Goal: Task Accomplishment & Management: Use online tool/utility

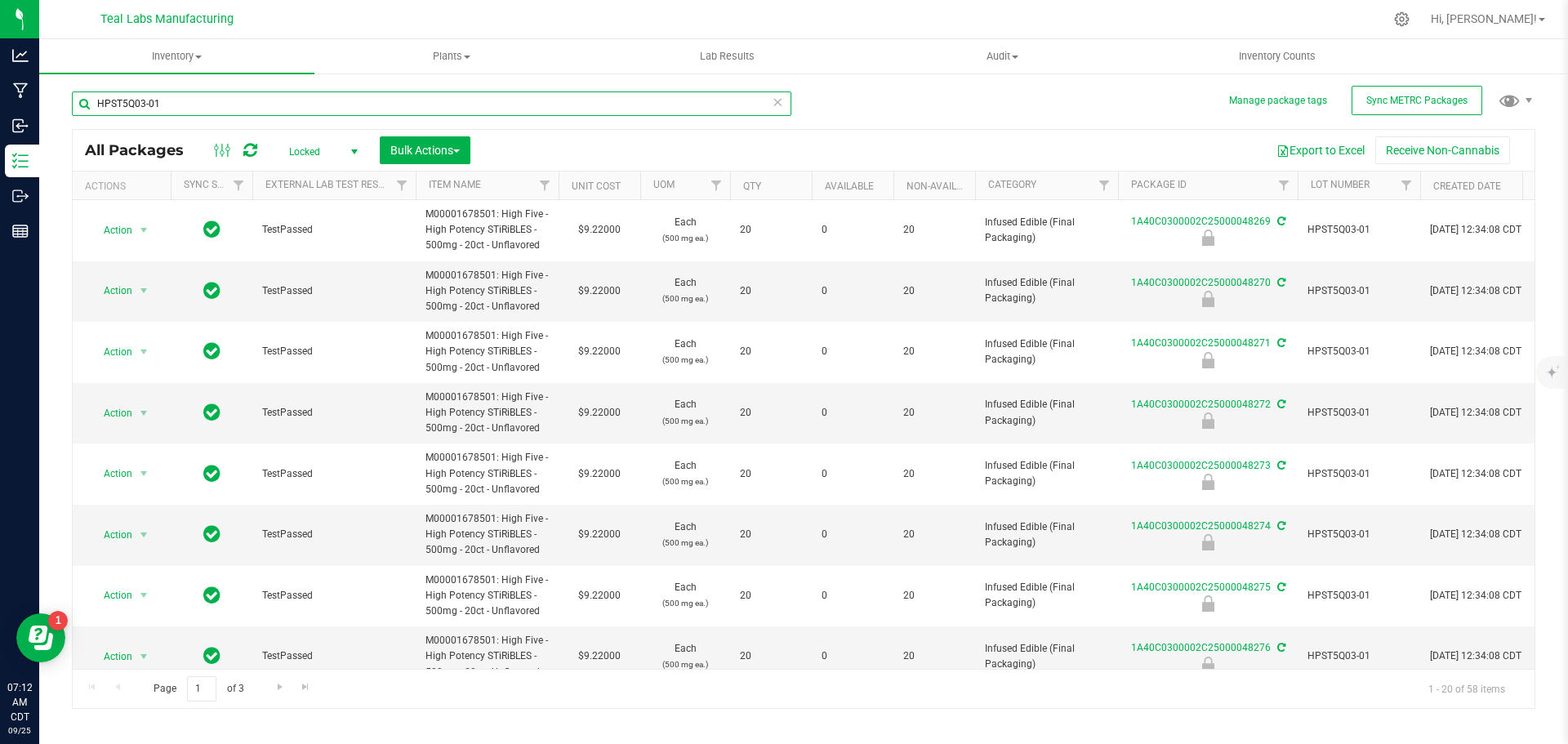
click at [469, 102] on input "HPST5Q03-01" at bounding box center [432, 103] width 720 height 25
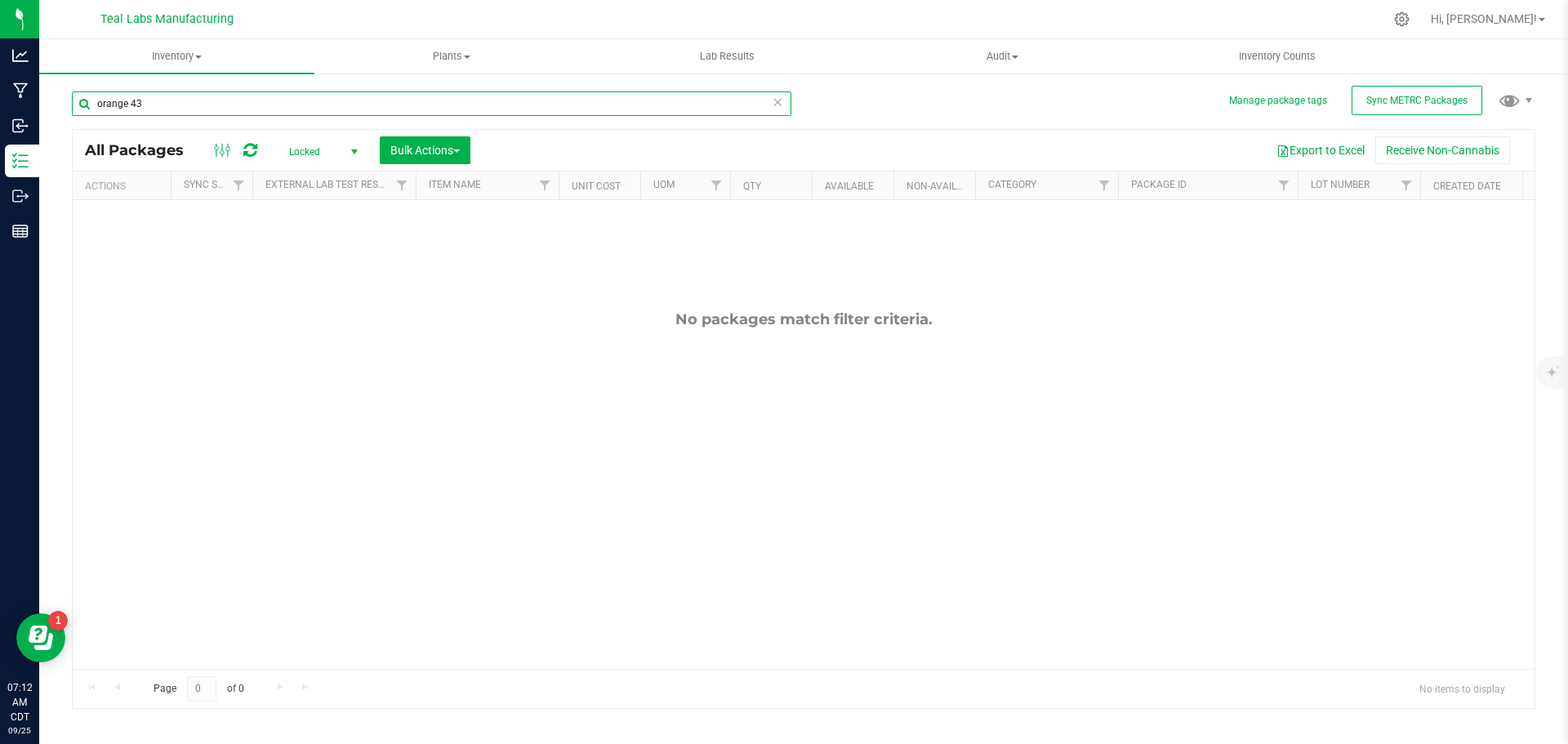
click at [459, 105] on input "orange 43" at bounding box center [432, 103] width 720 height 25
type input "47371"
click at [459, 105] on input "47371" at bounding box center [432, 103] width 720 height 25
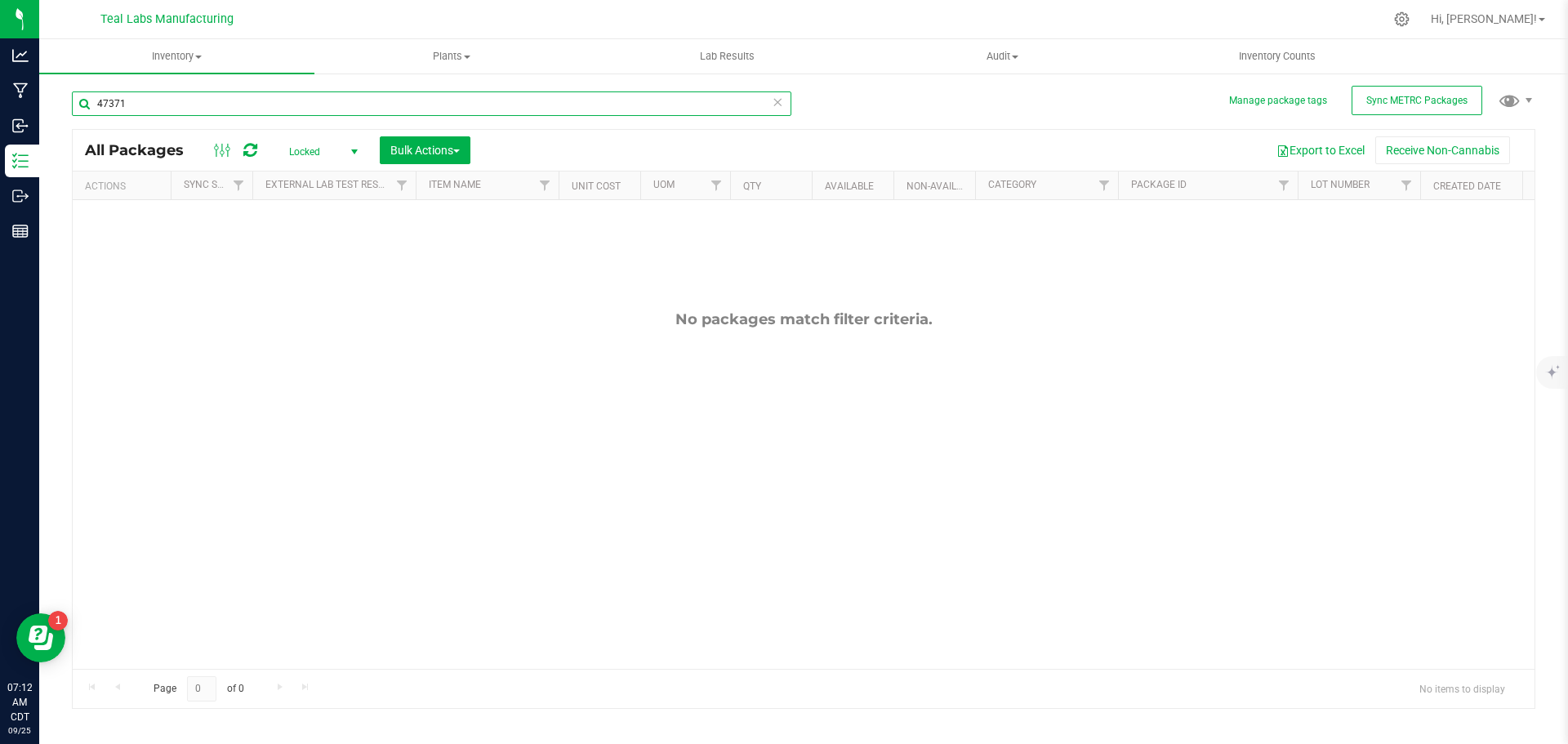
click at [459, 105] on input "47371" at bounding box center [432, 103] width 720 height 25
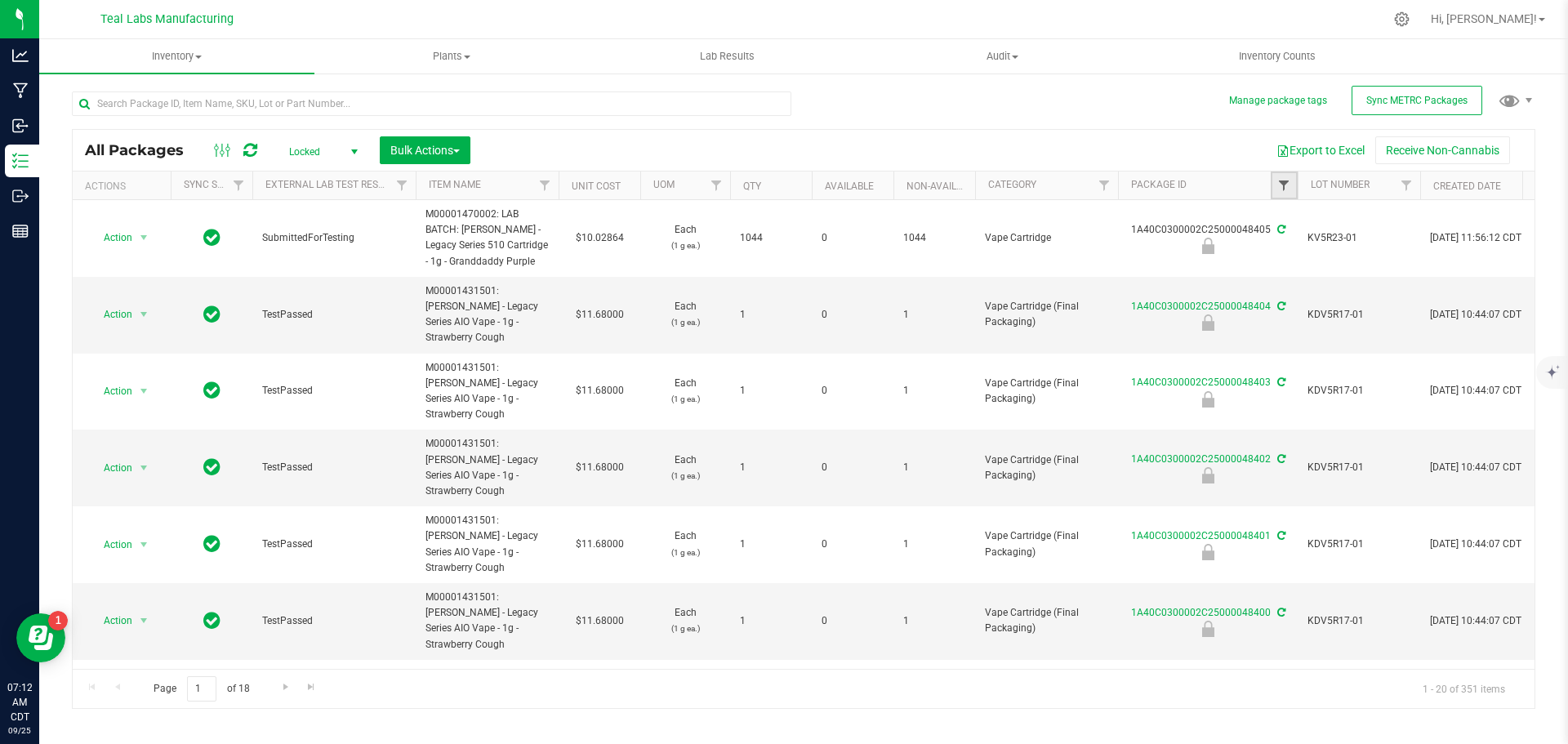
click at [1283, 188] on span "Filter" at bounding box center [1284, 185] width 13 height 13
type input "47371"
click at [1314, 257] on button "Filter" at bounding box center [1320, 265] width 79 height 36
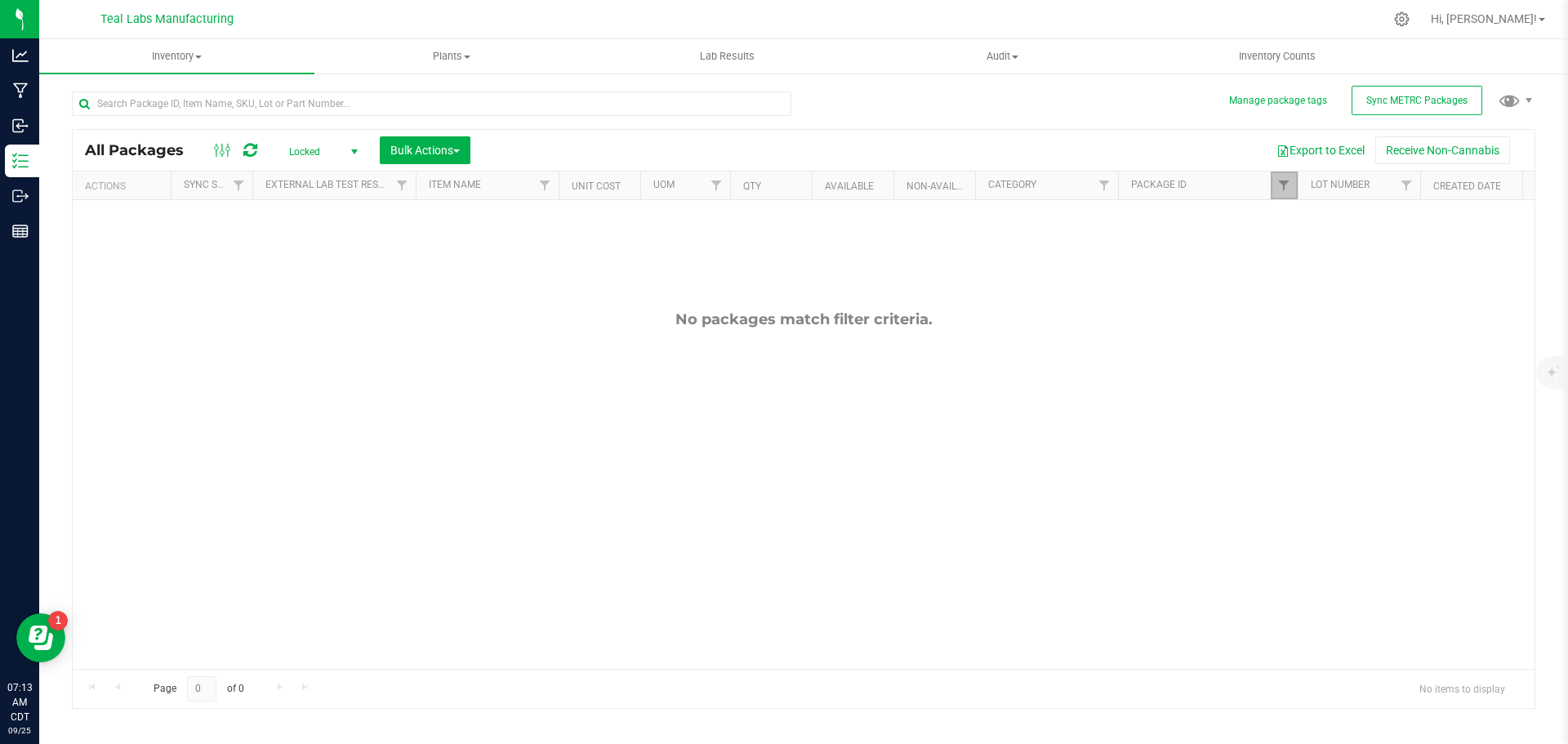
click at [1276, 185] on link "Filter" at bounding box center [1284, 185] width 27 height 28
click at [1401, 267] on button "Clear" at bounding box center [1410, 265] width 79 height 36
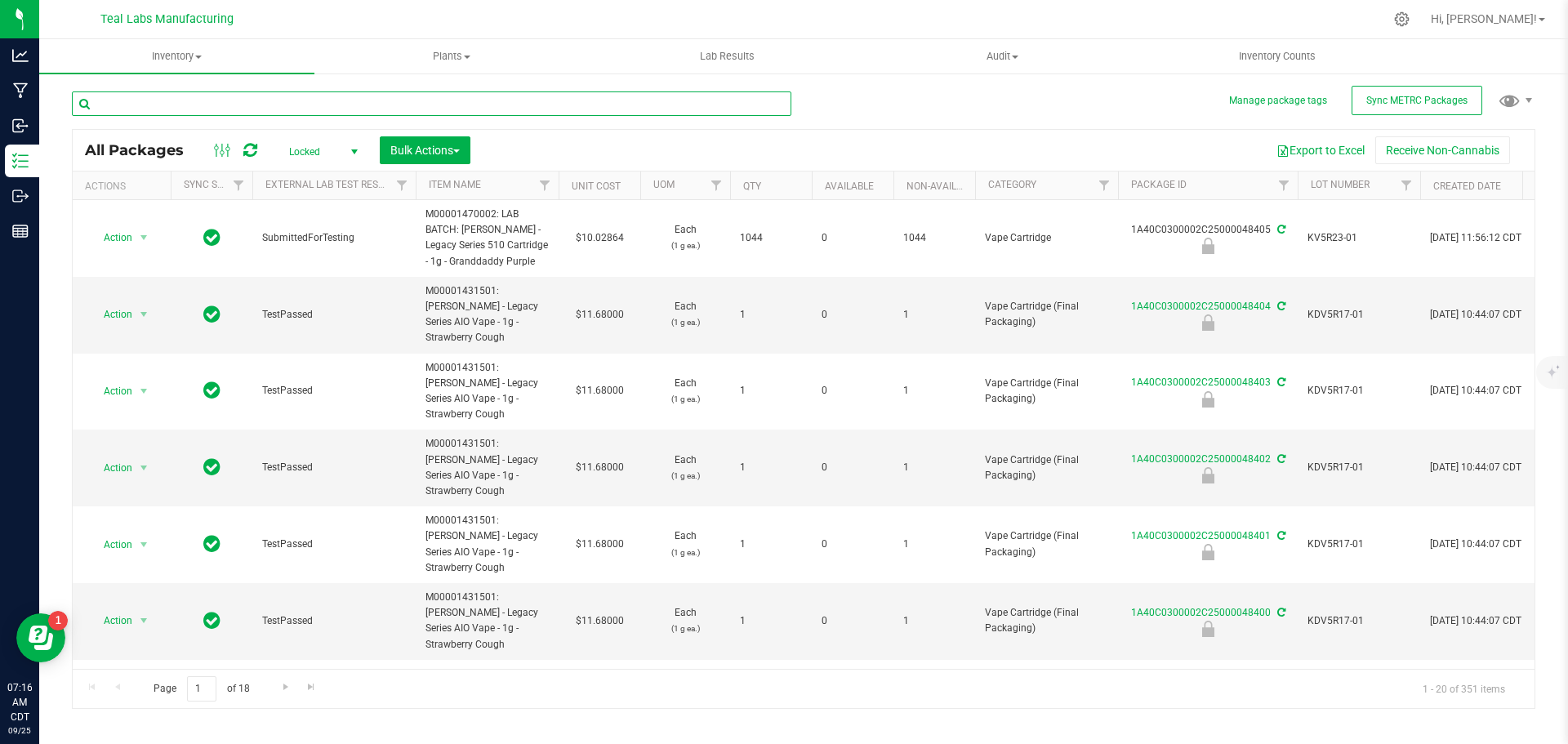
click at [481, 103] on input "text" at bounding box center [432, 103] width 720 height 25
type input "orange"
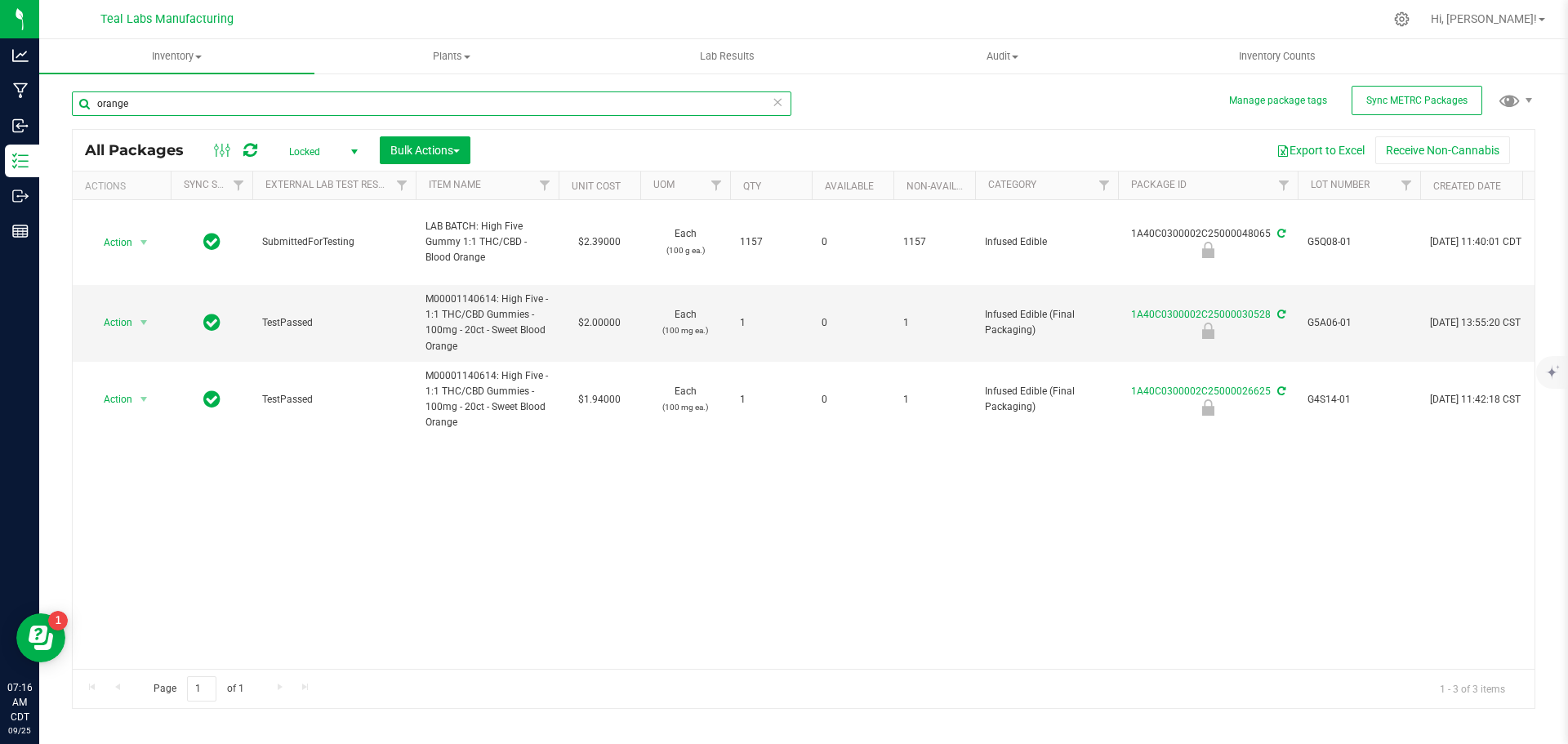
click at [481, 103] on input "orange" at bounding box center [432, 103] width 720 height 25
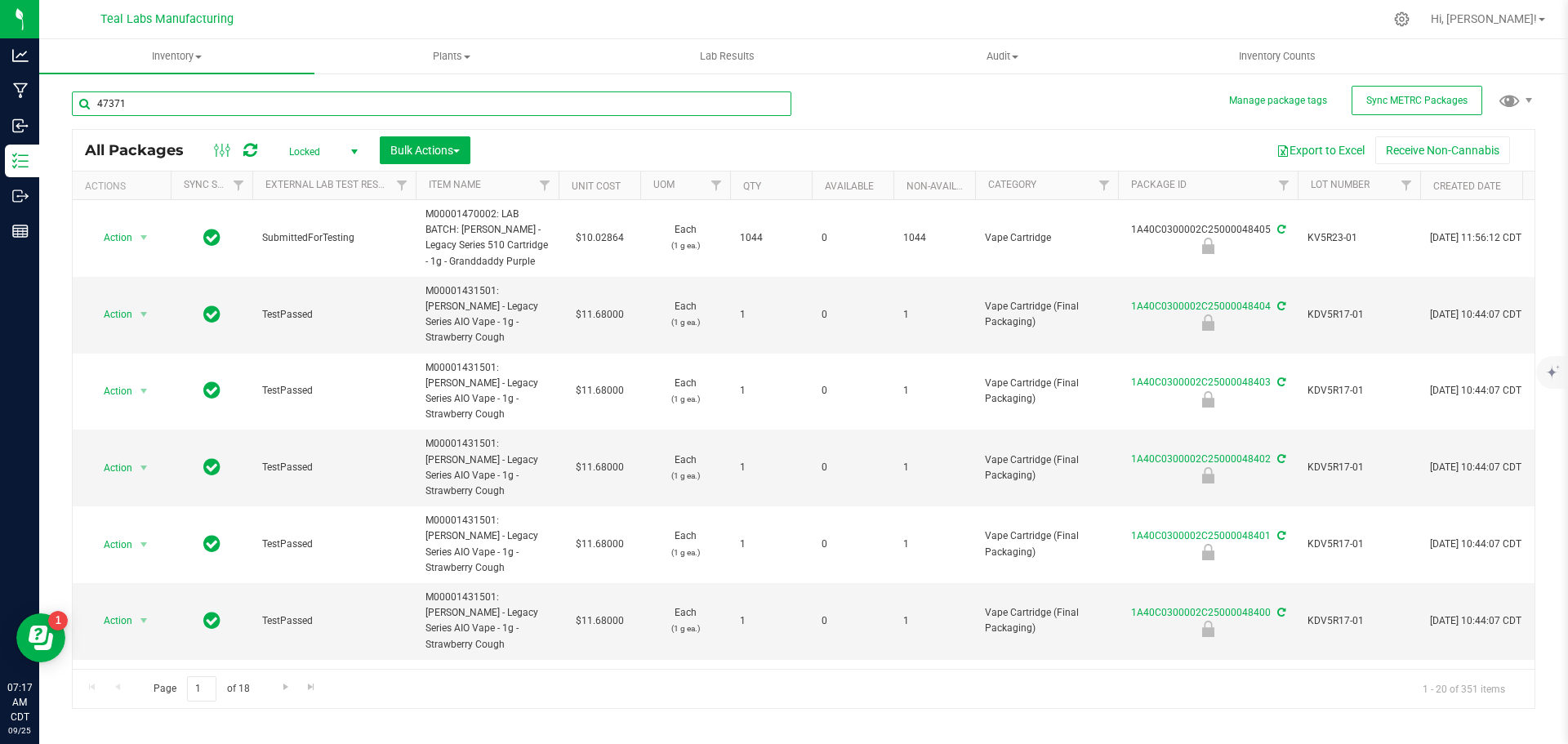
type input "47371"
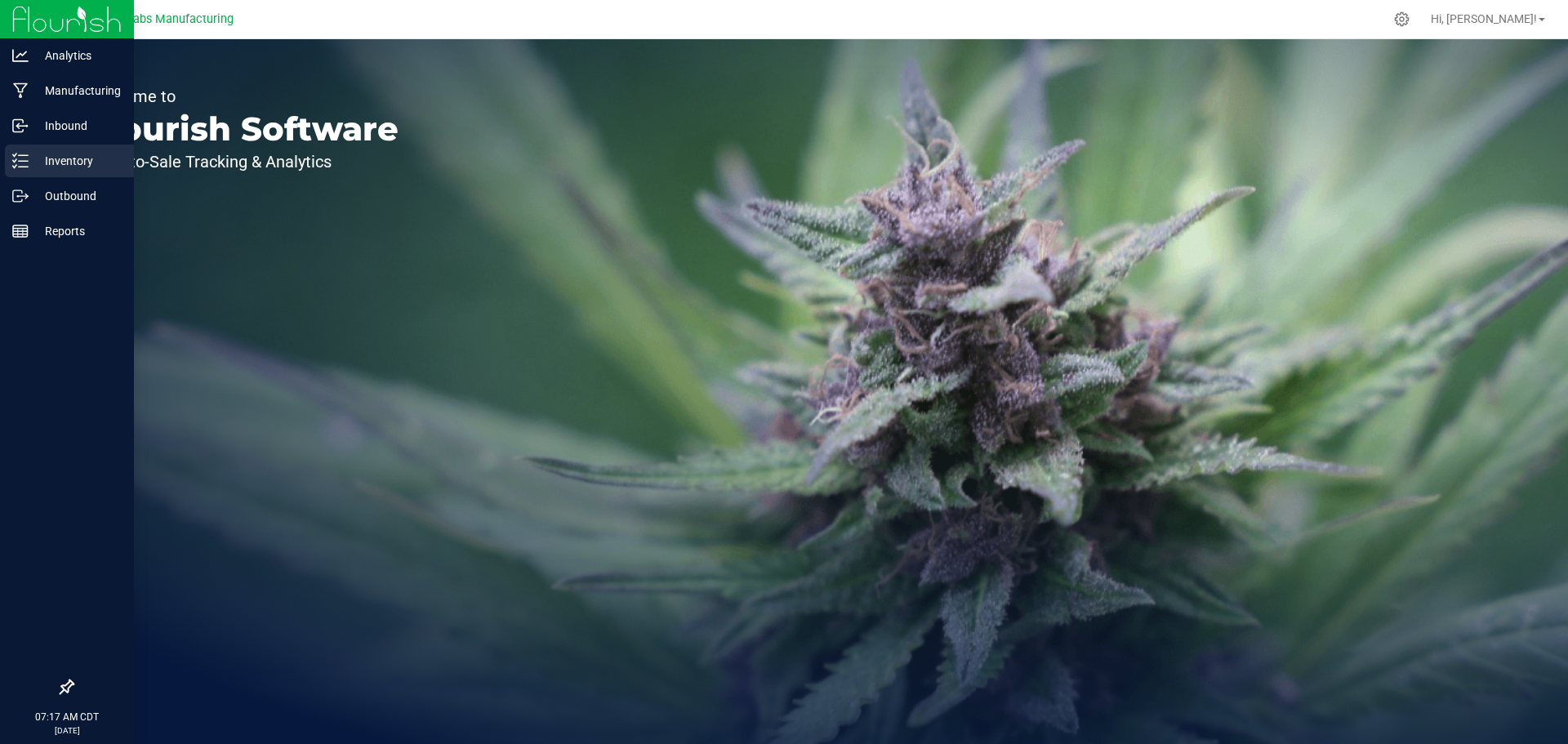
click at [27, 160] on icon at bounding box center [21, 161] width 16 height 16
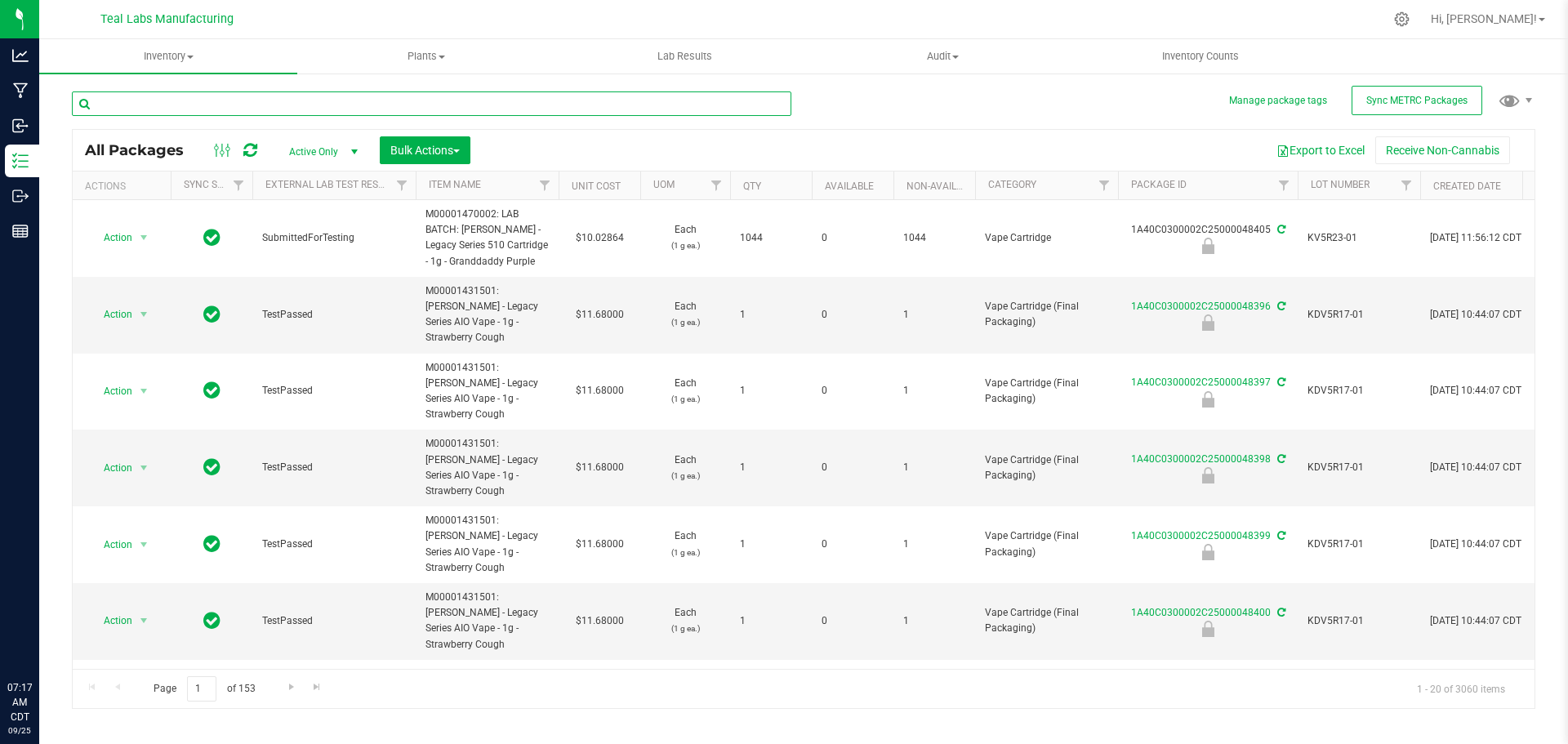
click at [161, 106] on input "text" at bounding box center [432, 103] width 720 height 25
type input "47371"
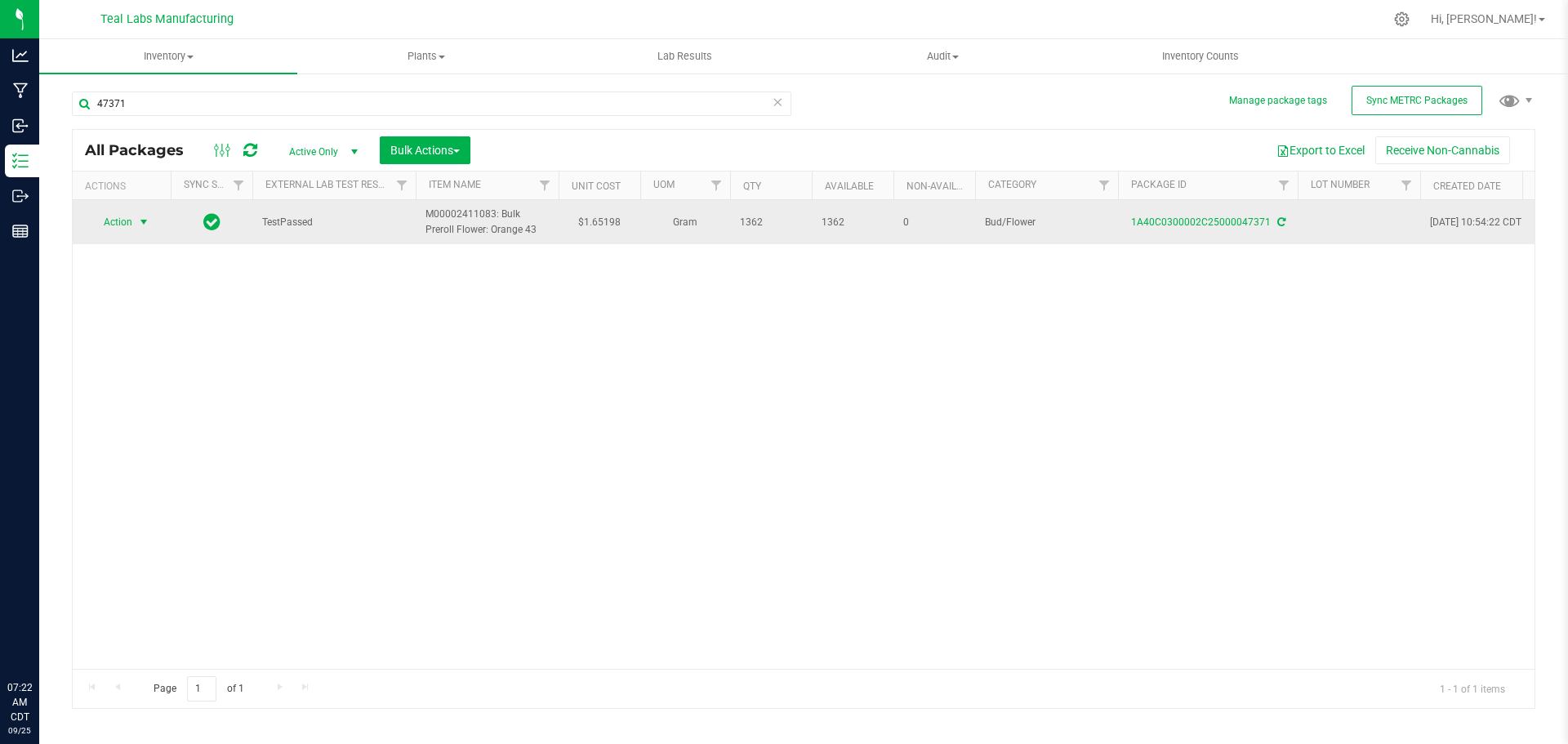
click at [144, 224] on span "select" at bounding box center [144, 222] width 13 height 13
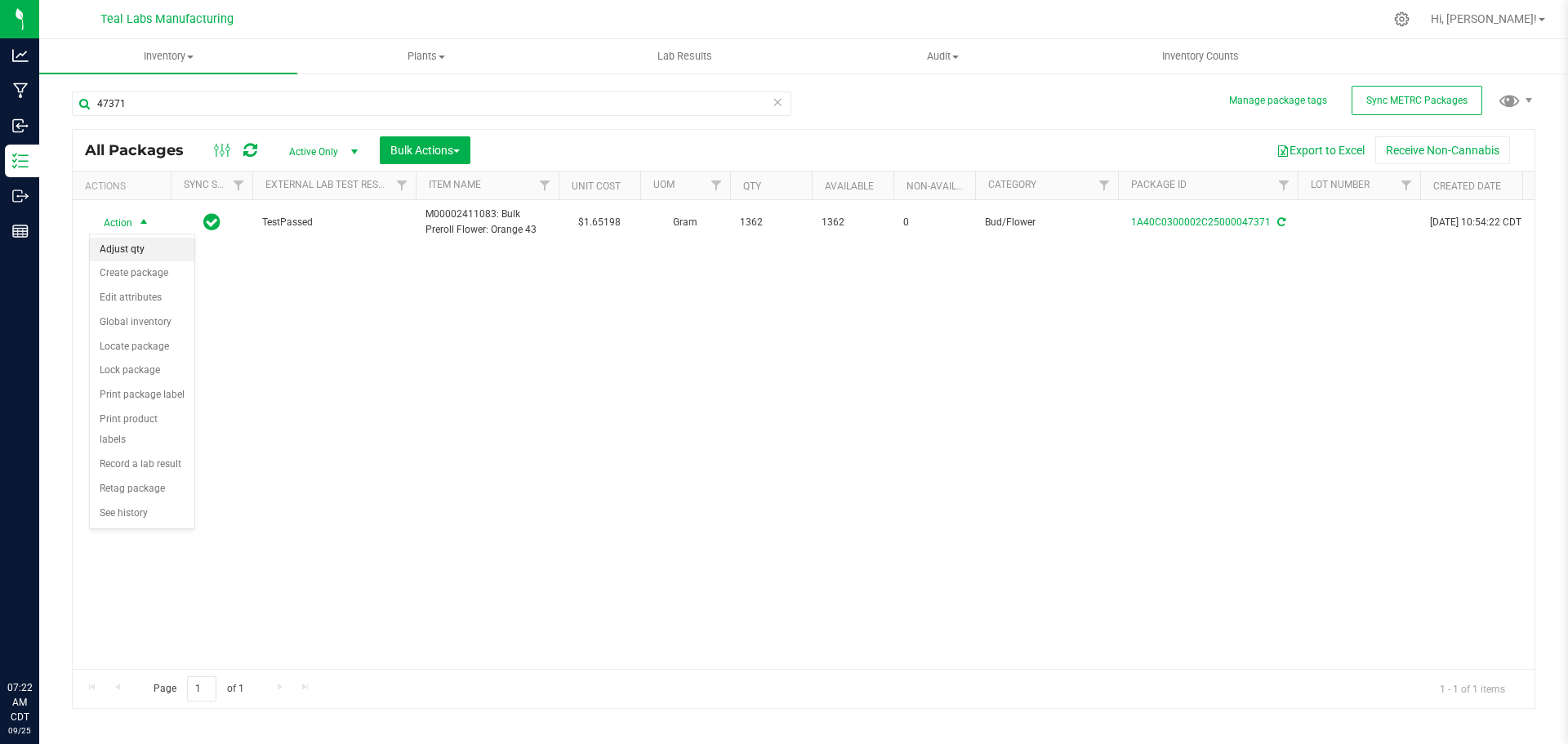
click at [117, 250] on li "Adjust qty" at bounding box center [142, 250] width 104 height 25
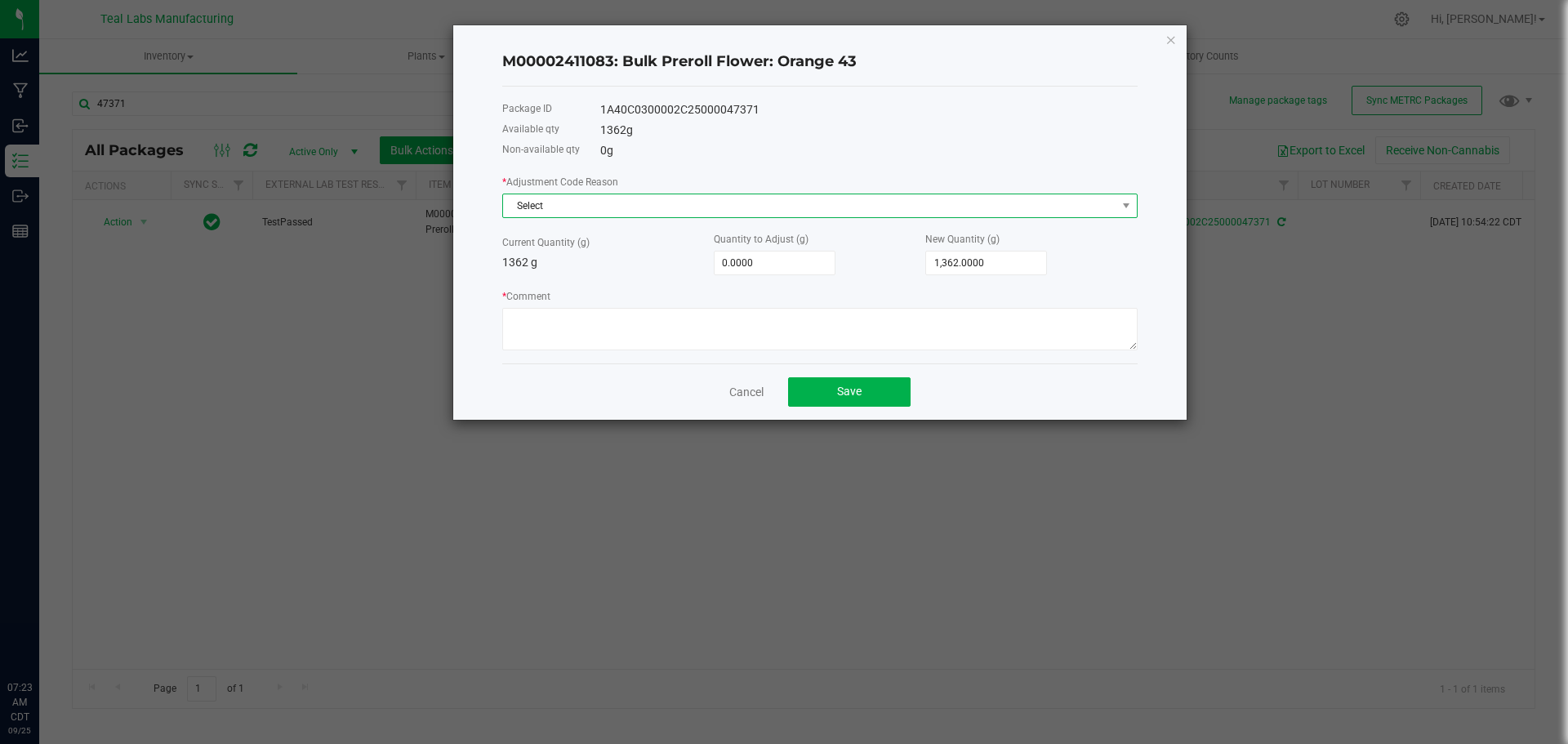
click at [545, 204] on span "Select" at bounding box center [810, 206] width 614 height 23
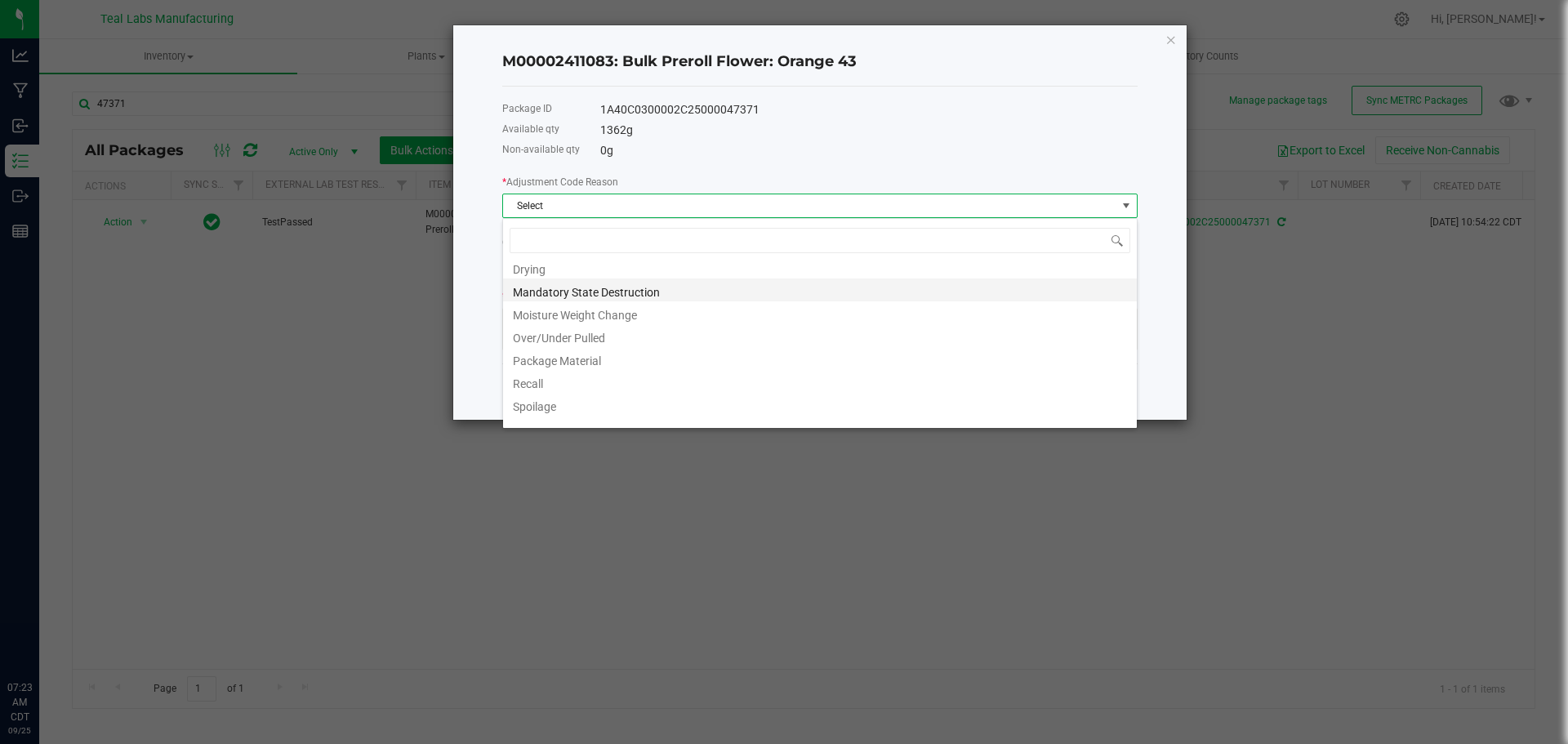
scroll to position [111, 0]
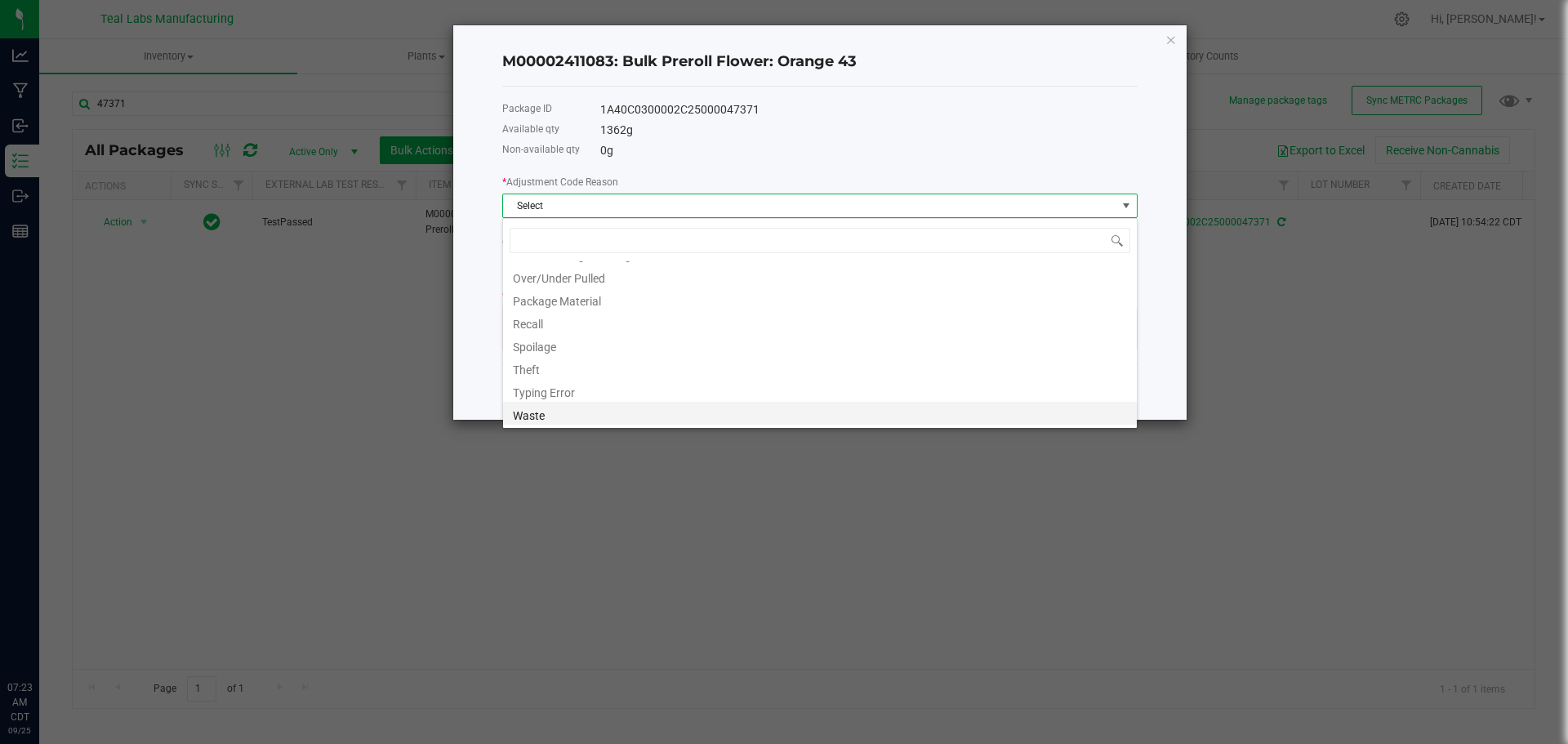
click at [555, 416] on li "Waste" at bounding box center [820, 413] width 634 height 23
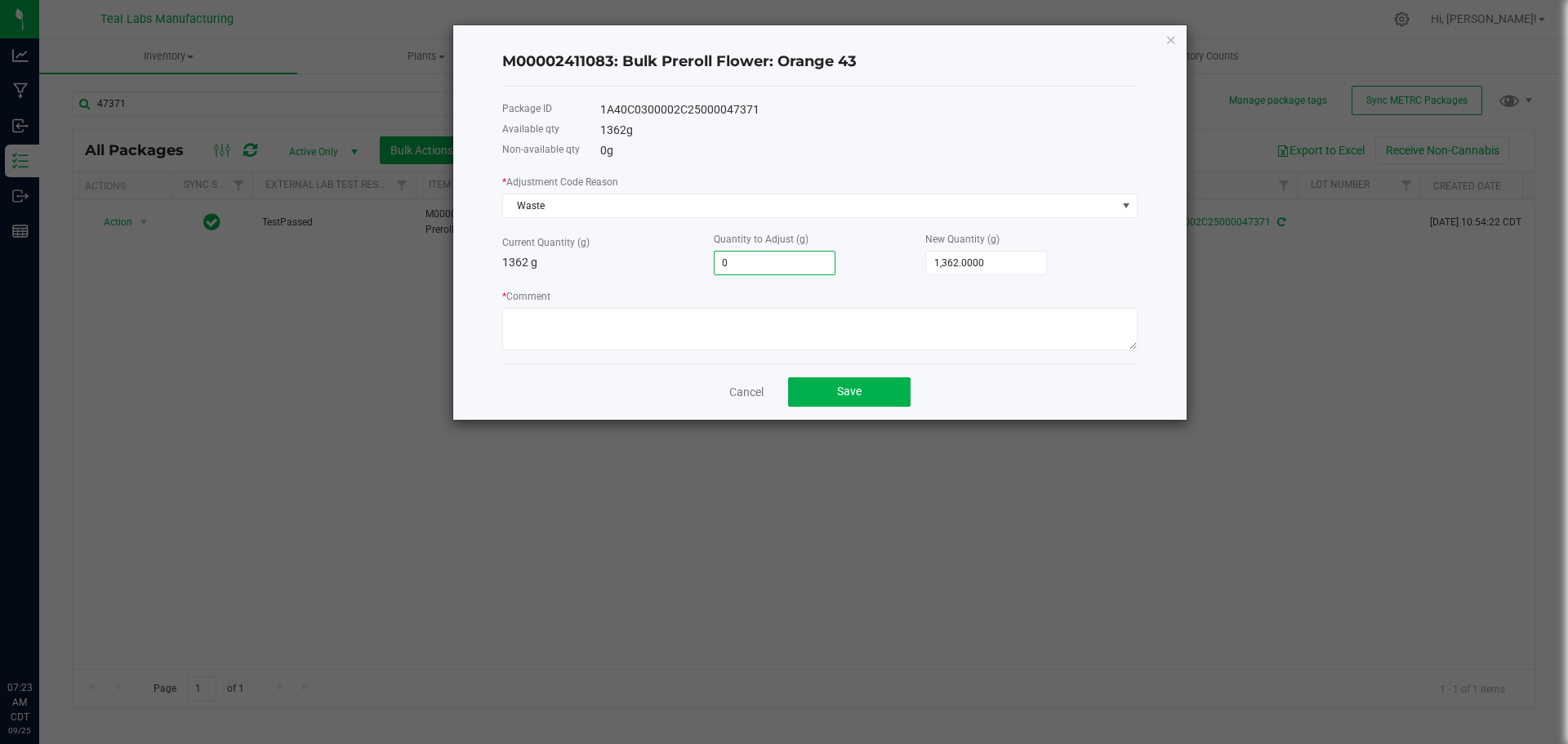
click at [782, 267] on input "0" at bounding box center [775, 263] width 120 height 23
type input "-3"
type input "1,359.0000"
type input "-3.7"
type input "1,358.3000"
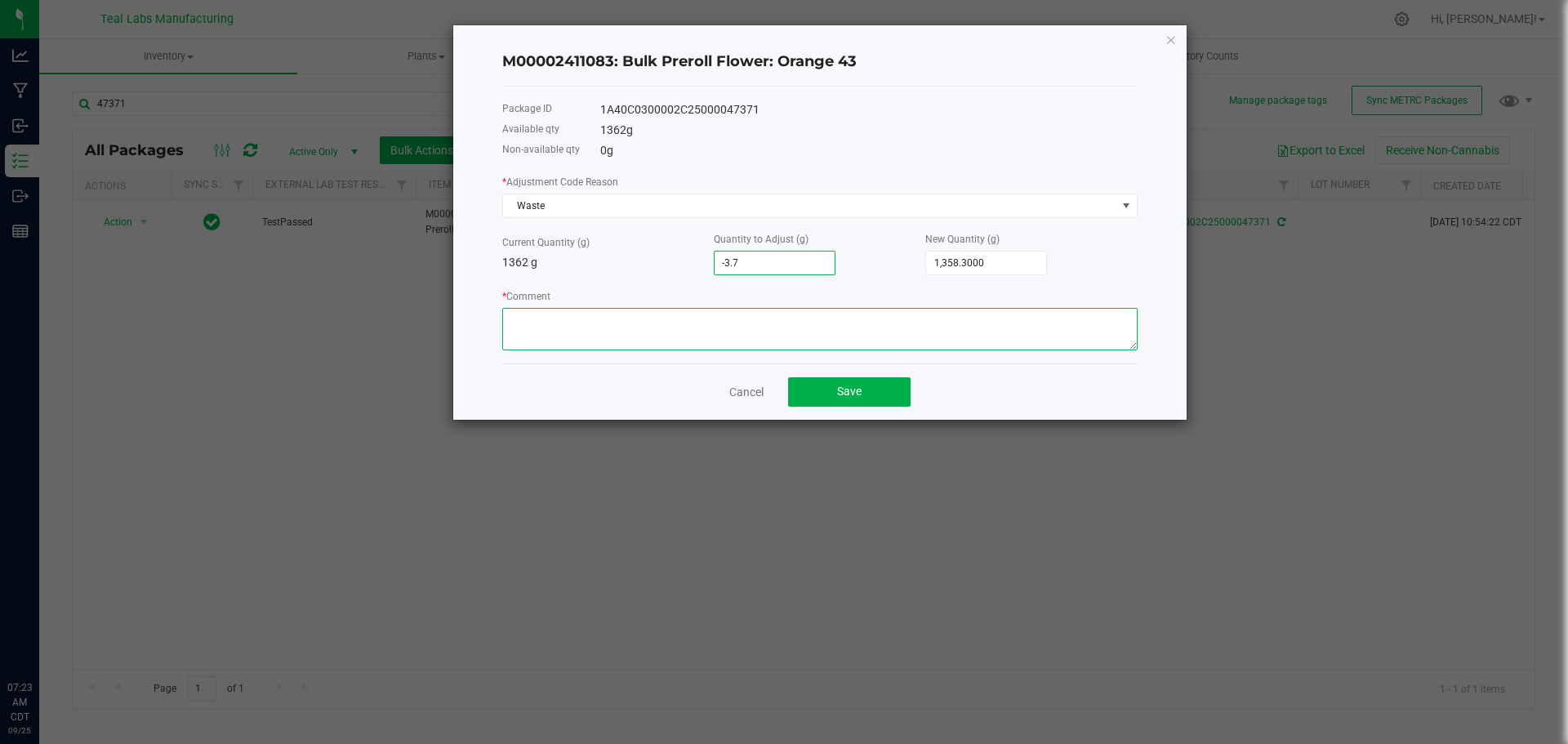
type input "-3.7000"
click at [754, 331] on textarea "* Comment" at bounding box center [820, 329] width 636 height 43
type textarea "These are buds that were dropped on the ground or deemed unusable and are being…"
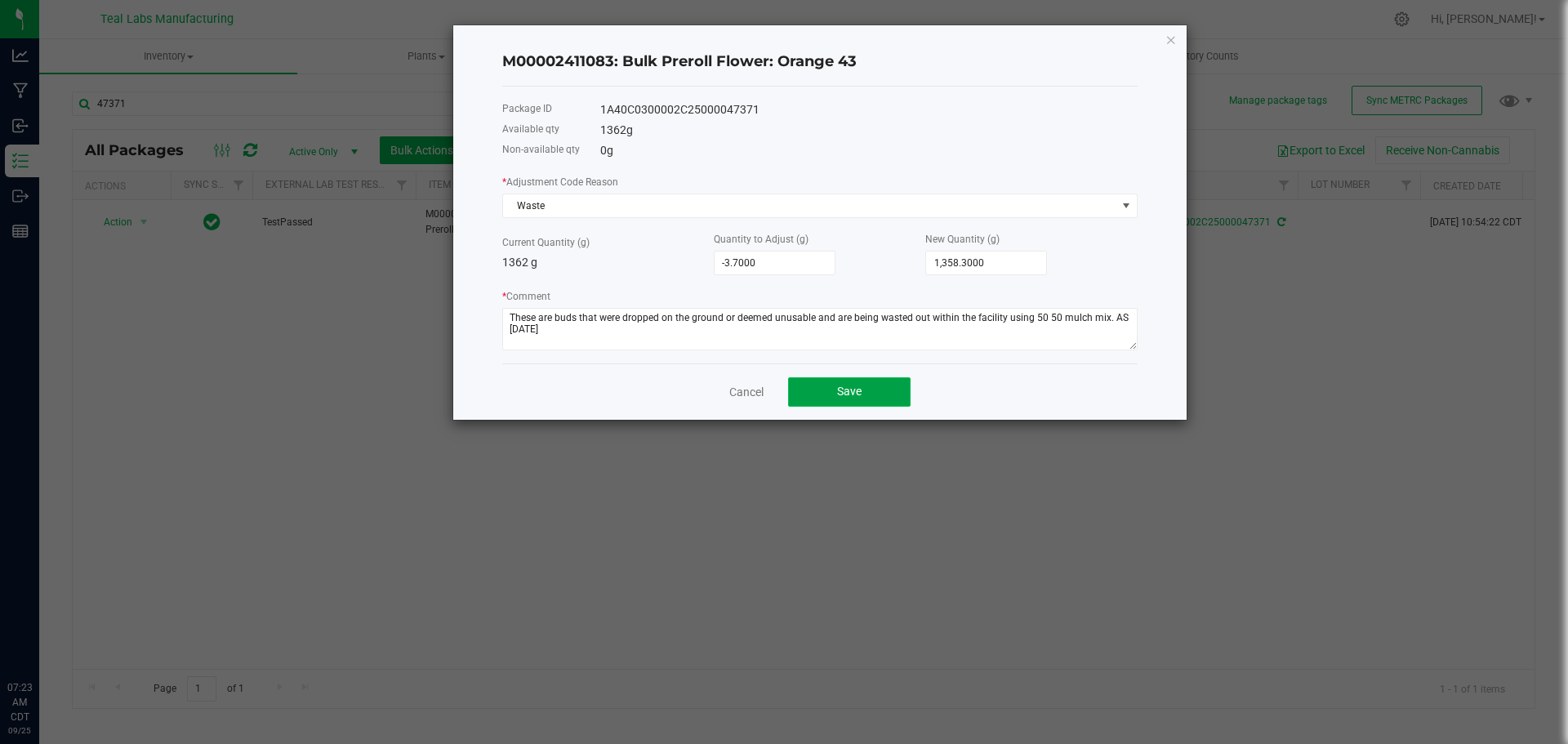
click at [860, 396] on span "Save" at bounding box center [849, 391] width 25 height 13
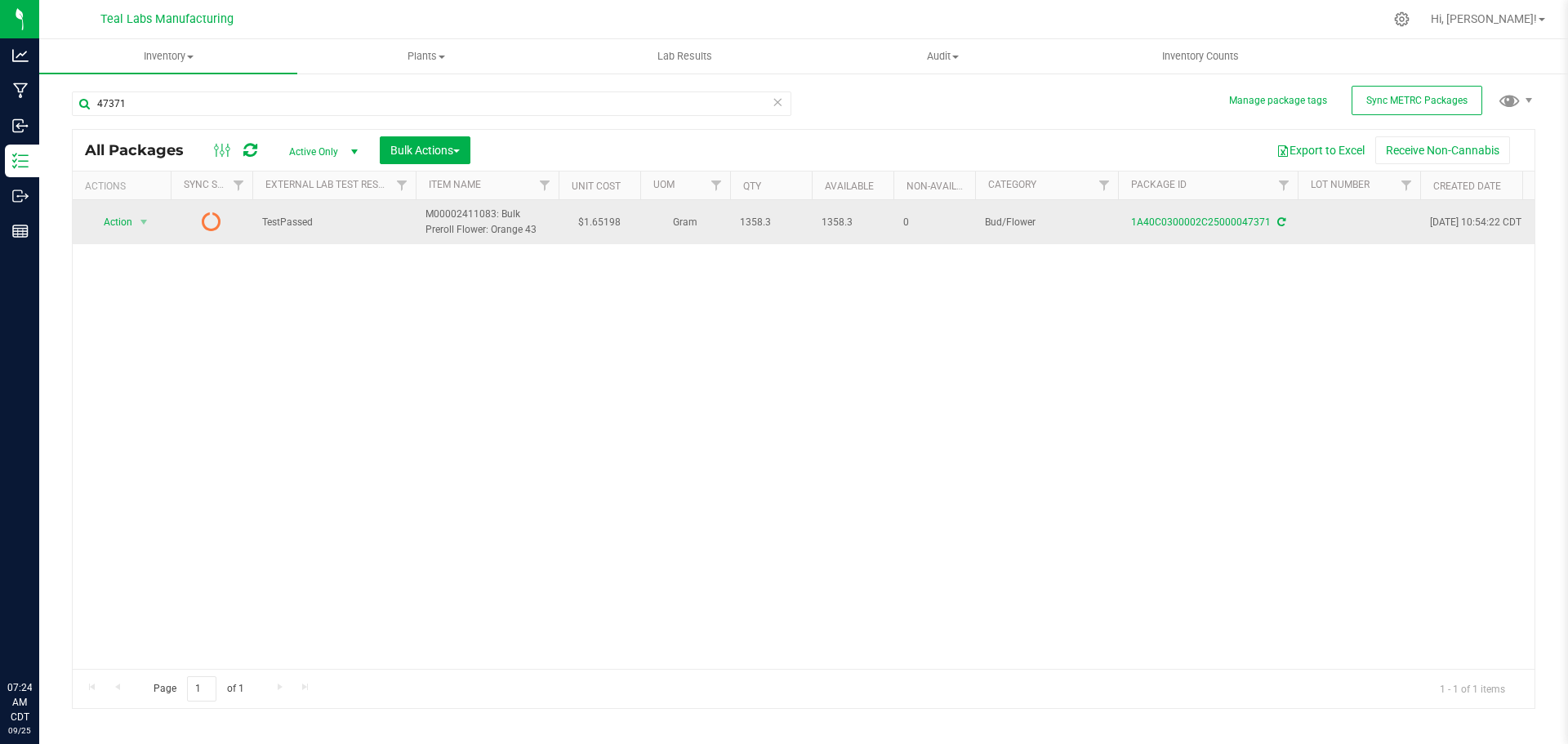
click at [1279, 221] on icon at bounding box center [1282, 222] width 8 height 10
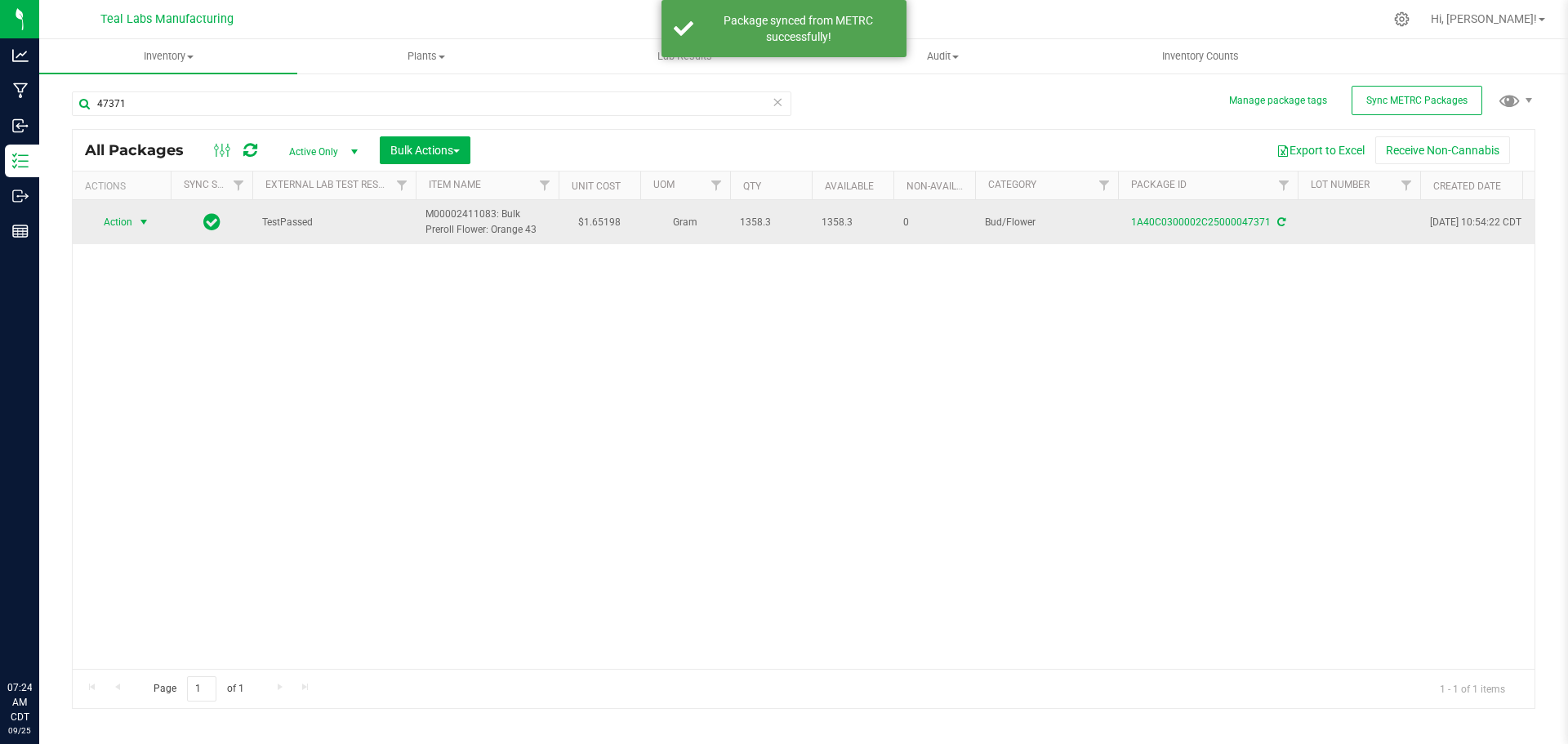
click at [144, 220] on span "select" at bounding box center [144, 222] width 13 height 13
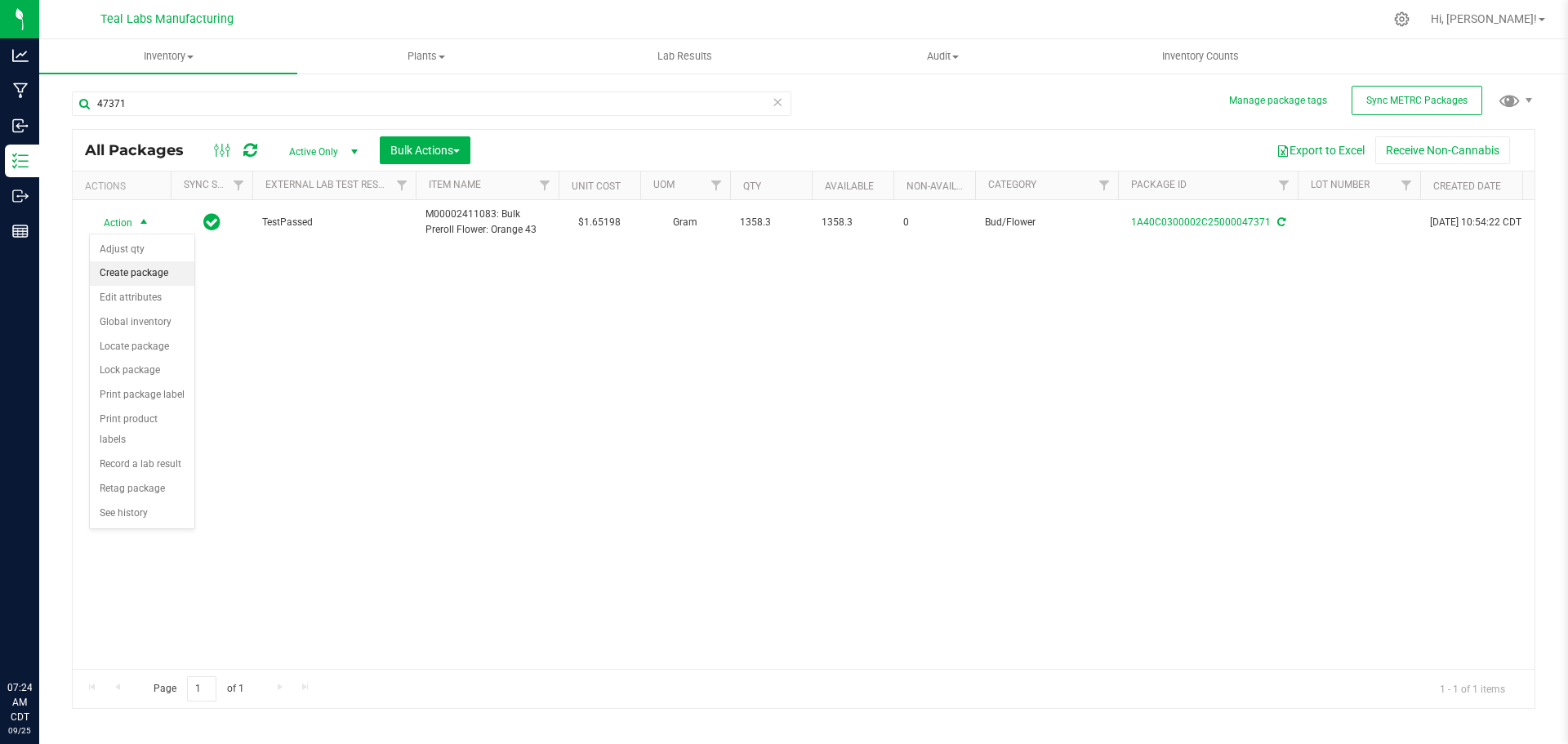
click at [142, 275] on li "Create package" at bounding box center [142, 274] width 104 height 25
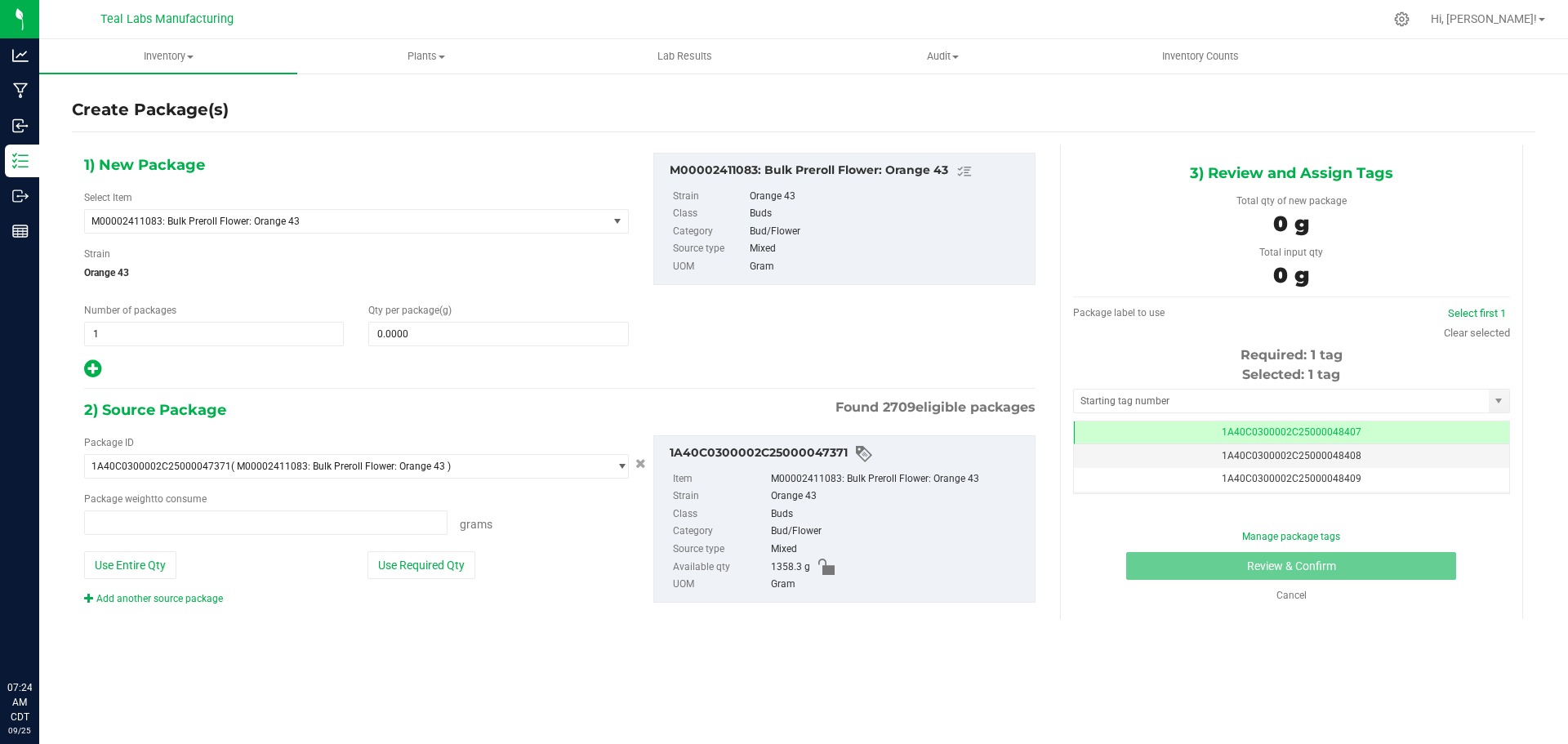
type input "0.0000 g"
click at [591, 220] on span "M00002411083: Bulk Preroll Flower: Orange 43" at bounding box center [346, 221] width 523 height 23
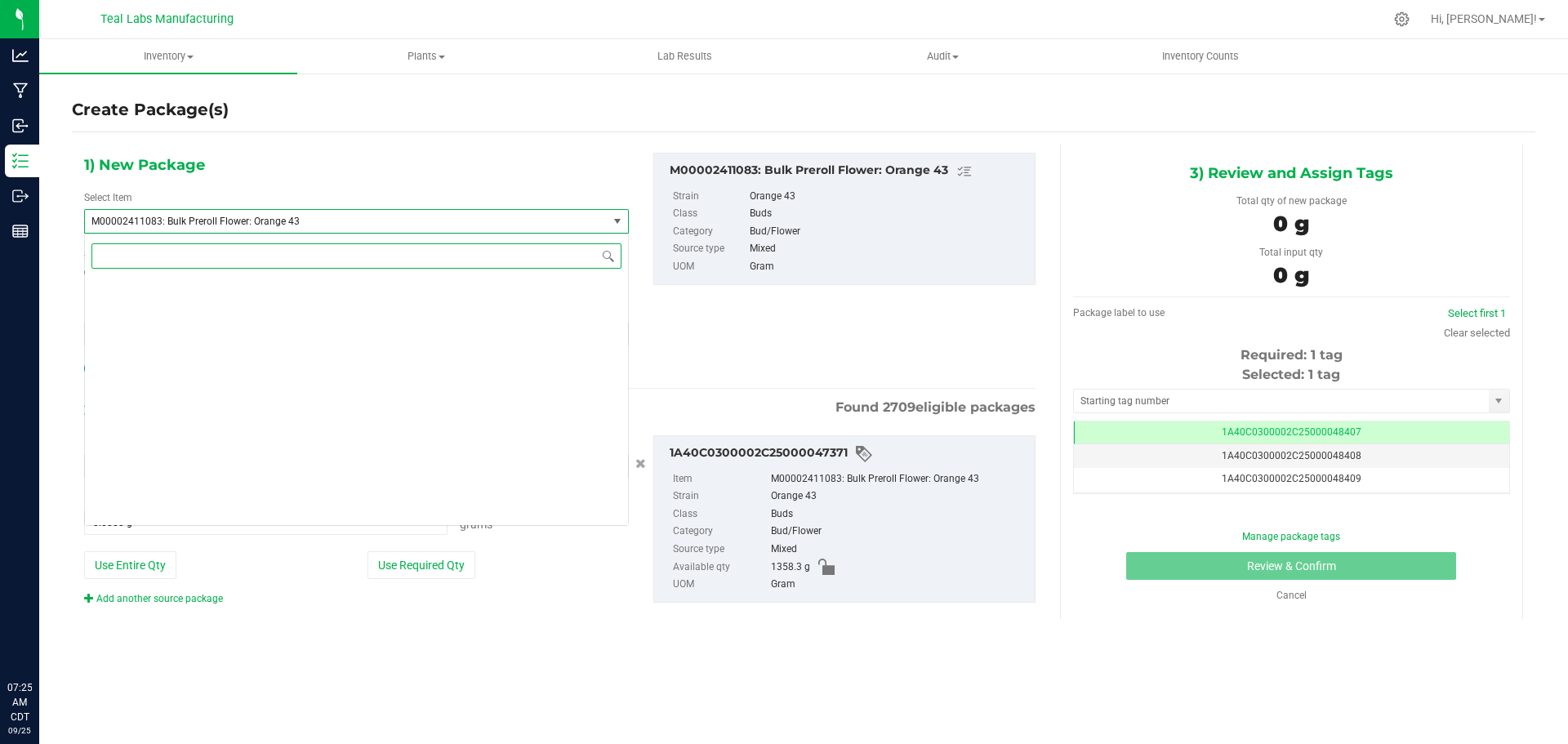
scroll to position [26501, 0]
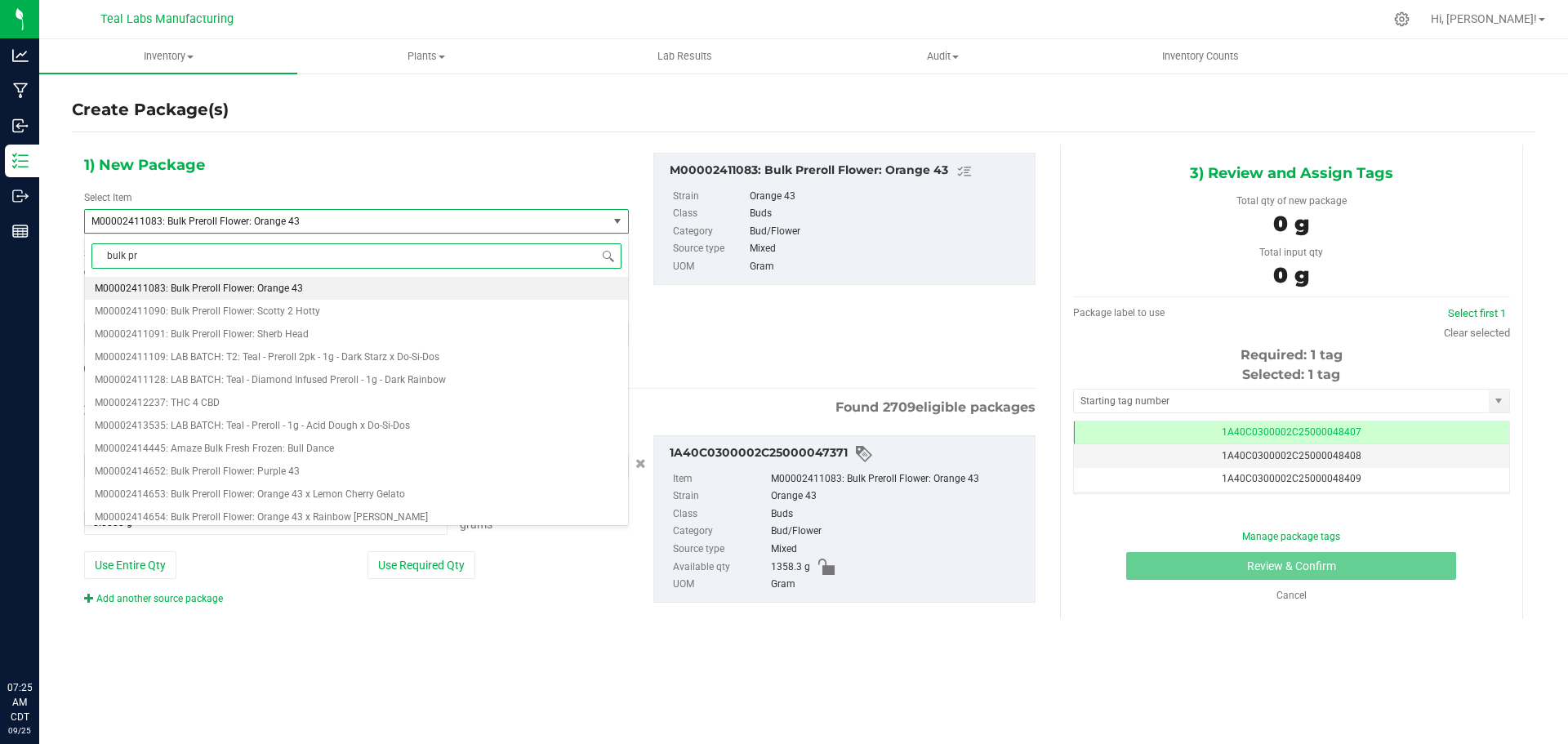
type input "bulk pre"
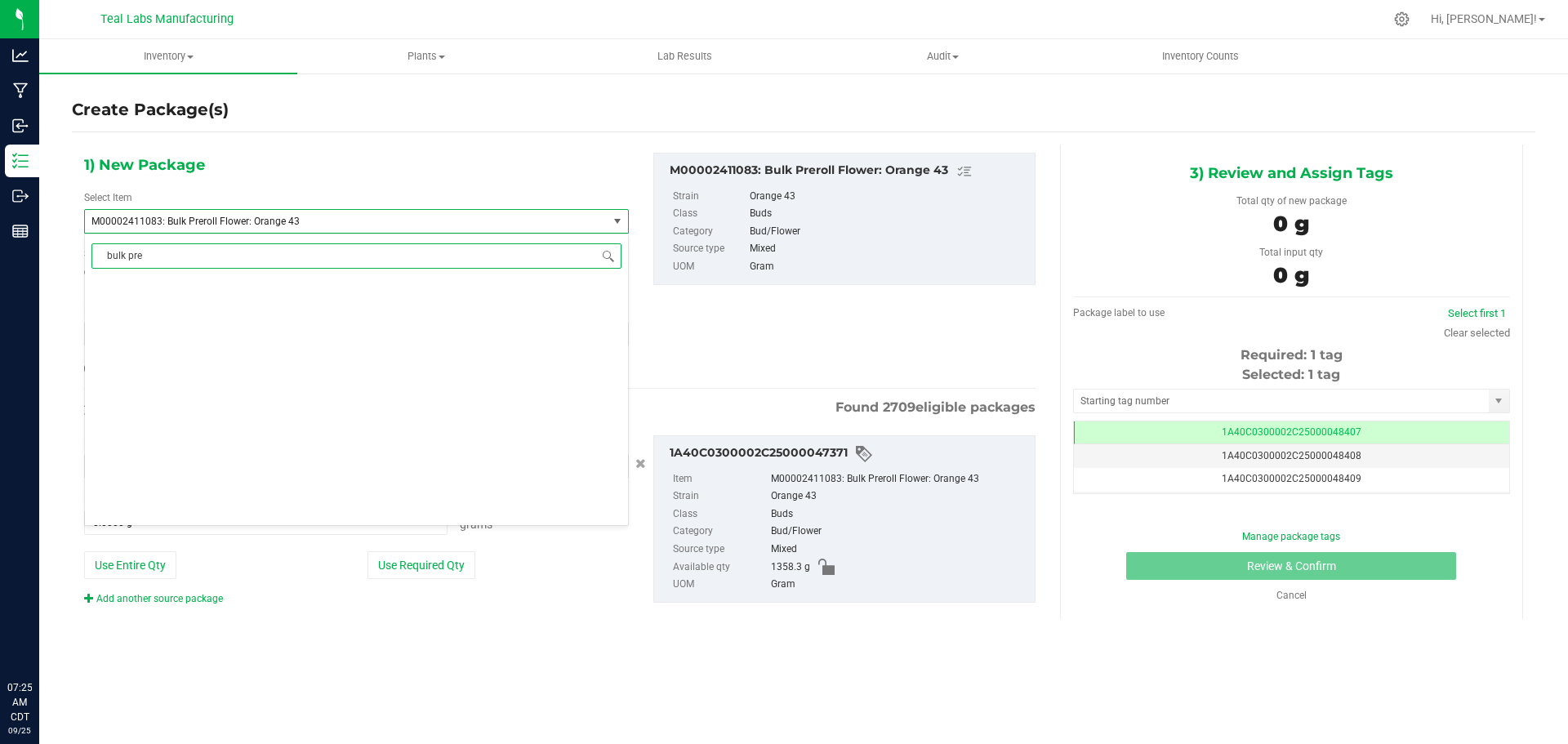
scroll to position [0, 0]
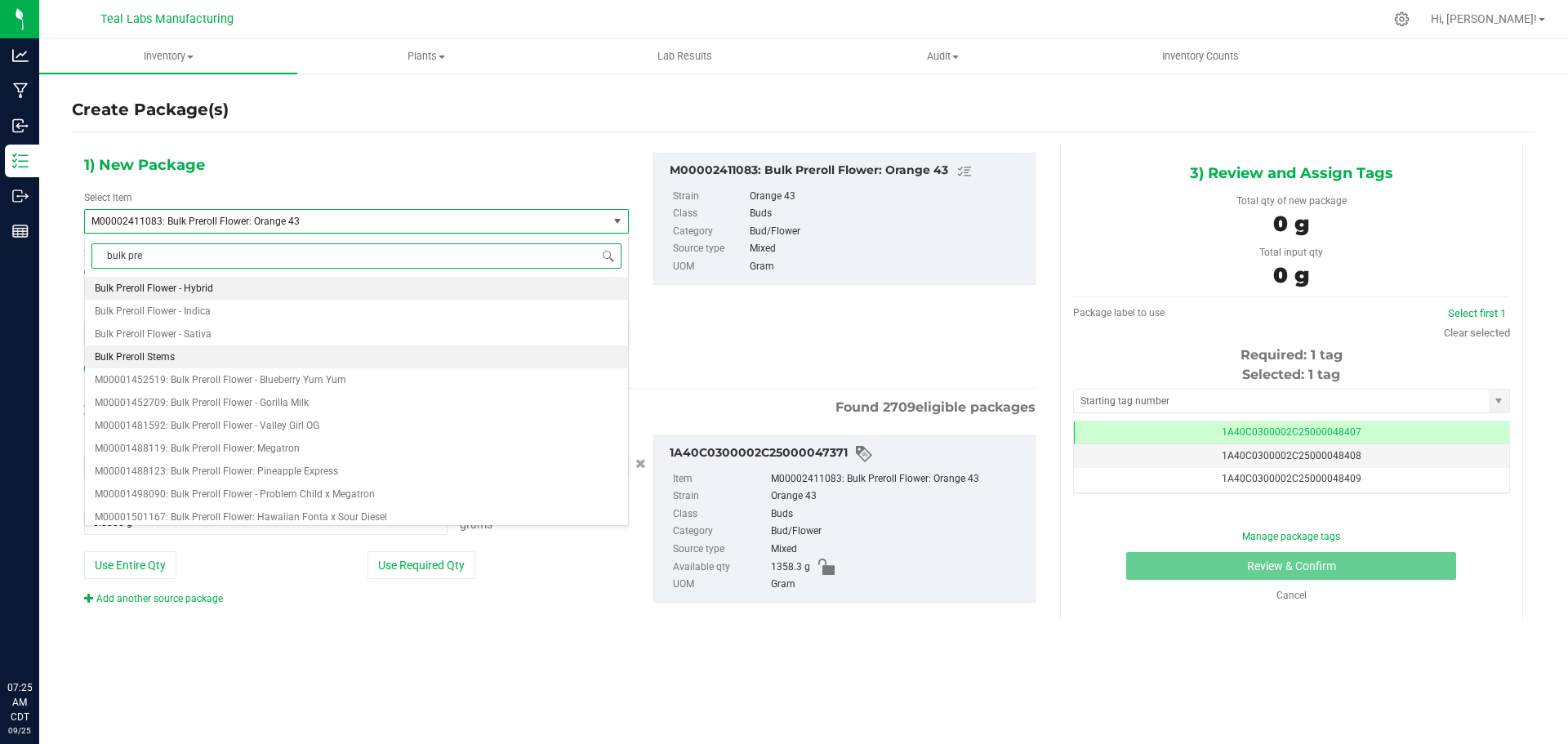
click at [159, 351] on span "Bulk Preroll Stems" at bounding box center [135, 357] width 80 height 11
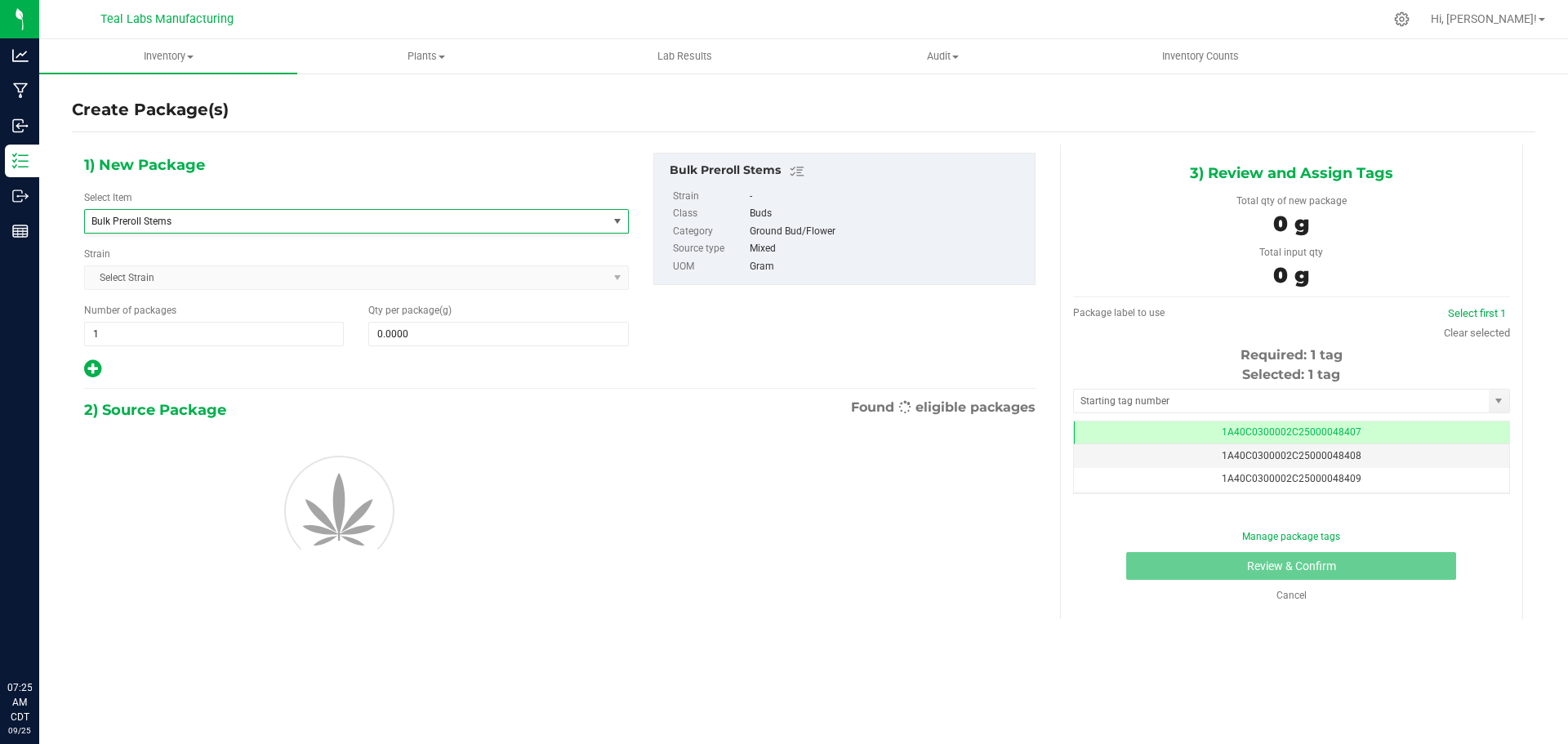
type input "0.0000"
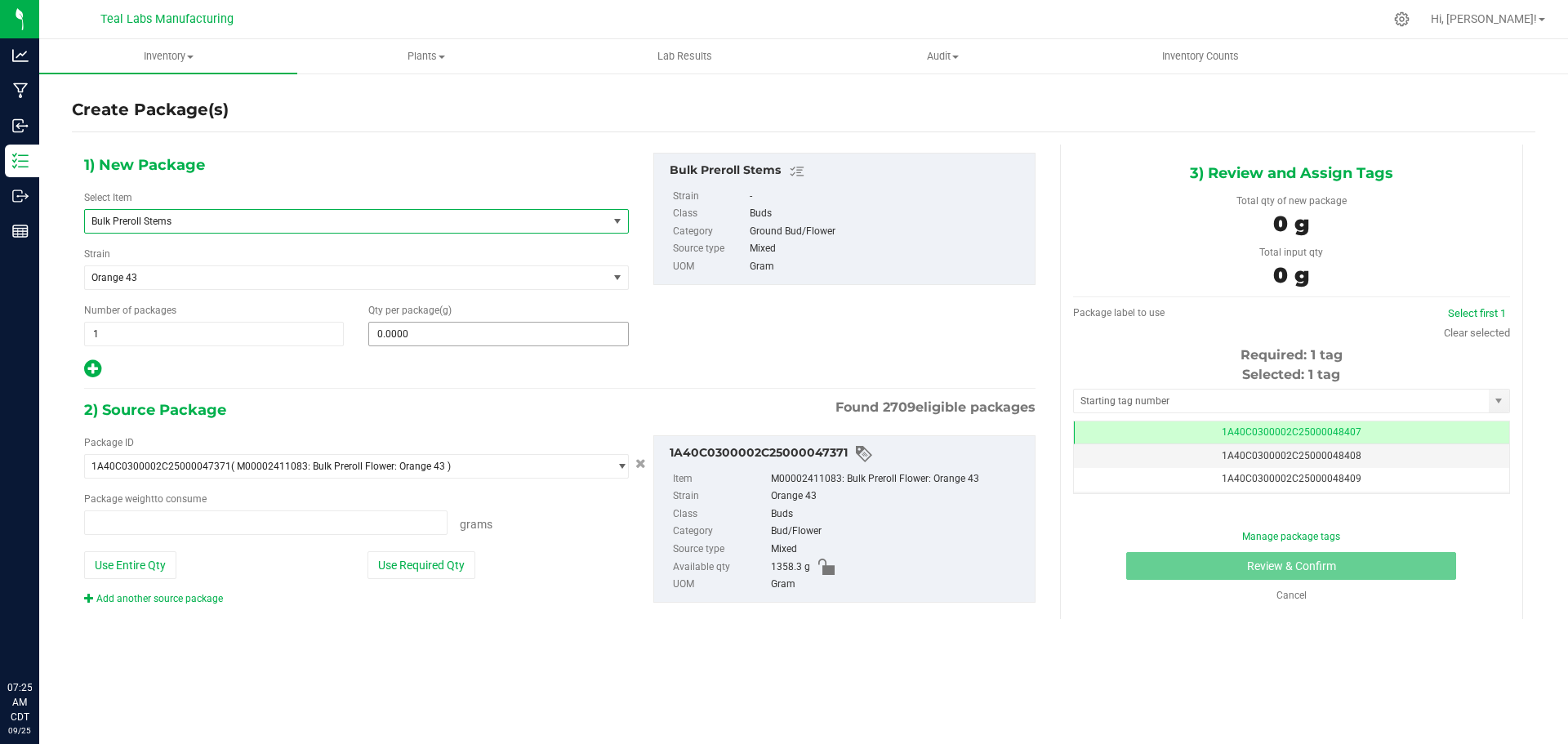
type input "0.0000 g"
click at [456, 325] on span at bounding box center [498, 334] width 260 height 25
click at [456, 325] on input "text" at bounding box center [498, 334] width 258 height 23
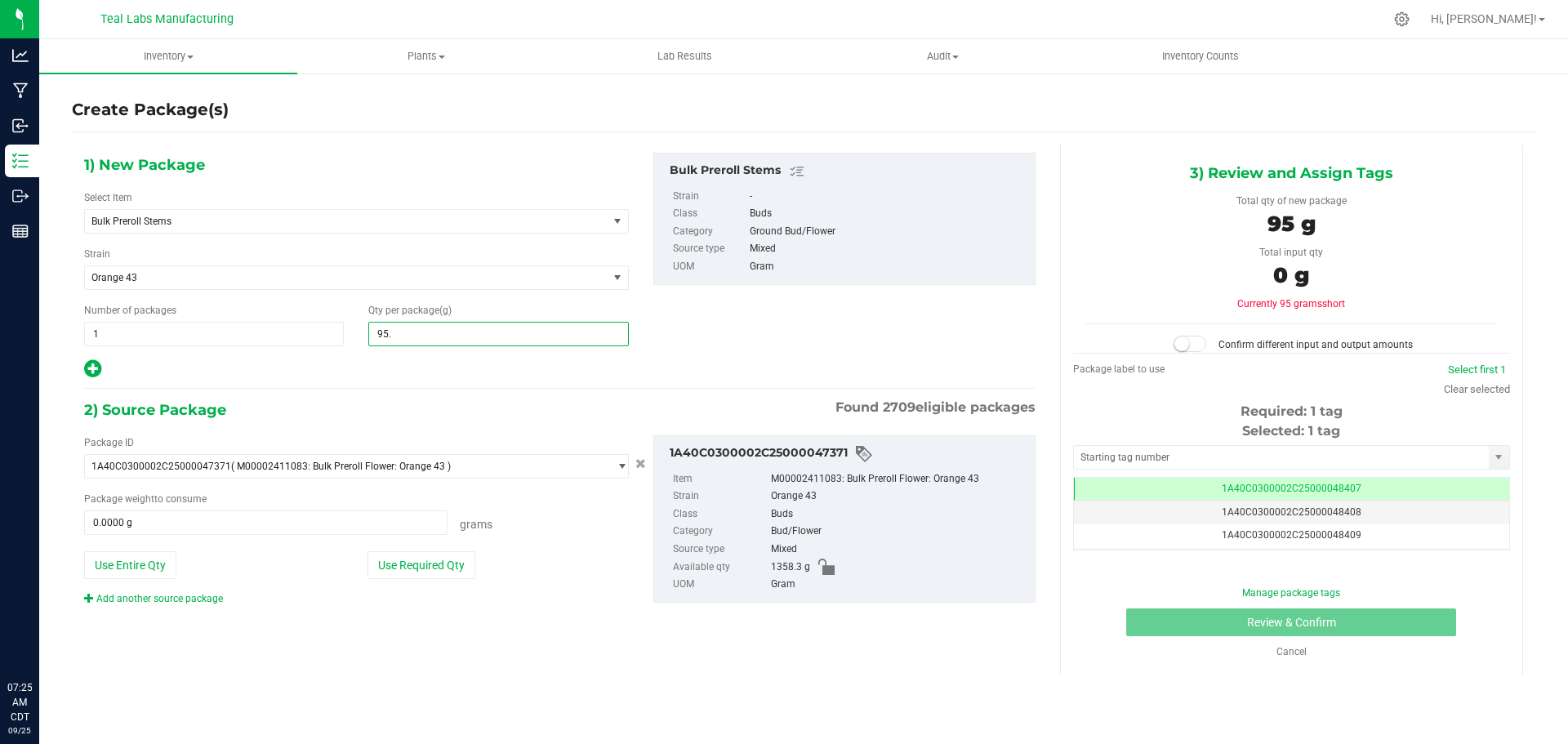
type input "95.7"
type input "95.7000"
click at [437, 390] on div "1) New Package Select Item Bulk Preroll Stems Bulk Live Badder - Indica Bulk Li…" at bounding box center [560, 392] width 976 height 495
click at [437, 573] on button "Use Required Qty" at bounding box center [421, 565] width 107 height 28
type input "95.7000 g"
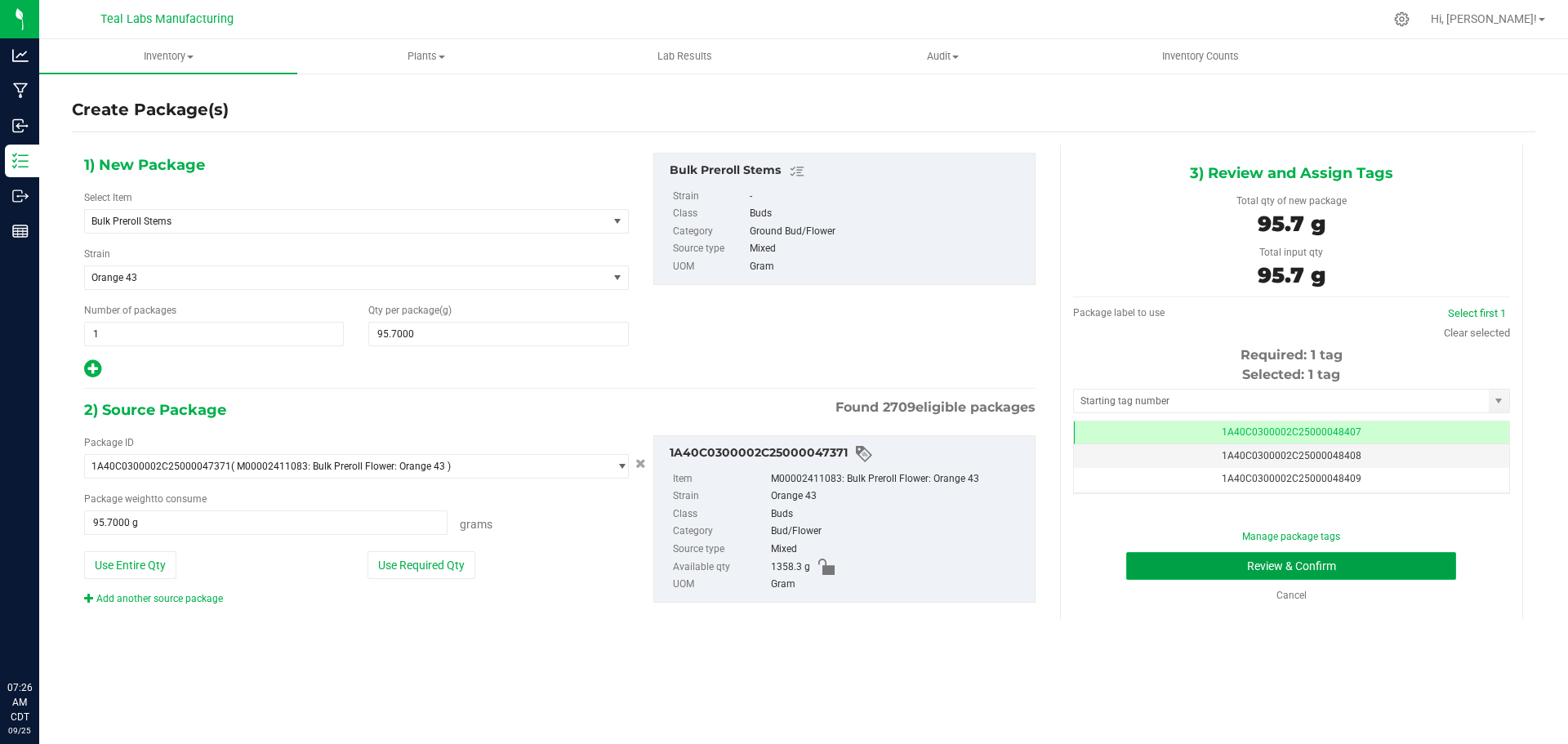
click at [1178, 559] on button "Review & Confirm" at bounding box center [1291, 566] width 330 height 28
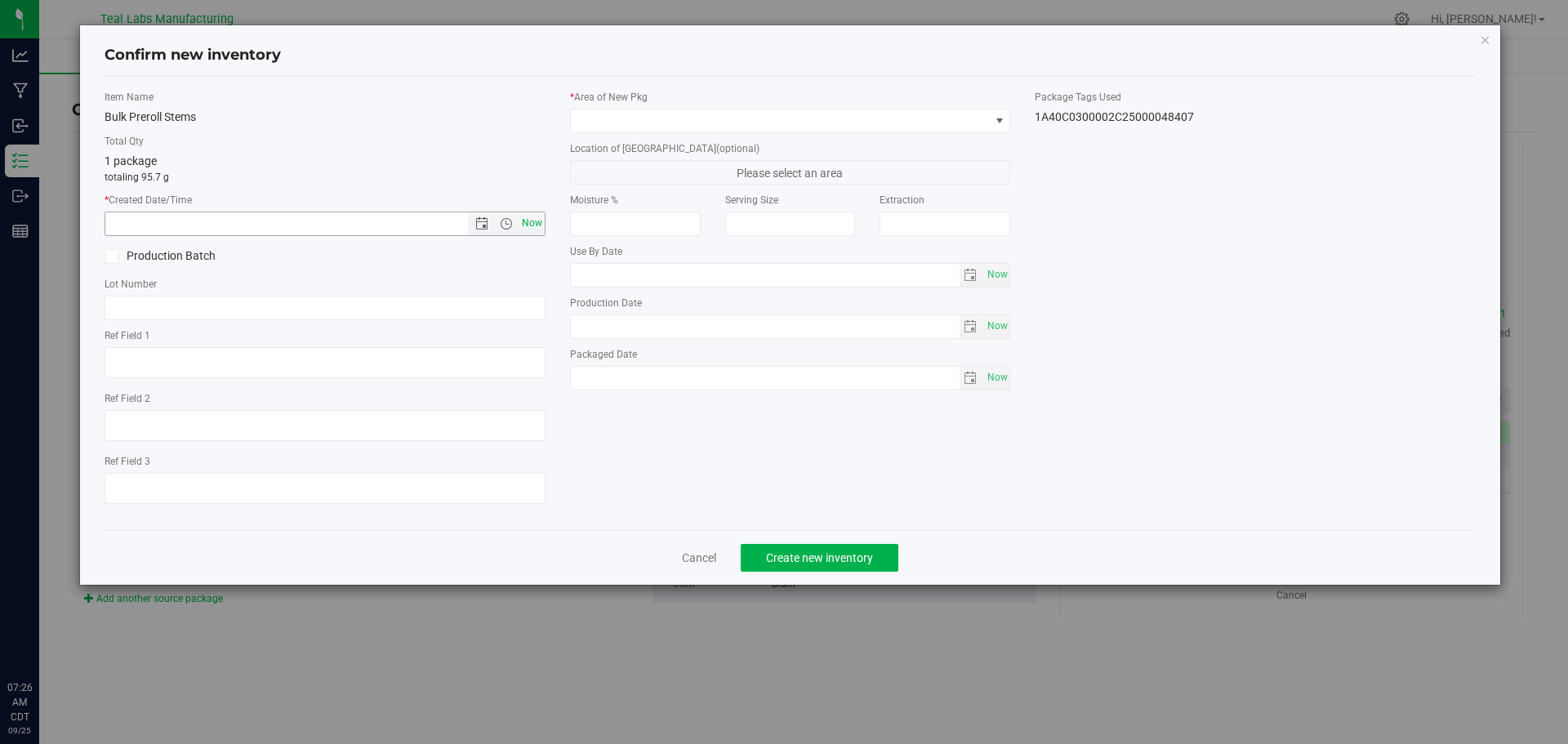
click at [542, 223] on span "Now" at bounding box center [532, 223] width 28 height 24
type input "[DATE] 7:26 AM"
click at [844, 115] on span at bounding box center [780, 121] width 419 height 23
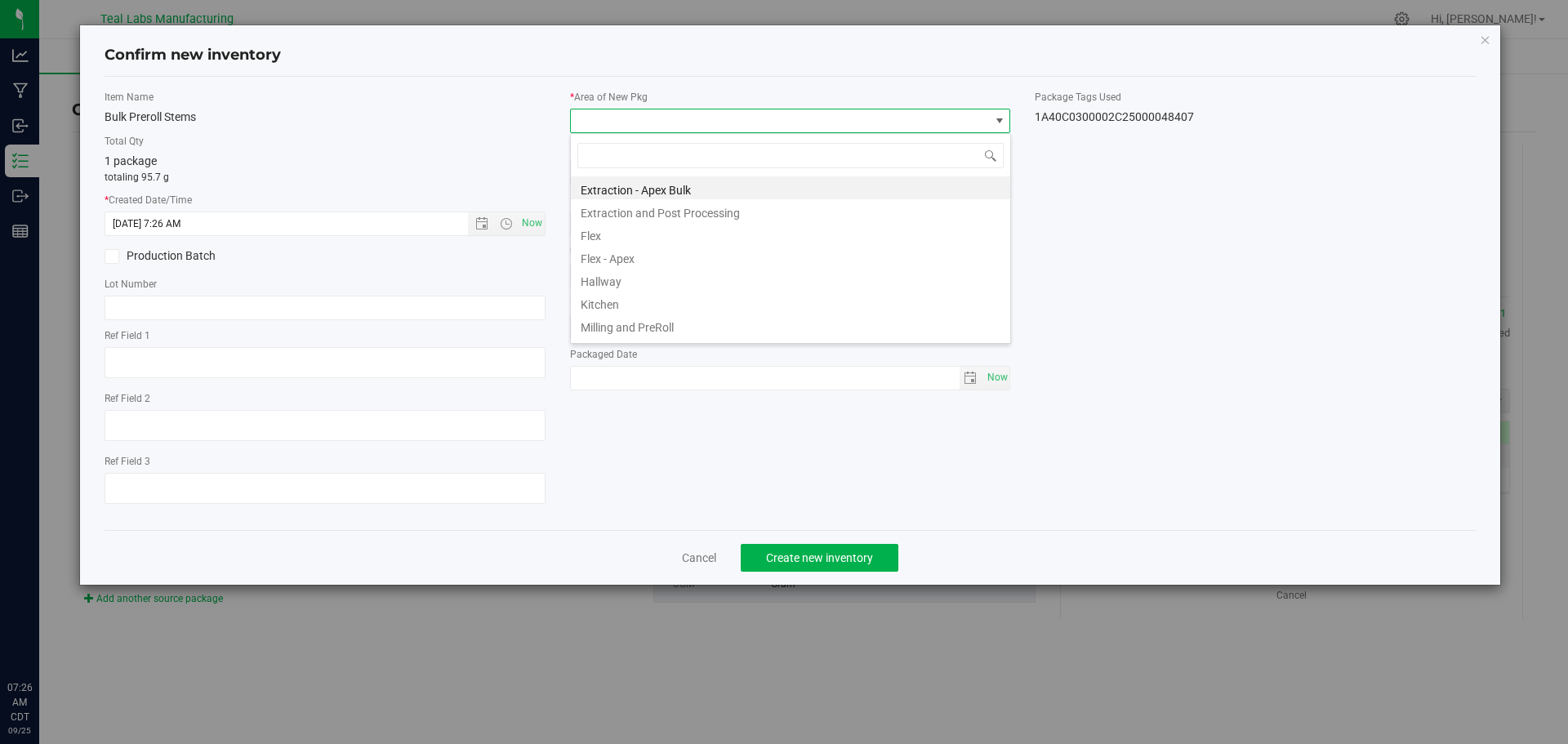
scroll to position [25, 441]
click at [682, 212] on li "Extraction and Post Processing" at bounding box center [791, 211] width 440 height 23
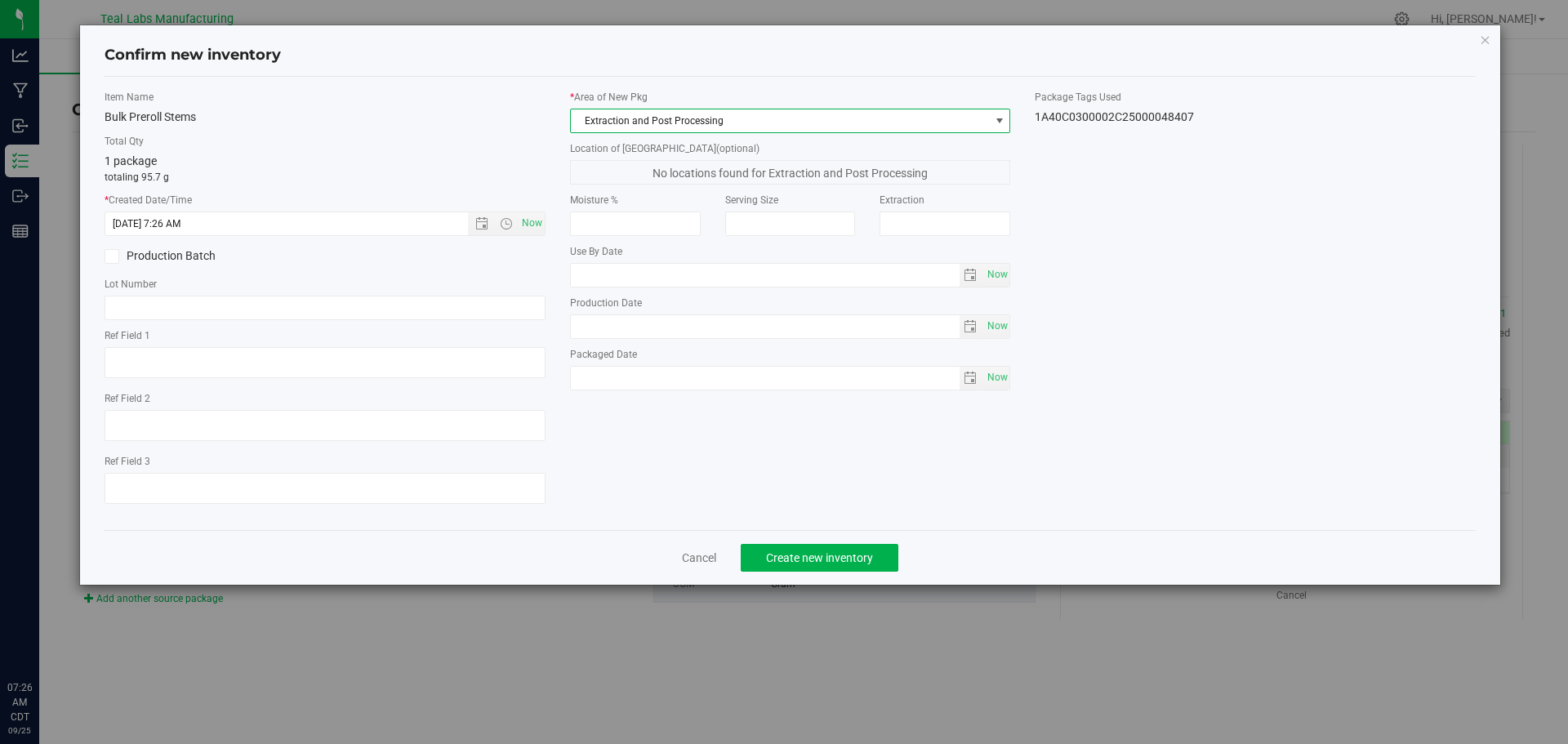
click at [1218, 406] on div "Item Name Bulk Preroll Stems Total Qty 1 package totaling 95.7 g * Created Date…" at bounding box center [790, 304] width 1397 height 427
click at [871, 561] on span "Create new inventory" at bounding box center [820, 558] width 107 height 13
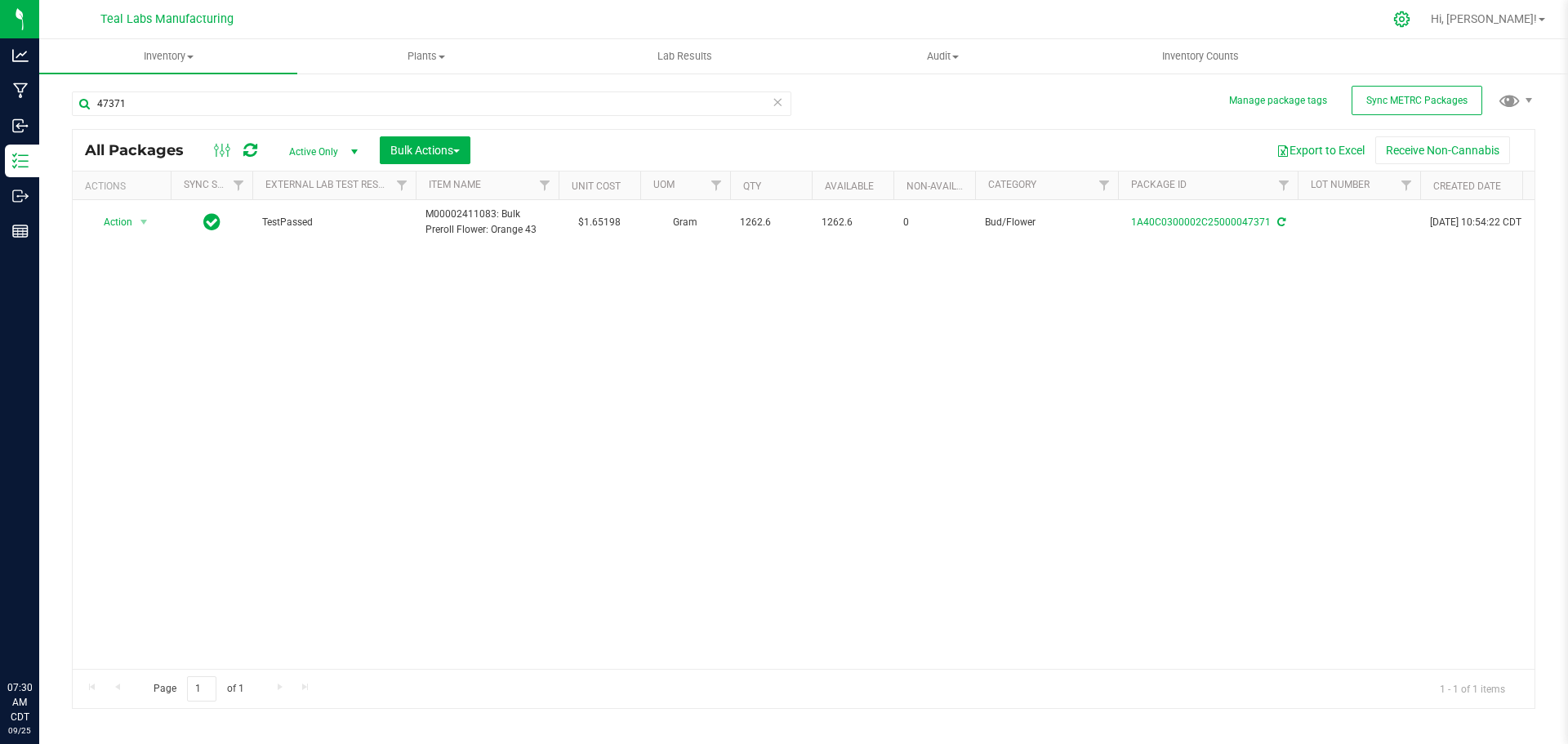
click at [1410, 21] on icon at bounding box center [1401, 19] width 16 height 16
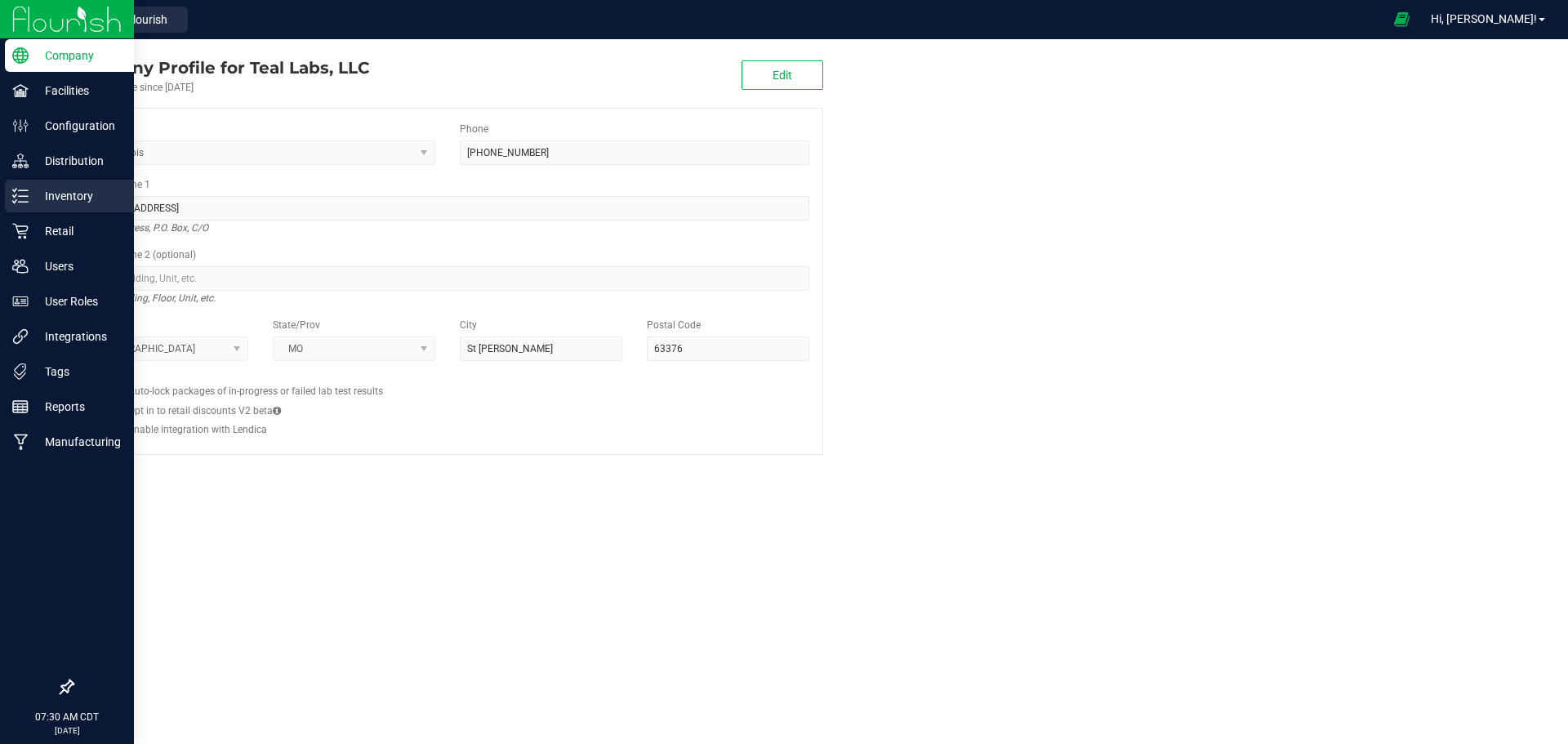
click at [36, 194] on p "Inventory" at bounding box center [77, 196] width 98 height 20
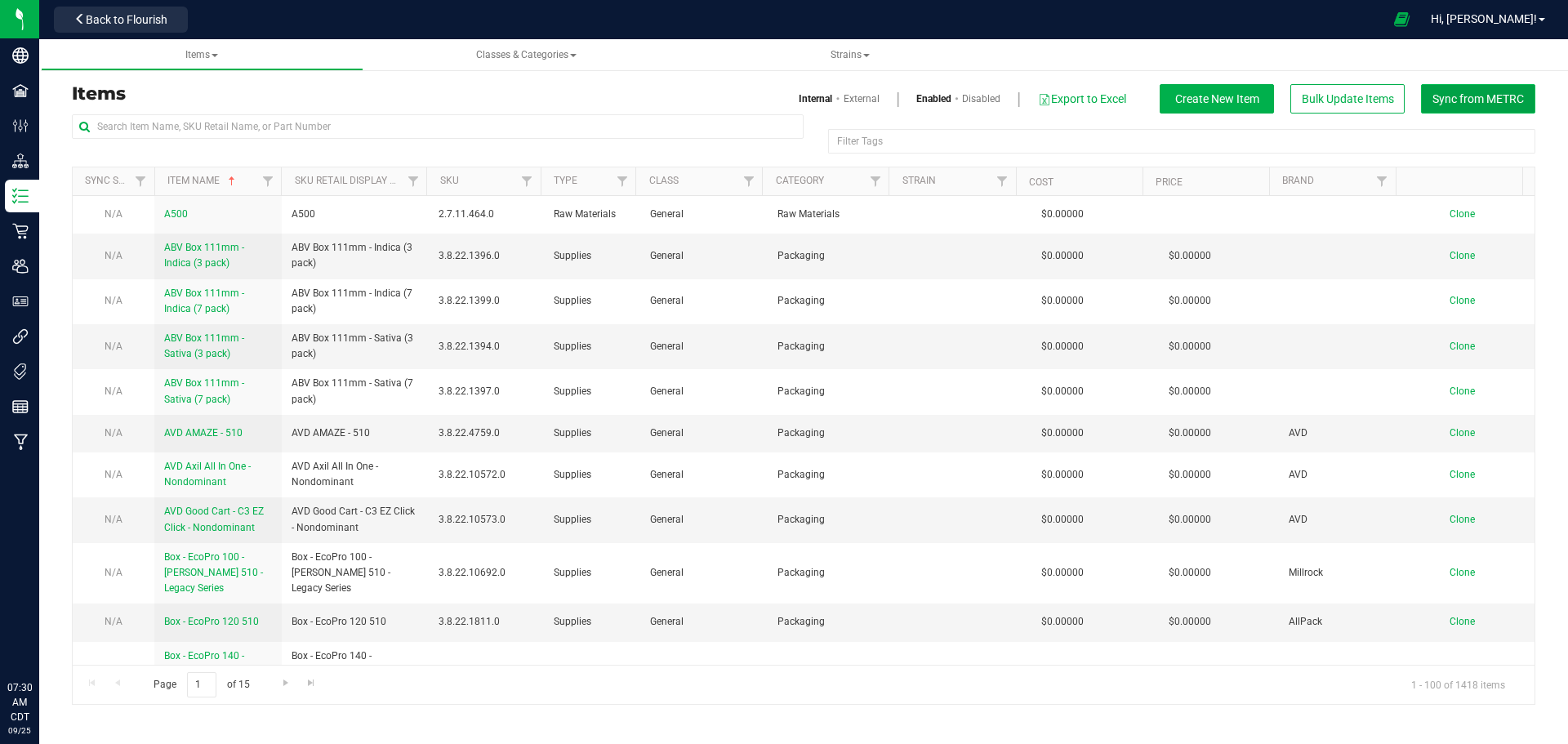
click at [1474, 98] on span "Sync from METRC" at bounding box center [1478, 98] width 91 height 13
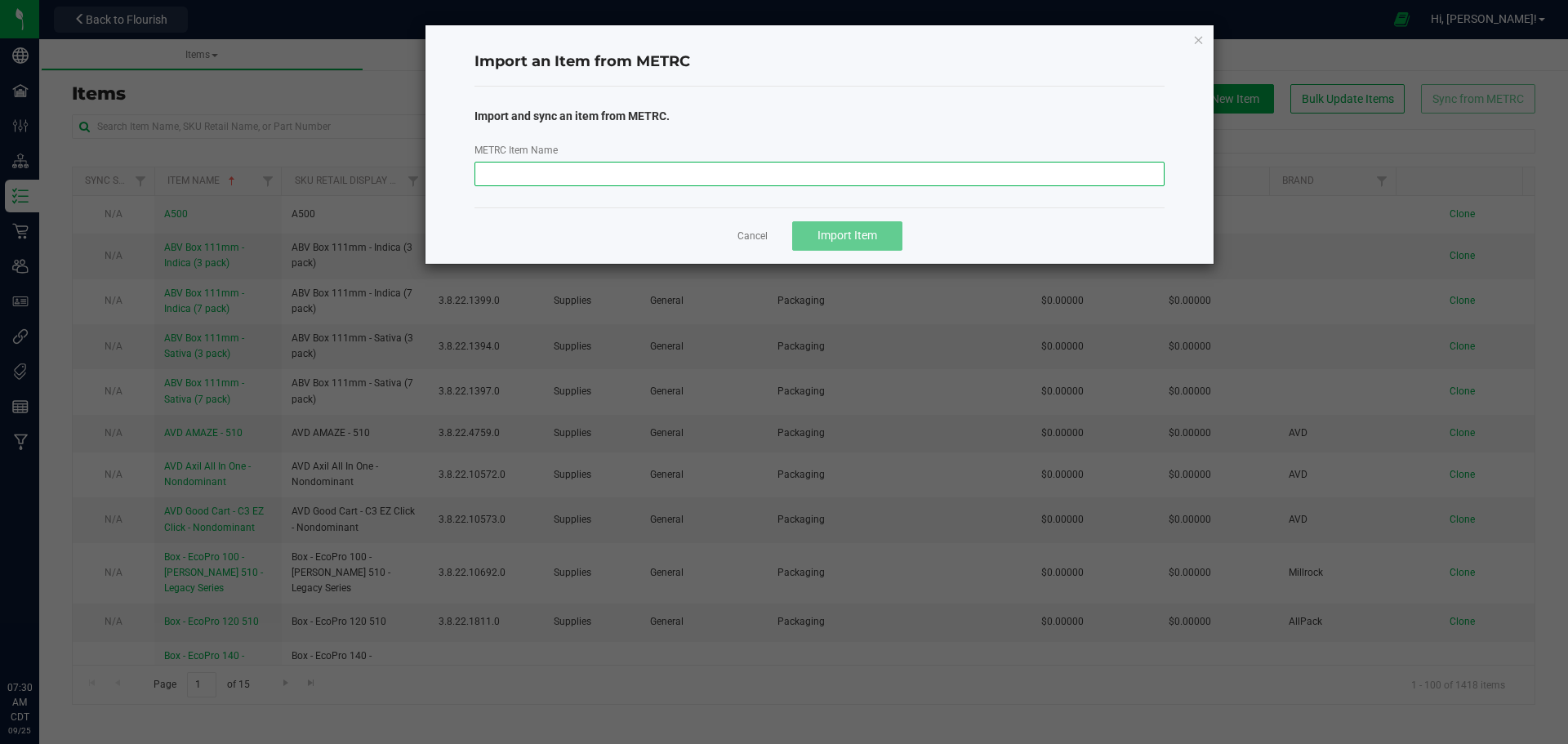
click at [733, 180] on input "METRC Item Name" at bounding box center [820, 174] width 691 height 25
paste input "M00002424923: LAB BATCH: T2: Teal - Preroll 2pk - 1g - Orange 43"
type input "M00002424923: LAB BATCH: T2: Teal - Preroll 2pk - 1g - Orange 43"
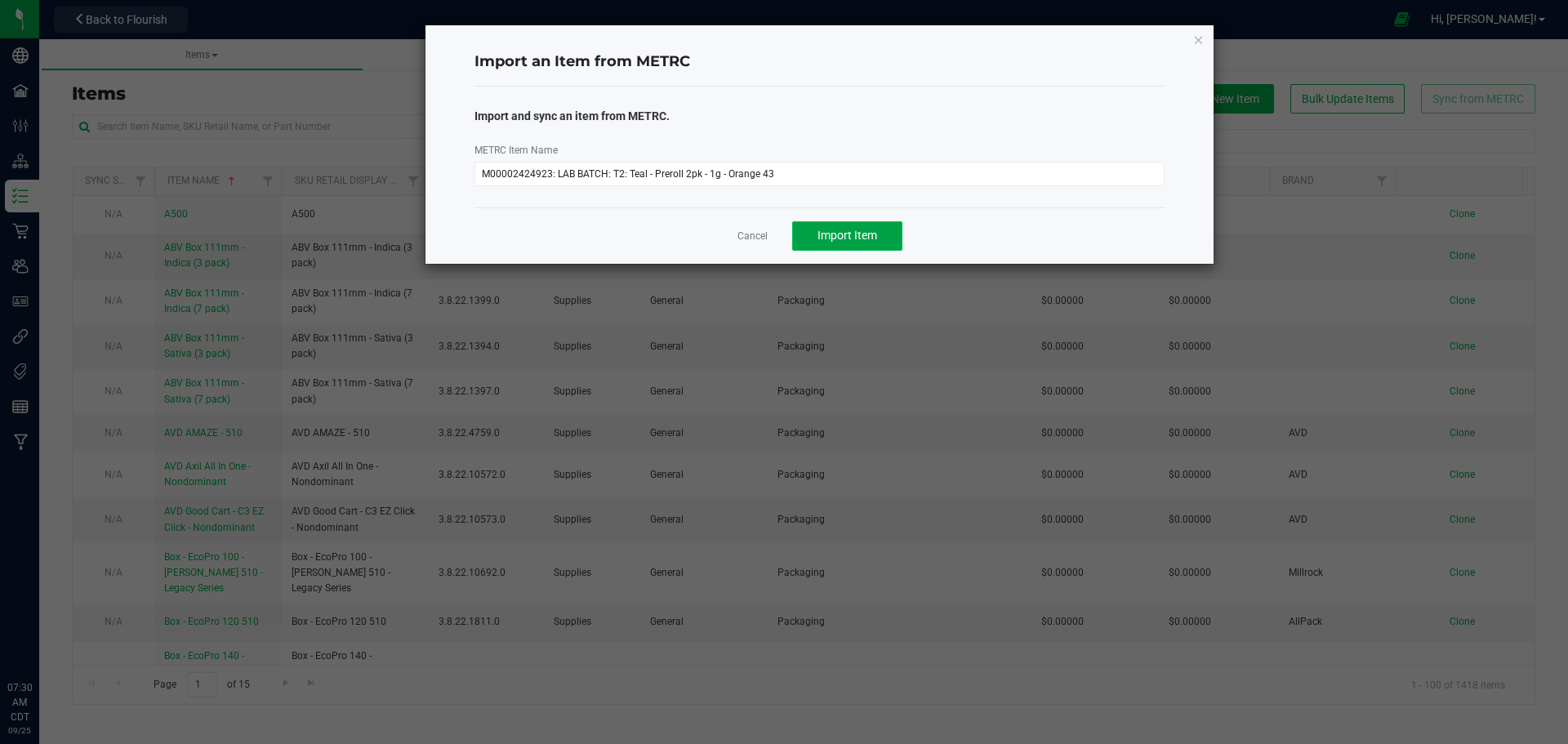
click at [842, 236] on span "Import Item" at bounding box center [848, 235] width 60 height 13
click at [1199, 42] on icon "button" at bounding box center [1199, 39] width 11 height 20
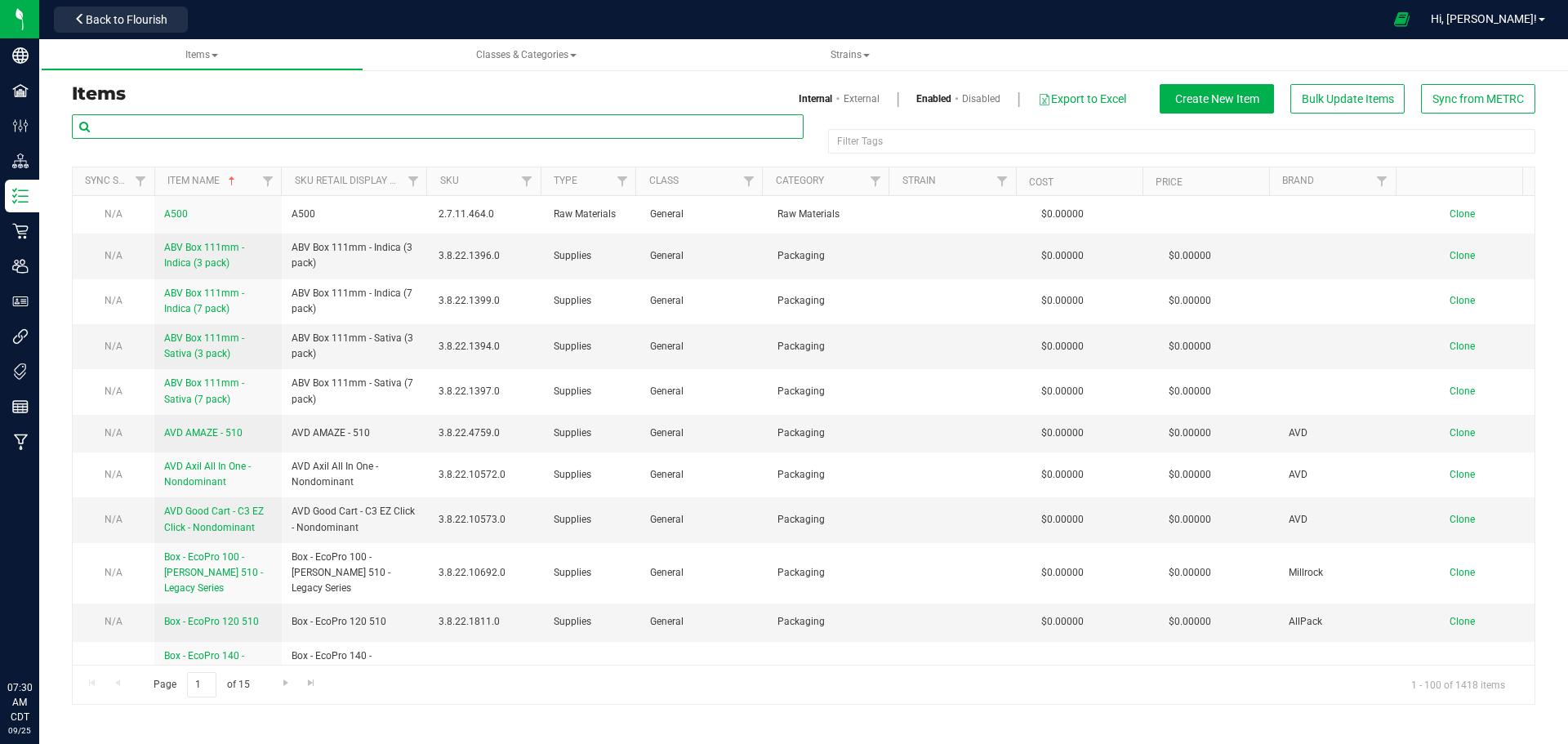
click at [343, 121] on input "text" at bounding box center [438, 126] width 732 height 25
paste input "M00002424923: LAB BATCH: T2: Teal - Preroll 2pk - 1g - Orange 43"
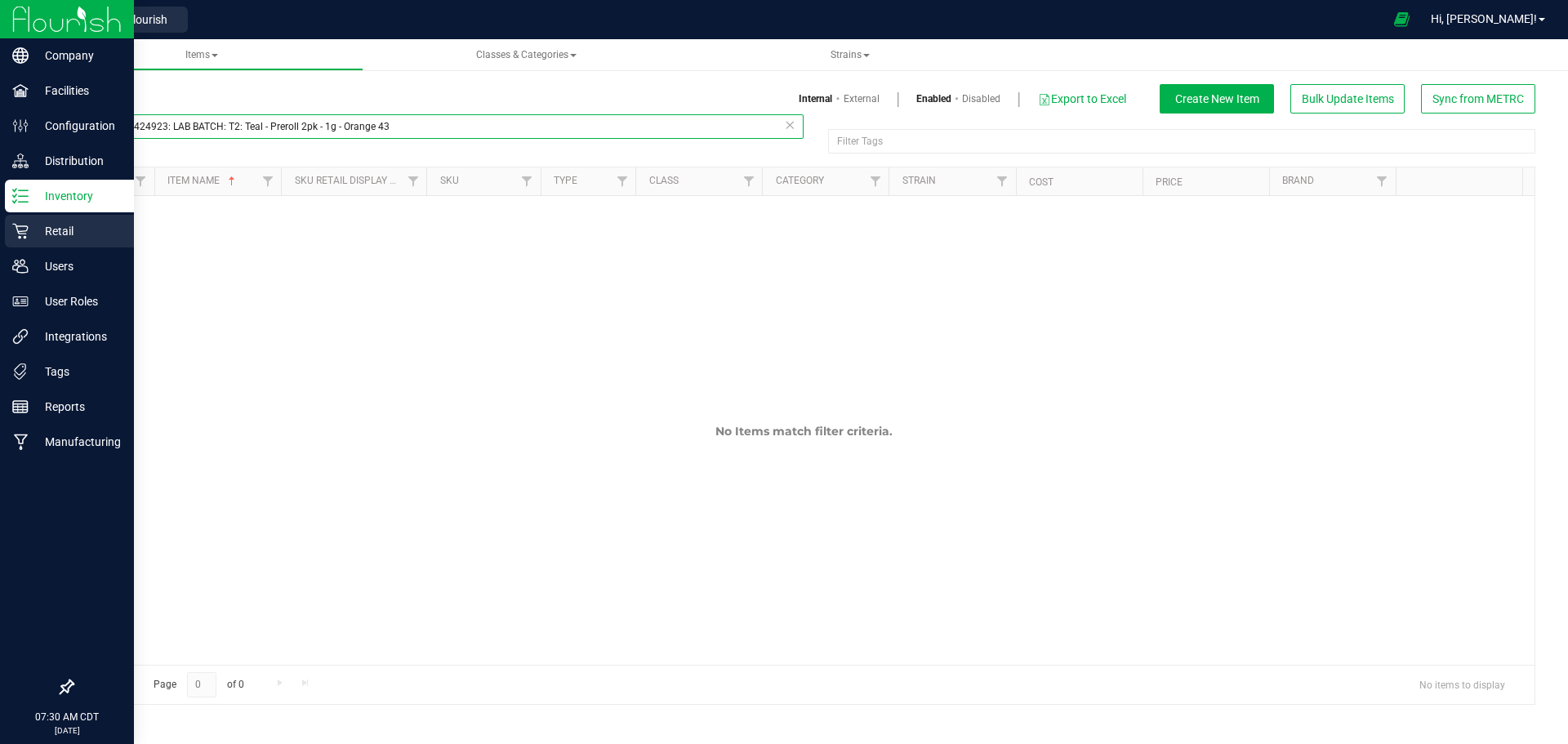
type input "M00002424923: LAB BATCH: T2: Teal - Preroll 2pk - 1g - Orange 43"
click at [26, 230] on icon at bounding box center [21, 231] width 16 height 16
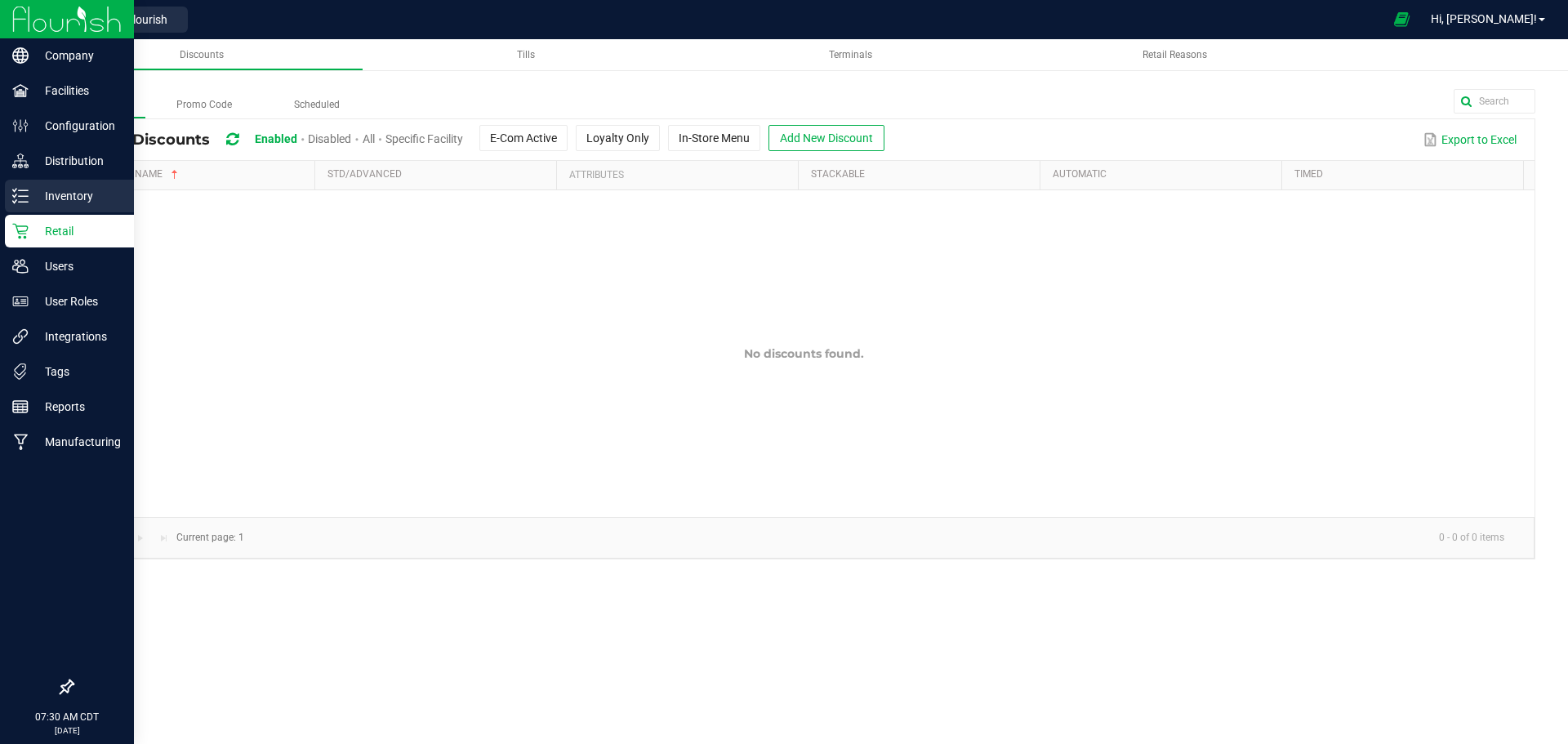
click at [69, 199] on p "Inventory" at bounding box center [77, 196] width 98 height 20
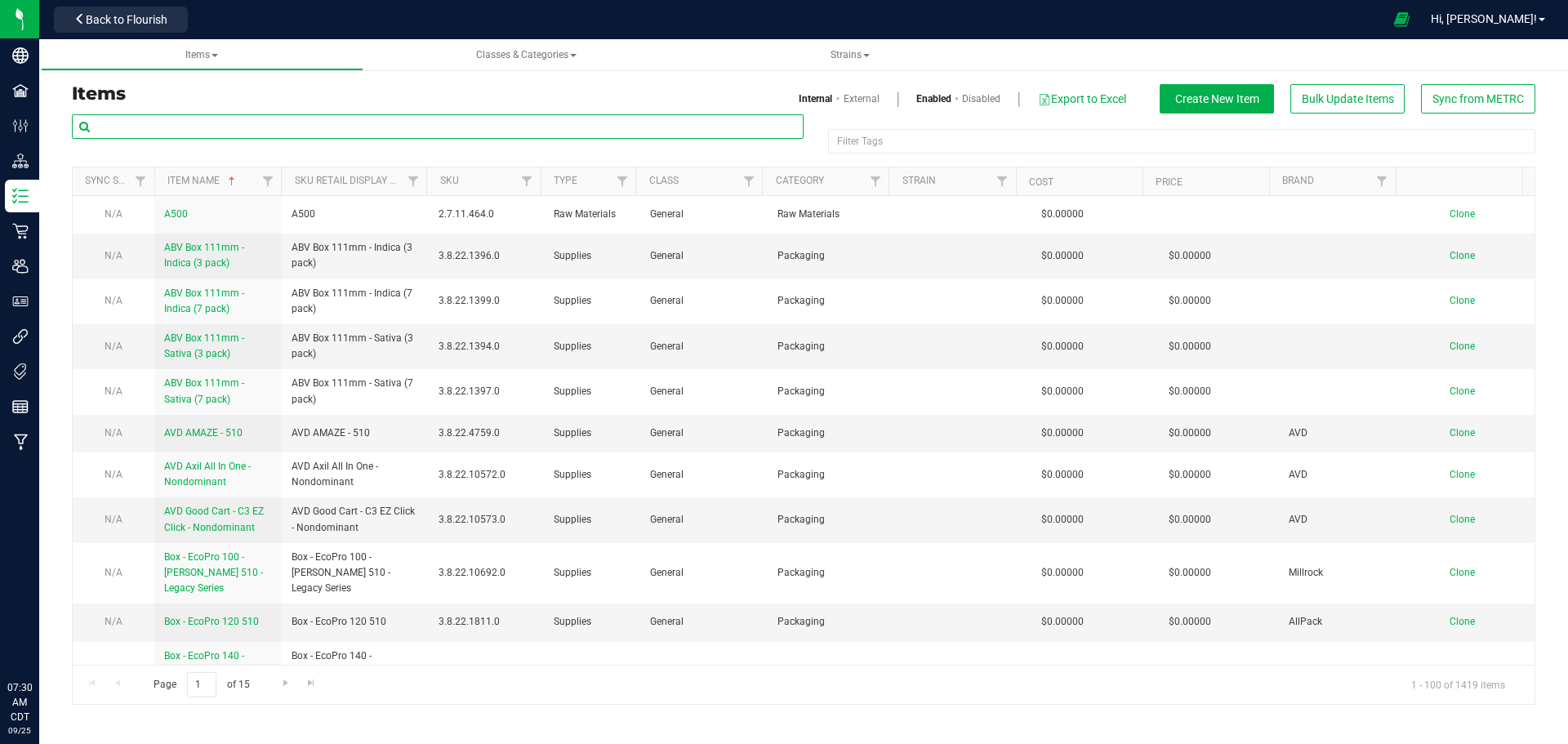
click at [223, 124] on input "text" at bounding box center [438, 126] width 732 height 25
paste input "M00002424923: LAB BATCH: T2: Teal - Preroll 2pk - 1g - Orange 43"
type input "M00002424923: LAB BATCH: T2: Teal - Preroll 2pk - 1g - Orange 43"
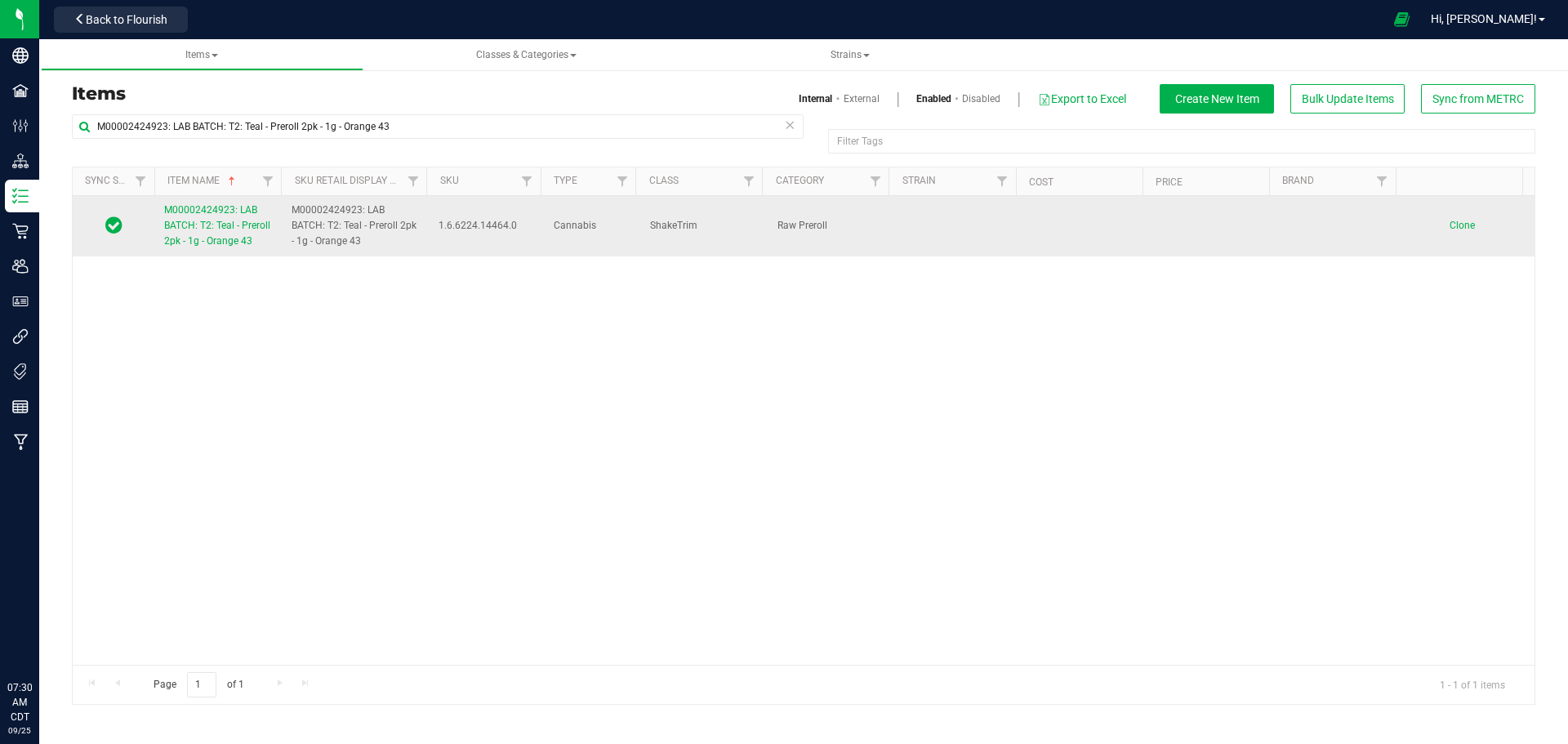
click at [209, 229] on span "M00002424923: LAB BATCH: T2: Teal - Preroll 2pk - 1g - Orange 43" at bounding box center [217, 226] width 106 height 43
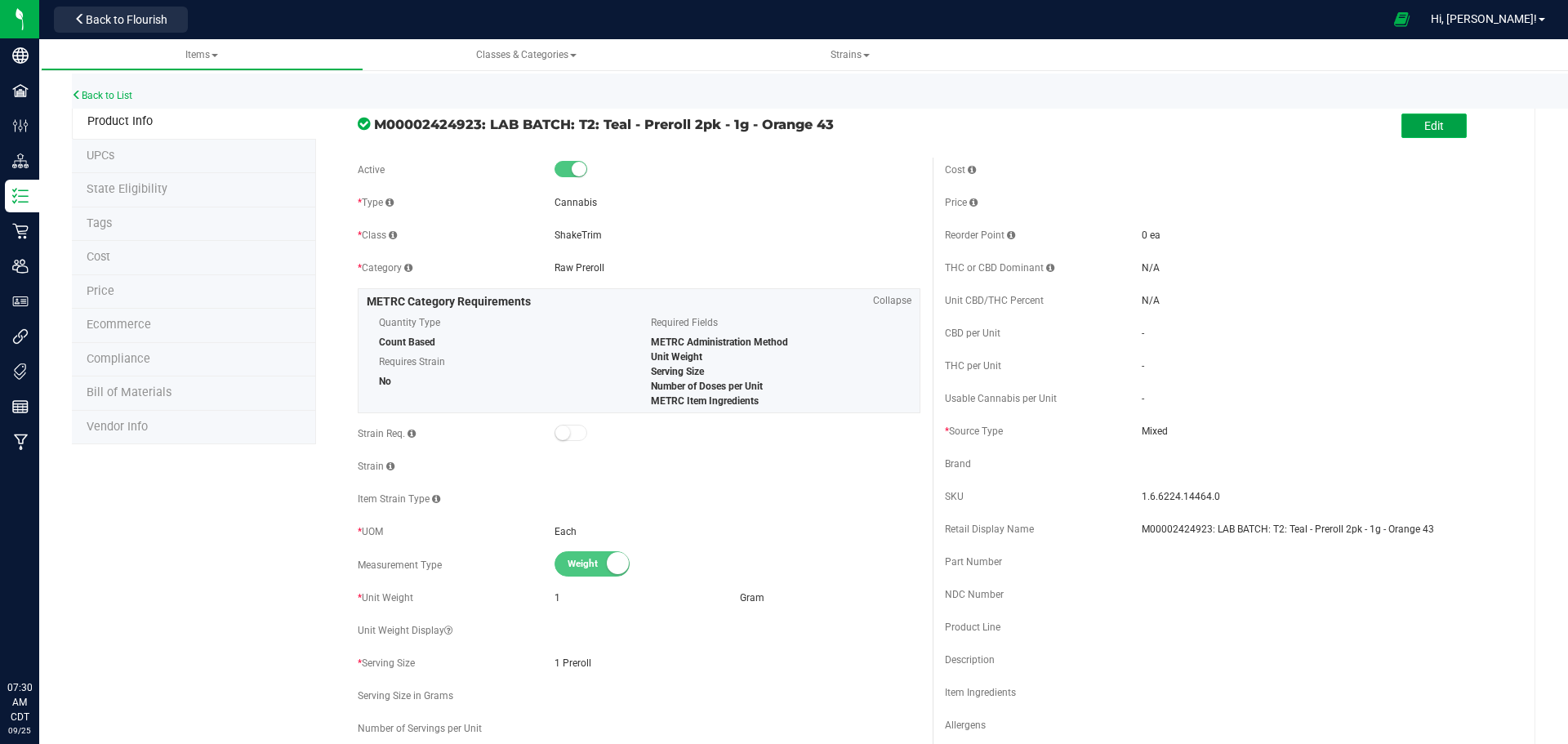
click at [1424, 120] on span "Edit" at bounding box center [1434, 126] width 20 height 13
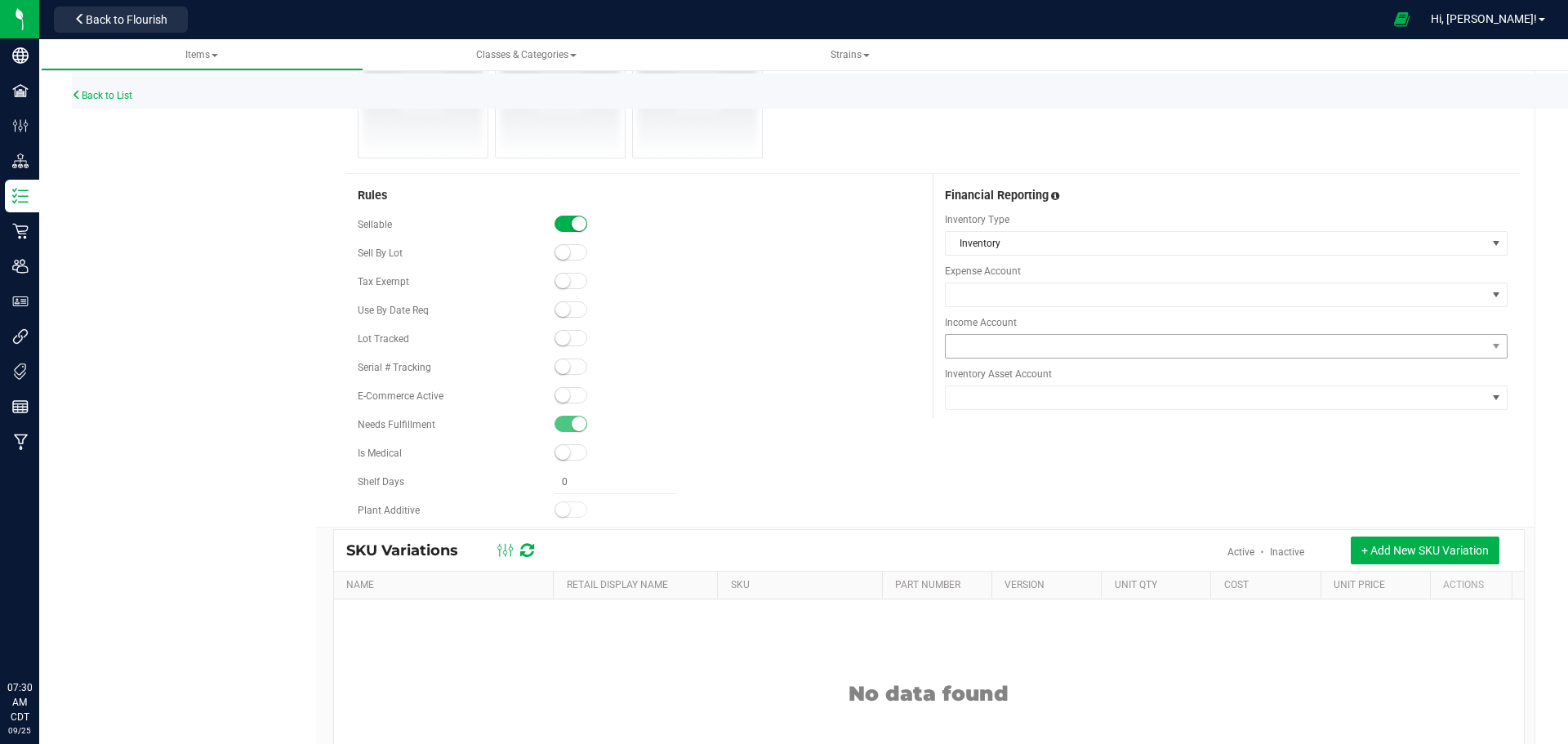
scroll to position [1061, 0]
click at [1076, 289] on span at bounding box center [1216, 293] width 541 height 23
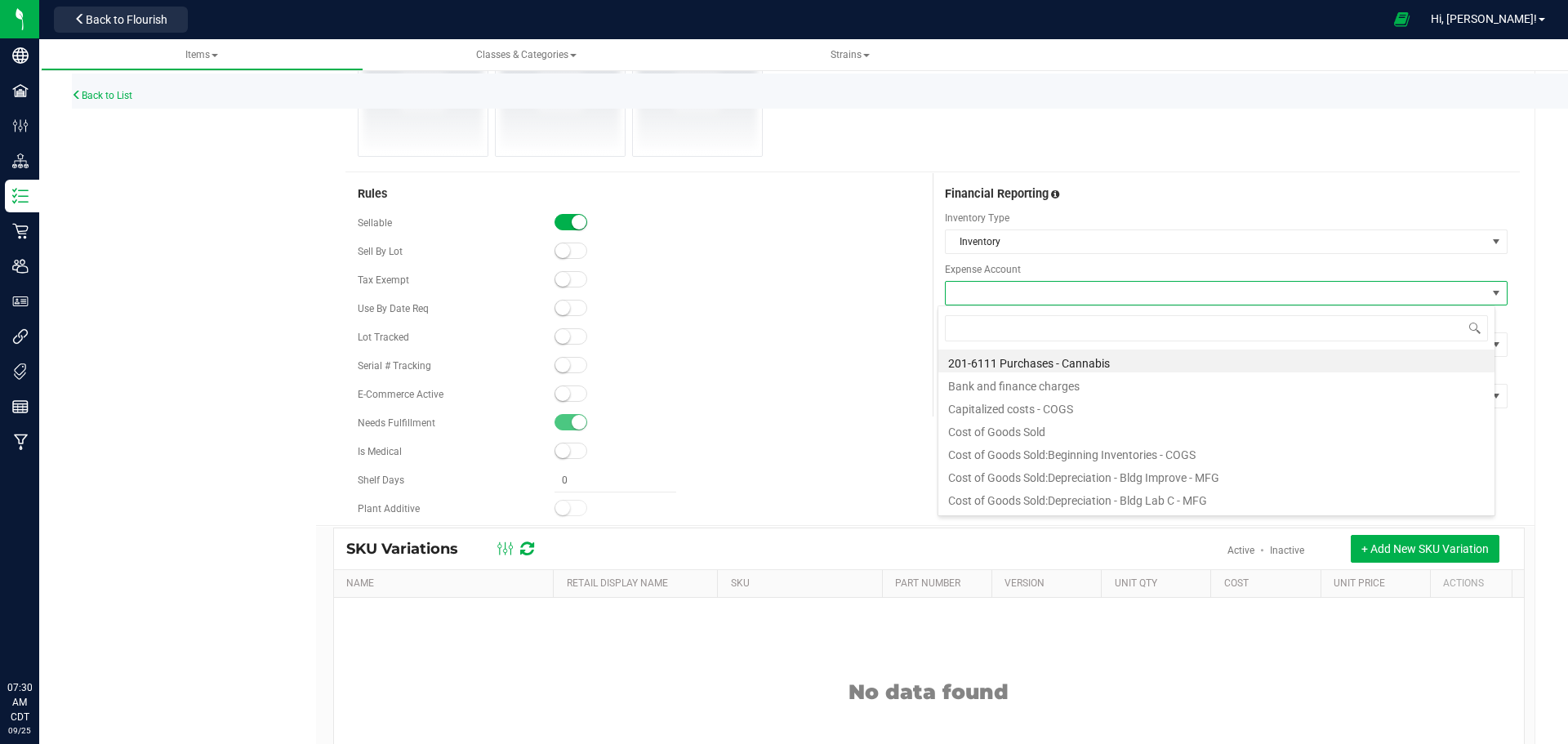
scroll to position [25, 558]
type input "purchases"
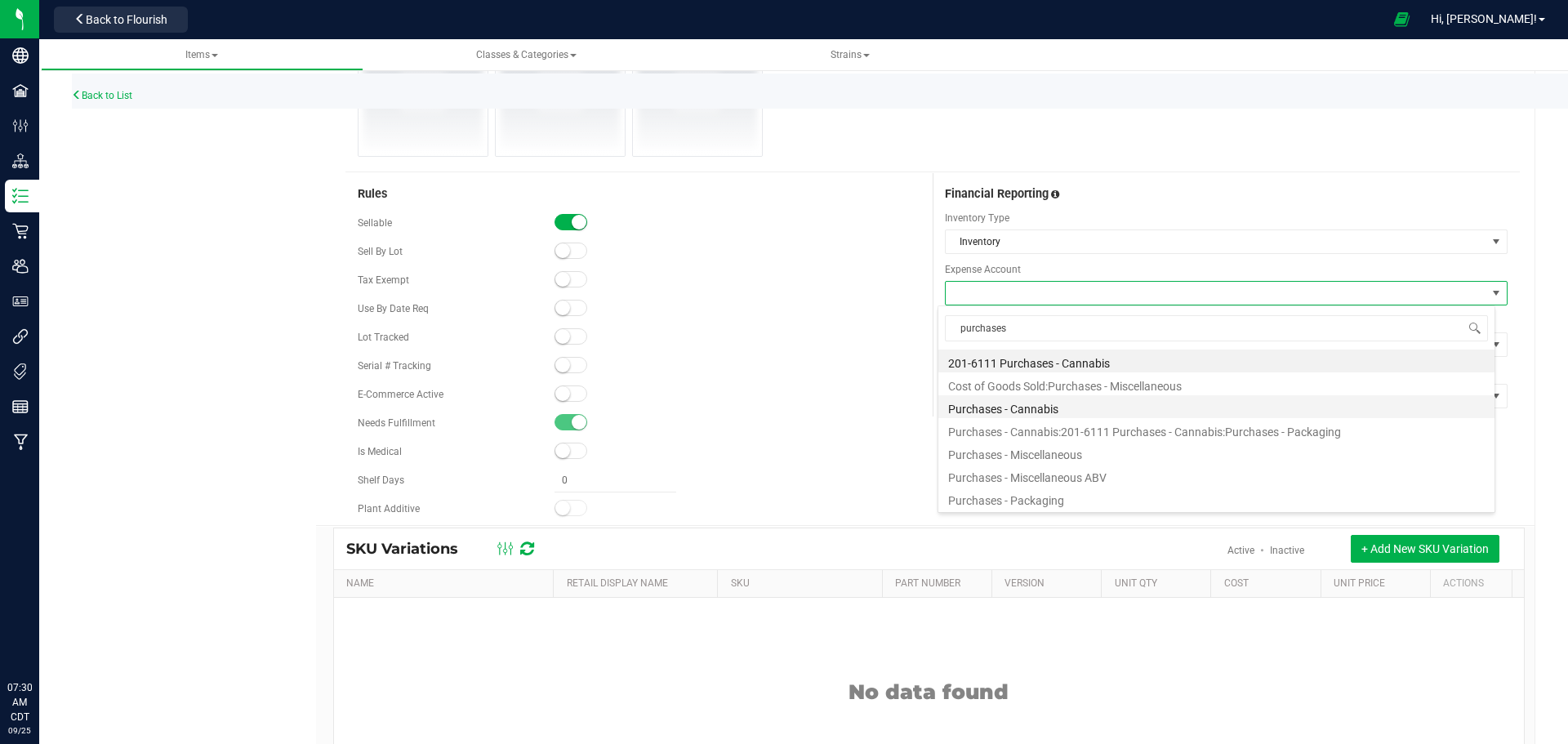
click at [1048, 415] on li "Purchases - Cannabis" at bounding box center [1217, 407] width 556 height 23
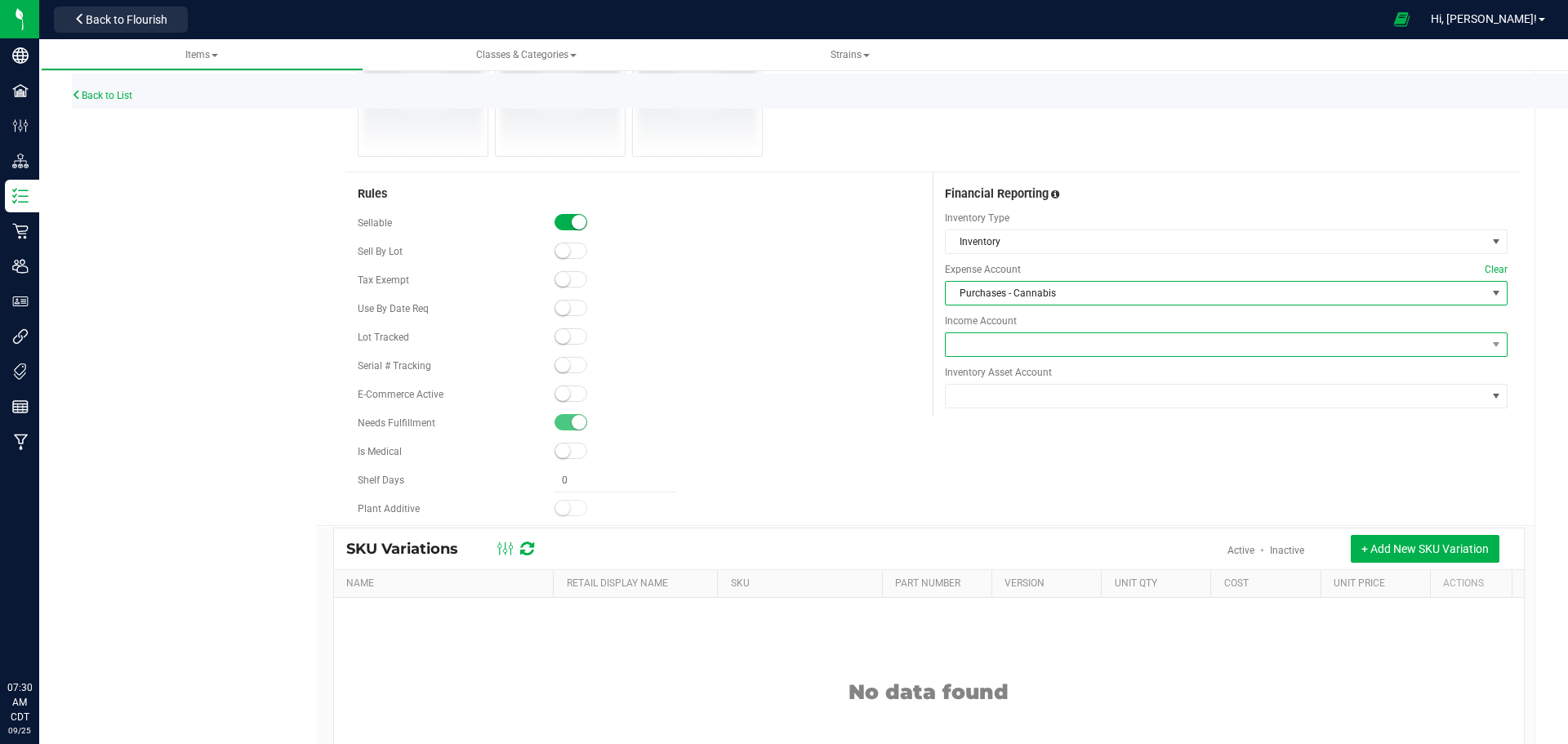
click at [1030, 345] on span at bounding box center [1216, 345] width 541 height 23
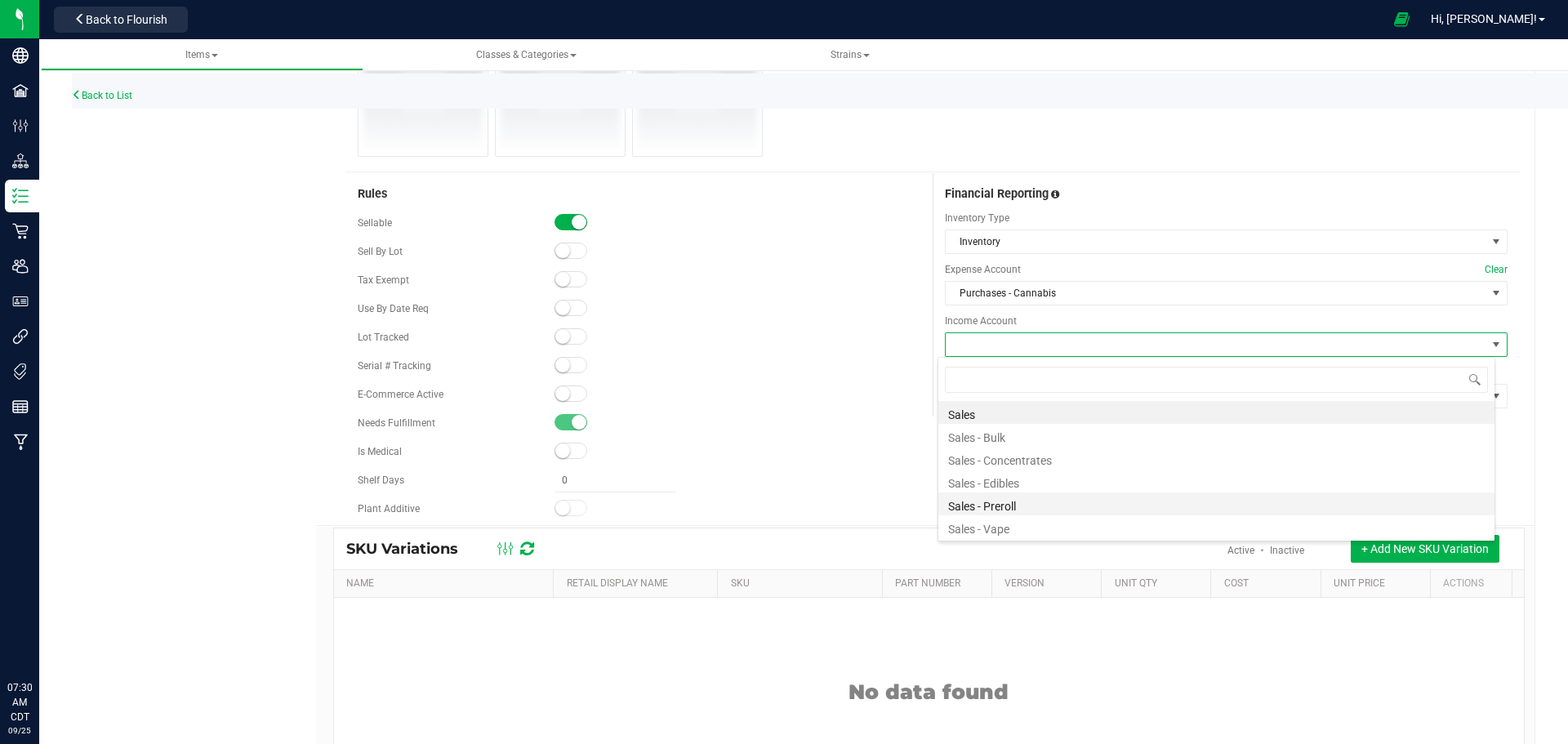
click at [994, 506] on li "Sales - Preroll" at bounding box center [1217, 504] width 556 height 23
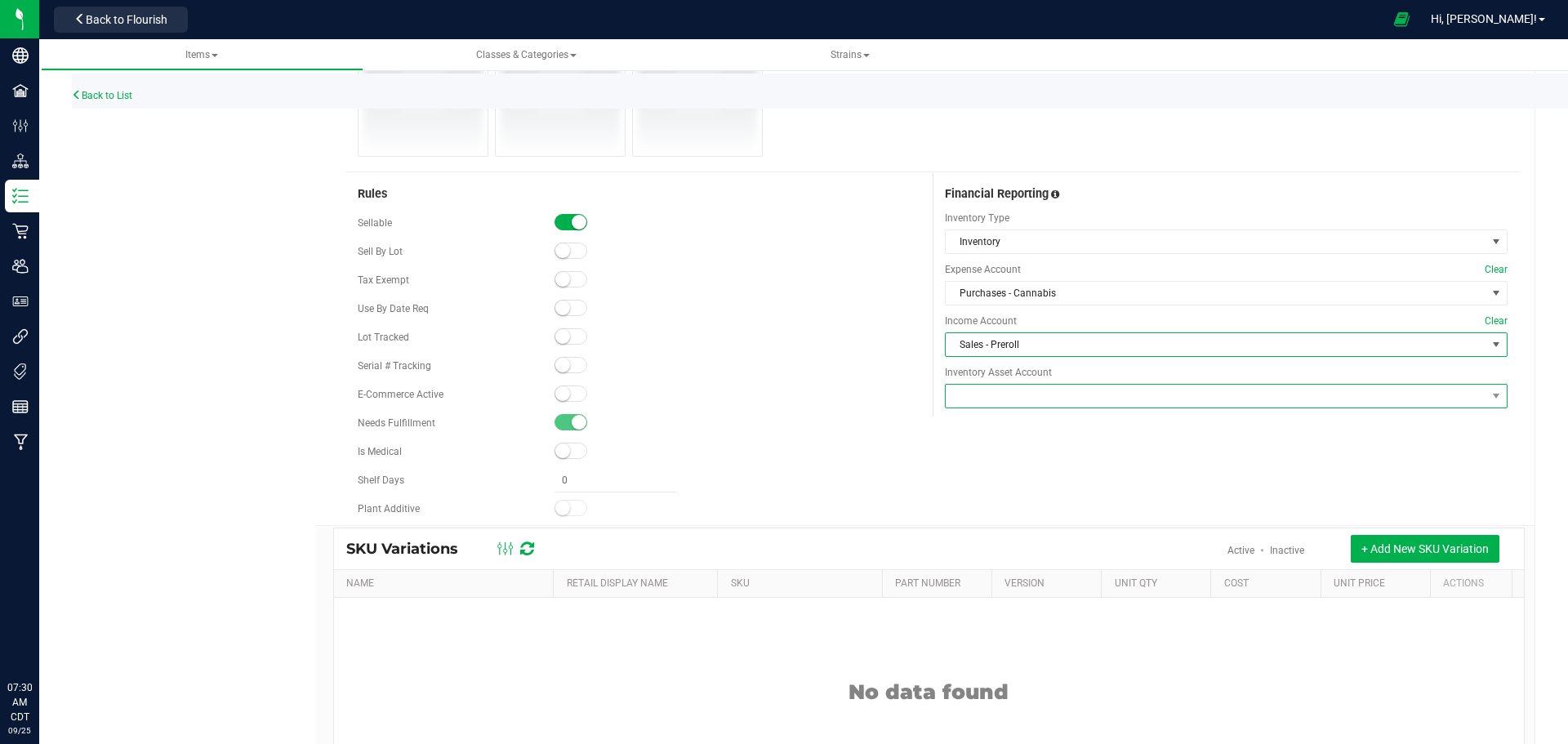
click at [994, 397] on span at bounding box center [1216, 396] width 541 height 23
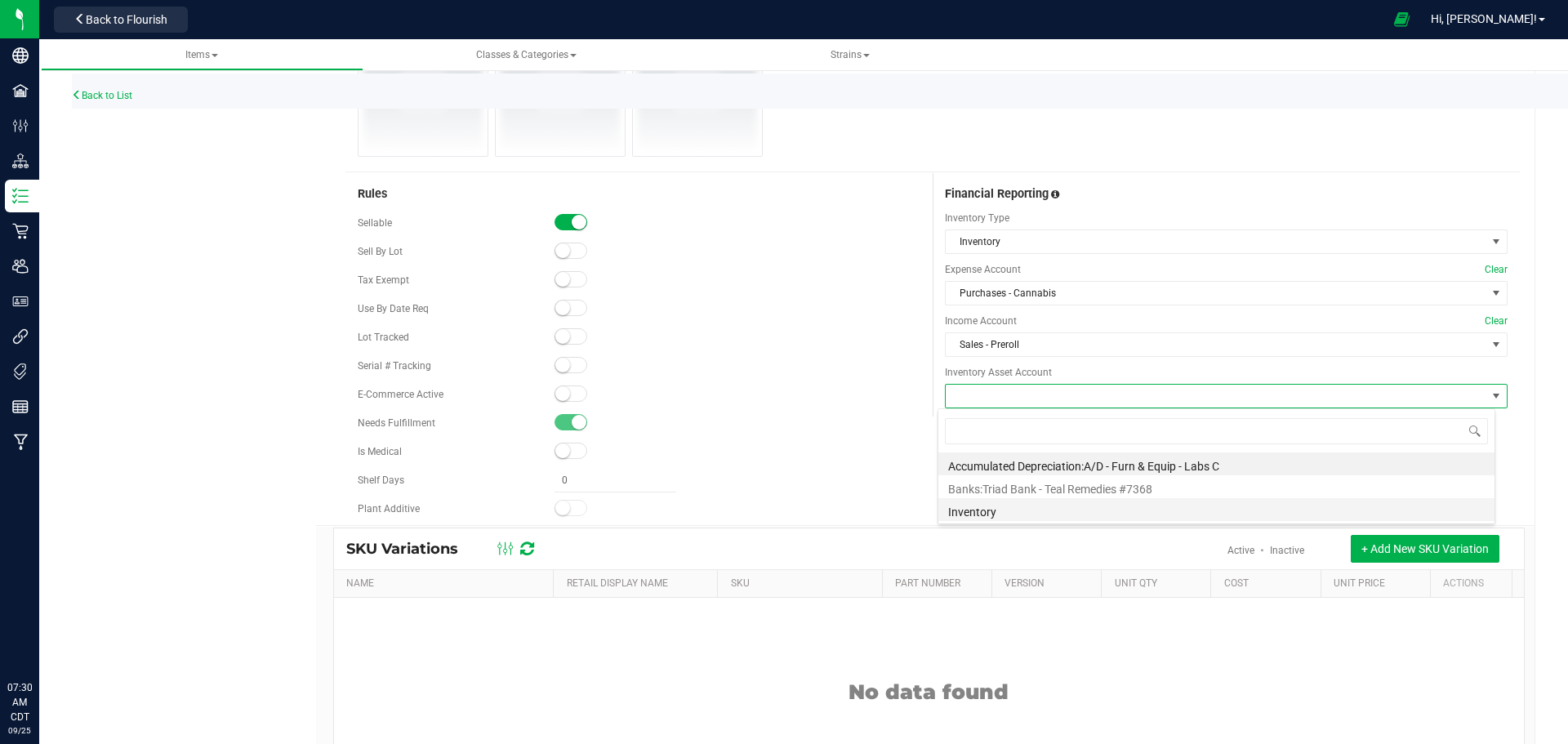
click at [981, 512] on li "Inventory" at bounding box center [1217, 509] width 556 height 23
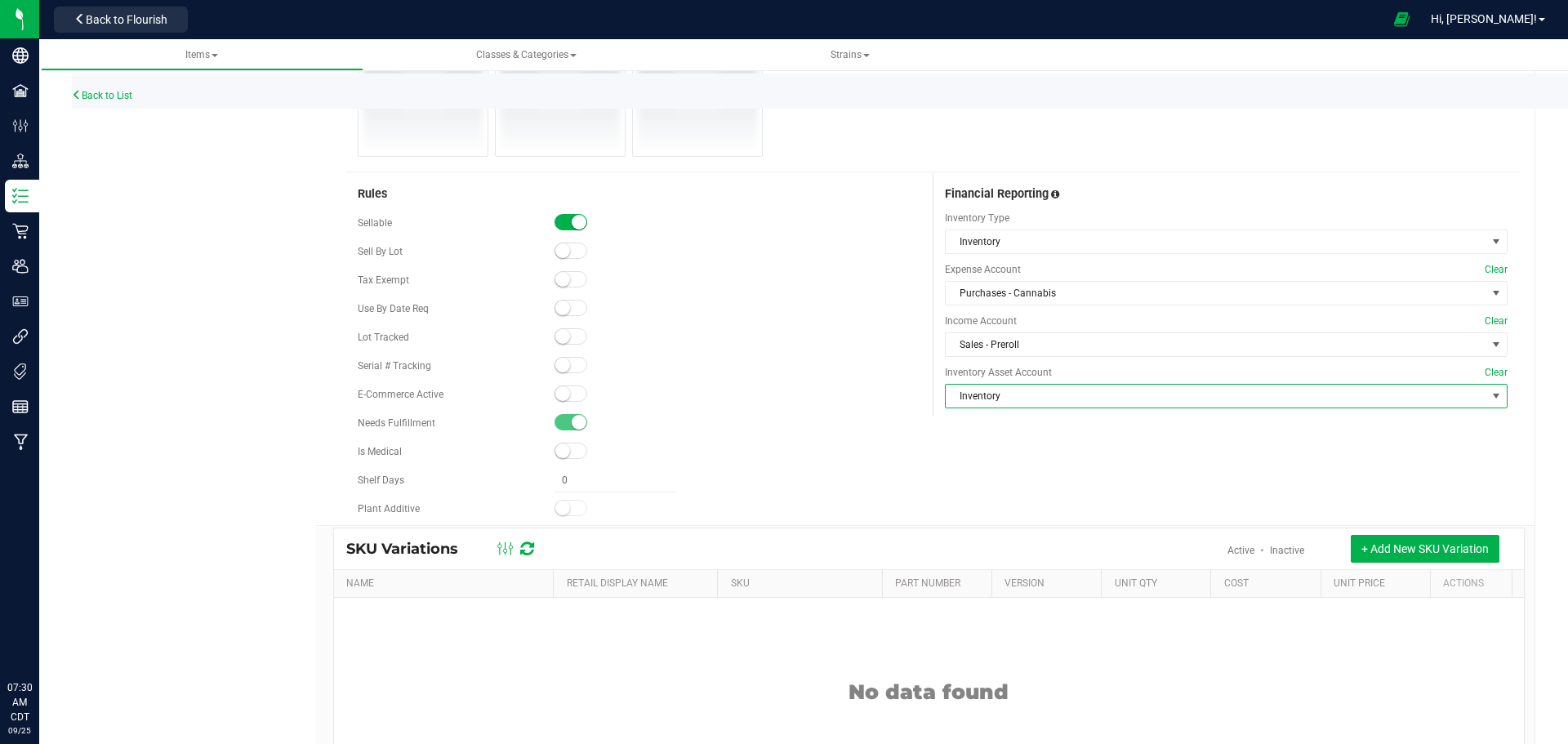
click at [982, 512] on div "Rules Sellable Sell By Lot" at bounding box center [933, 349] width 1175 height 352
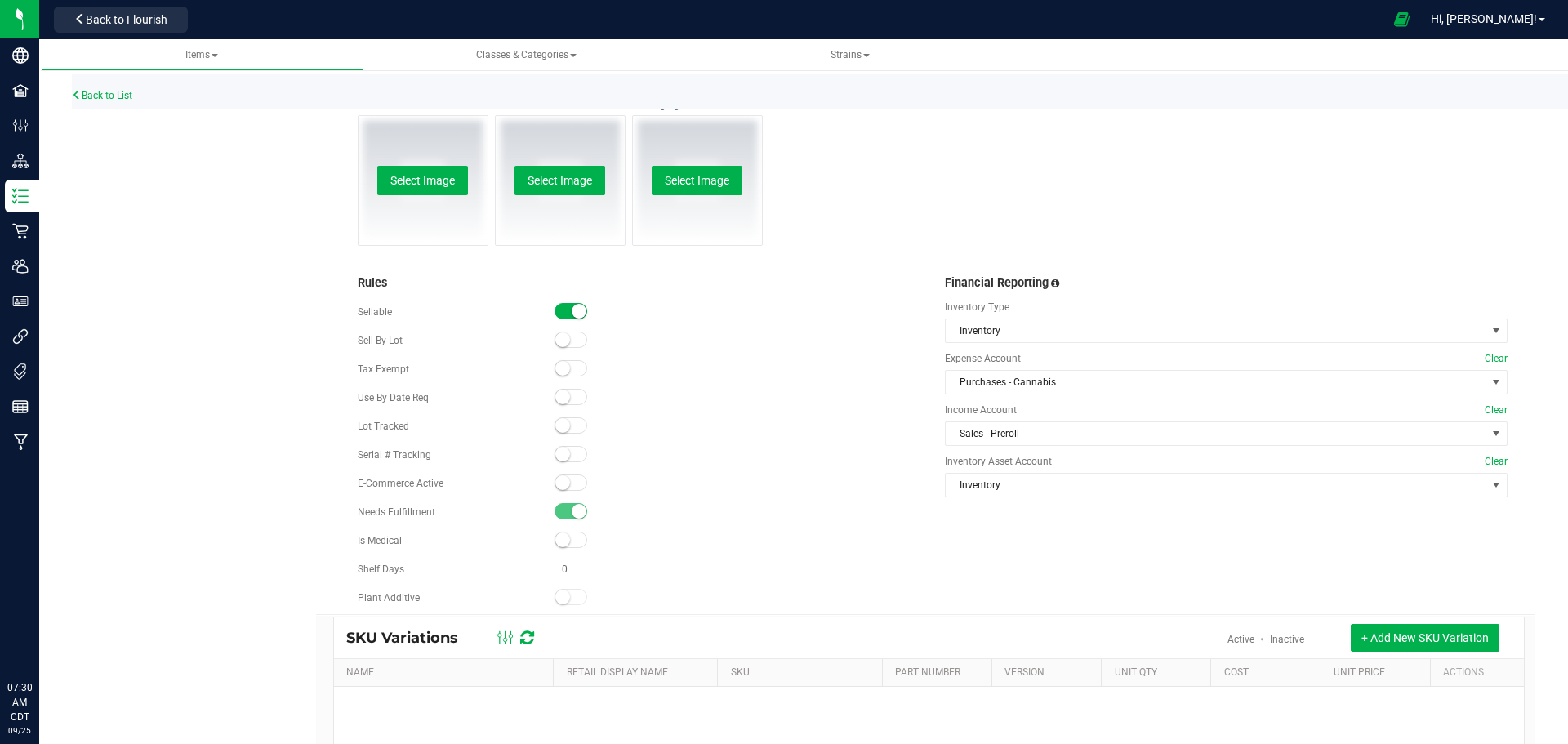
scroll to position [1061, 0]
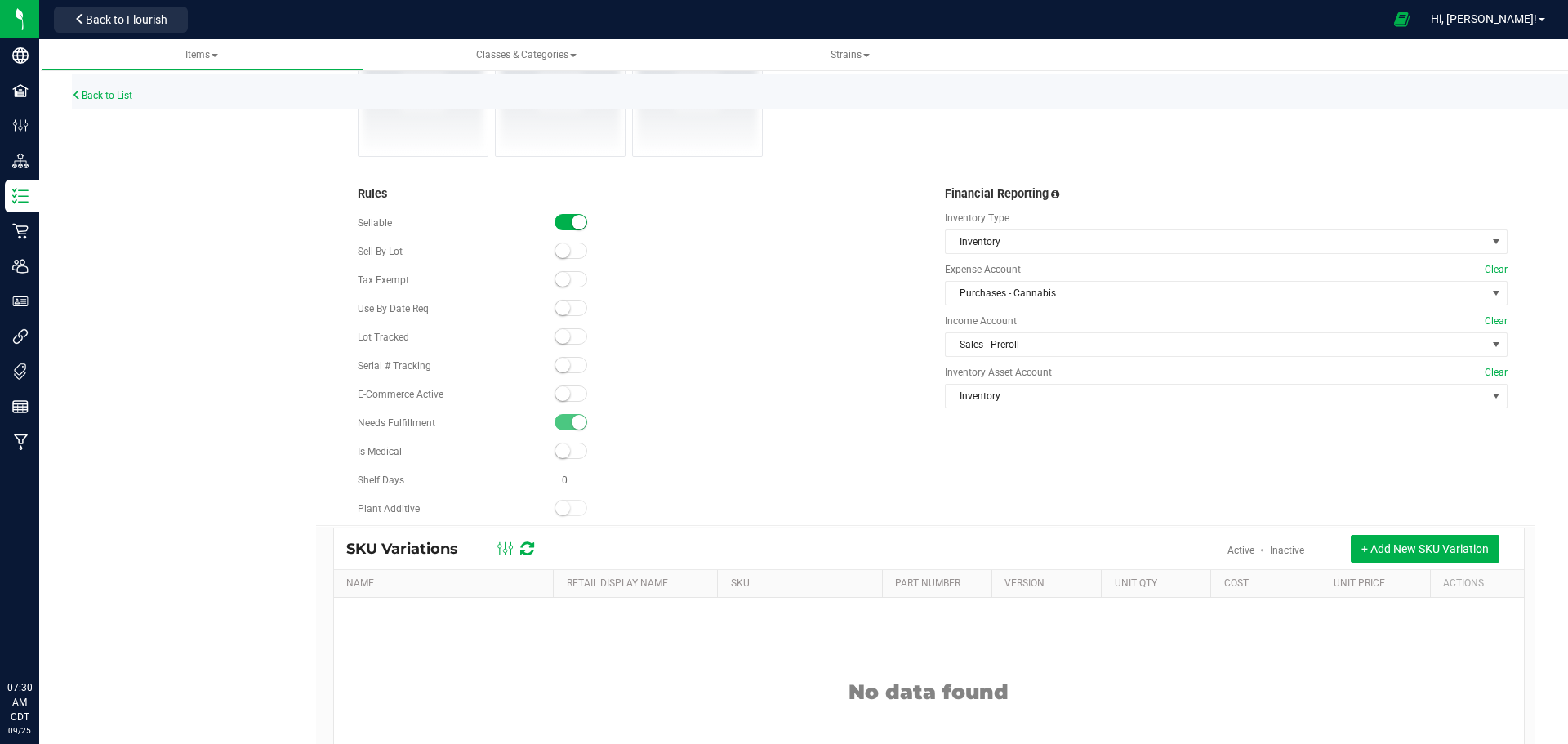
click at [1080, 495] on div "Rules Sellable Sell By Lot" at bounding box center [933, 349] width 1175 height 352
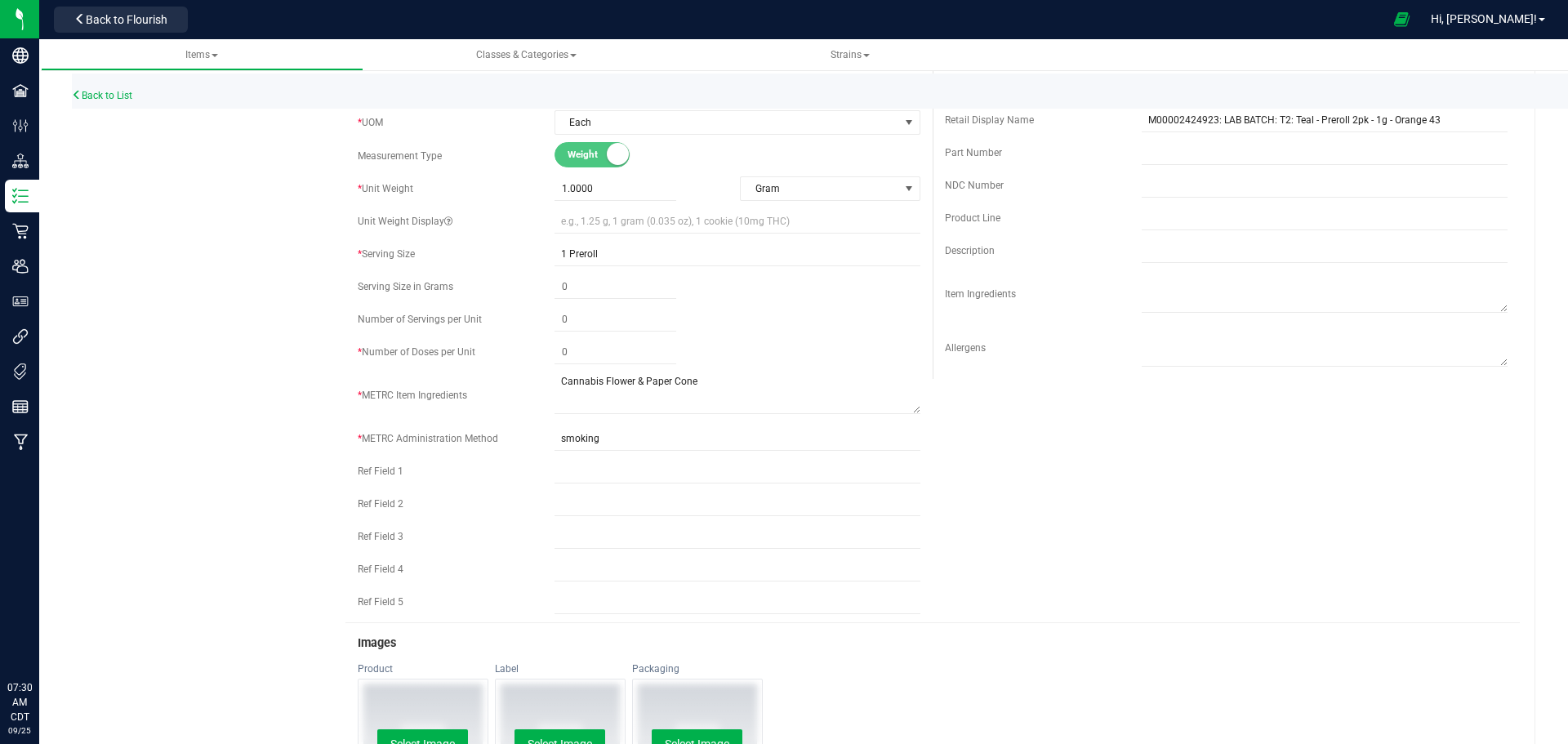
scroll to position [409, 0]
click at [571, 347] on span at bounding box center [615, 353] width 121 height 24
type input "2"
click at [211, 409] on div "Product Info UPCs State Eligibility Tags Cost Price Ecommerce Compliance Bill o…" at bounding box center [804, 573] width 1464 height 1752
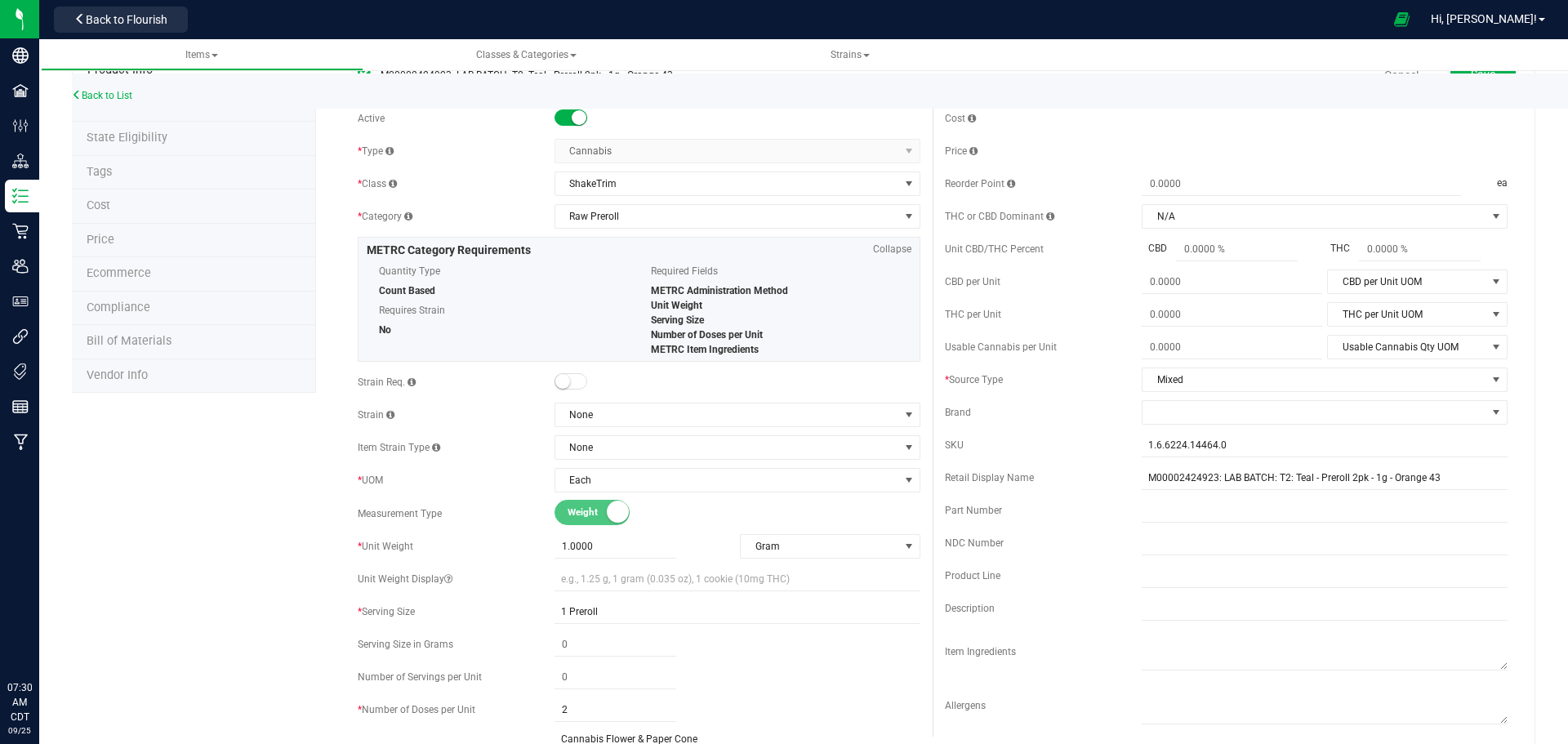
scroll to position [0, 0]
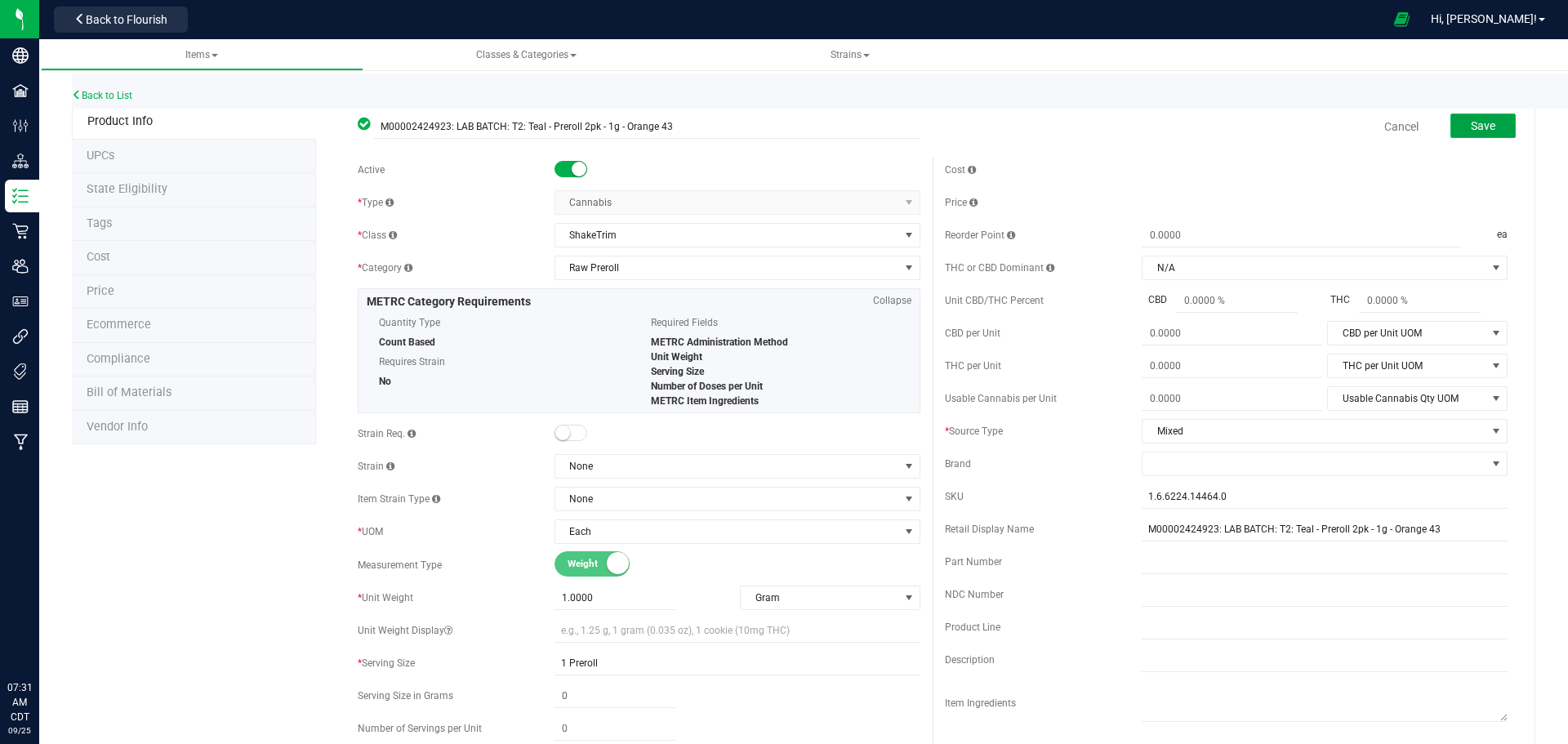
click at [1491, 121] on button "Save" at bounding box center [1483, 126] width 66 height 25
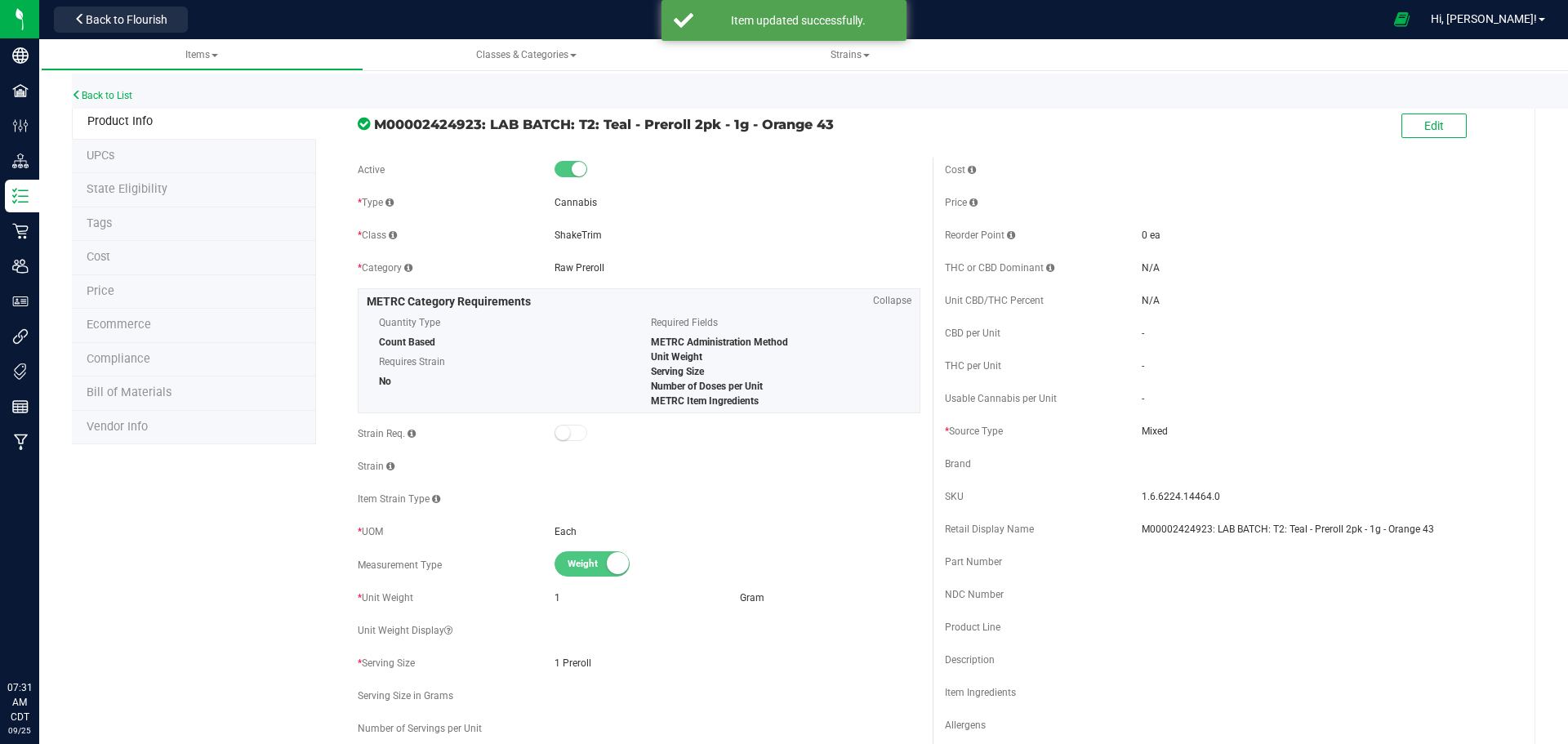
click at [146, 395] on span "Bill of Materials" at bounding box center [130, 392] width 85 height 14
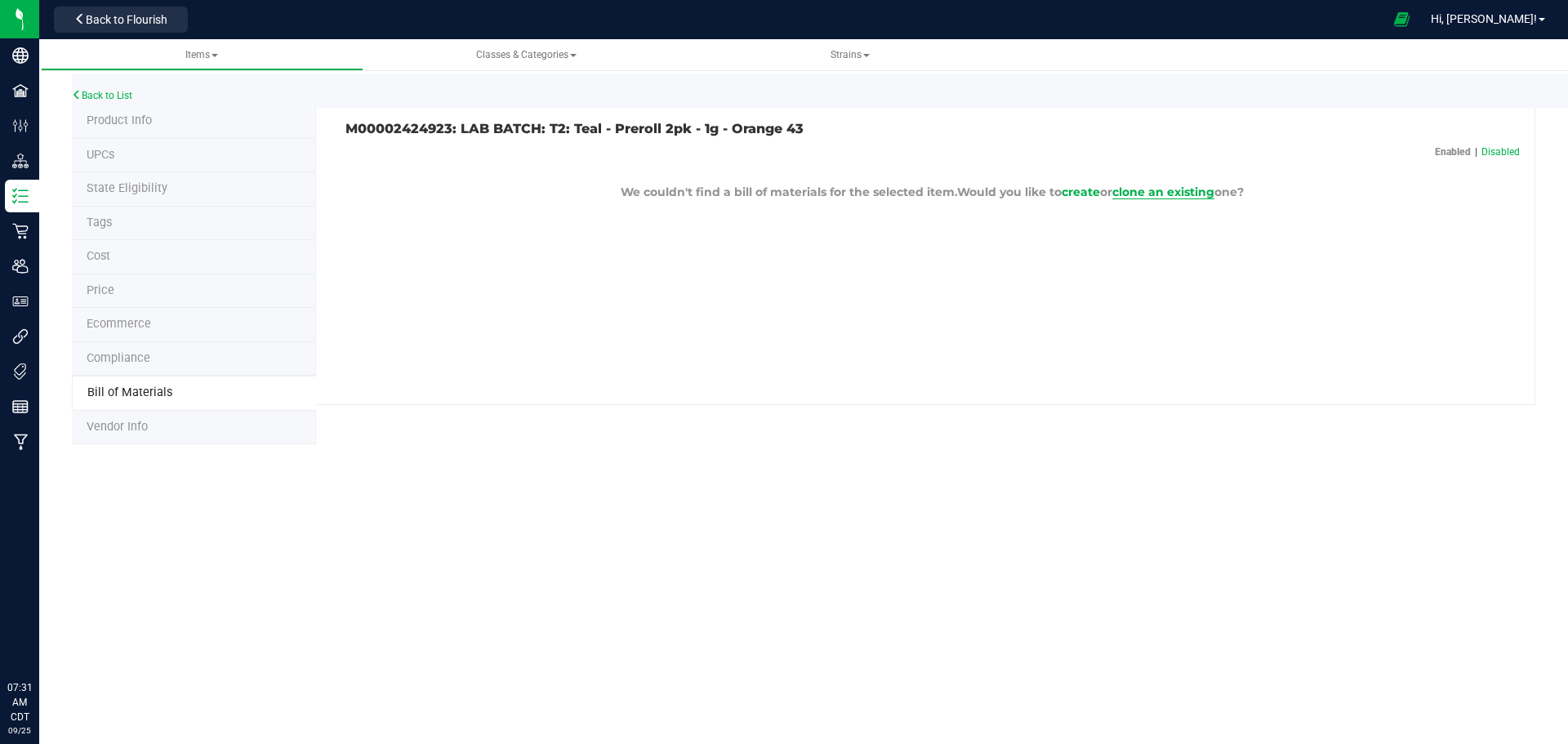
click at [1174, 194] on span "clone an existing" at bounding box center [1163, 192] width 102 height 15
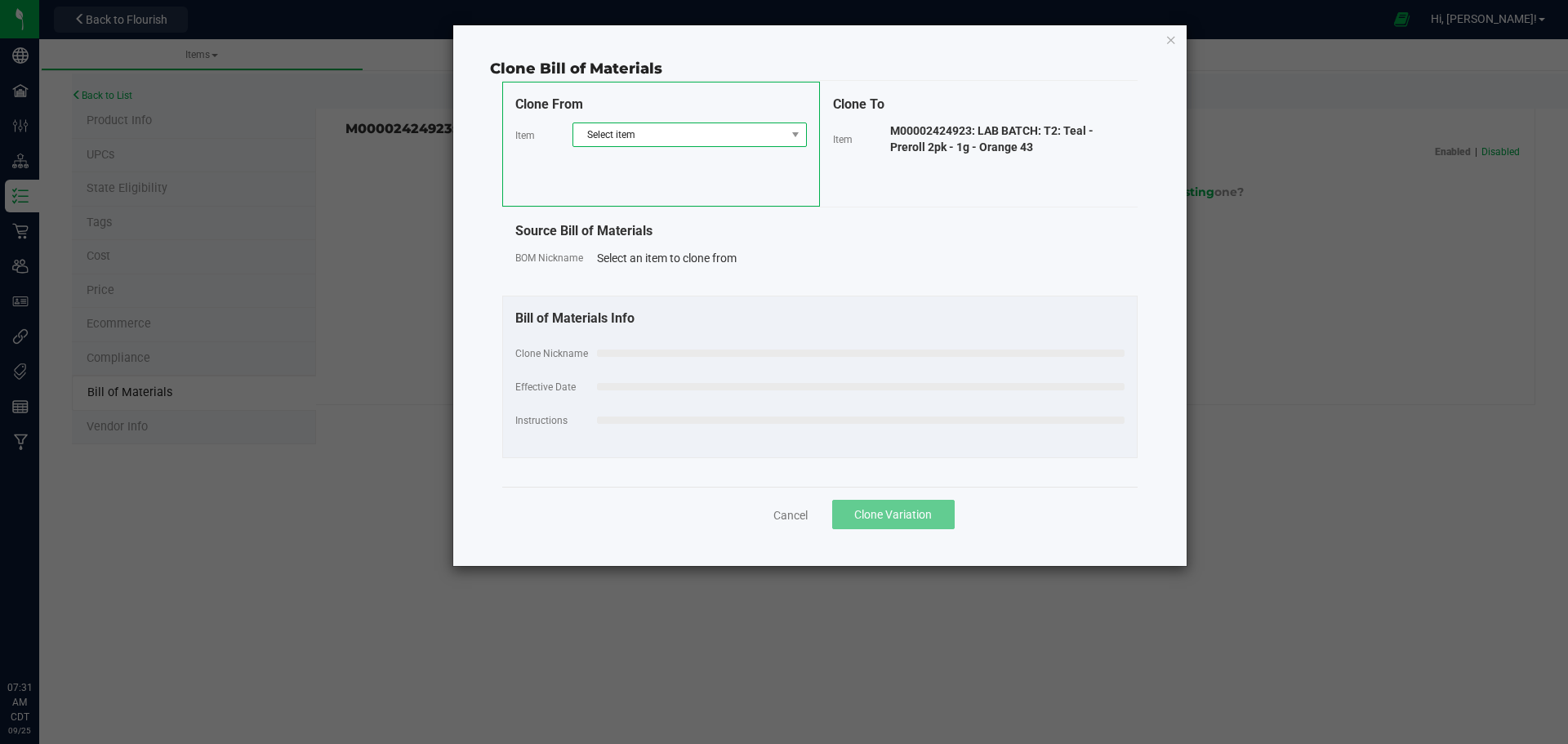
click at [694, 136] on span "Select item" at bounding box center [679, 135] width 213 height 23
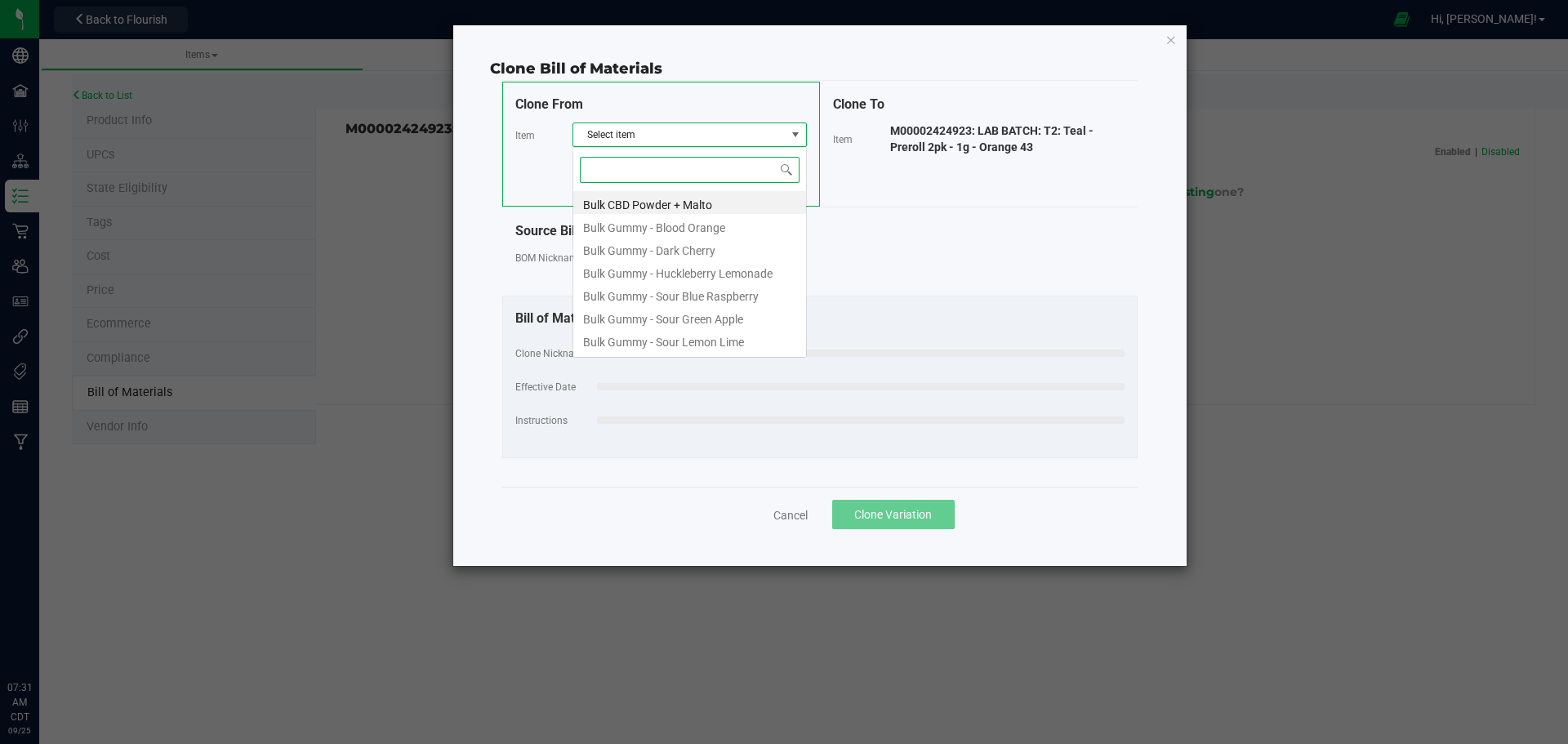
scroll to position [25, 235]
type input "tiger moon"
click at [753, 340] on li "M00001877604: LAB BATCH: Teal - Live Resin Sugar - 1g - Apple Fritter x Tiger M…" at bounding box center [690, 340] width 233 height 23
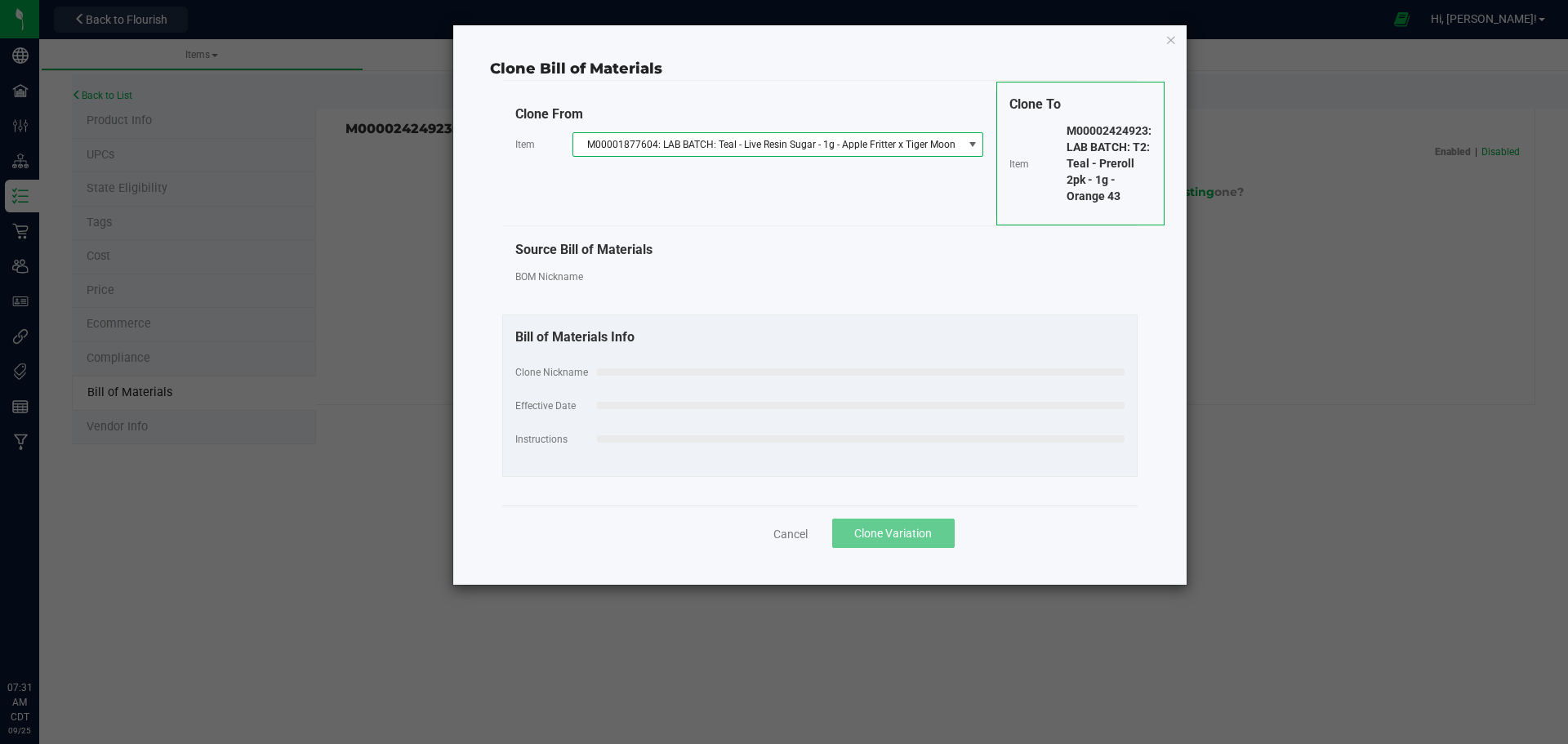
select select "541"
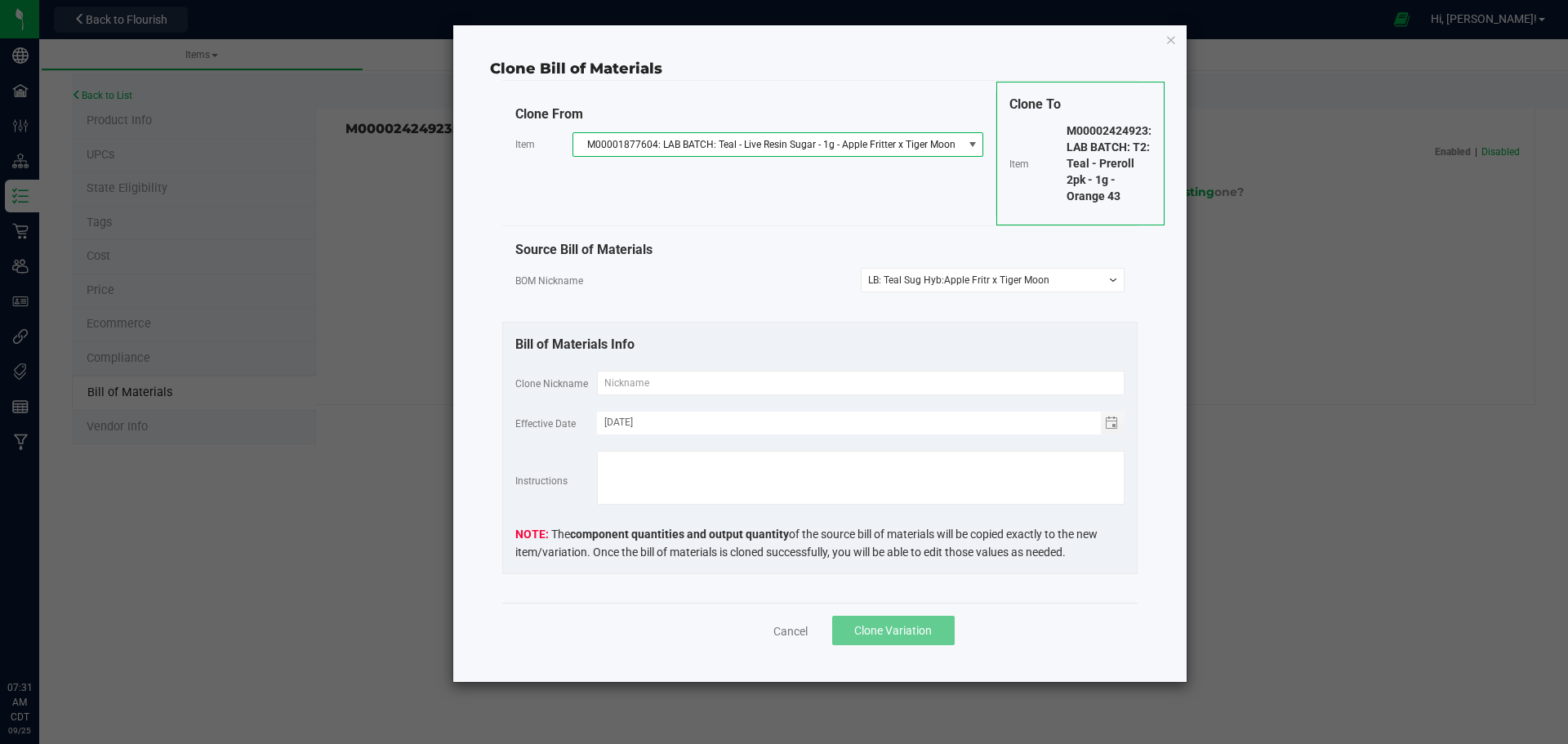
click at [830, 148] on span "M00001877604: LAB BATCH: Teal - Live Resin Sugar - 1g - Apple Fritter x Tiger M…" at bounding box center [768, 144] width 390 height 23
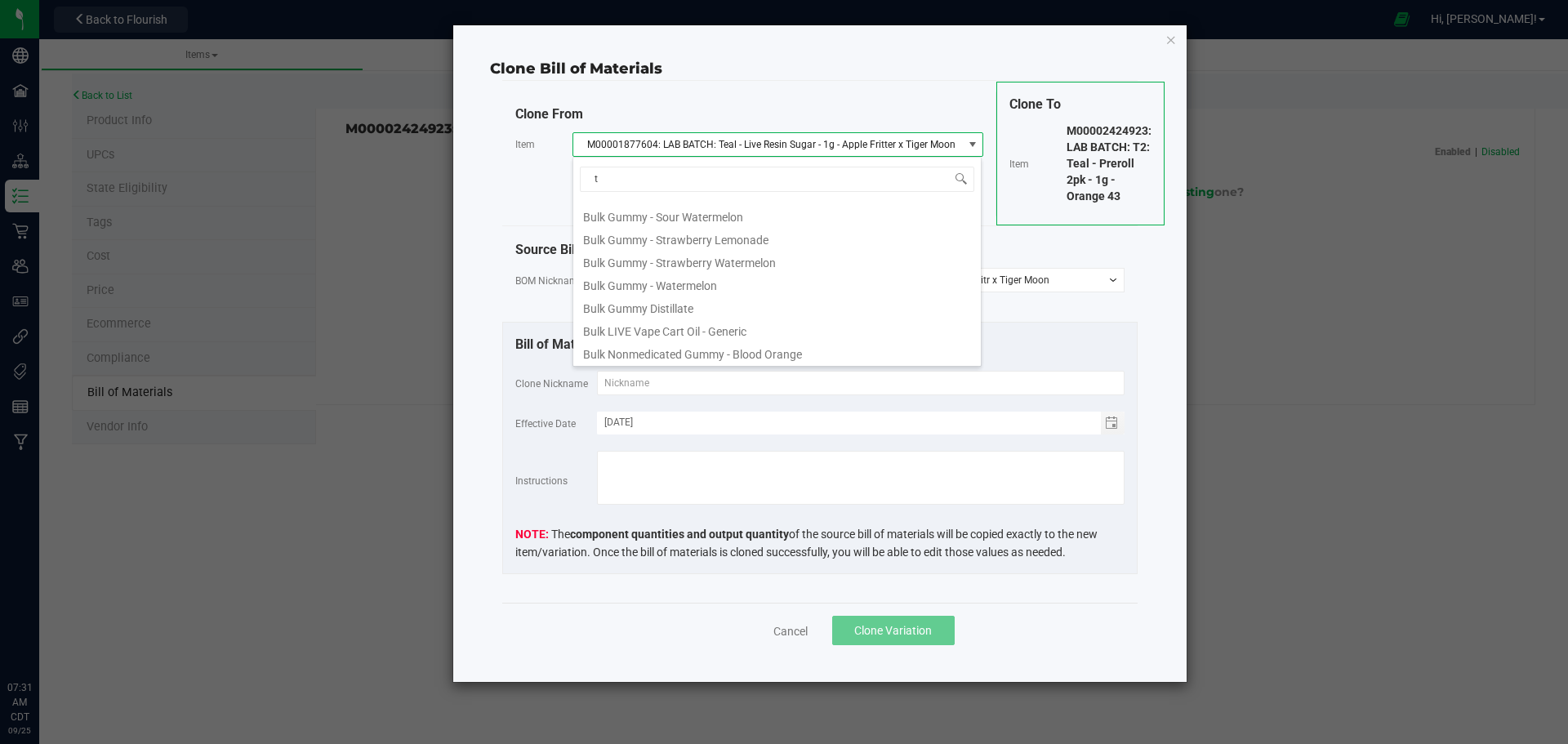
scroll to position [111, 0]
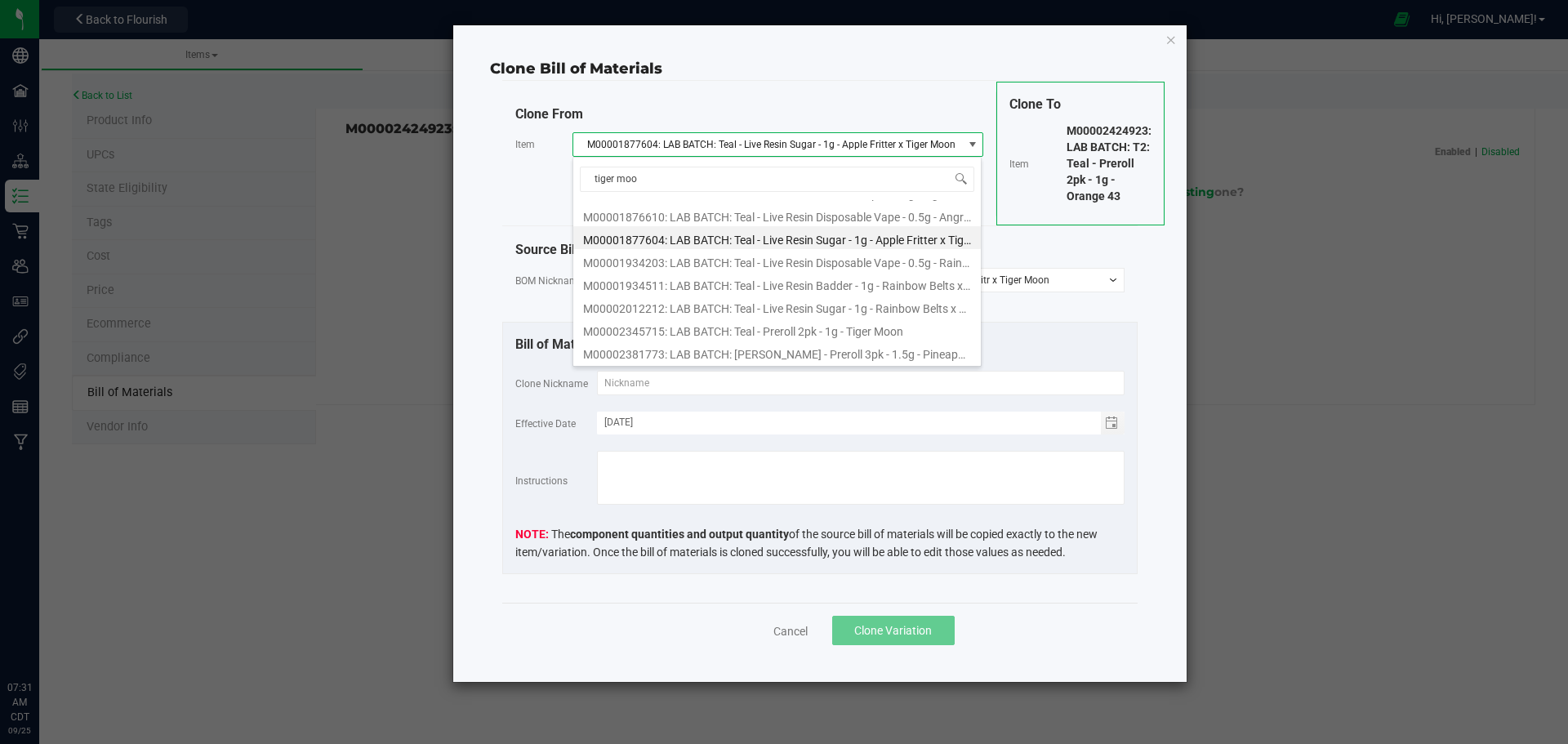
type input "tiger moon"
click at [862, 331] on li "M00002345715: LAB BATCH: Teal - Preroll 2pk - 1g - Tiger Moon" at bounding box center [777, 329] width 408 height 23
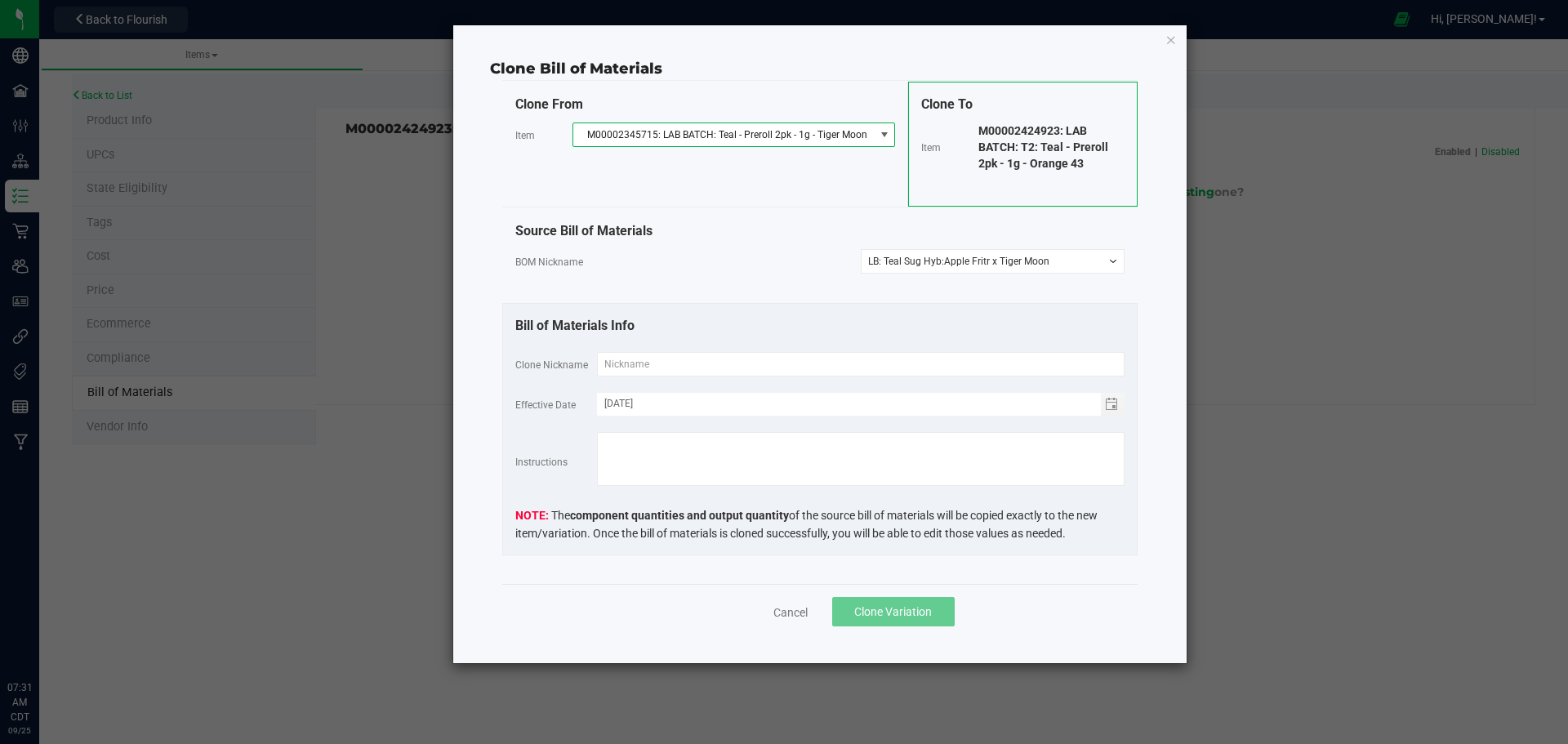
select select
click at [804, 202] on div "Clone From Item M00002345715: LAB BATCH: Teal - Preroll 2pk - 1g - Tiger Moon" at bounding box center [706, 144] width 407 height 125
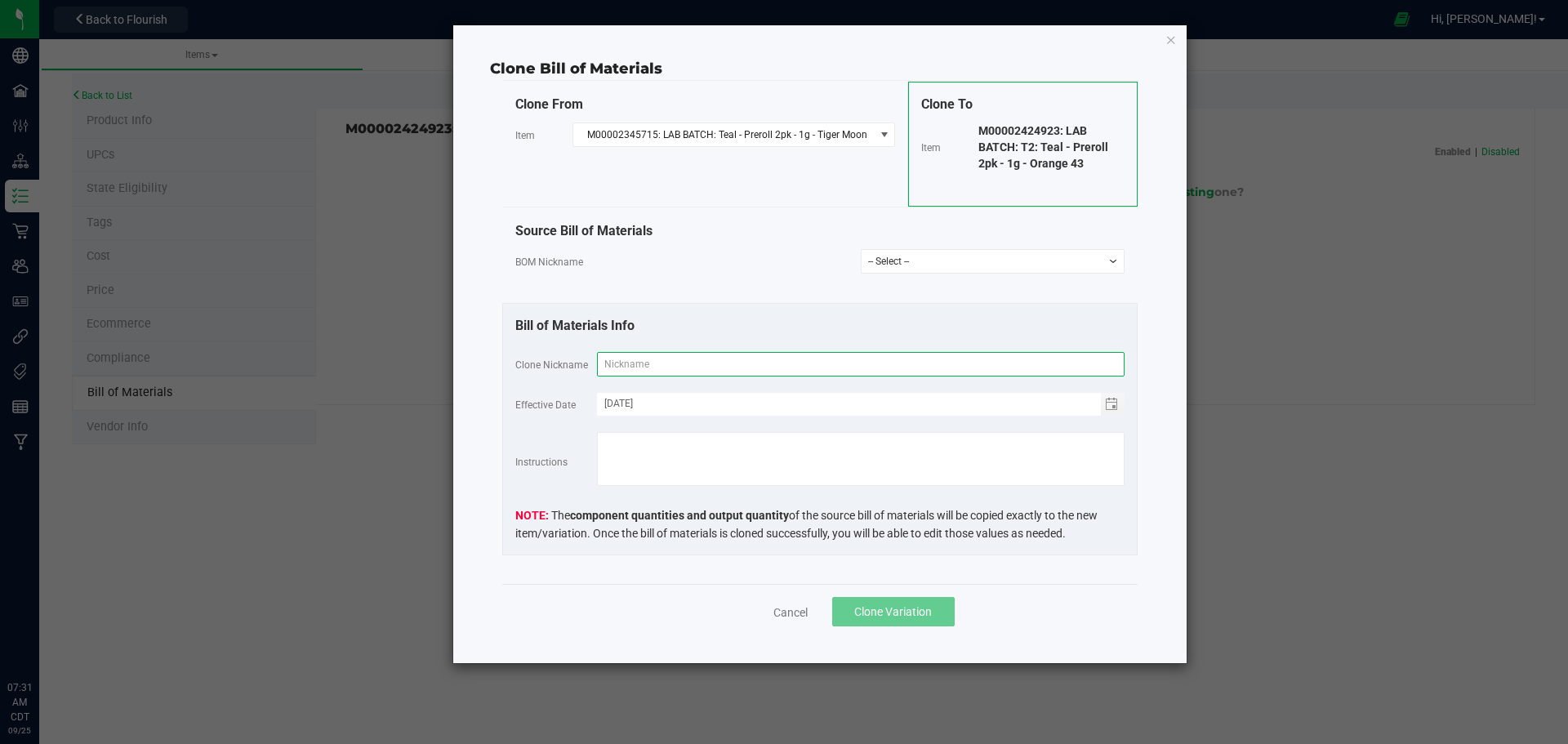
click at [724, 362] on input "text" at bounding box center [861, 364] width 528 height 25
type input "LB: Teal 2pk PR SAT: Orange 43"
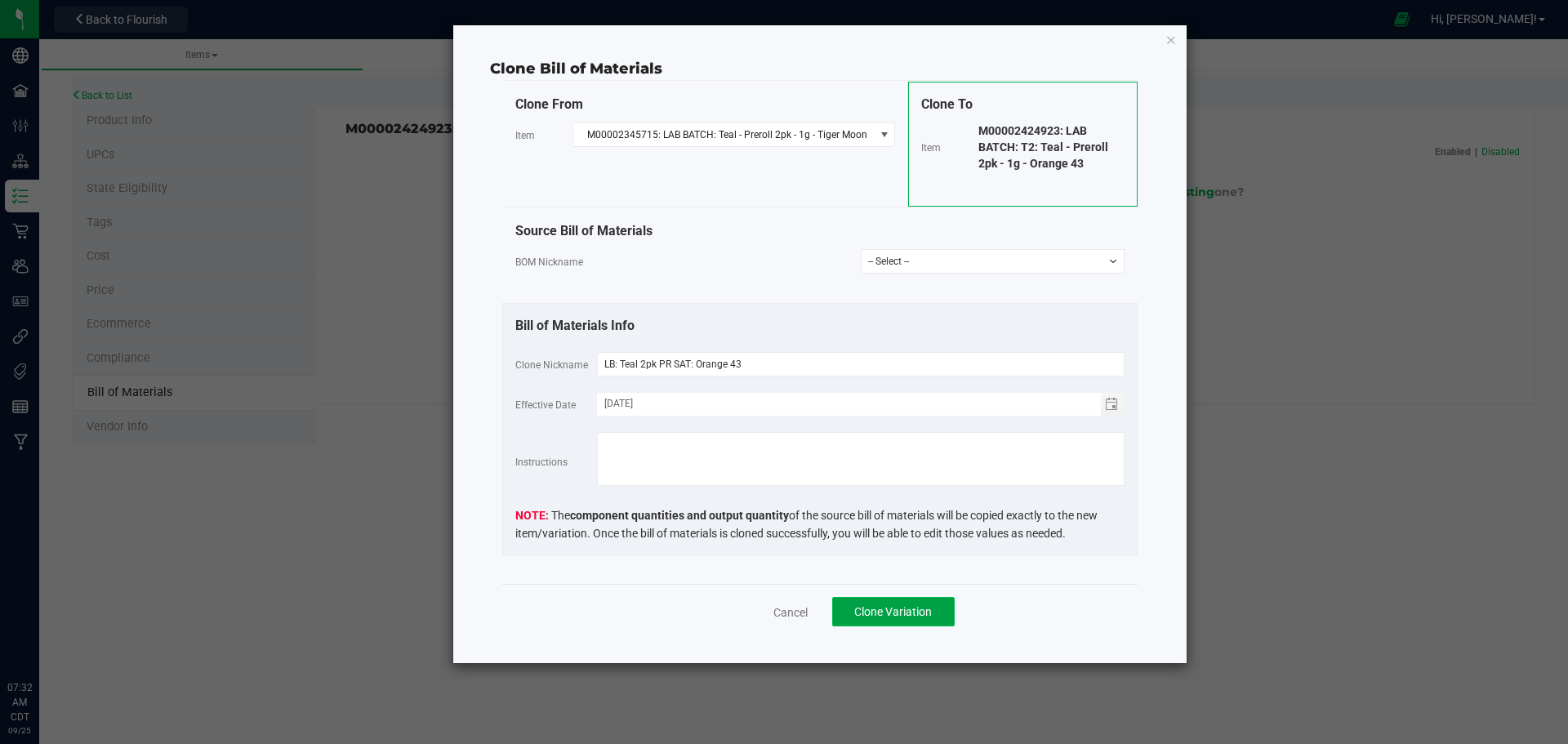
click at [898, 617] on span "Clone Variation" at bounding box center [893, 612] width 78 height 13
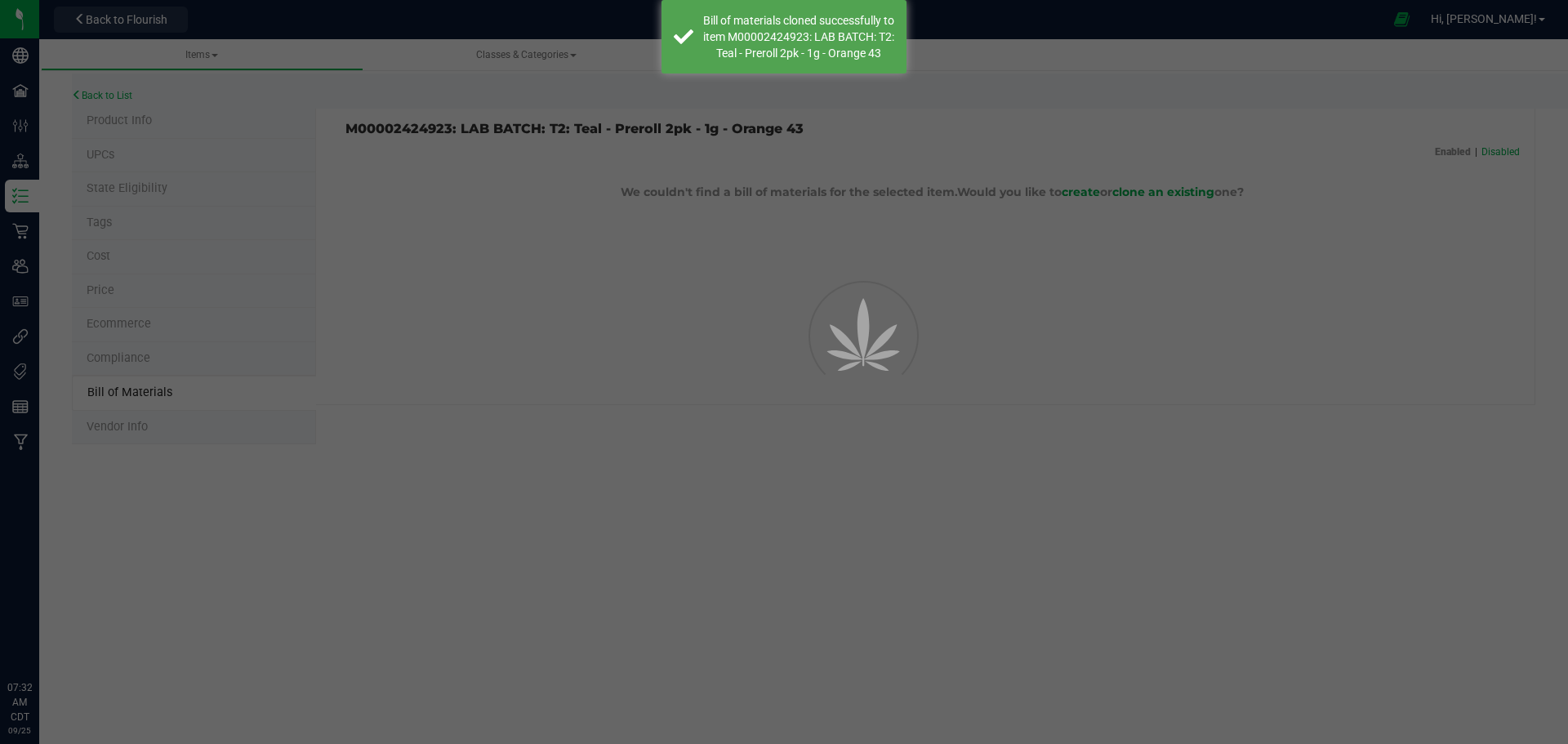
select select "770"
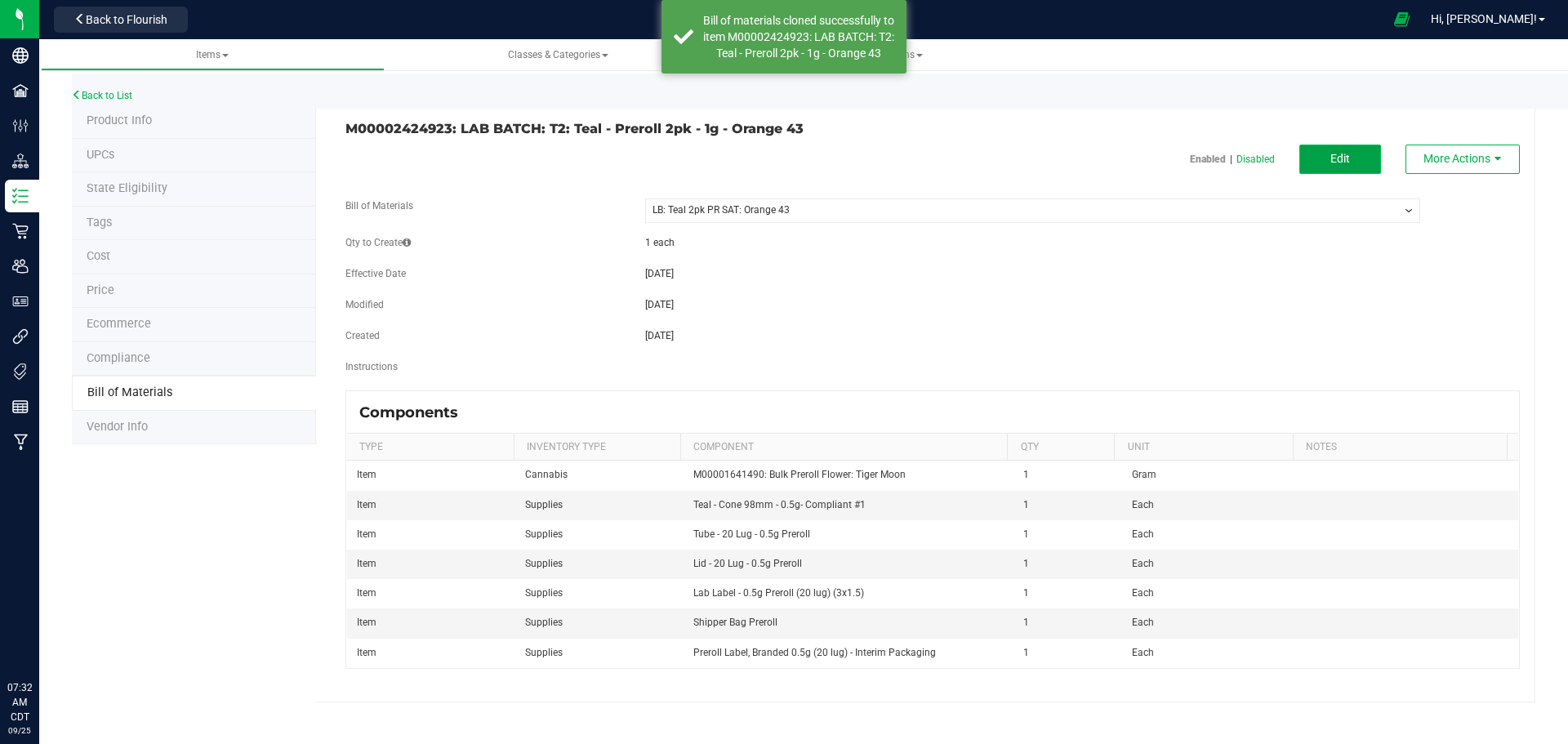
click at [1351, 162] on button "Edit" at bounding box center [1341, 159] width 82 height 30
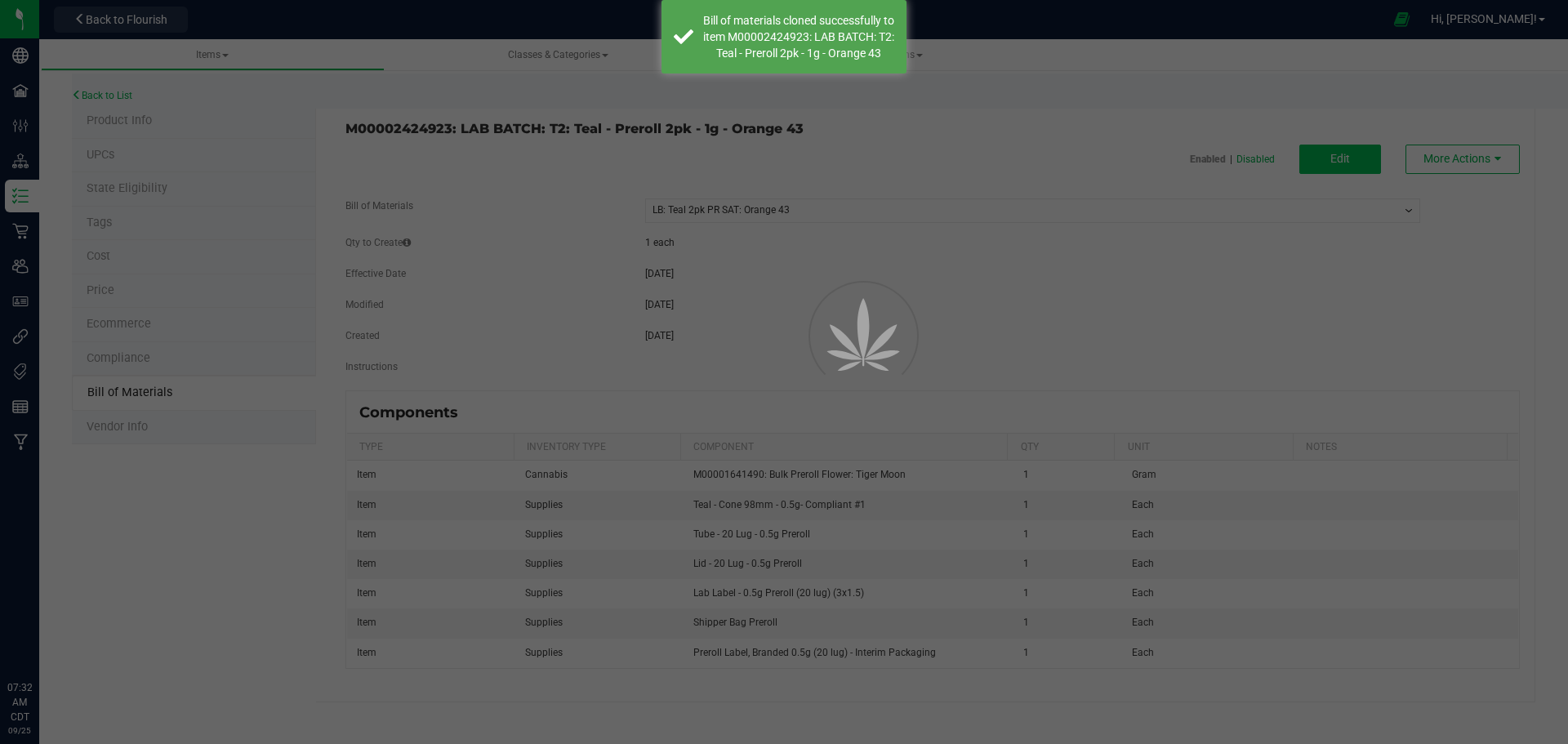
select select "770"
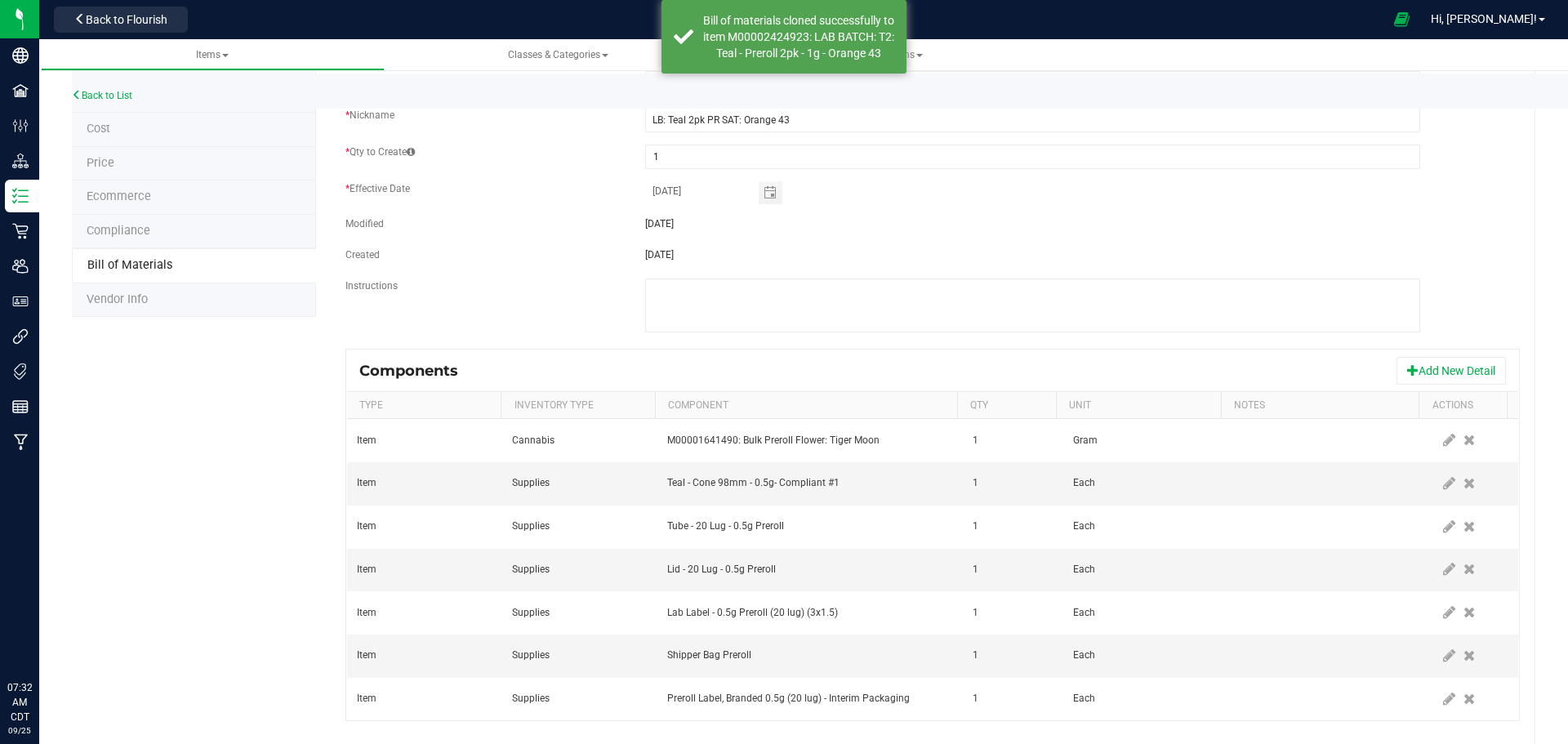
scroll to position [154, 0]
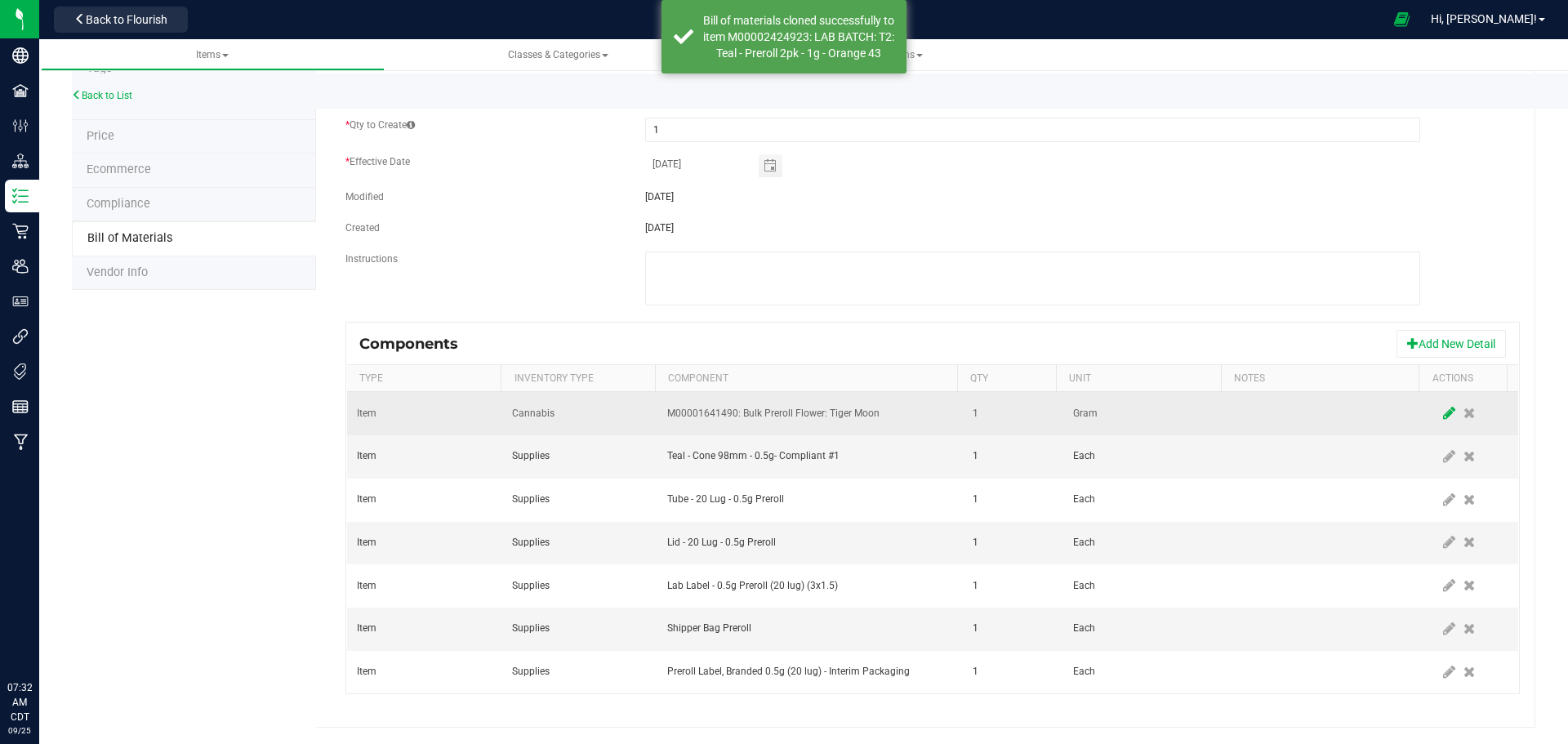
click at [1443, 410] on icon at bounding box center [1449, 413] width 12 height 15
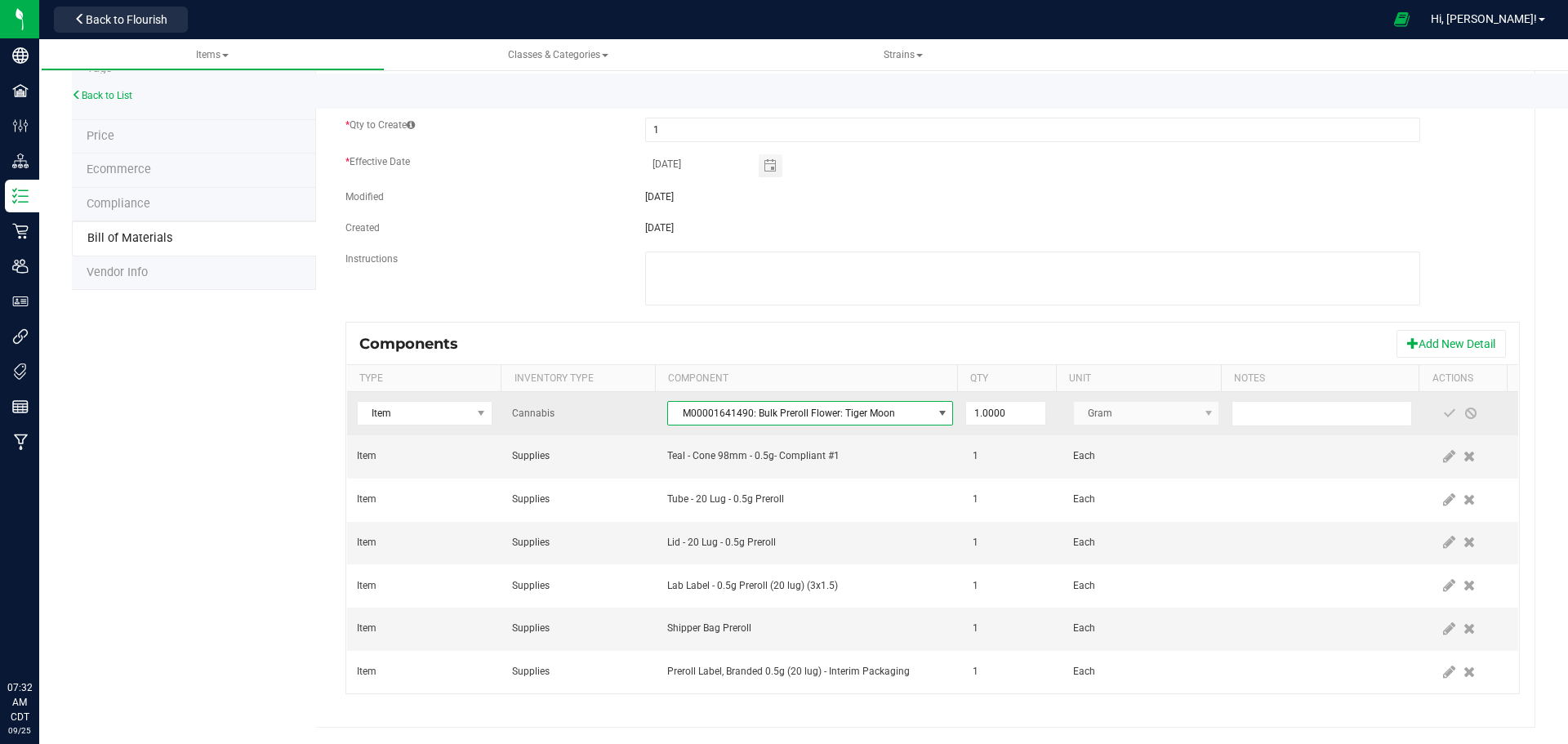
click at [823, 417] on span "M00001641490: Bulk Preroll Flower: Tiger Moon" at bounding box center [800, 413] width 264 height 23
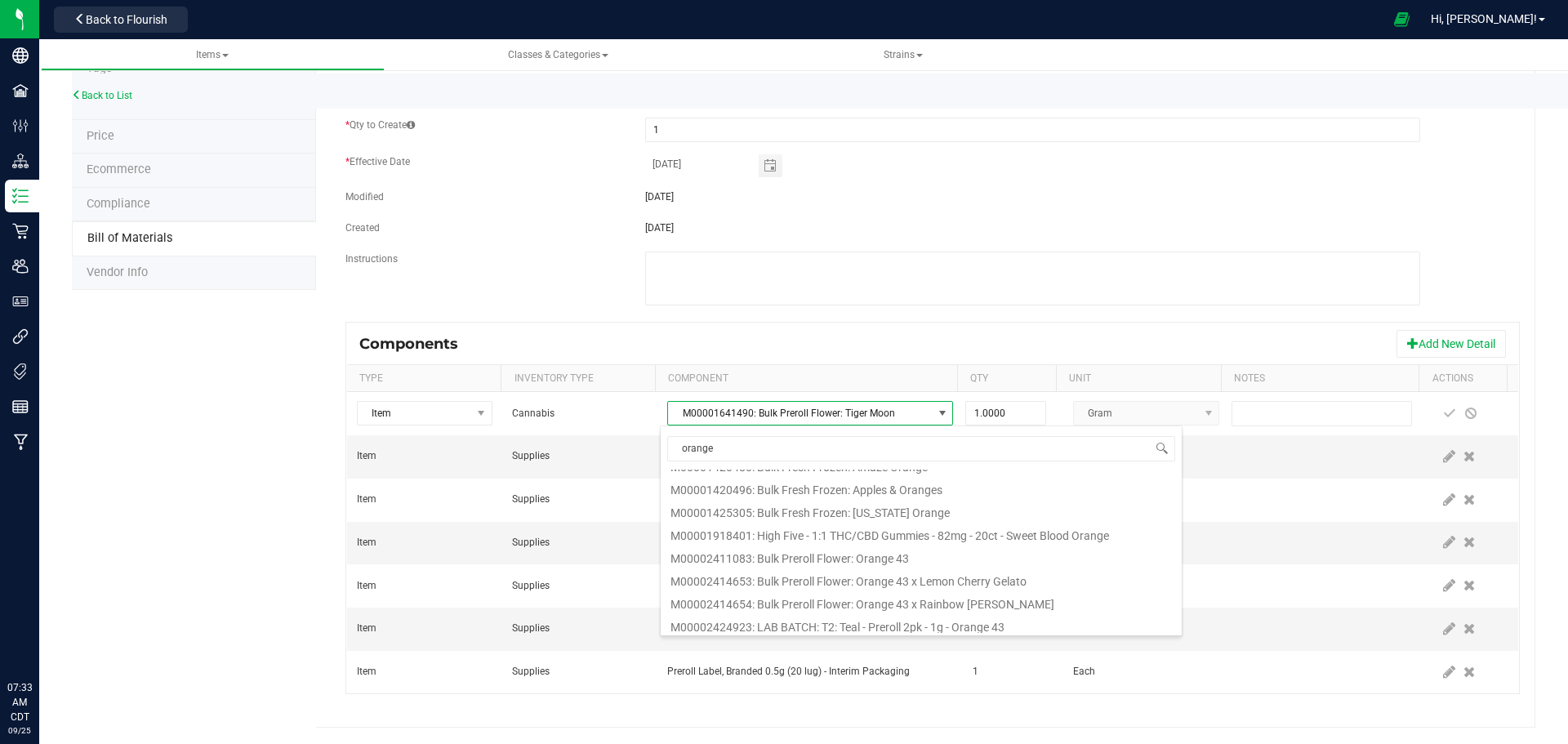
scroll to position [326, 0]
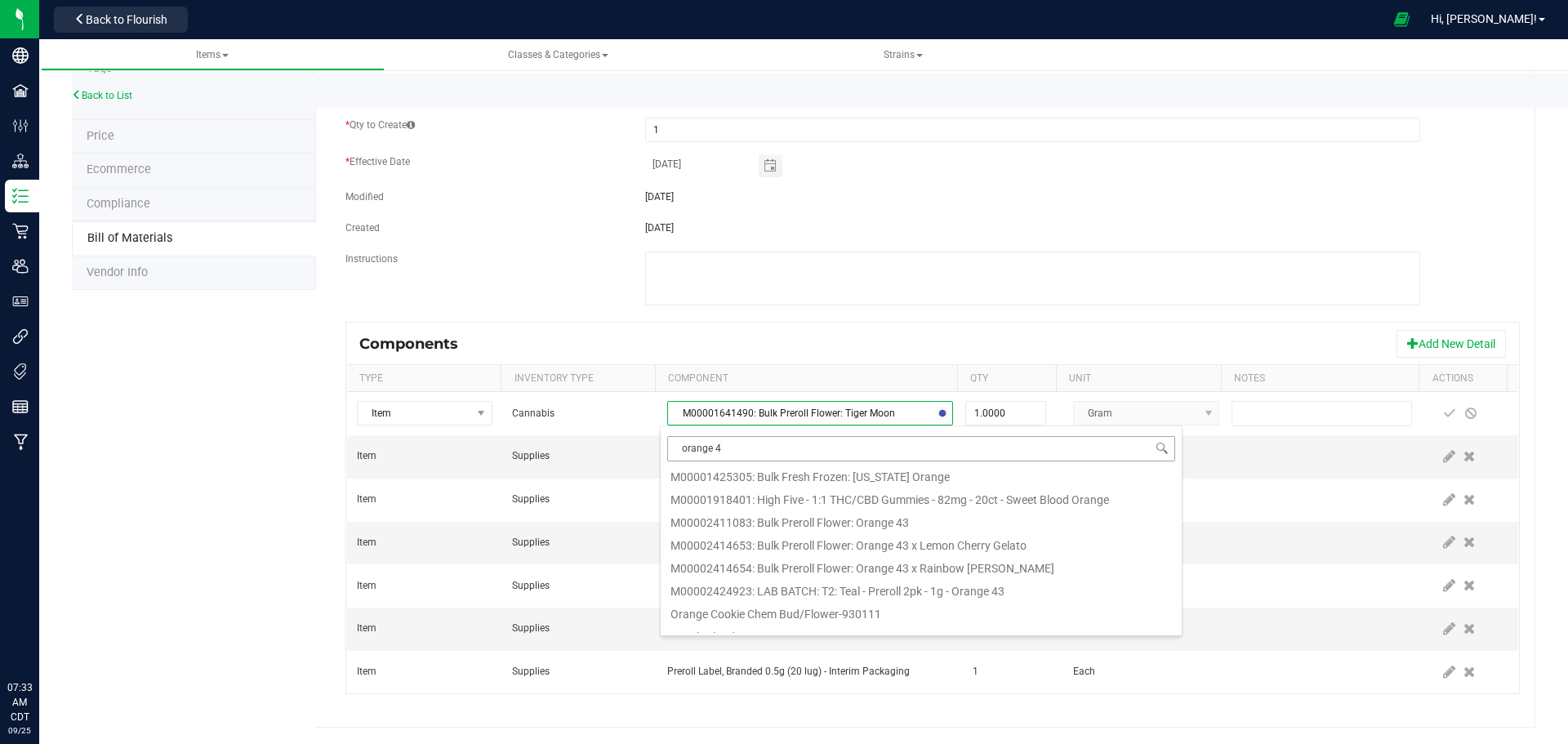
type input "orange 43"
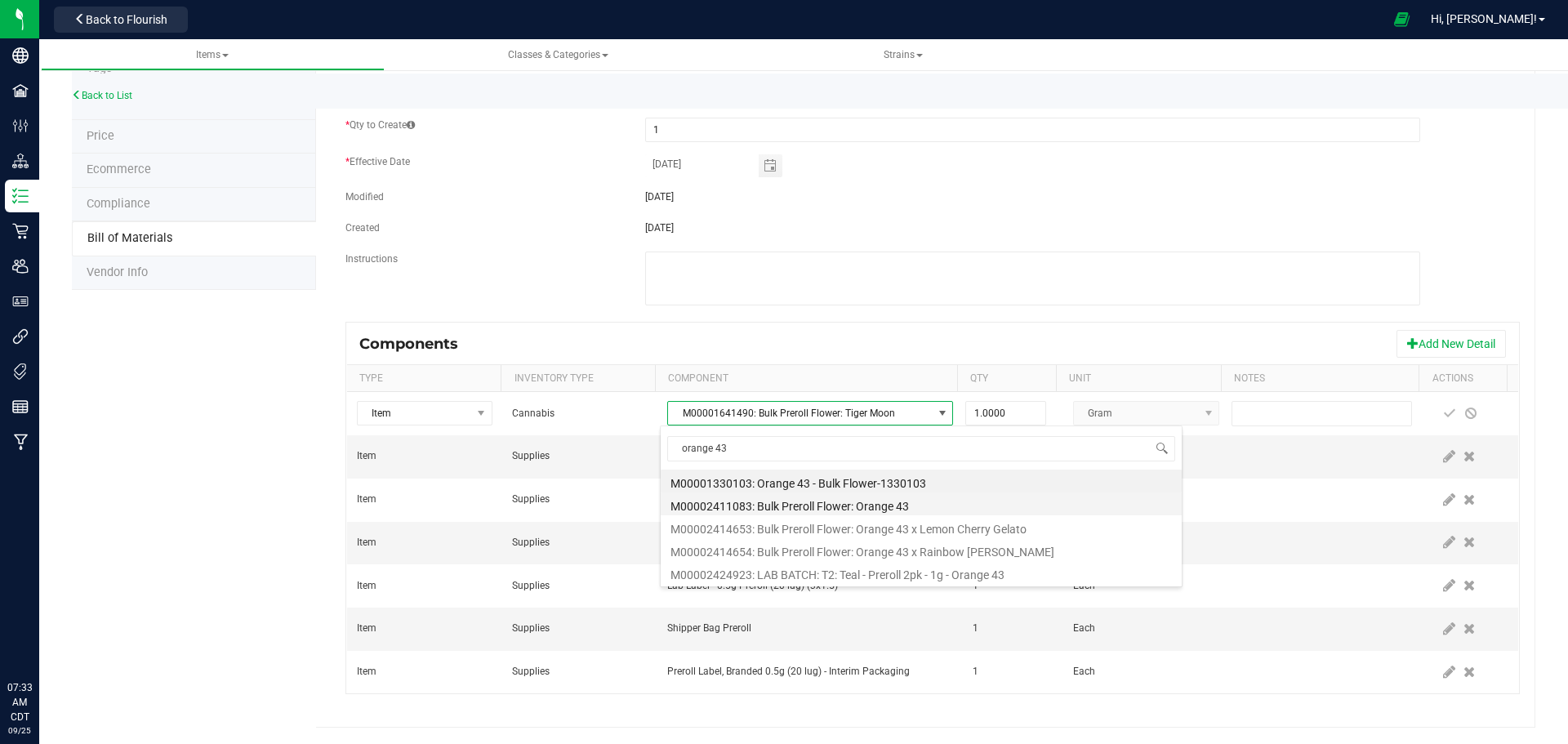
click at [853, 504] on li "M00002411083: Bulk Preroll Flower: Orange 43" at bounding box center [921, 504] width 521 height 23
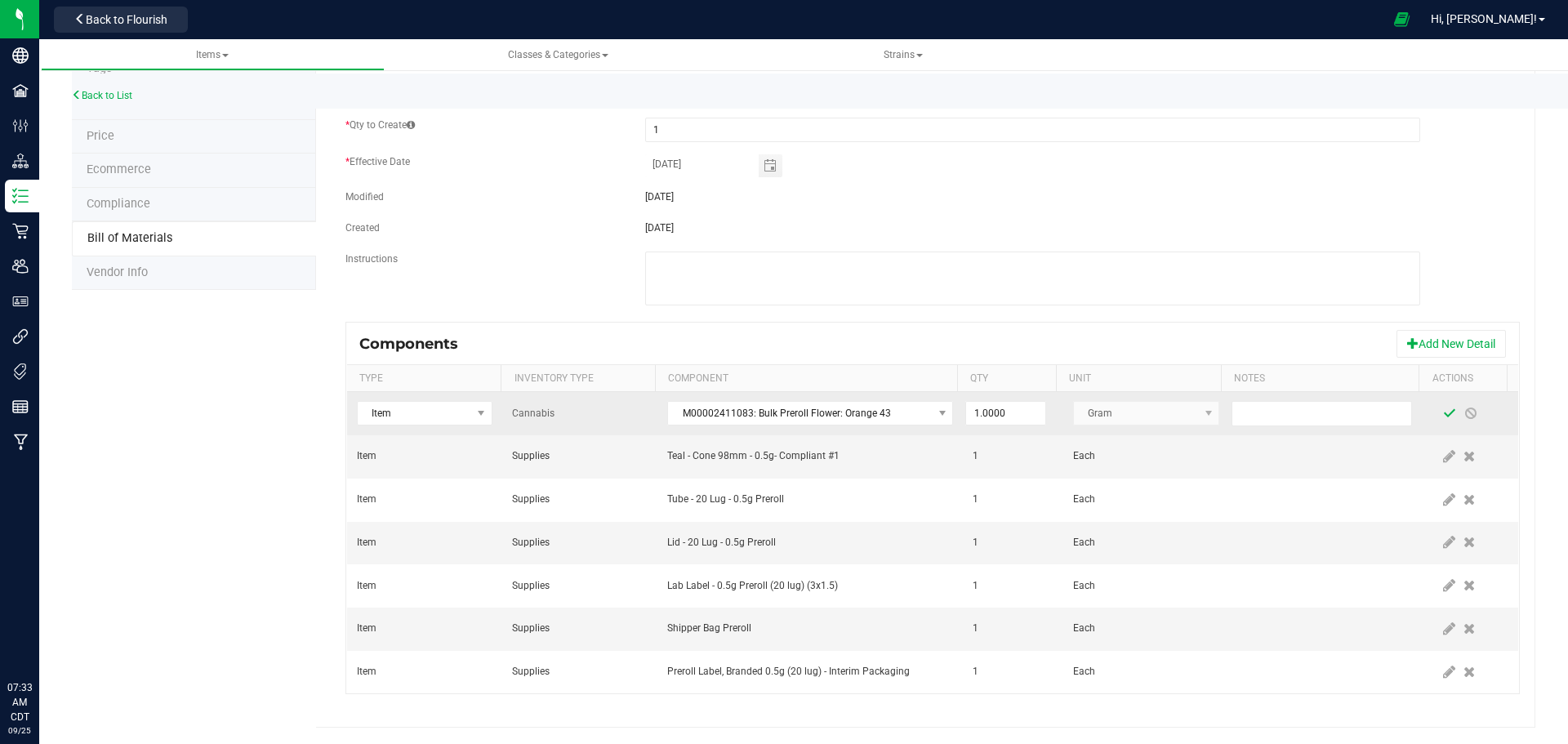
click at [1443, 414] on span at bounding box center [1450, 413] width 13 height 13
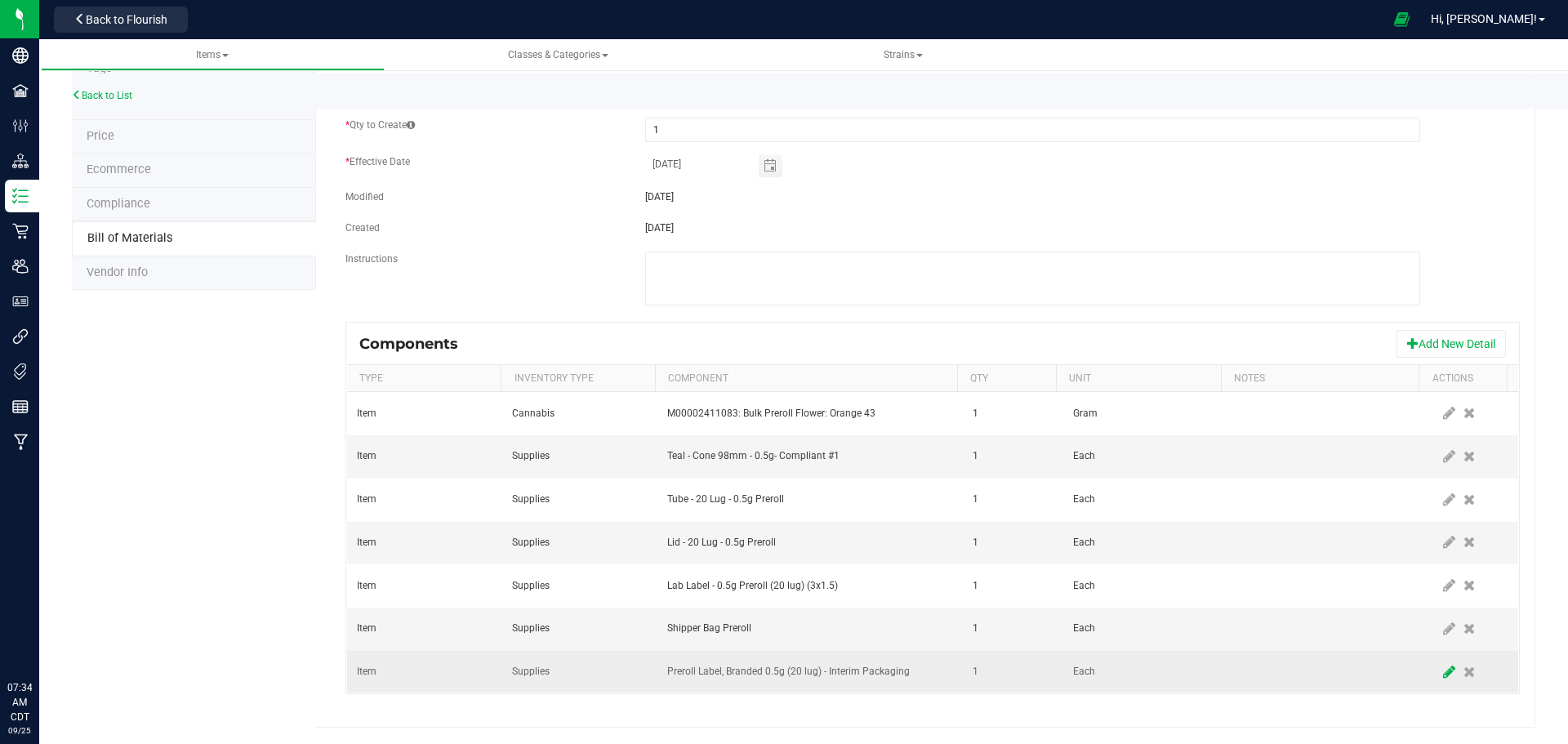
click at [1443, 676] on icon at bounding box center [1449, 672] width 12 height 15
click at [907, 670] on span "Preroll Label, Branded 0.5g (20 lug) - Interim Packaging" at bounding box center [800, 672] width 264 height 23
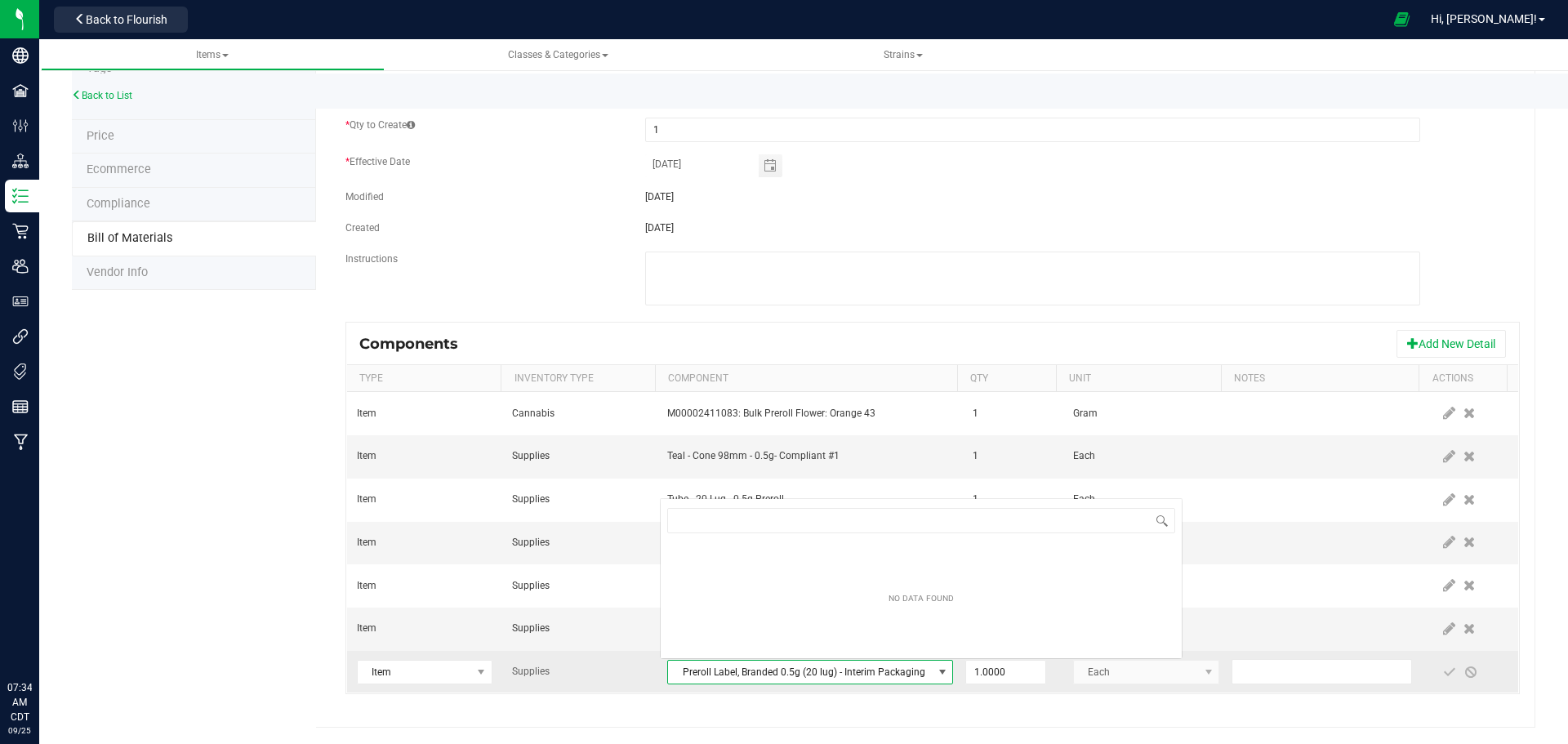
scroll to position [25, 277]
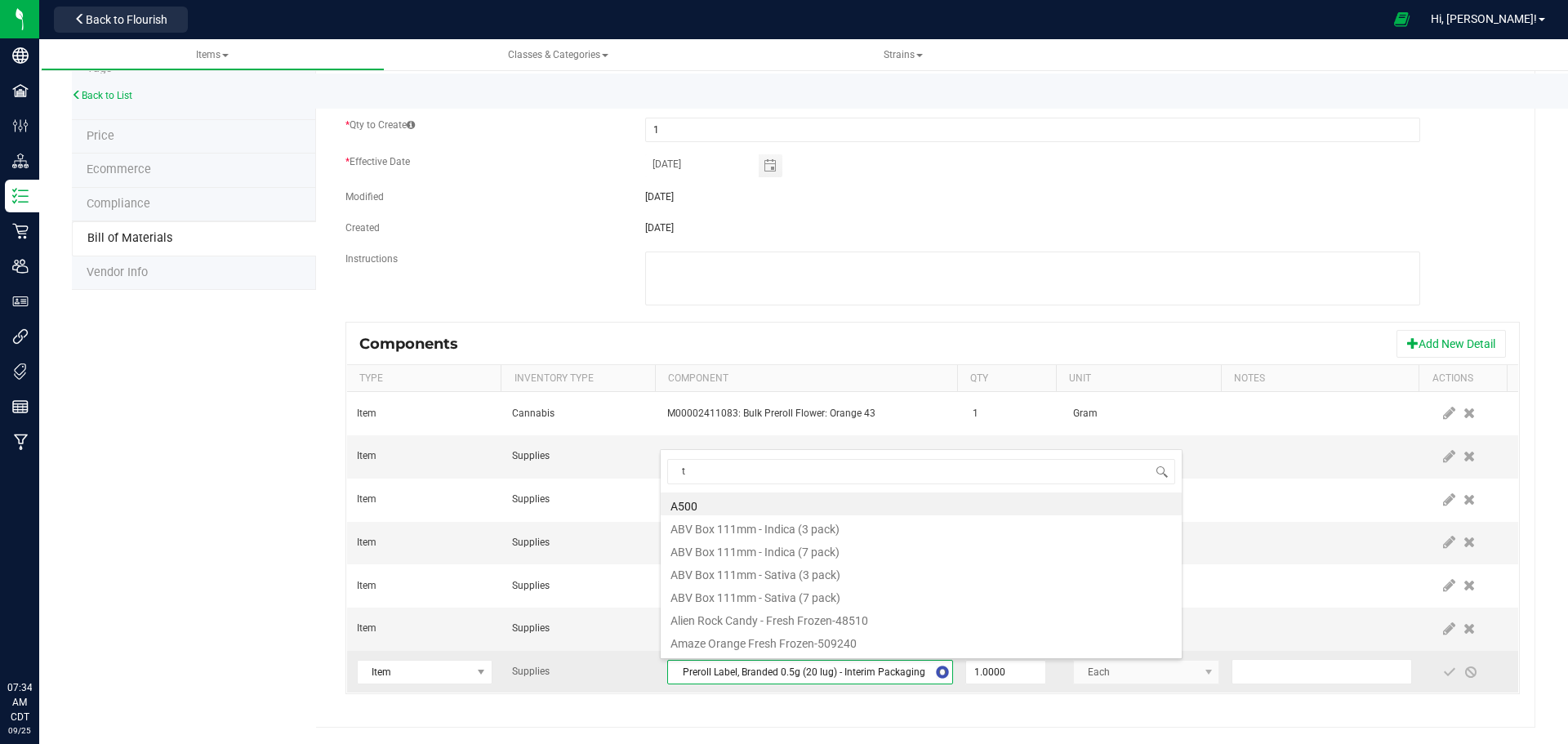
type input "t2"
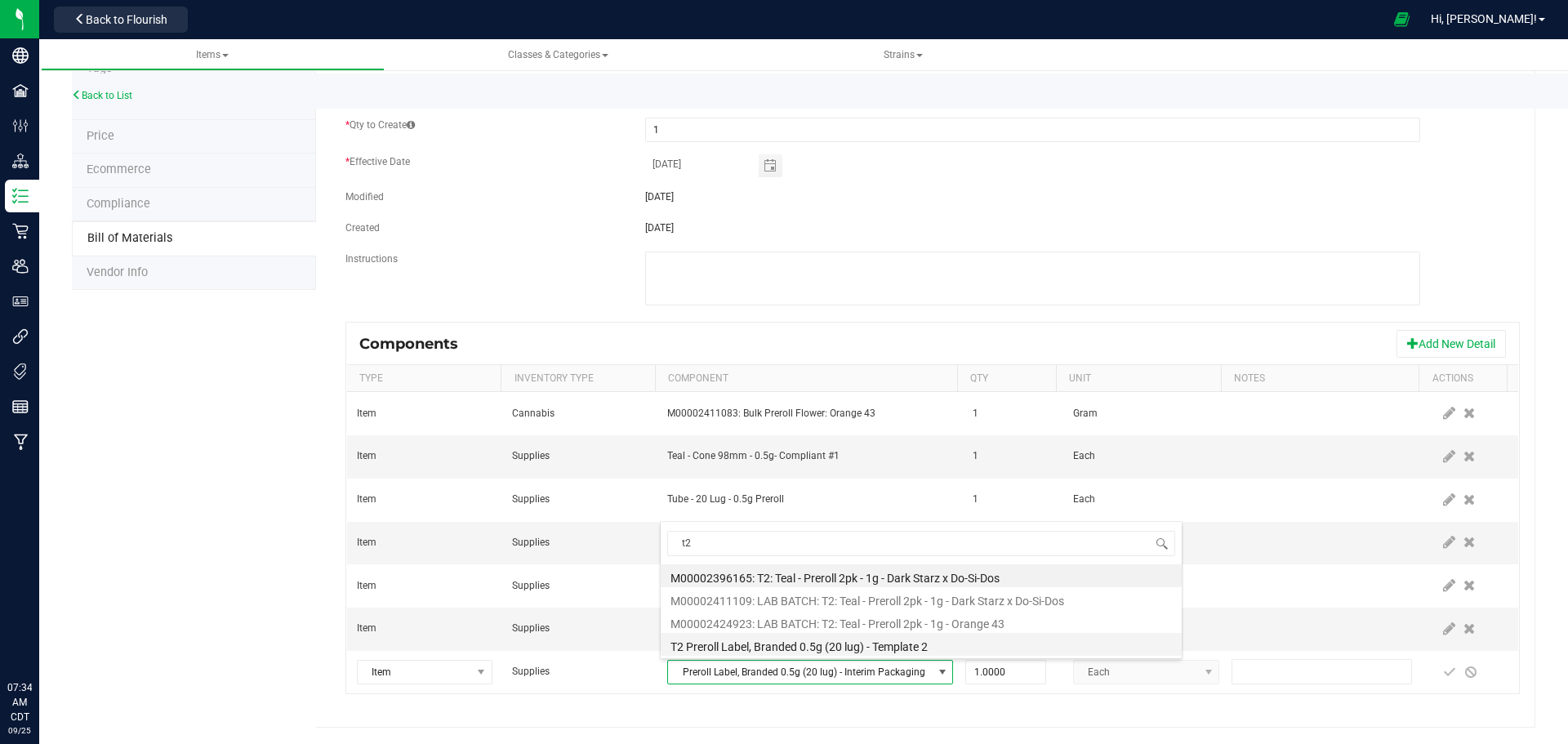
click at [889, 647] on li "T2 Preroll Label, Branded 0.5g (20 lug) - Template 2" at bounding box center [921, 645] width 521 height 23
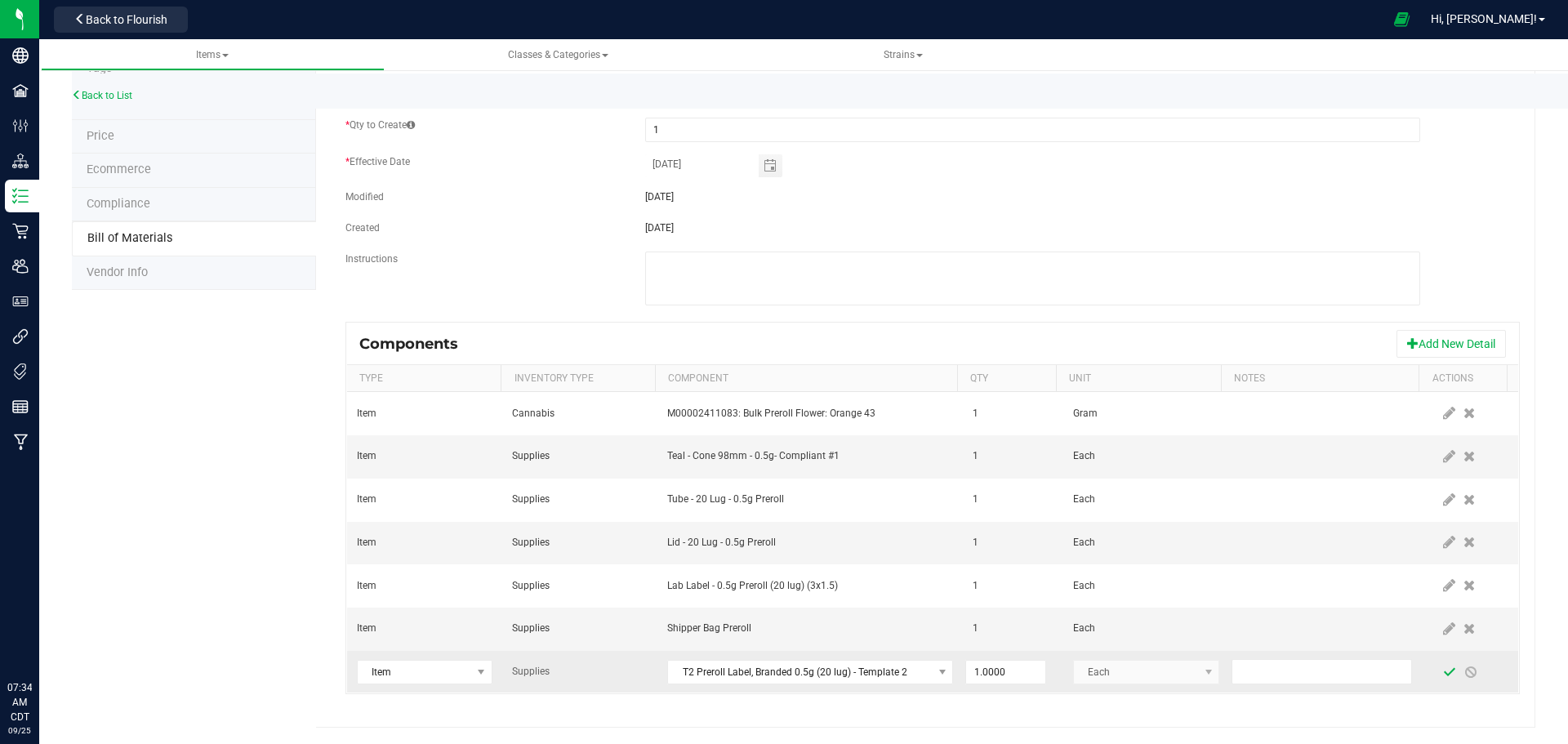
click at [1443, 668] on span at bounding box center [1450, 672] width 13 height 13
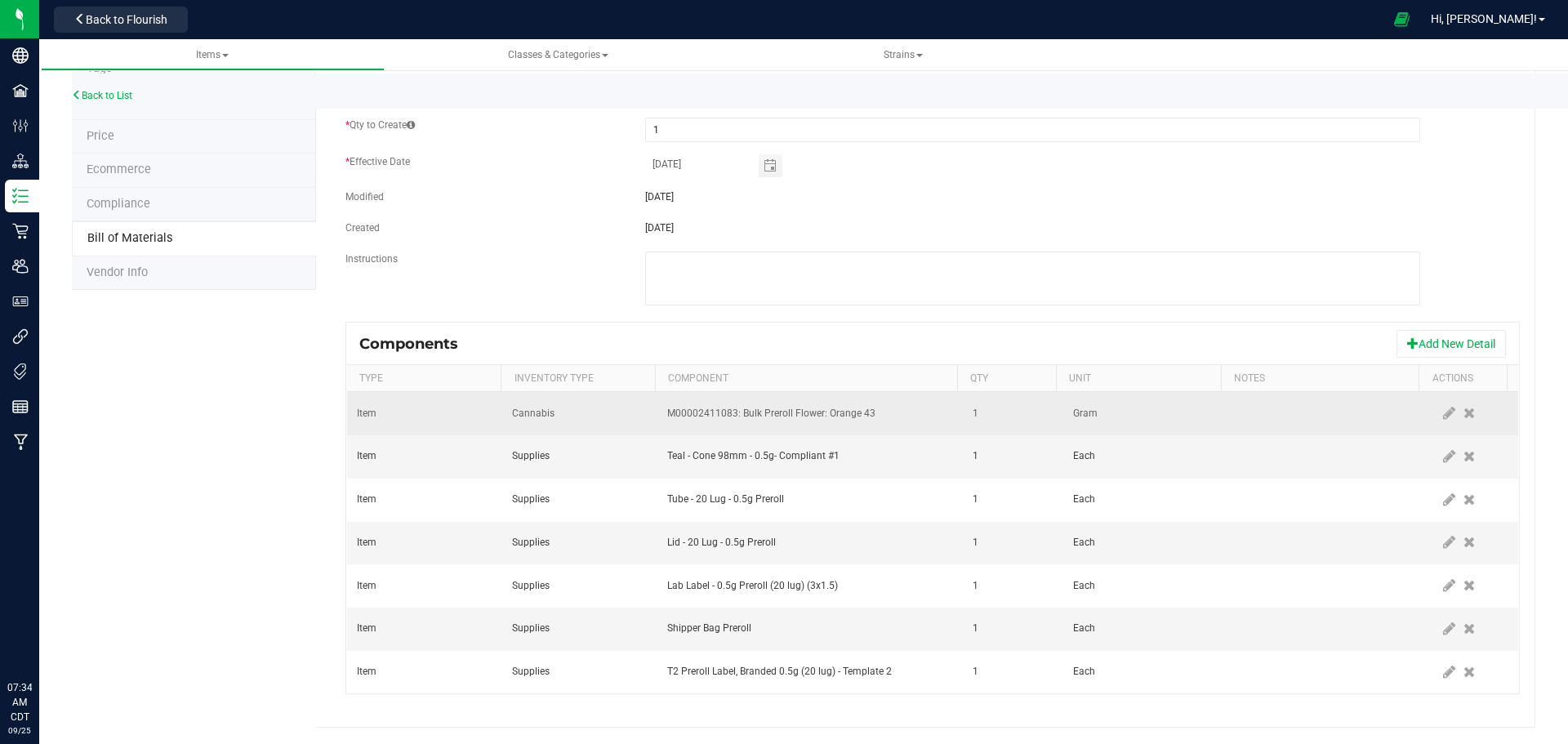
scroll to position [0, 0]
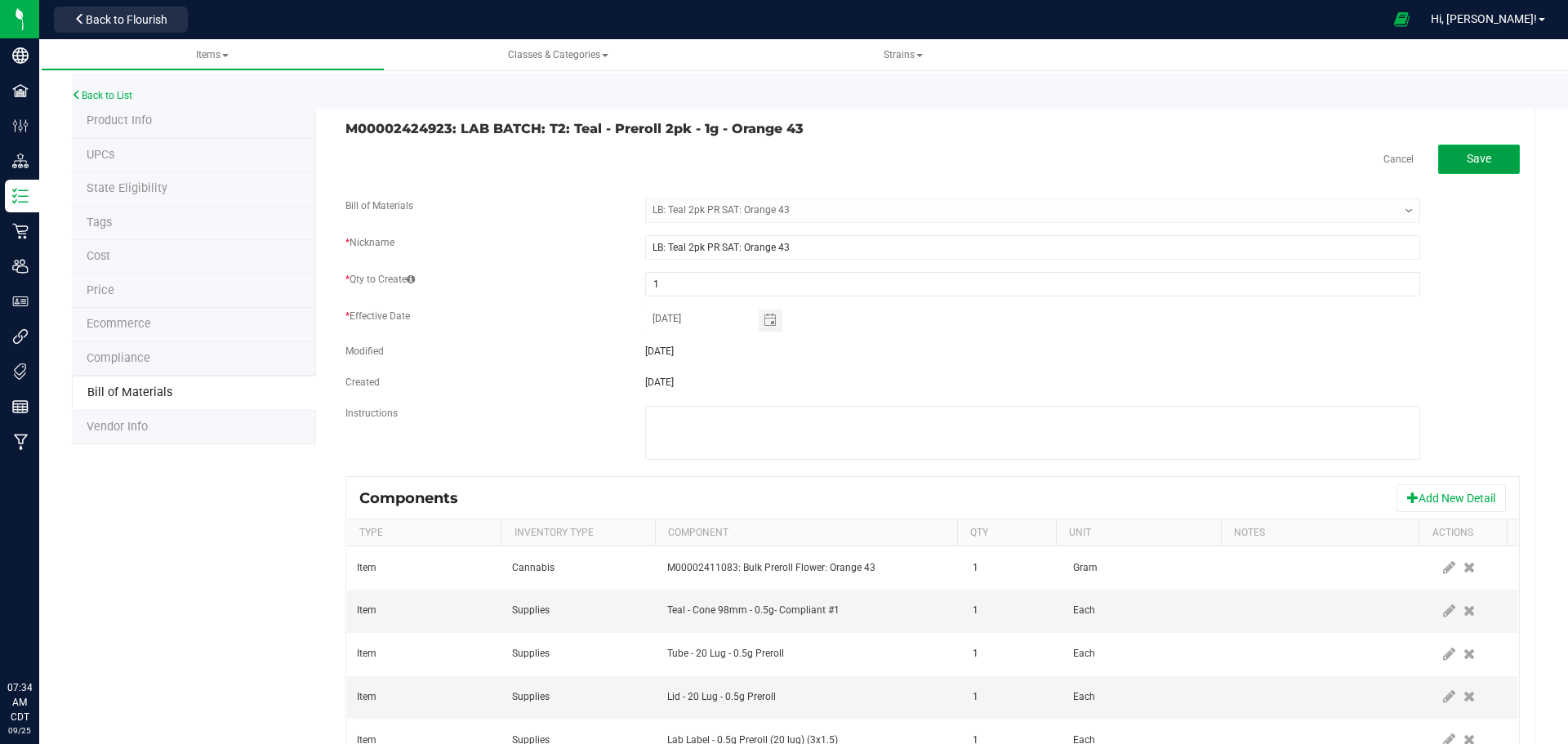
click at [1489, 156] on button "Save" at bounding box center [1479, 159] width 82 height 30
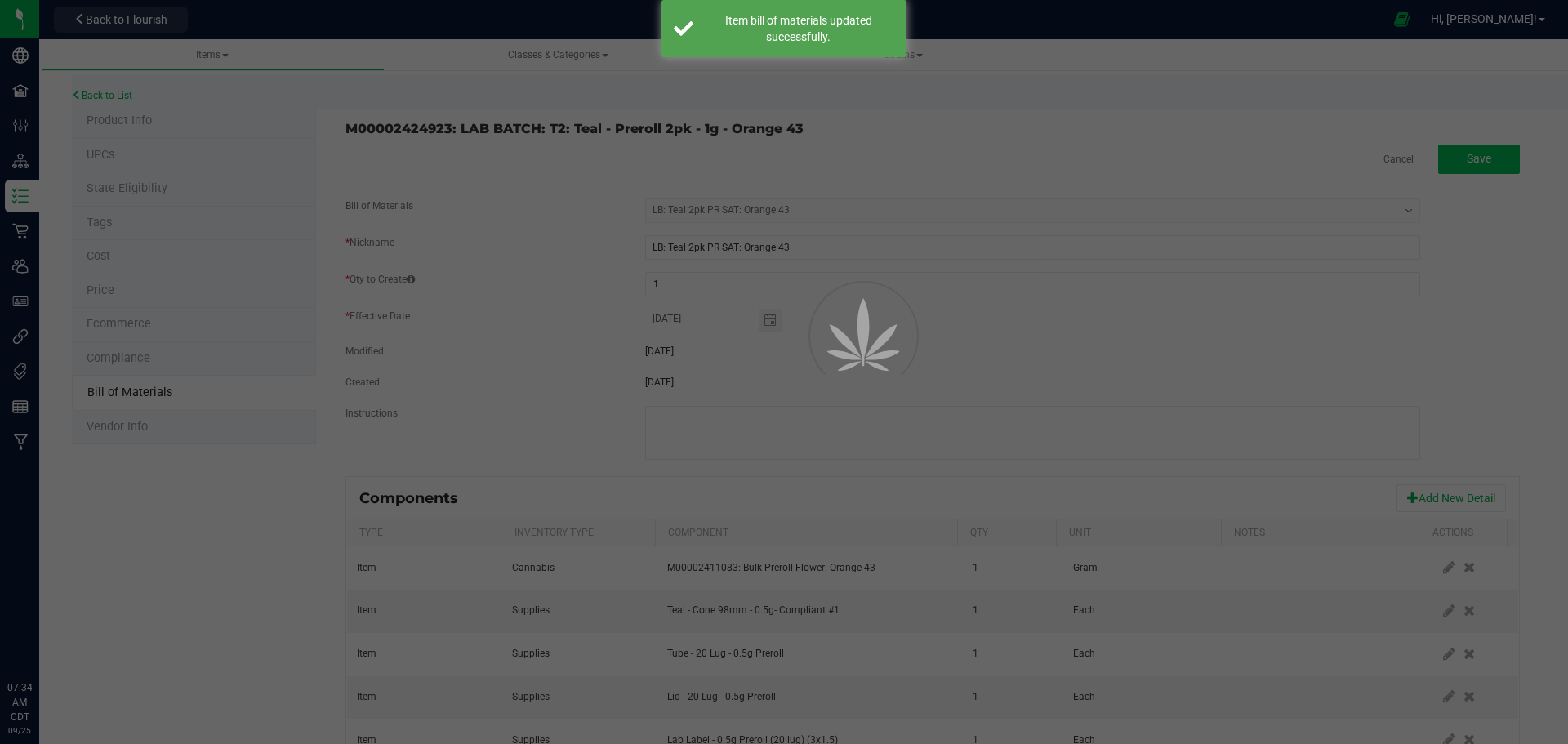
select select "770"
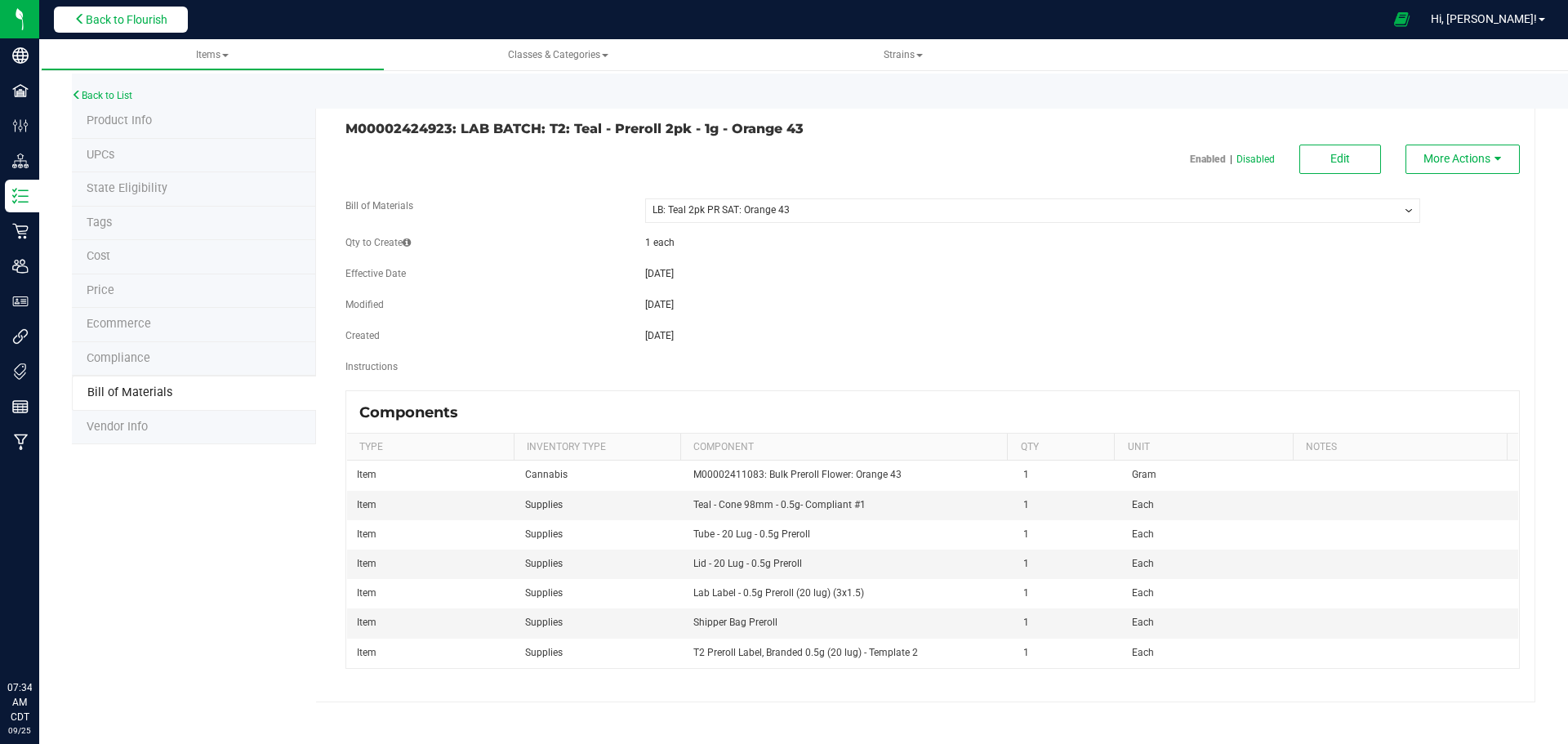
click at [132, 20] on span "Back to Flourish" at bounding box center [127, 20] width 82 height 13
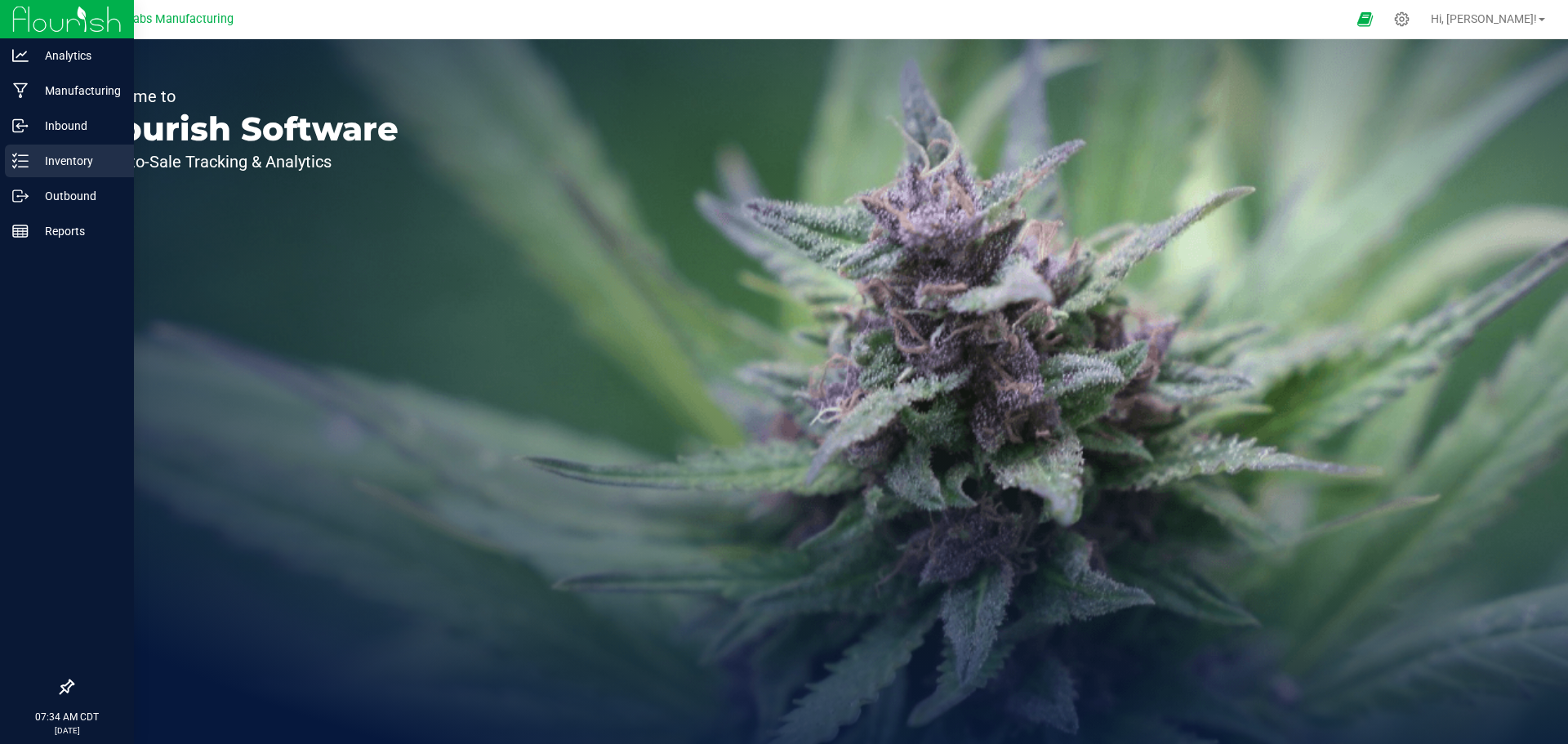
click at [19, 161] on line at bounding box center [23, 161] width 9 height 0
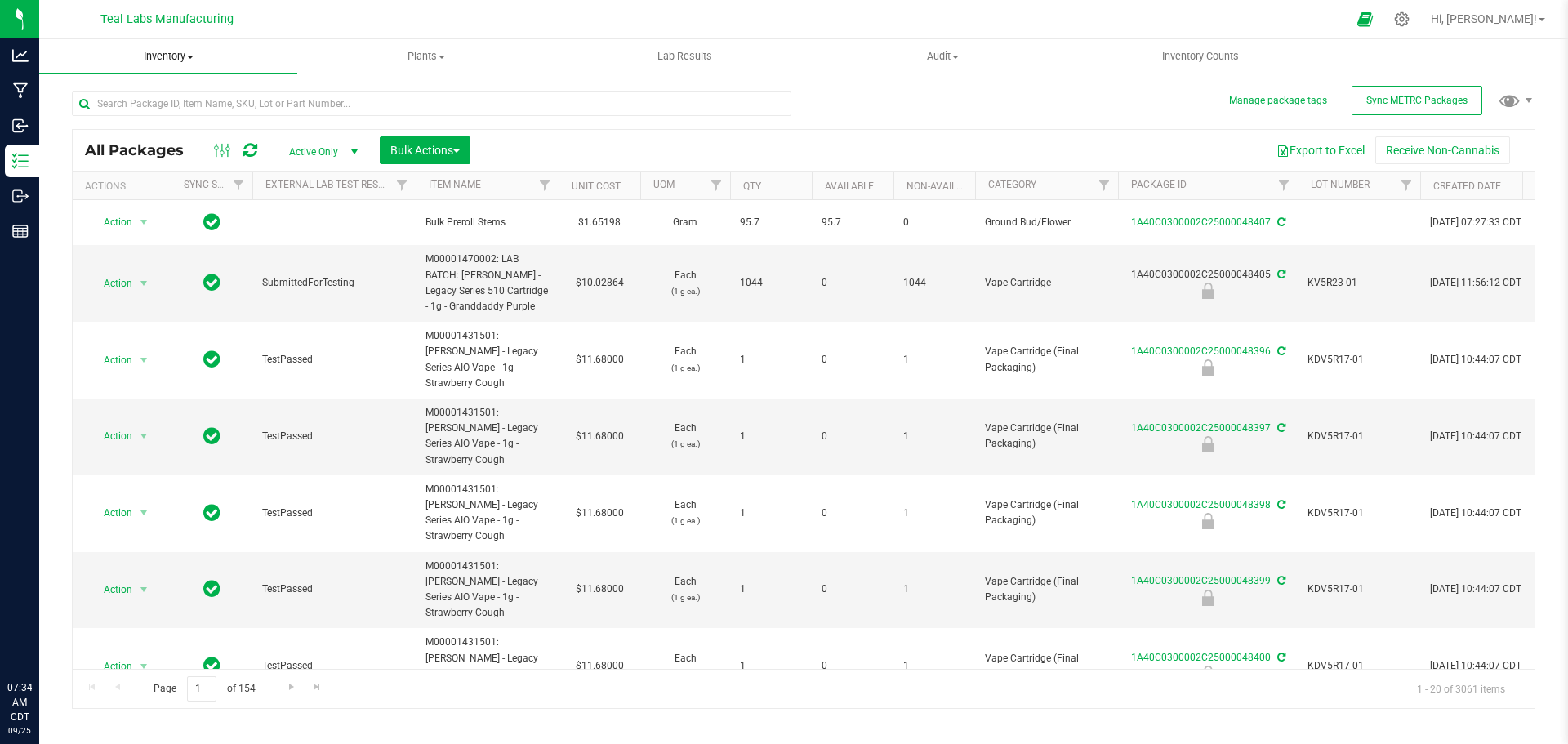
click at [185, 56] on span "Inventory" at bounding box center [168, 57] width 258 height 15
click at [147, 201] on span "From bill of materials" at bounding box center [113, 196] width 148 height 14
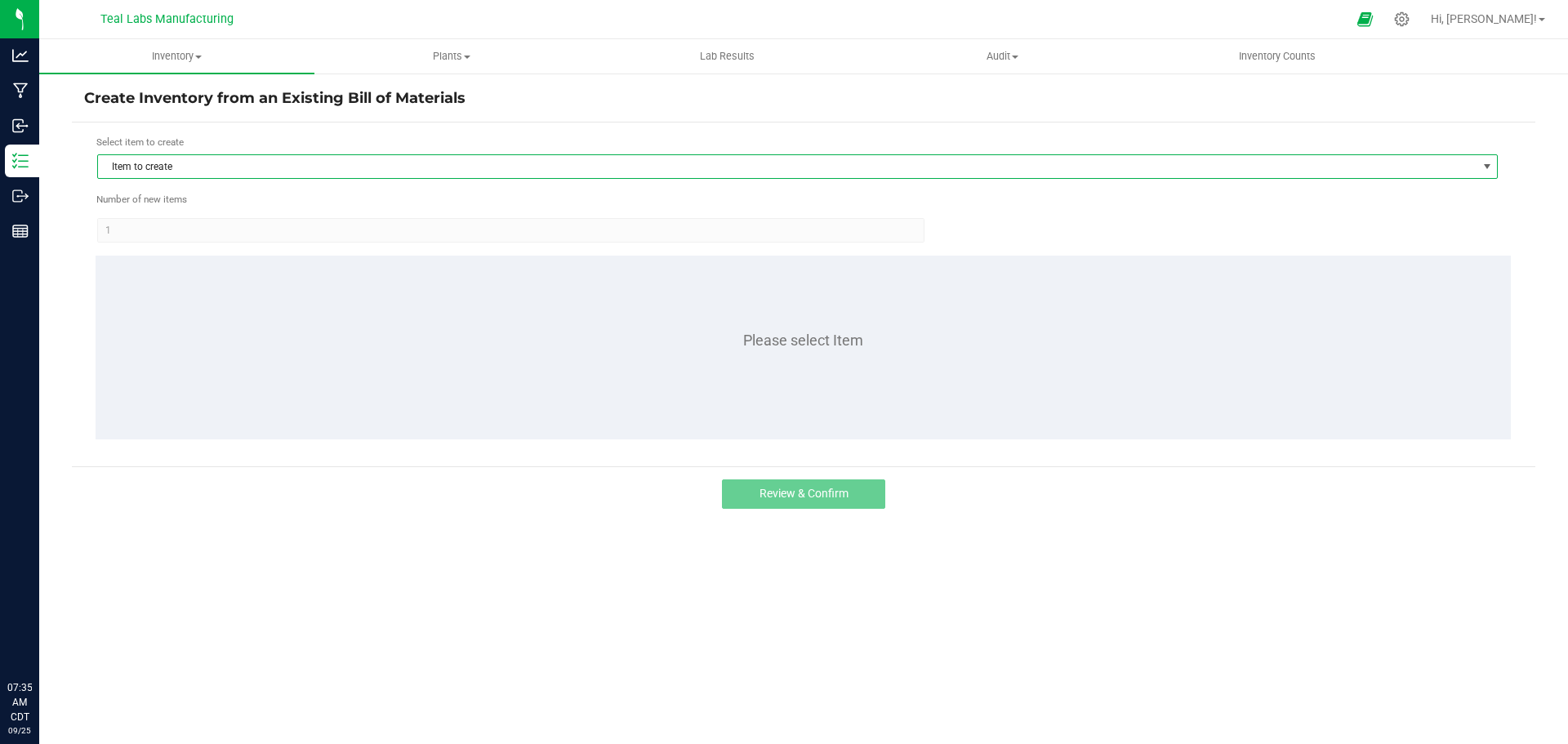
click at [277, 168] on span "Item to create" at bounding box center [787, 167] width 1378 height 23
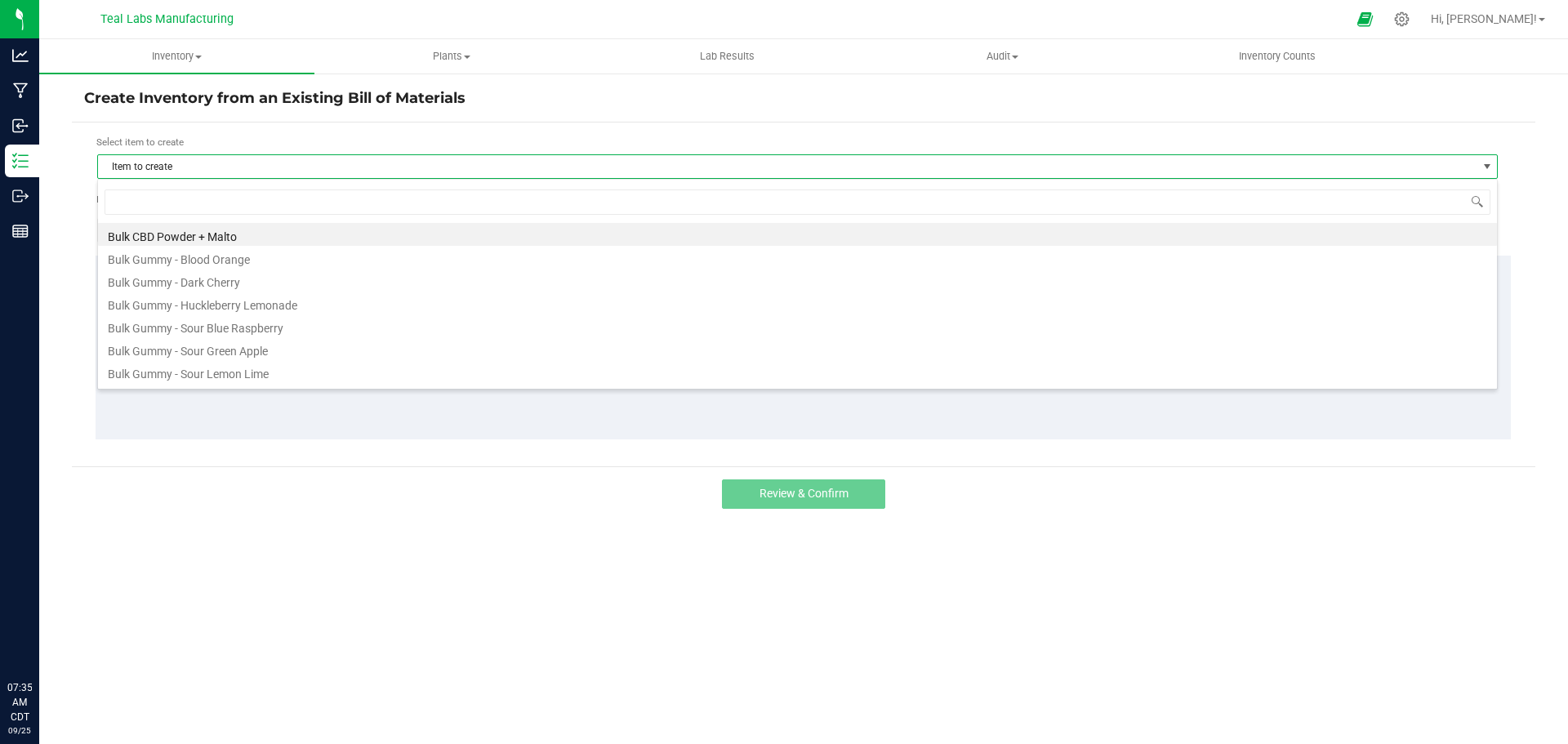
scroll to position [25, 1401]
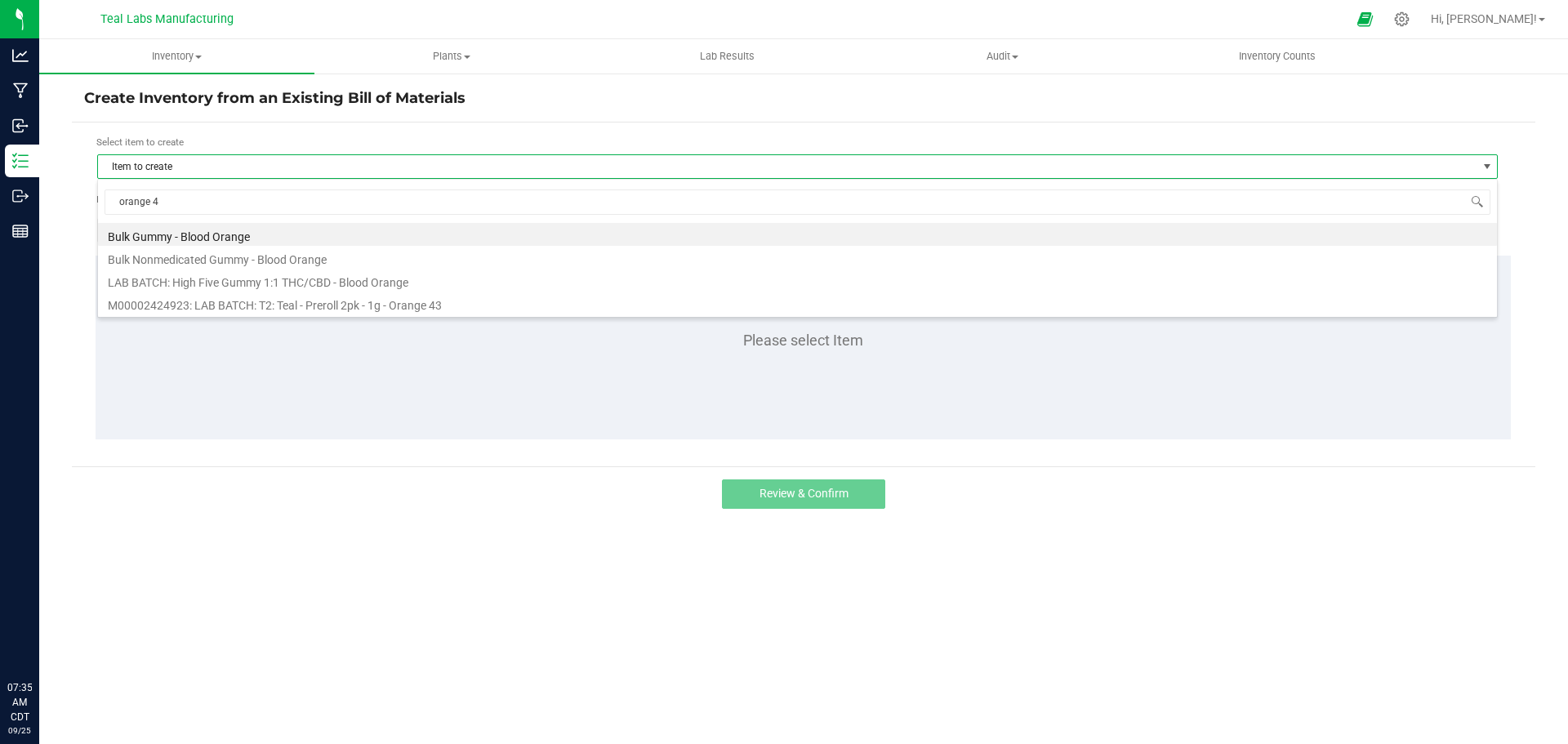
type input "orange 43"
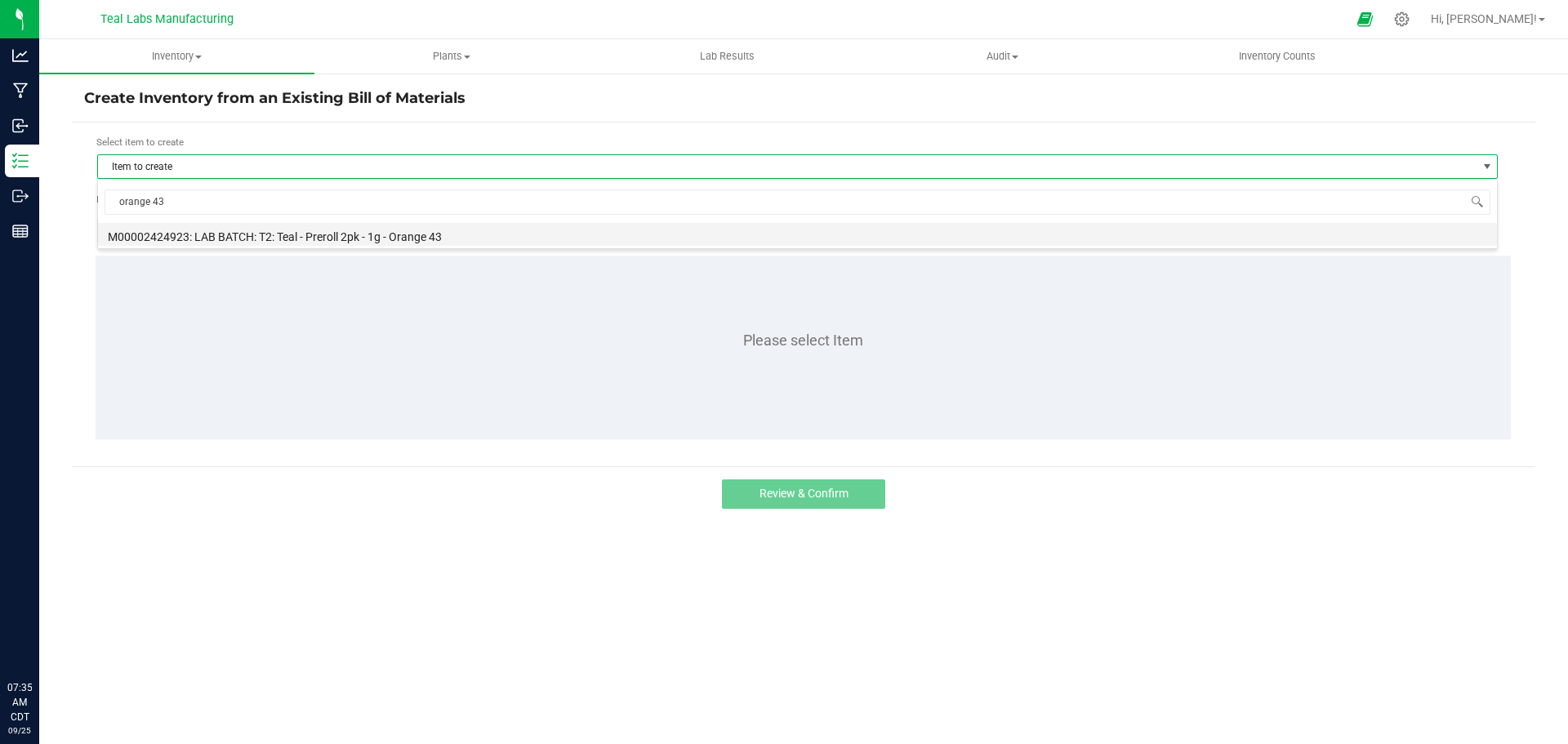
click at [318, 239] on li "M00002424923: LAB BATCH: T2: Teal - Preroll 2pk - 1g - Orange 43" at bounding box center [797, 235] width 1399 height 23
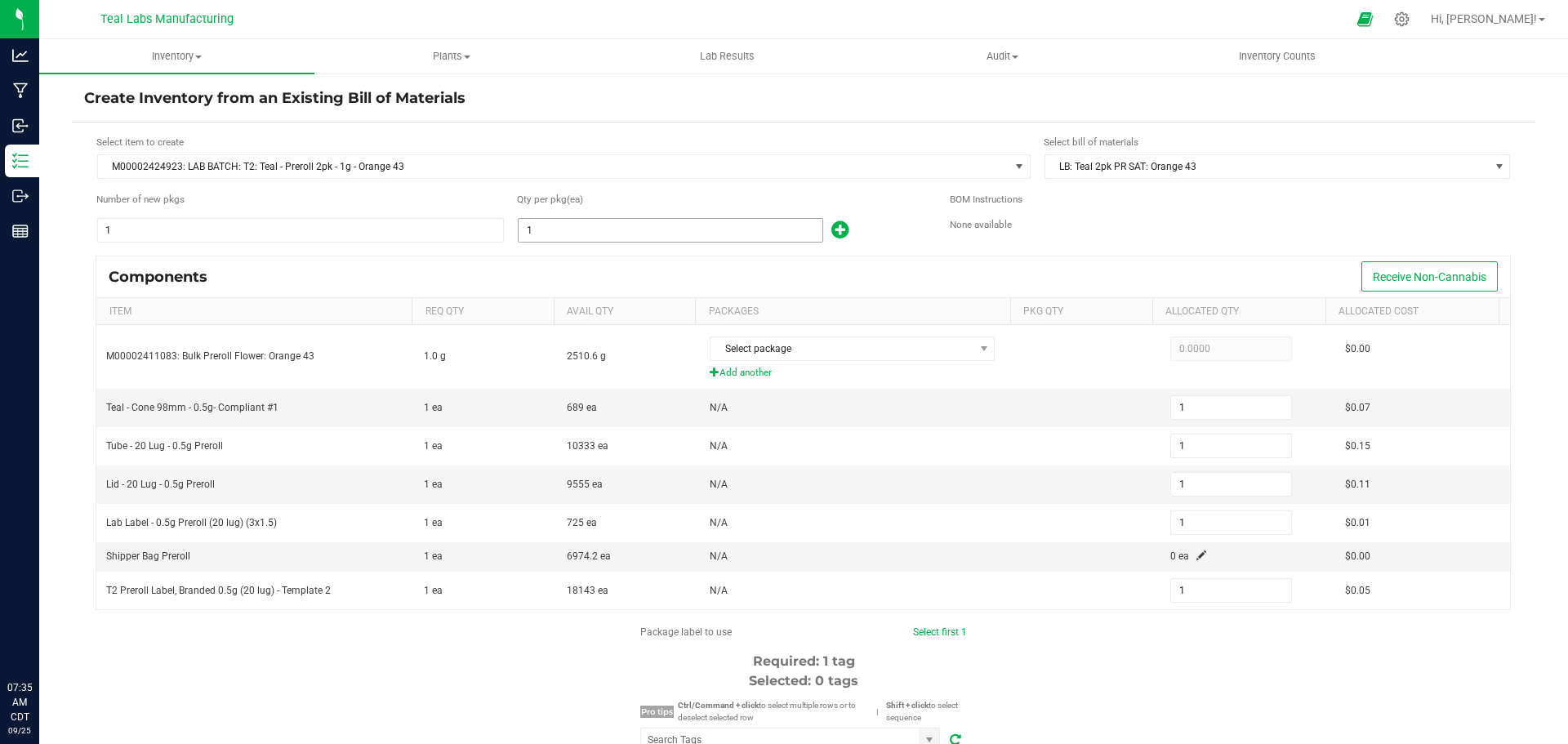
click at [545, 235] on input "1" at bounding box center [670, 231] width 304 height 23
type input "11"
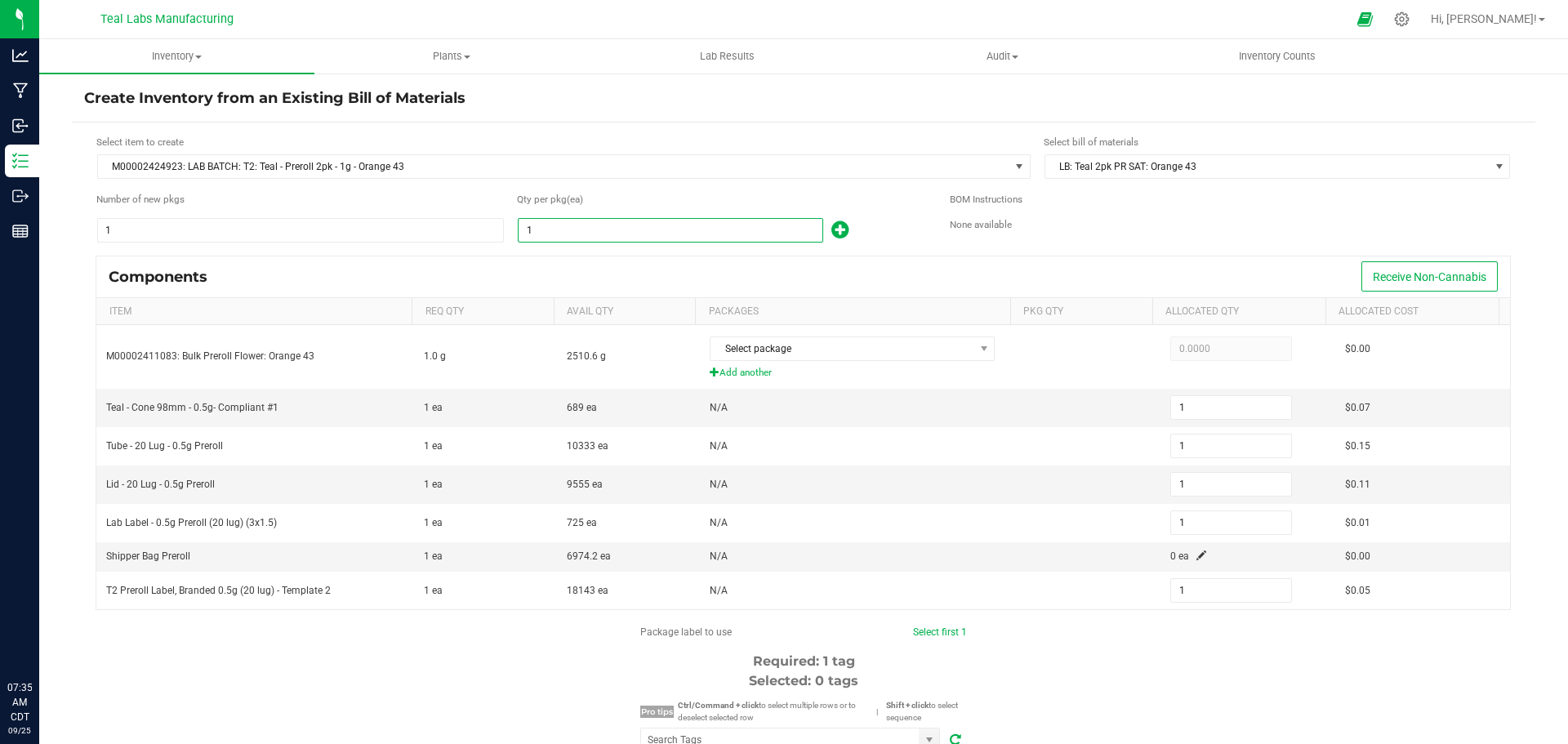
type input "11"
type input "115"
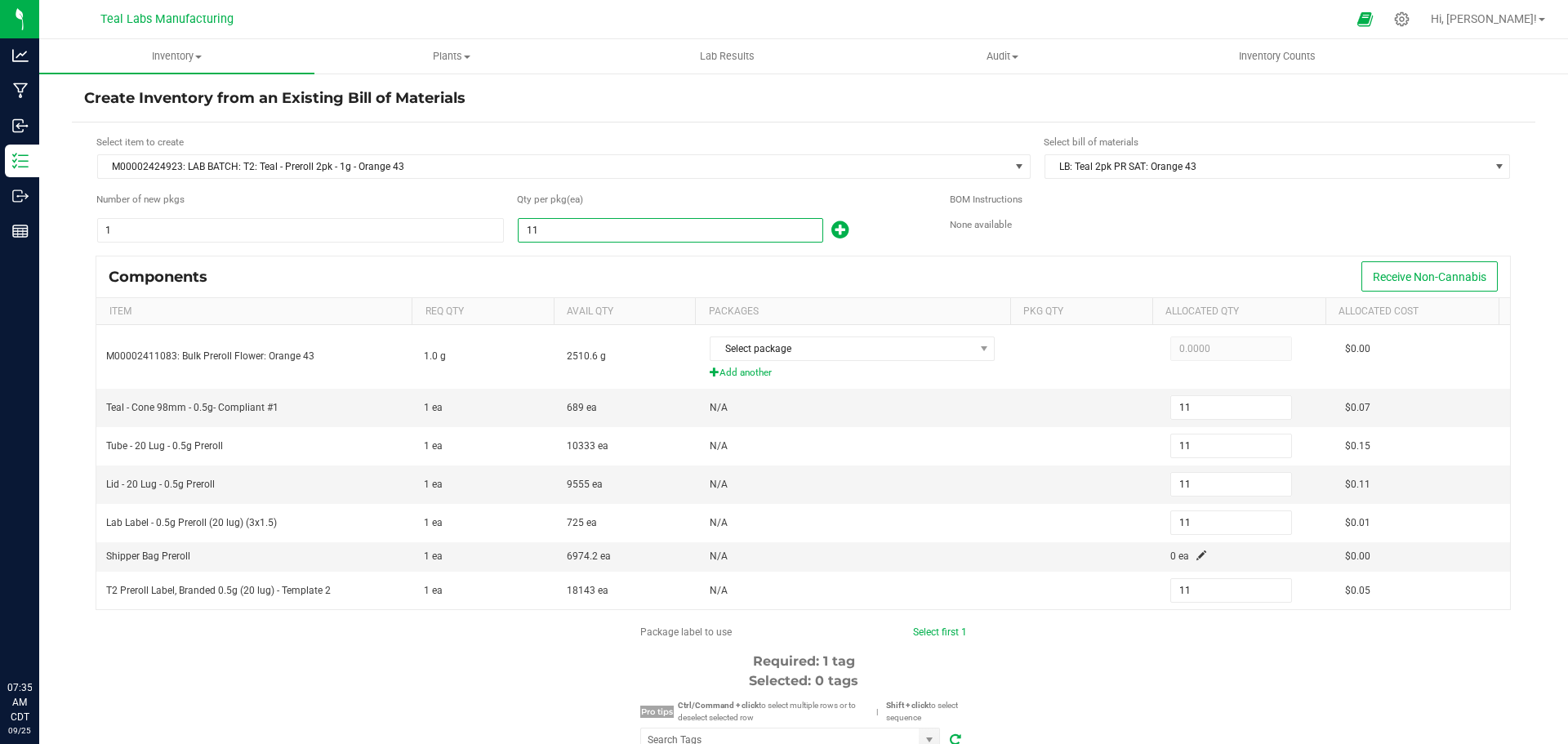
type input "115"
type input "1157"
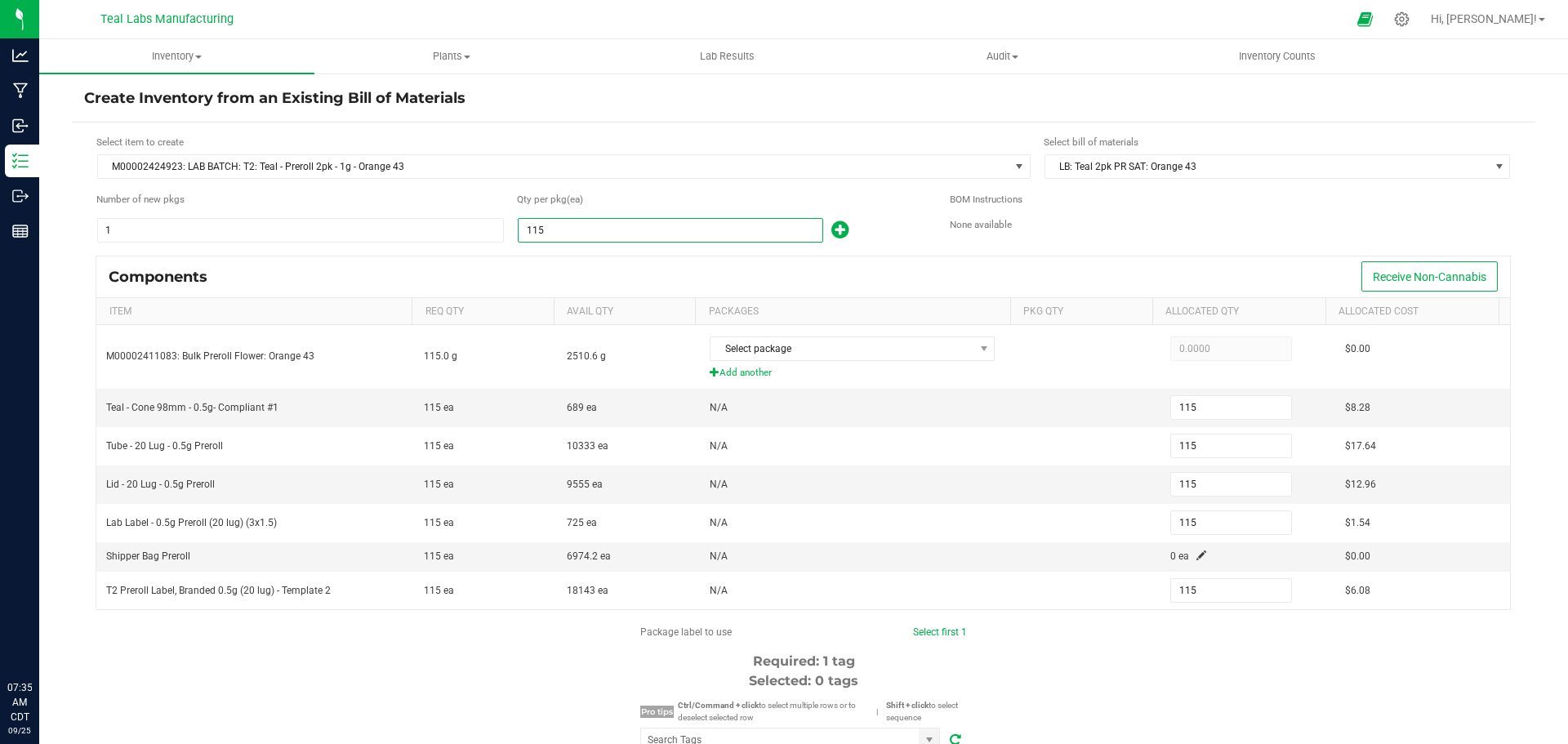
type input "1,157"
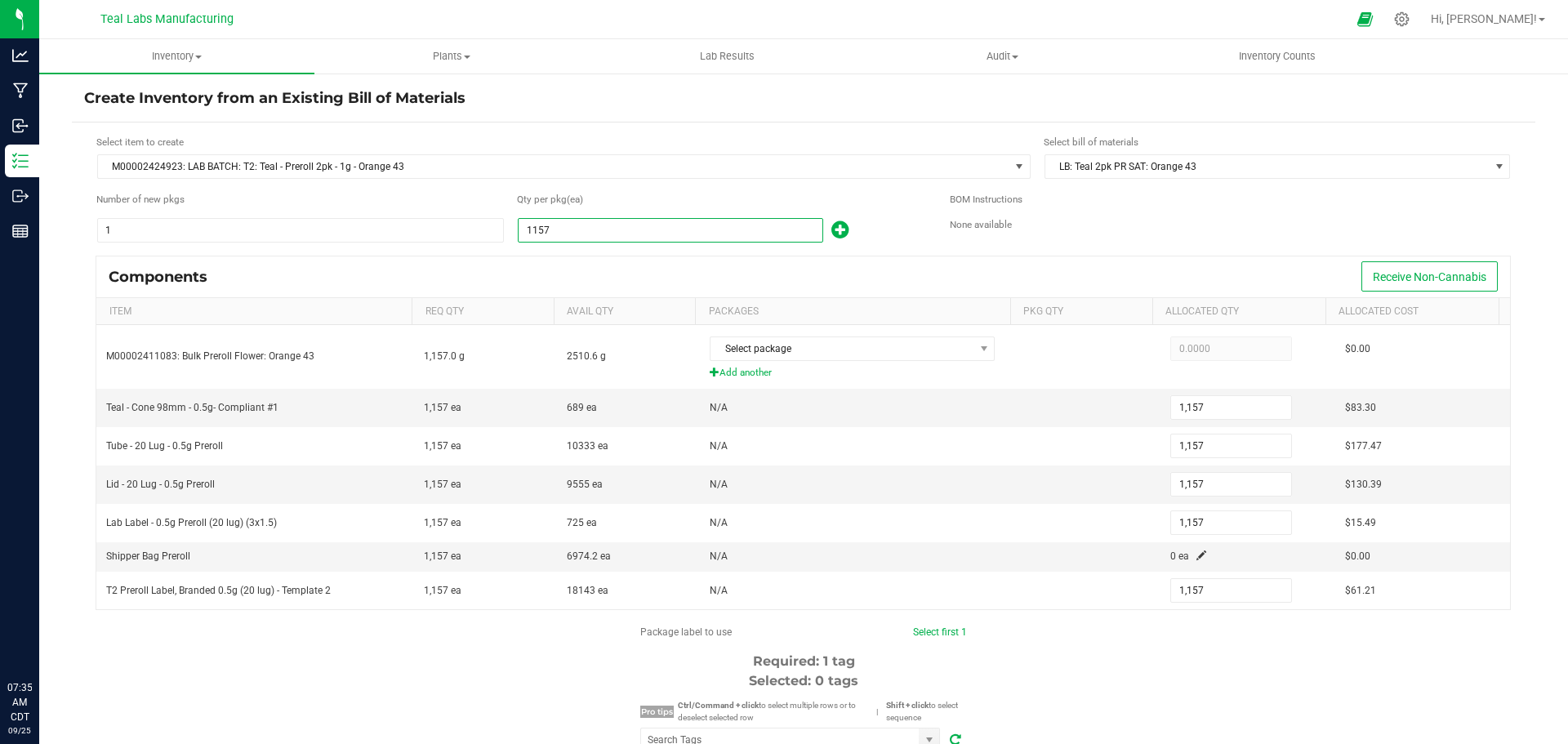
type input "1,157"
click at [489, 271] on div "Components Receive Non-Cannabis" at bounding box center [802, 277] width 1414 height 41
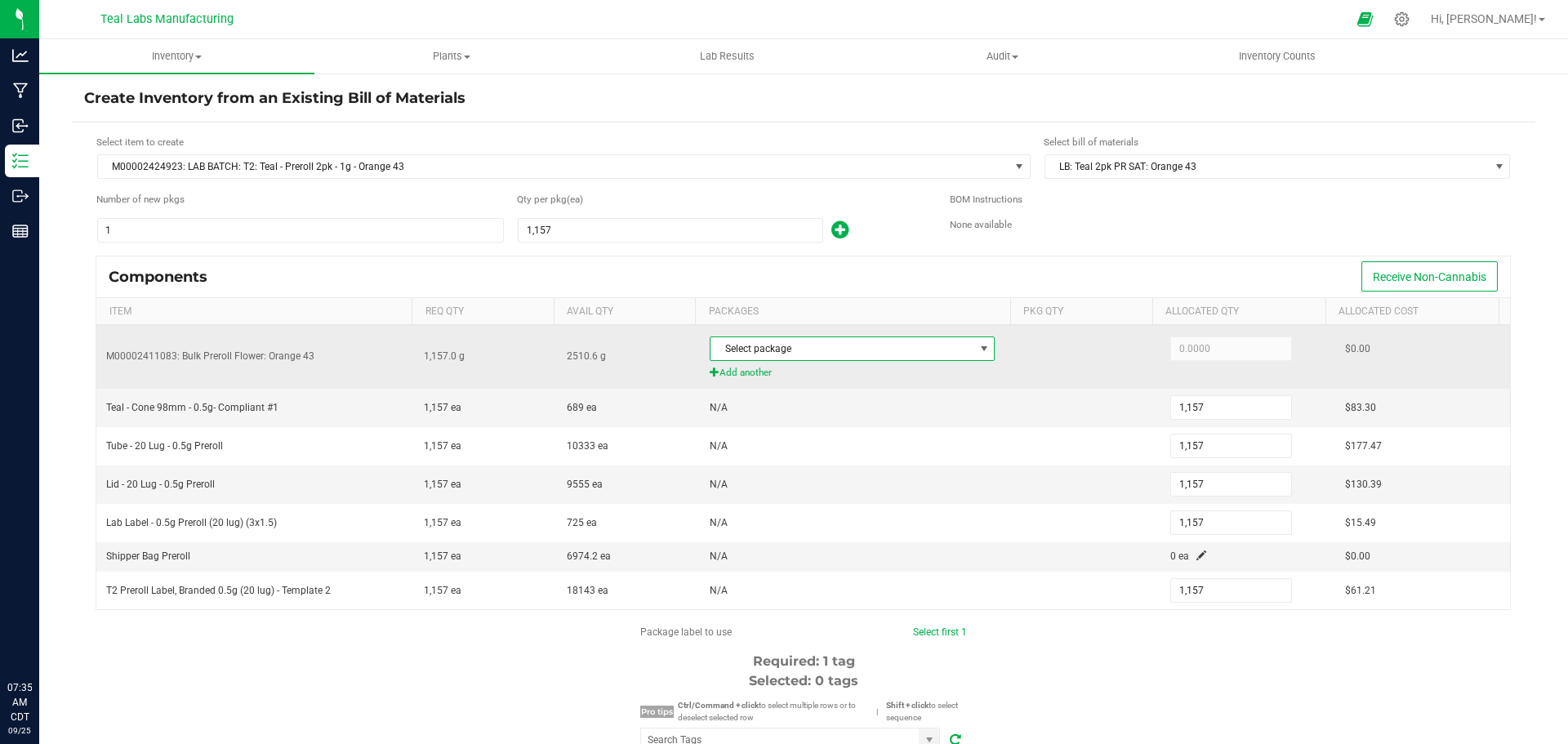
click at [828, 348] on span "Select package" at bounding box center [842, 349] width 263 height 23
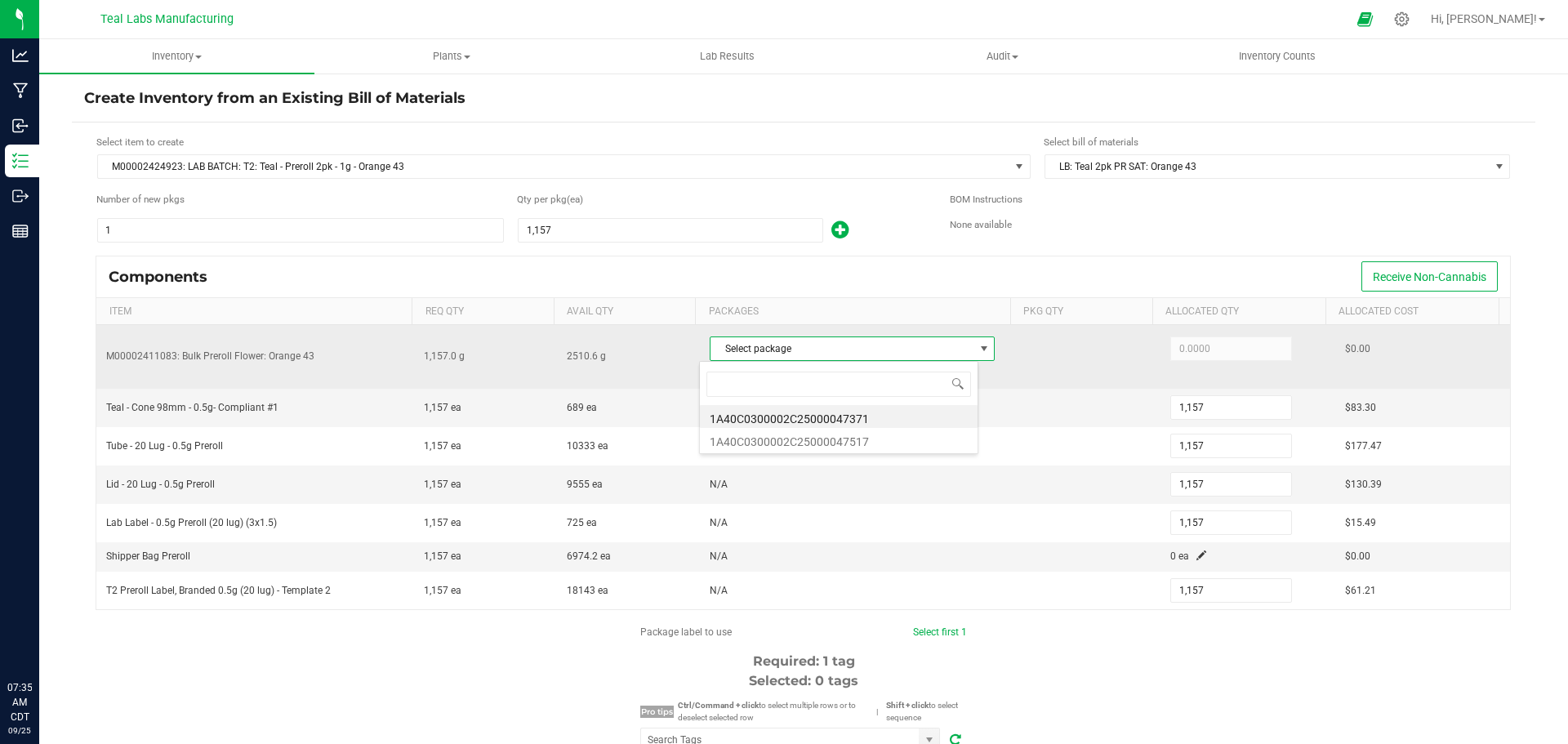
scroll to position [25, 279]
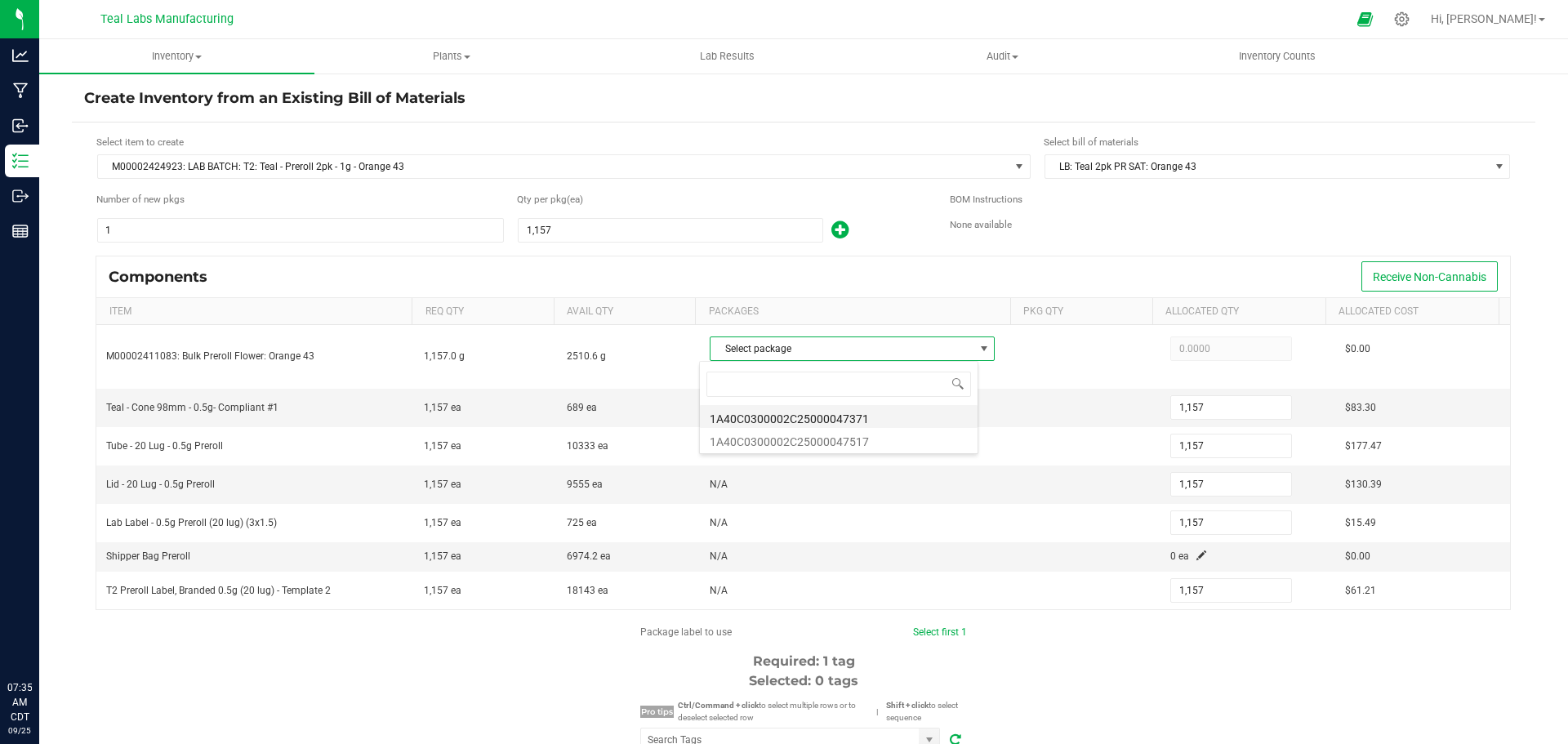
click at [843, 418] on li "1A40C0300002C25000047371" at bounding box center [839, 417] width 277 height 23
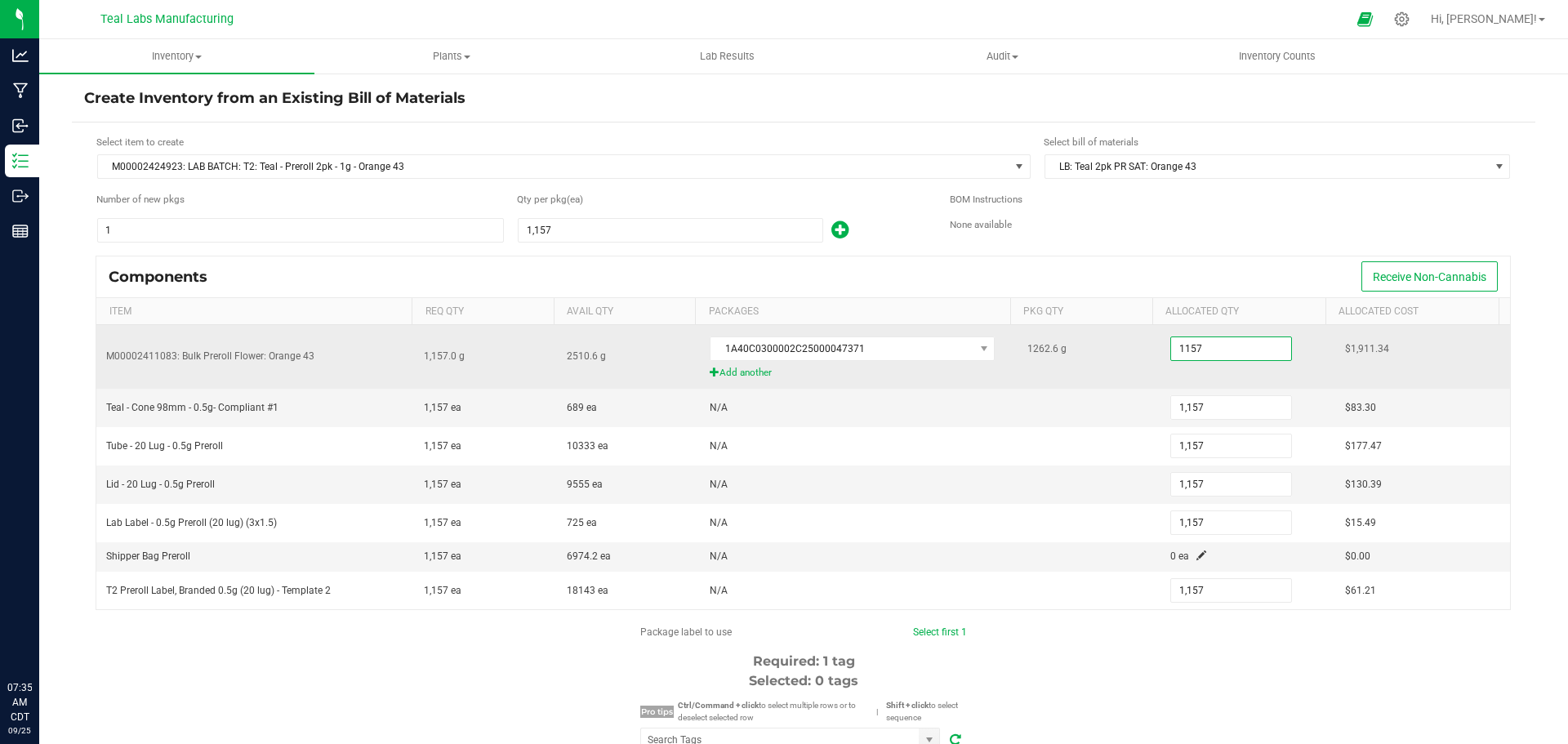
click at [1197, 345] on input "1157" at bounding box center [1232, 349] width 120 height 23
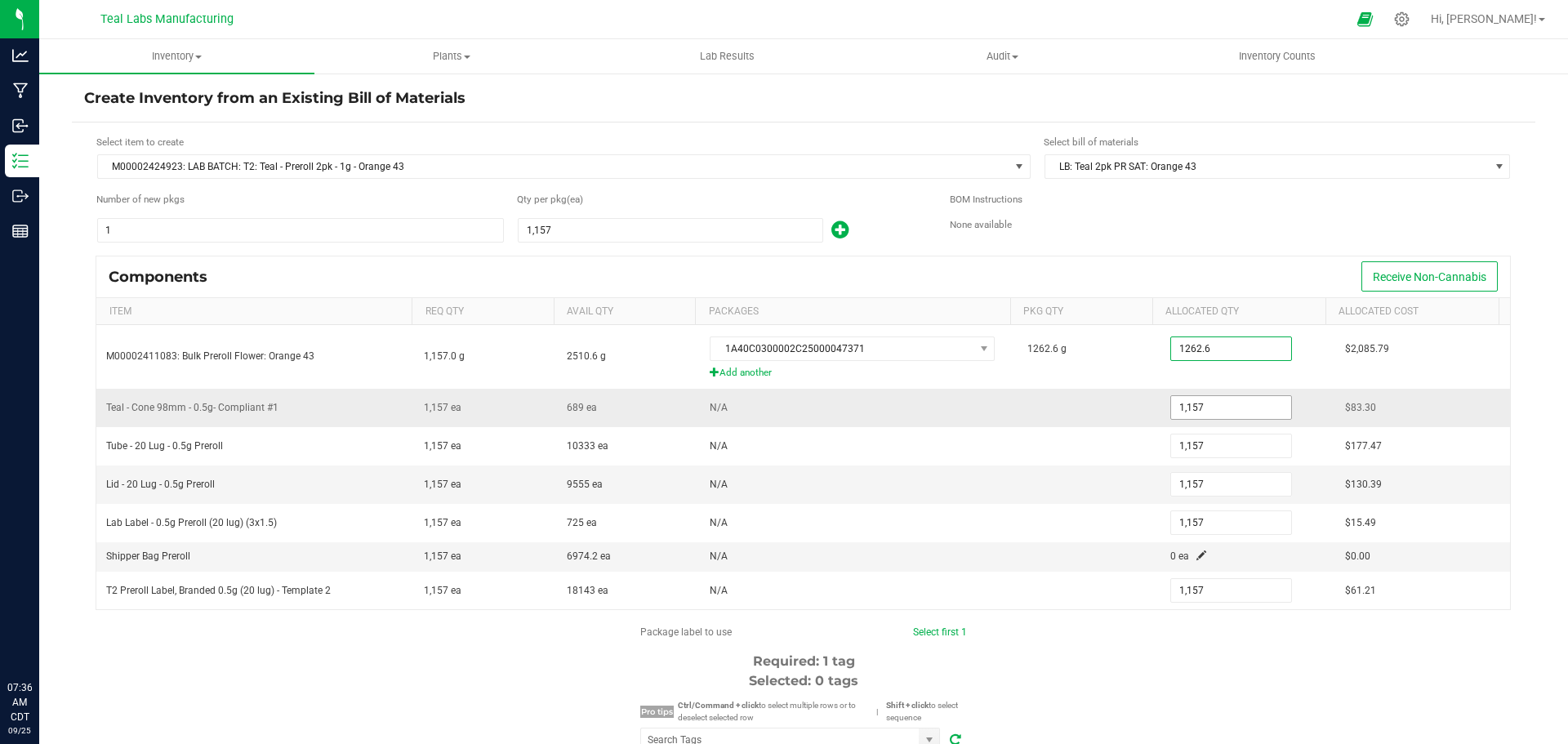
type input "1,262.6000"
click at [1182, 410] on input "1157" at bounding box center [1232, 408] width 120 height 23
type input "2,367"
click at [1414, 24] on div at bounding box center [1402, 19] width 23 height 17
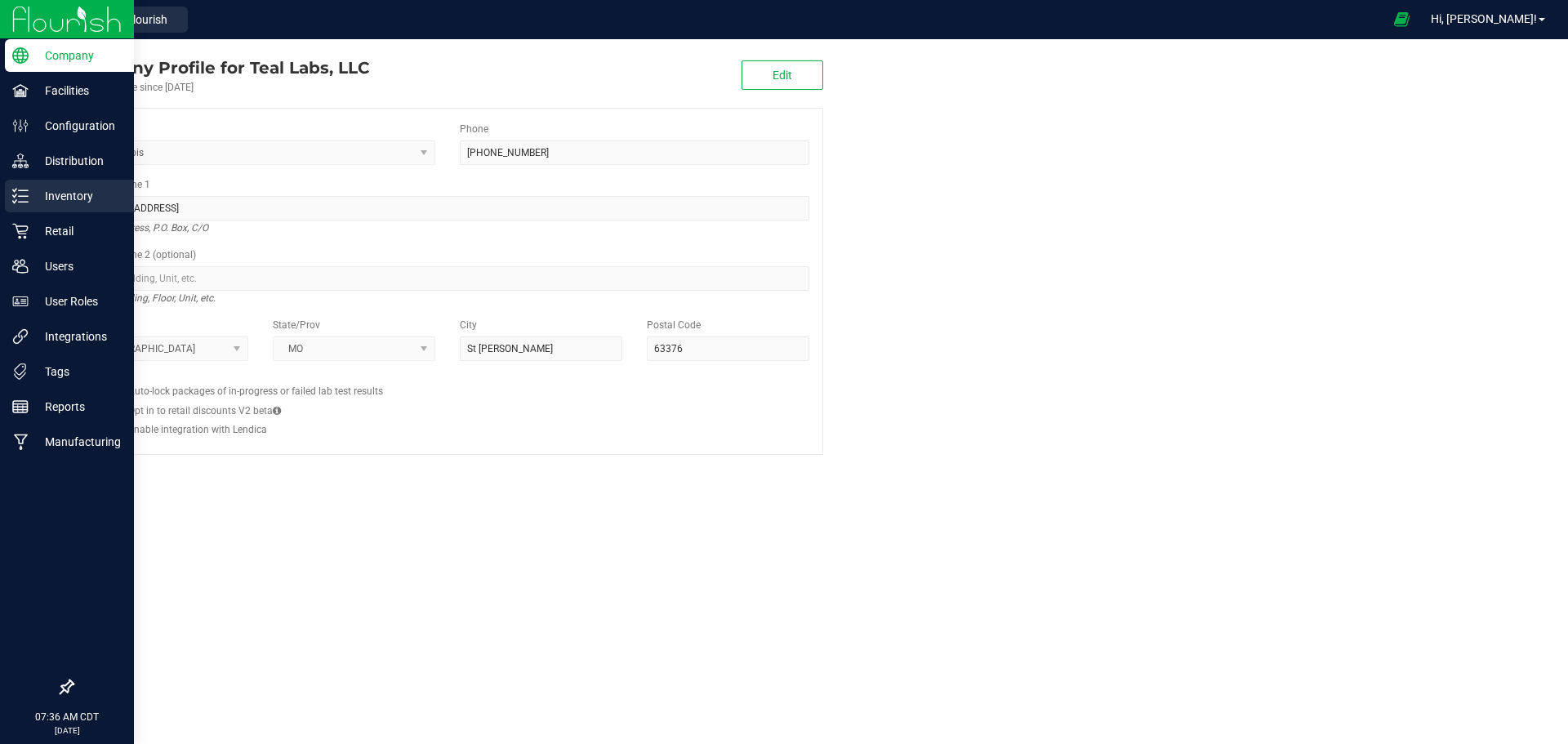
click at [68, 194] on p "Inventory" at bounding box center [77, 196] width 98 height 20
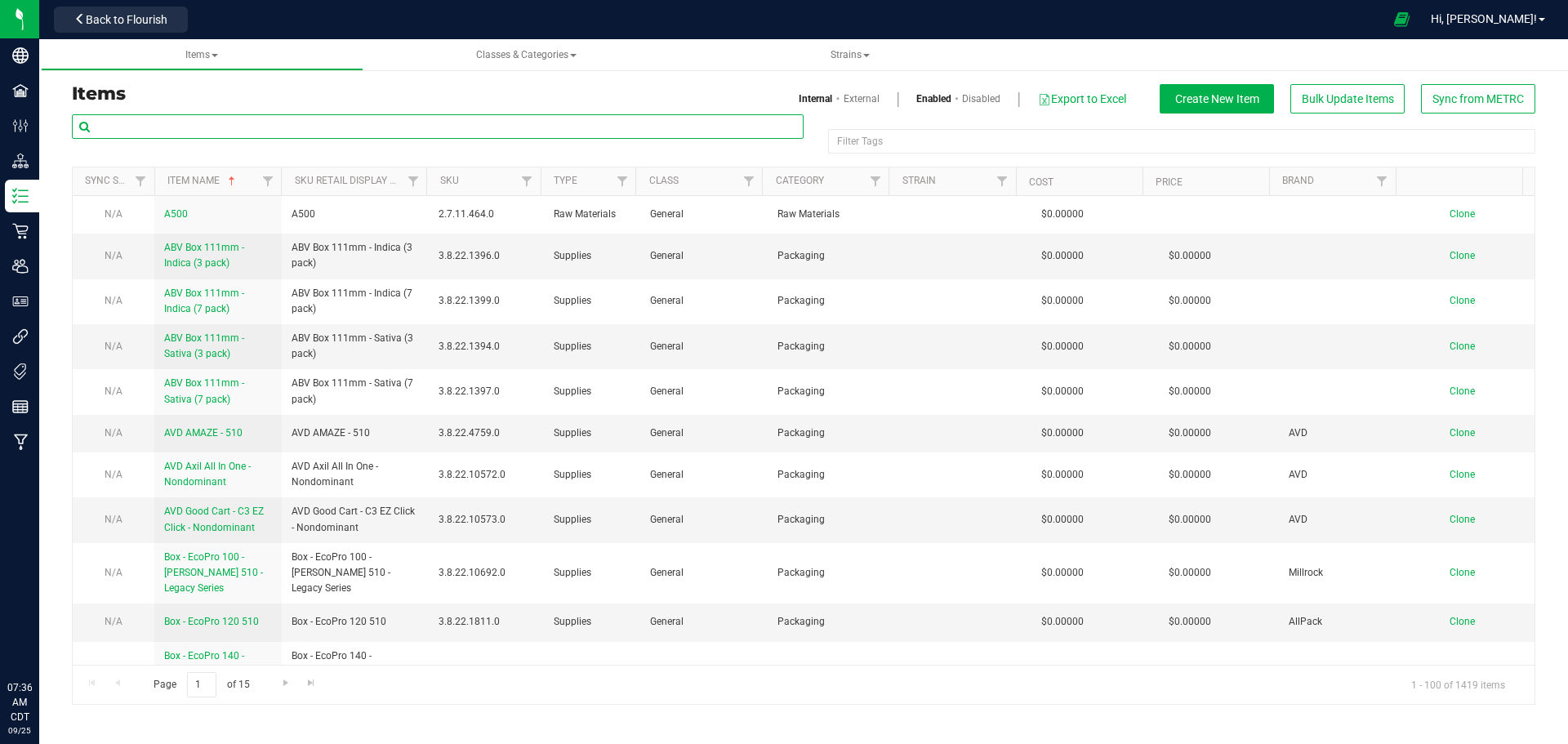
click at [253, 129] on input "text" at bounding box center [438, 126] width 732 height 25
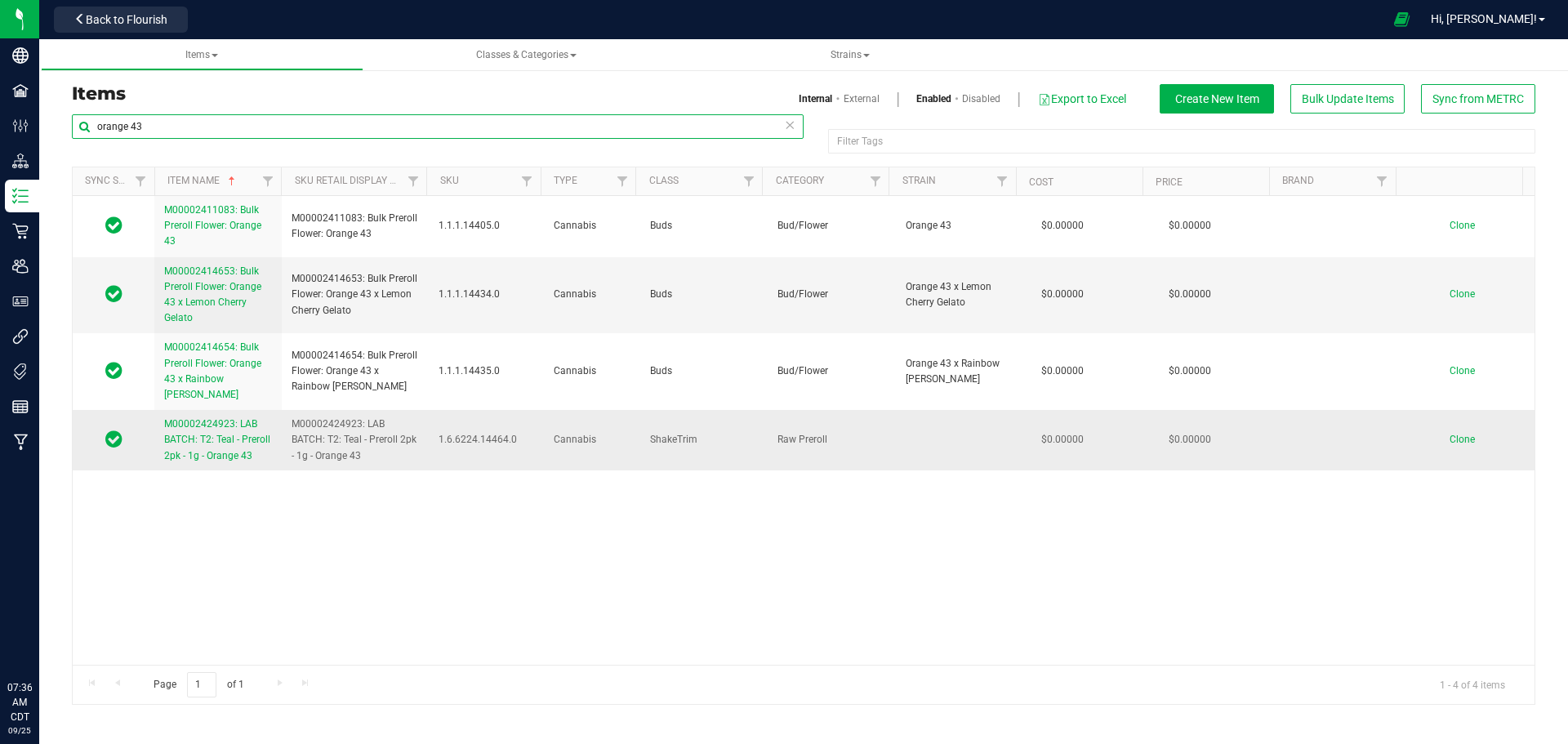
type input "orange 43"
click at [240, 423] on span "M00002424923: LAB BATCH: T2: Teal - Preroll 2pk - 1g - Orange 43" at bounding box center [217, 440] width 106 height 43
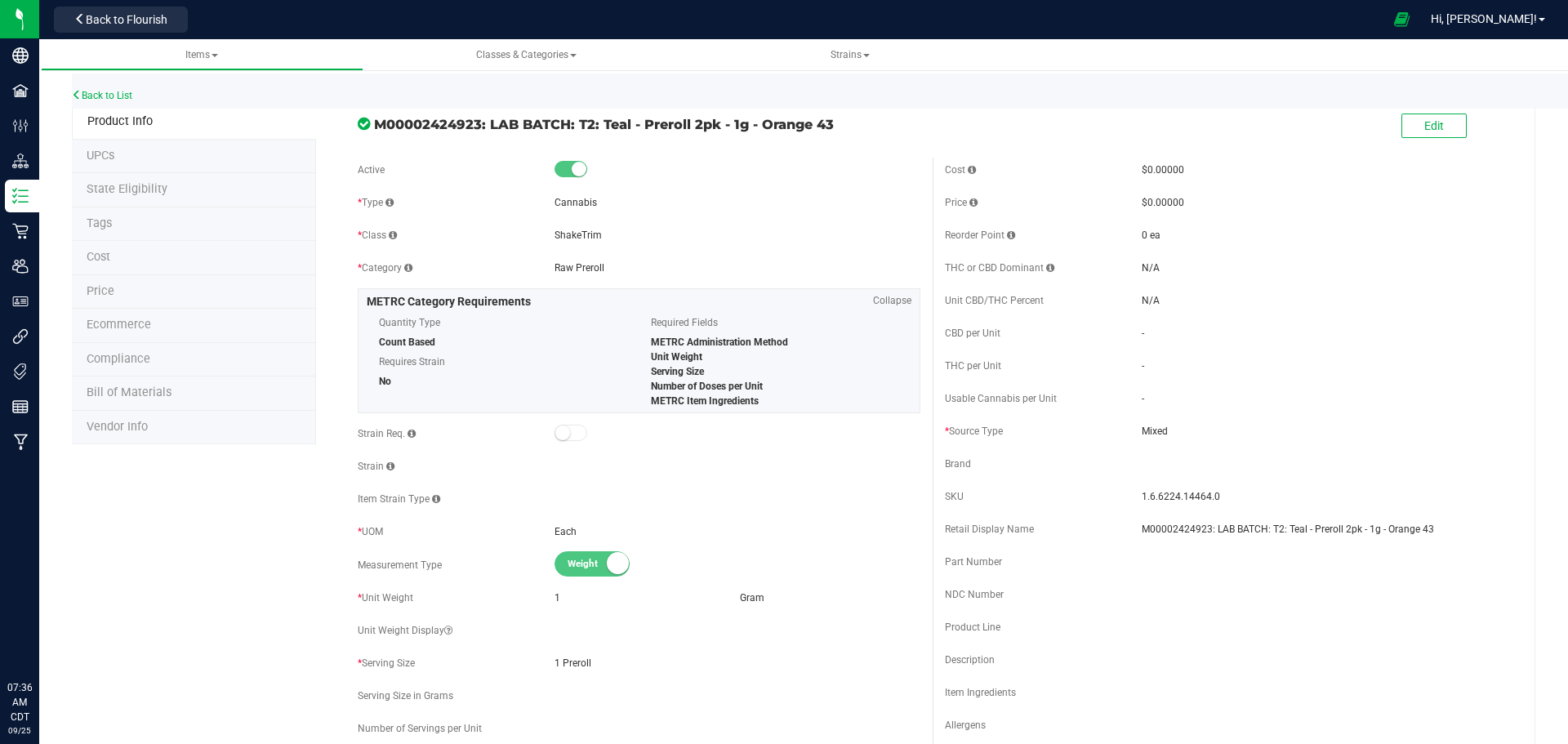
click at [154, 389] on span "Bill of Materials" at bounding box center [130, 392] width 85 height 14
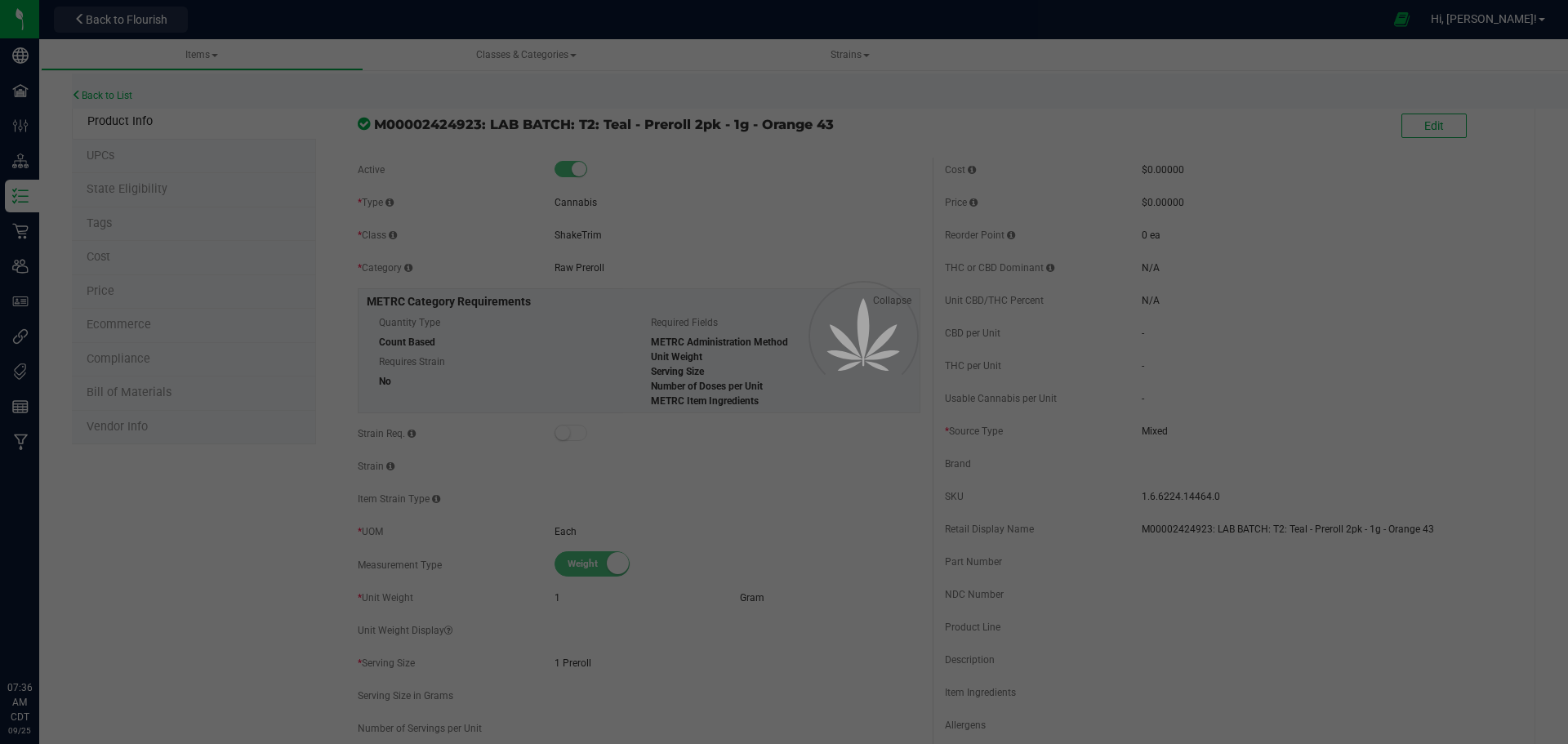
select select "770"
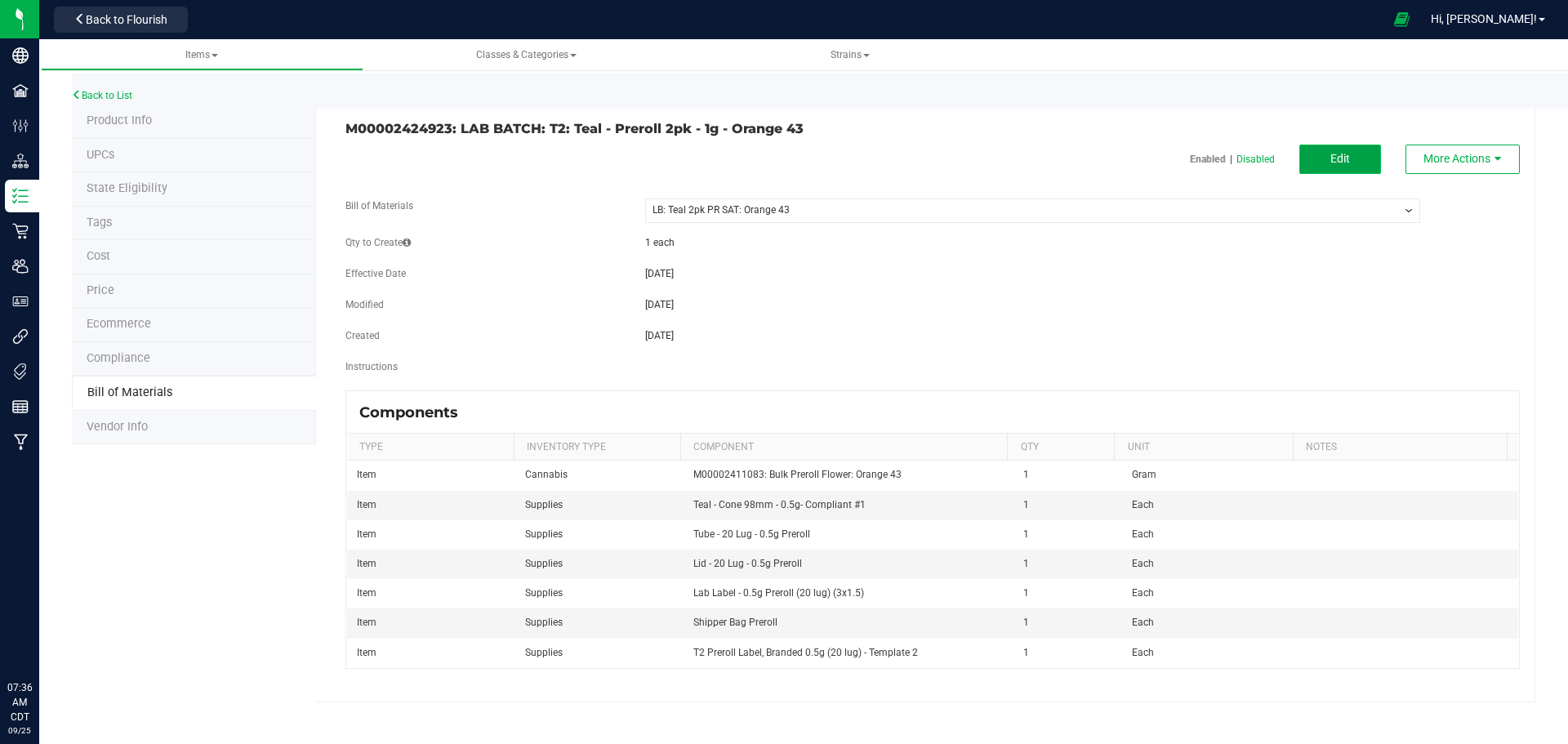
click at [1333, 164] on span "Edit" at bounding box center [1341, 158] width 20 height 13
select select "770"
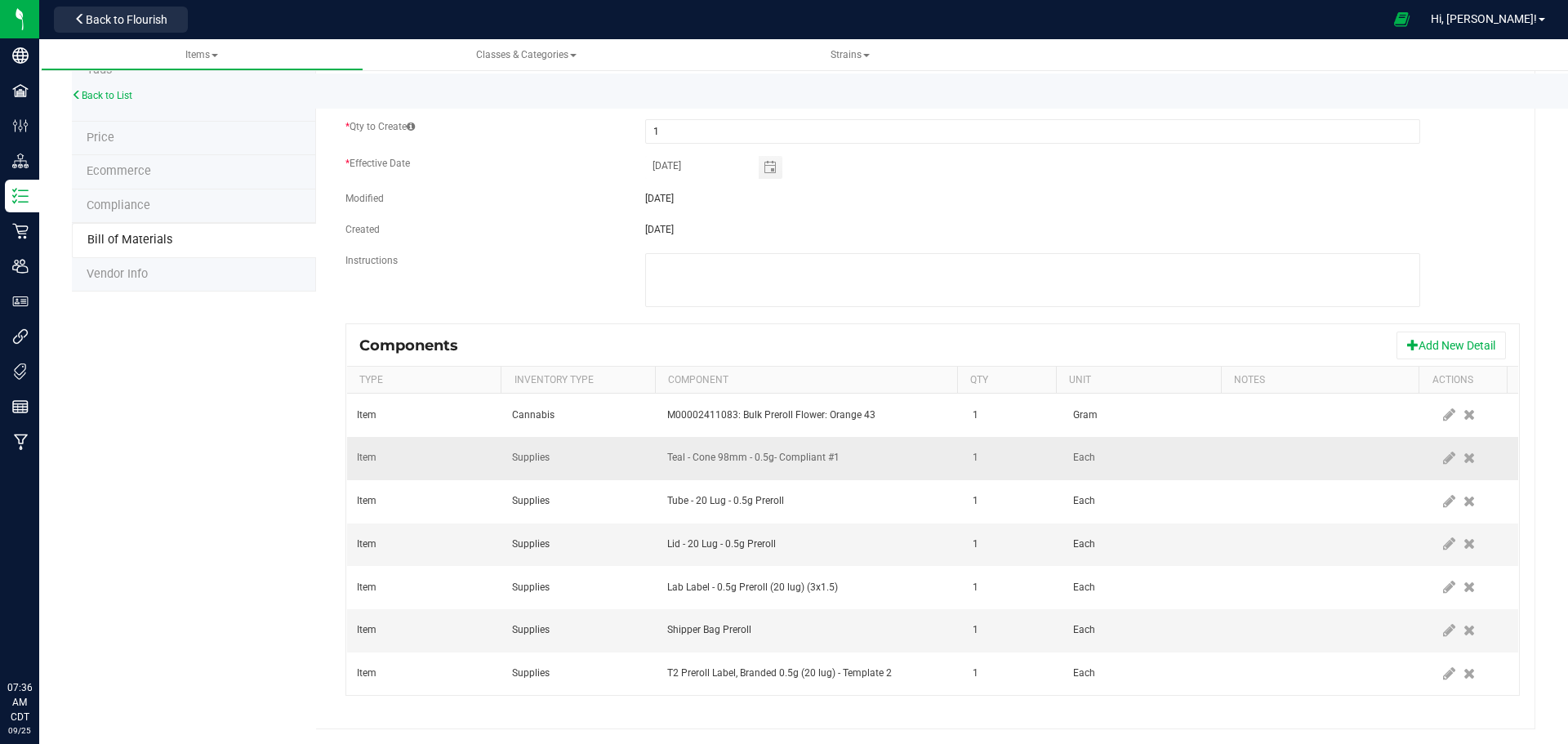
scroll to position [154, 0]
click at [1443, 459] on icon at bounding box center [1449, 457] width 12 height 15
click at [932, 456] on span "NO DATA FOUND" at bounding box center [942, 457] width 21 height 23
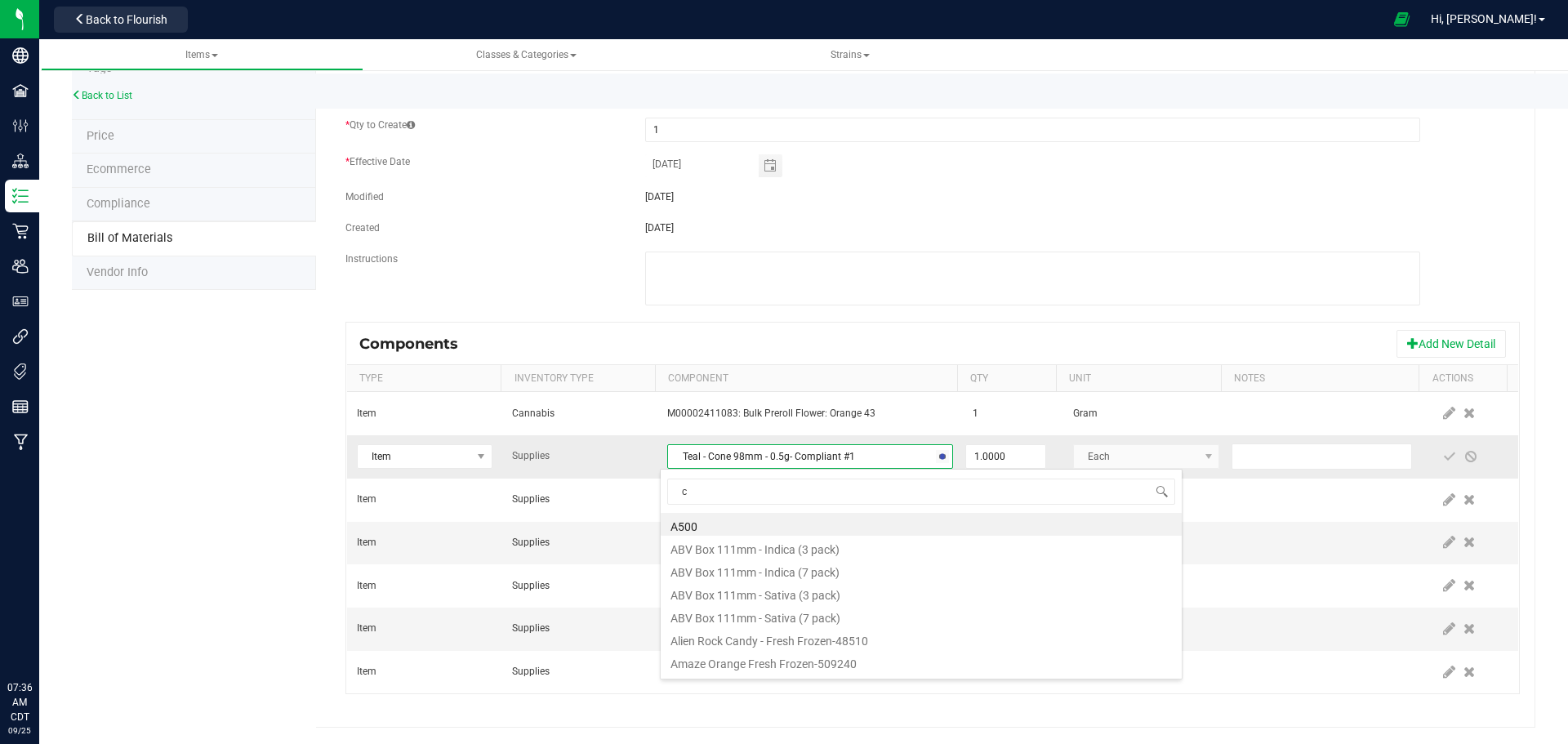
scroll to position [25, 277]
type input "cone"
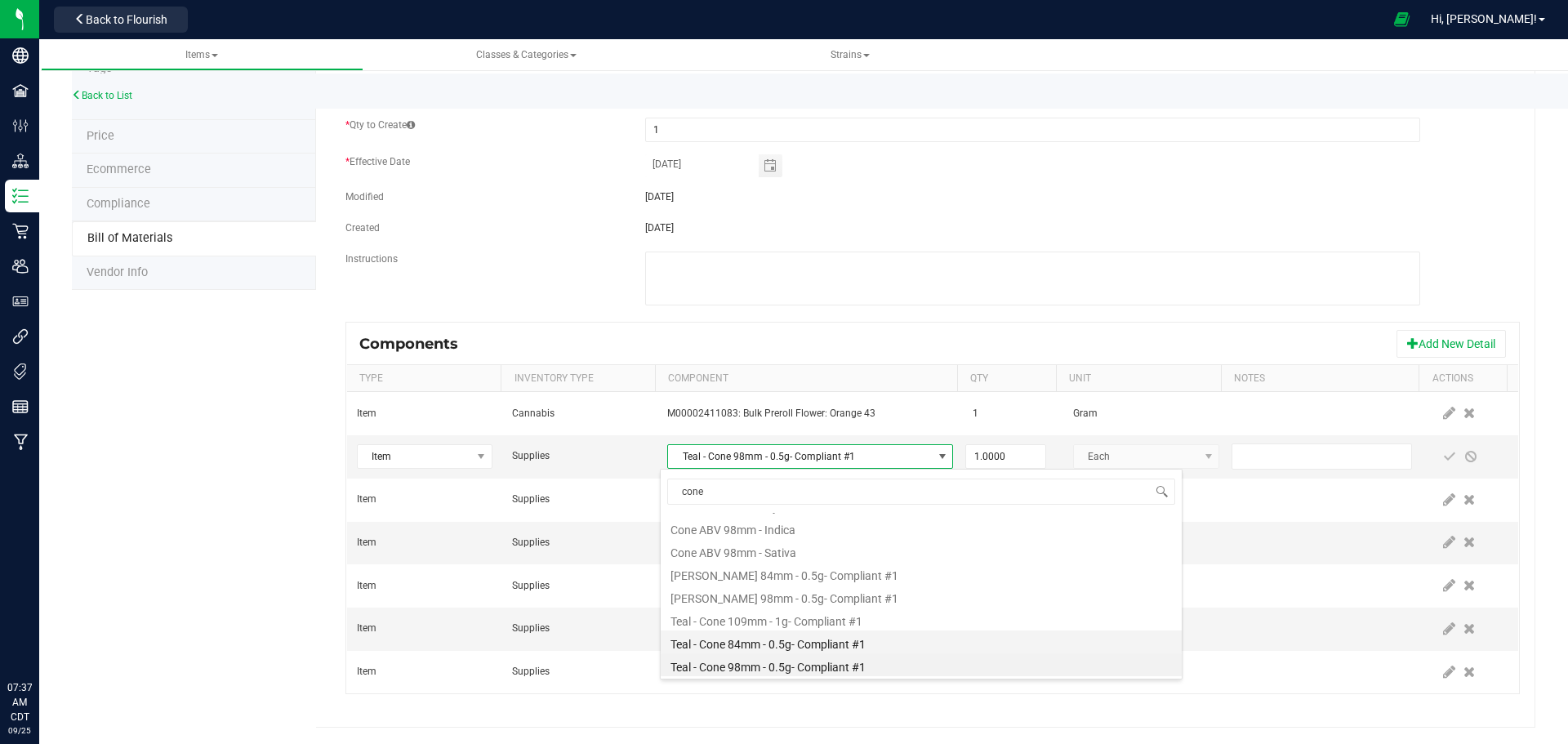
click at [863, 643] on li "Teal - Cone 84mm - 0.5g- Compliant #1" at bounding box center [921, 642] width 521 height 23
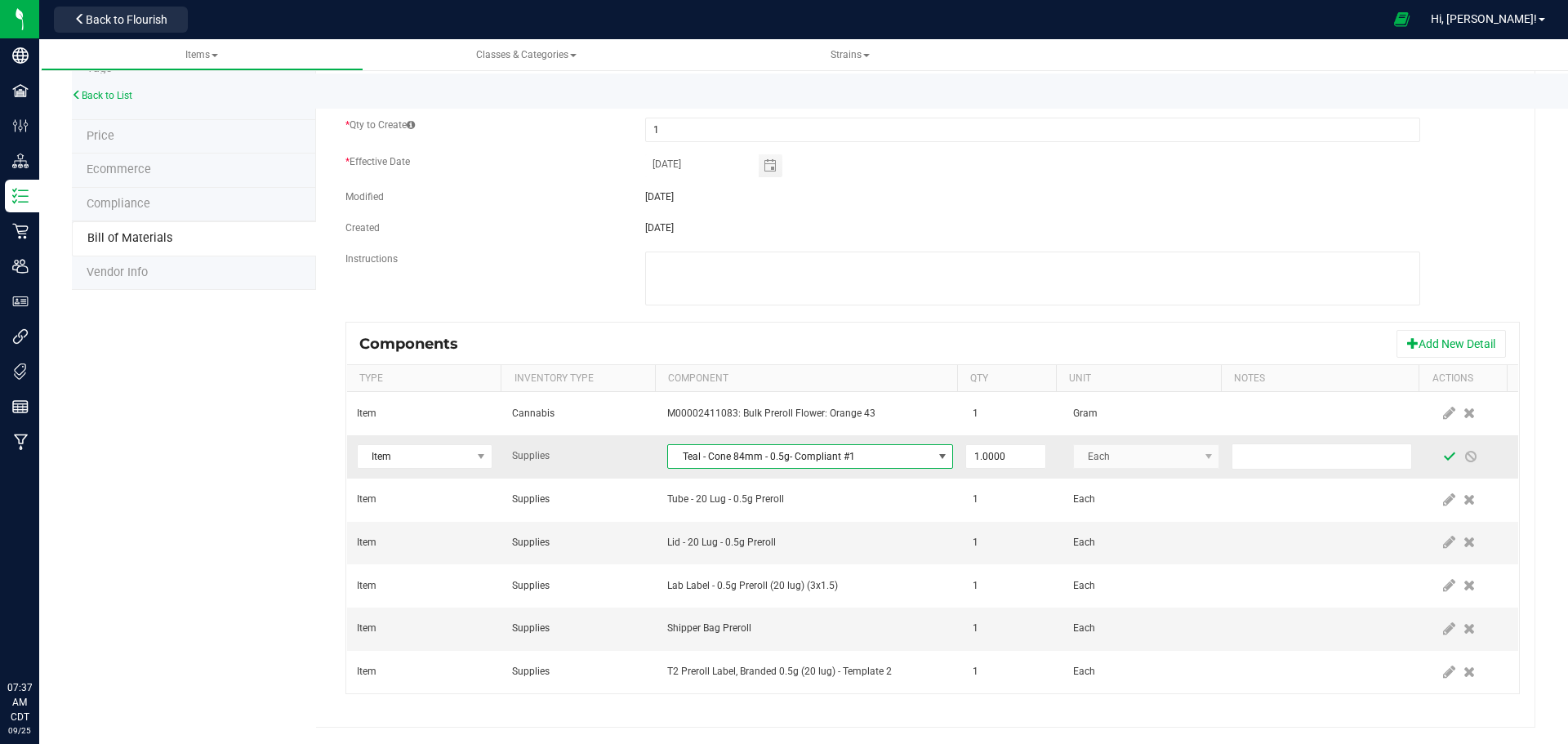
click at [1443, 452] on span at bounding box center [1450, 457] width 13 height 13
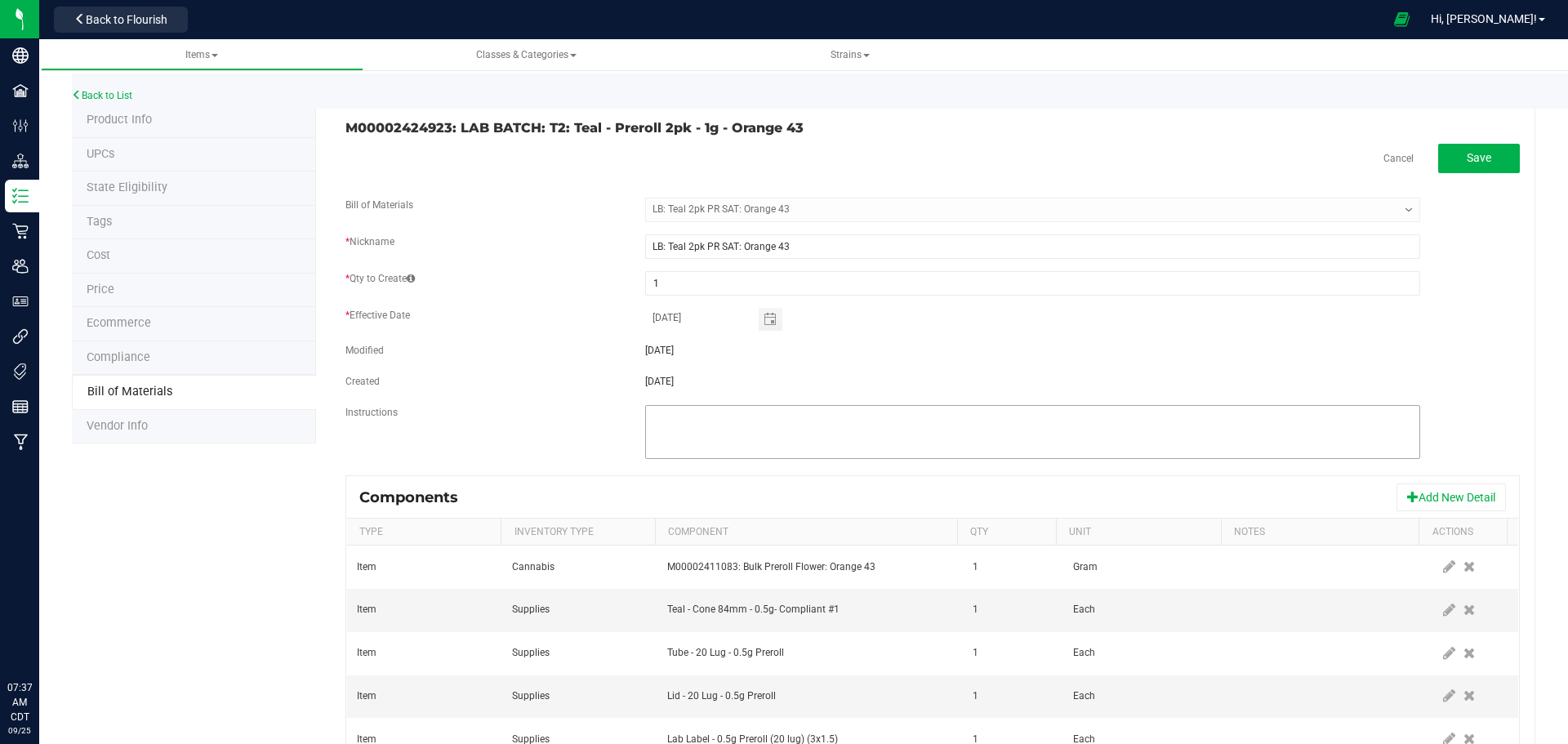
scroll to position [0, 0]
click at [1477, 159] on span "Save" at bounding box center [1479, 158] width 25 height 13
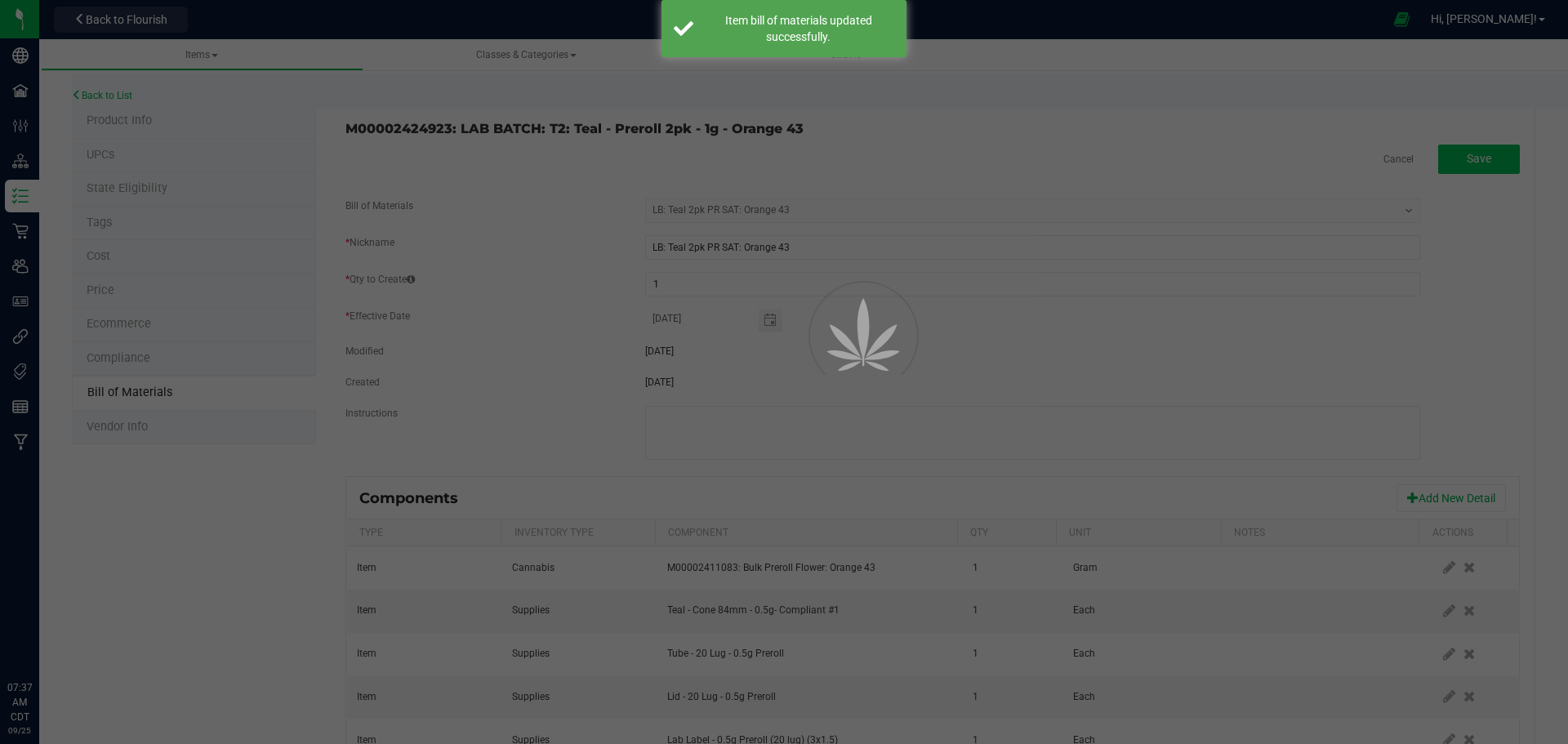
select select "770"
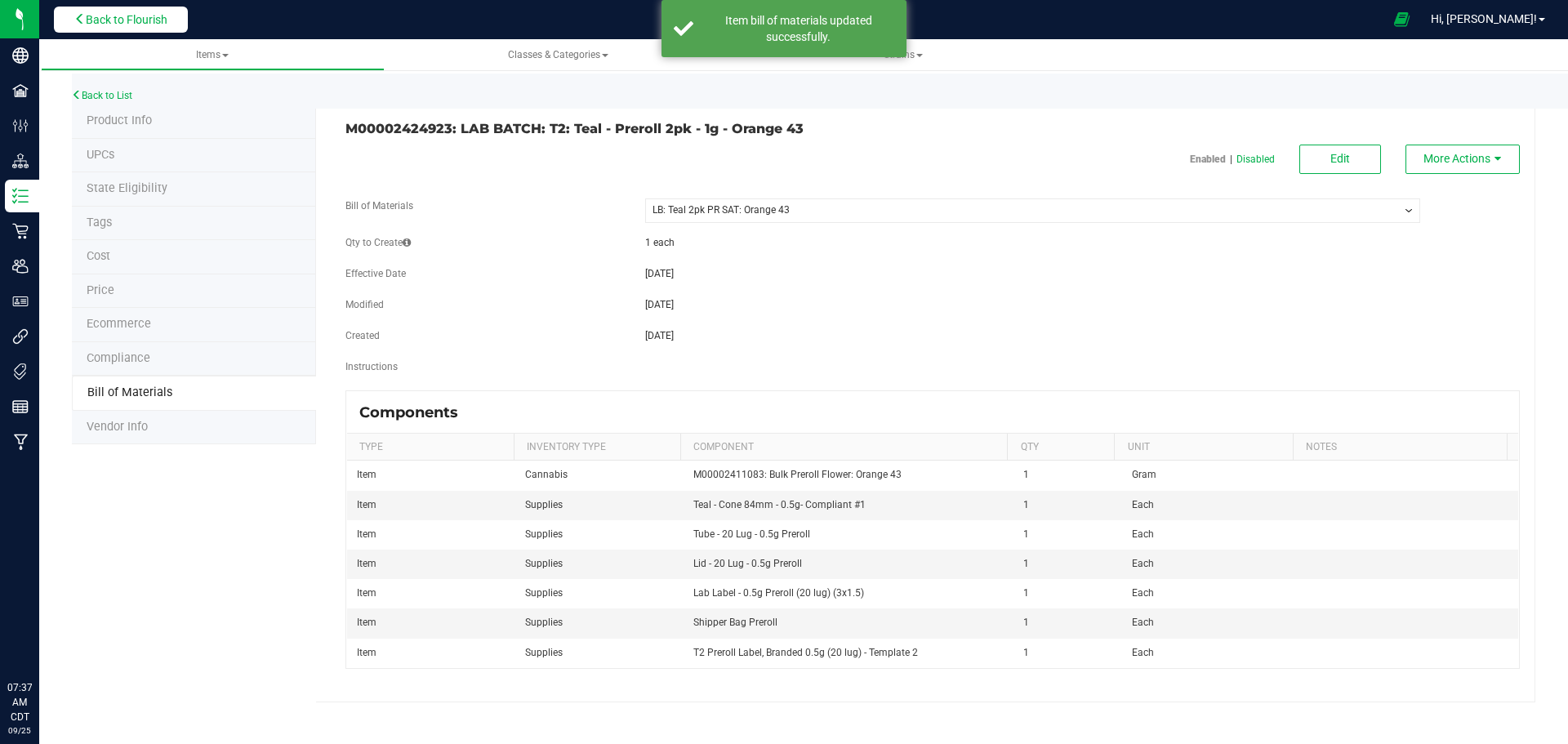
click at [149, 27] on button "Back to Flourish" at bounding box center [121, 20] width 134 height 26
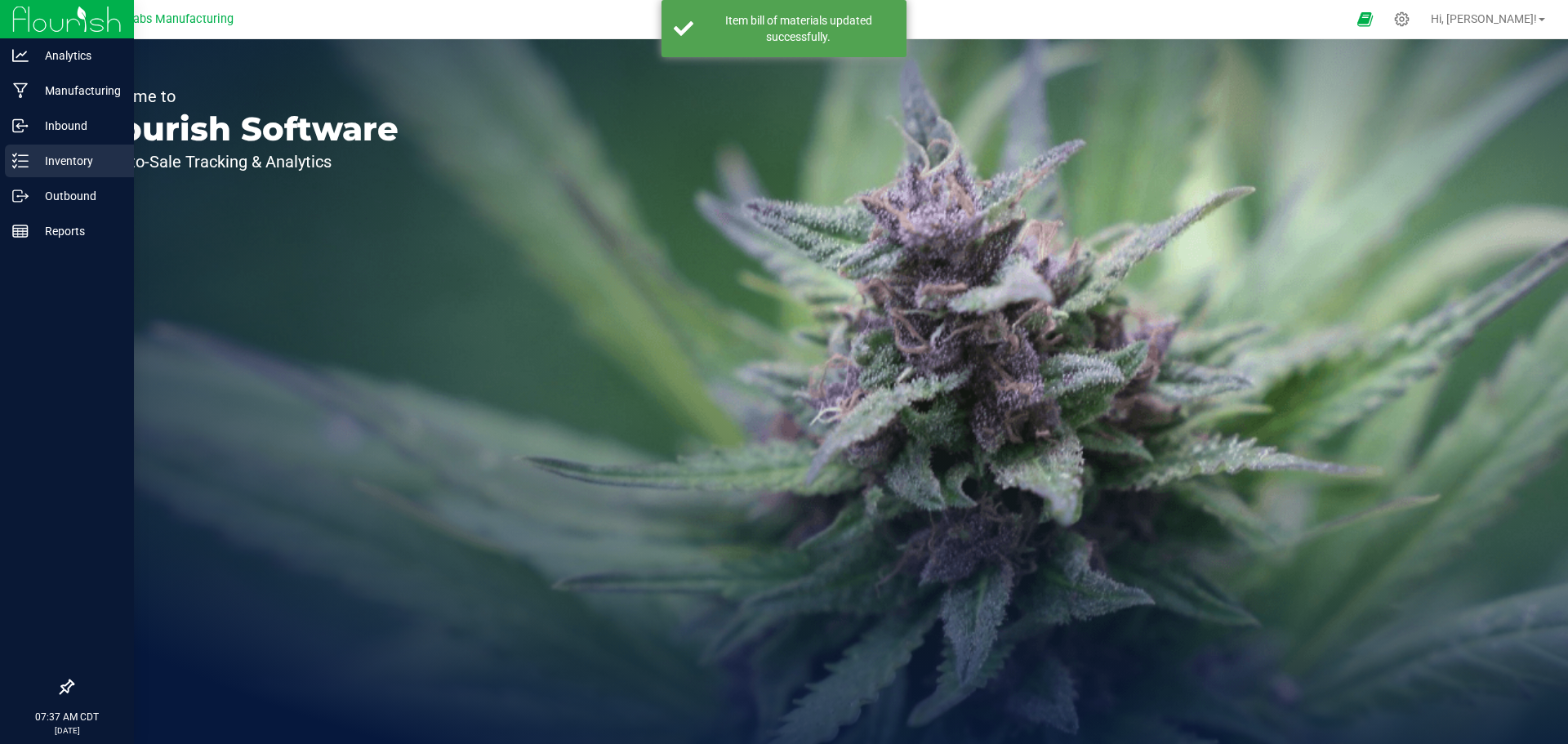
click at [26, 165] on icon at bounding box center [21, 161] width 16 height 16
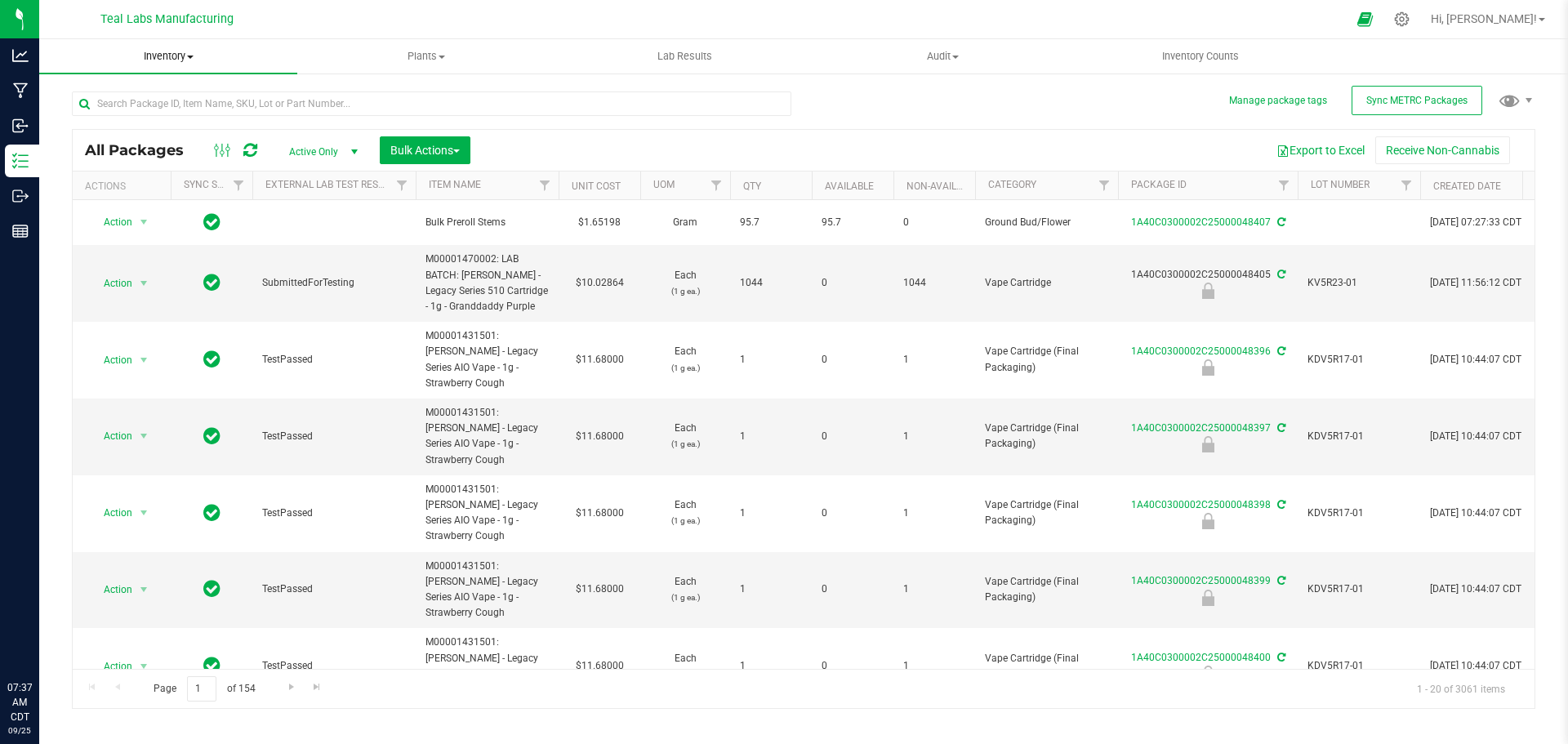
click at [180, 55] on span "Inventory" at bounding box center [168, 57] width 258 height 15
click at [178, 202] on span "From bill of materials" at bounding box center [113, 196] width 148 height 14
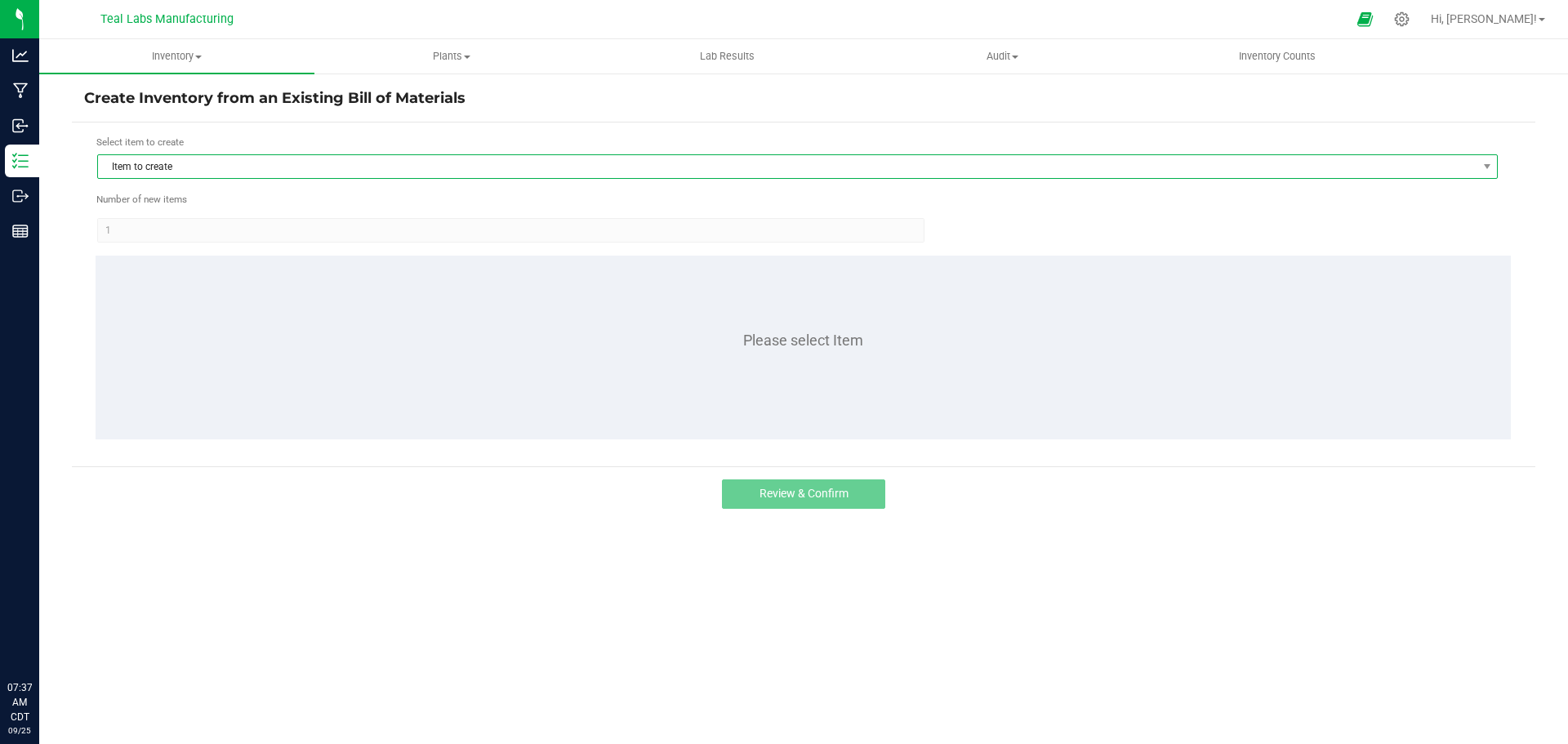
click at [469, 167] on span "Item to create" at bounding box center [787, 167] width 1378 height 23
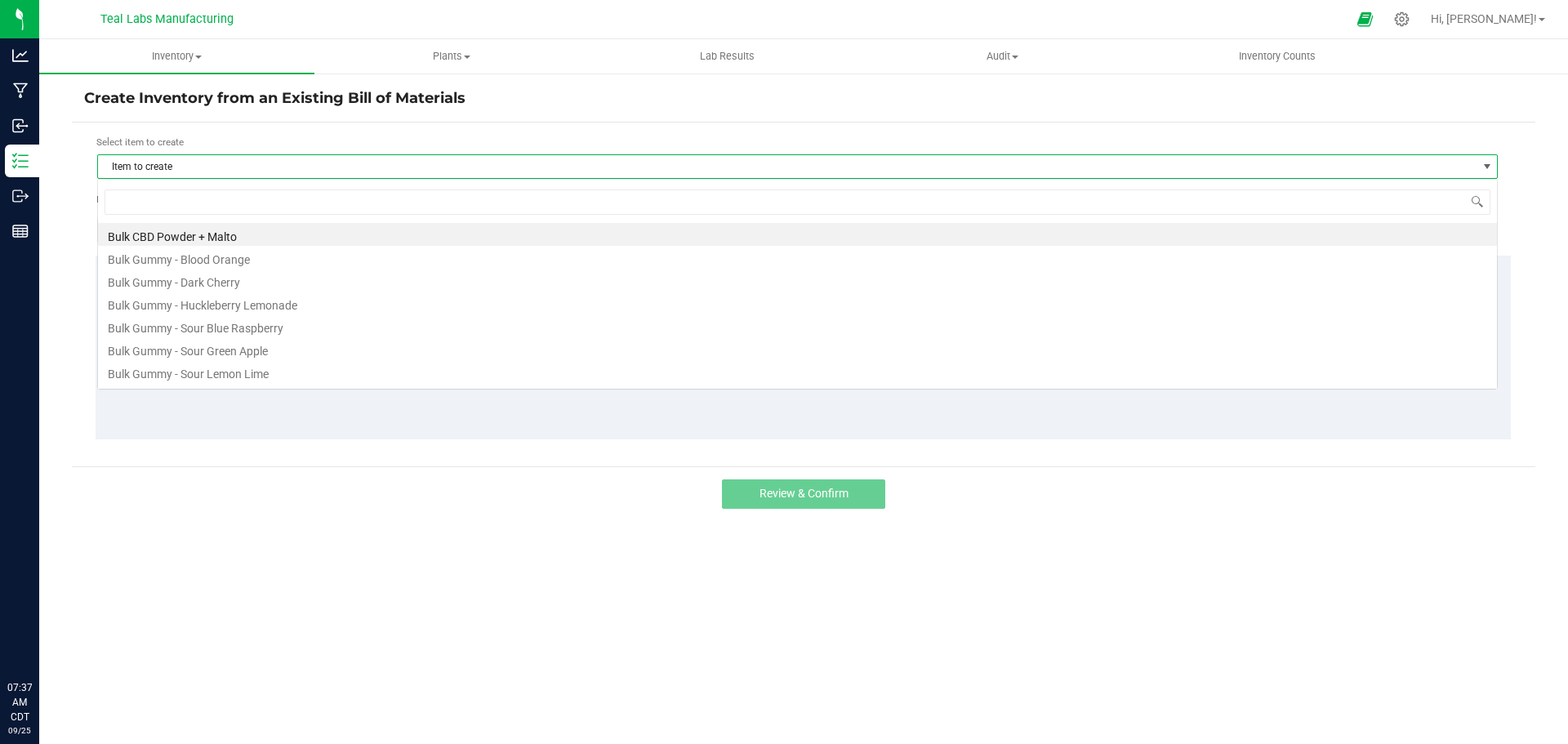
scroll to position [25, 1401]
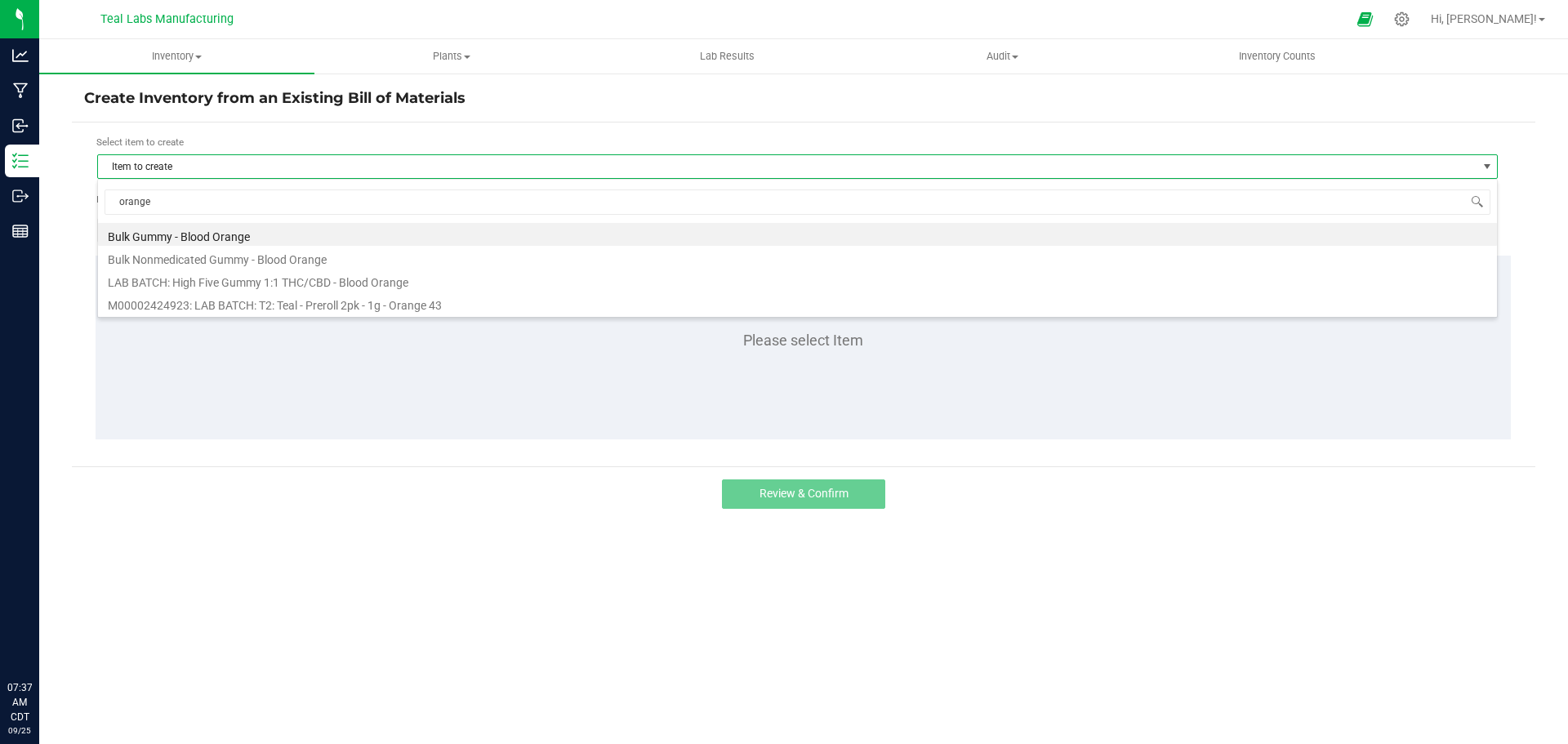
type input "orange"
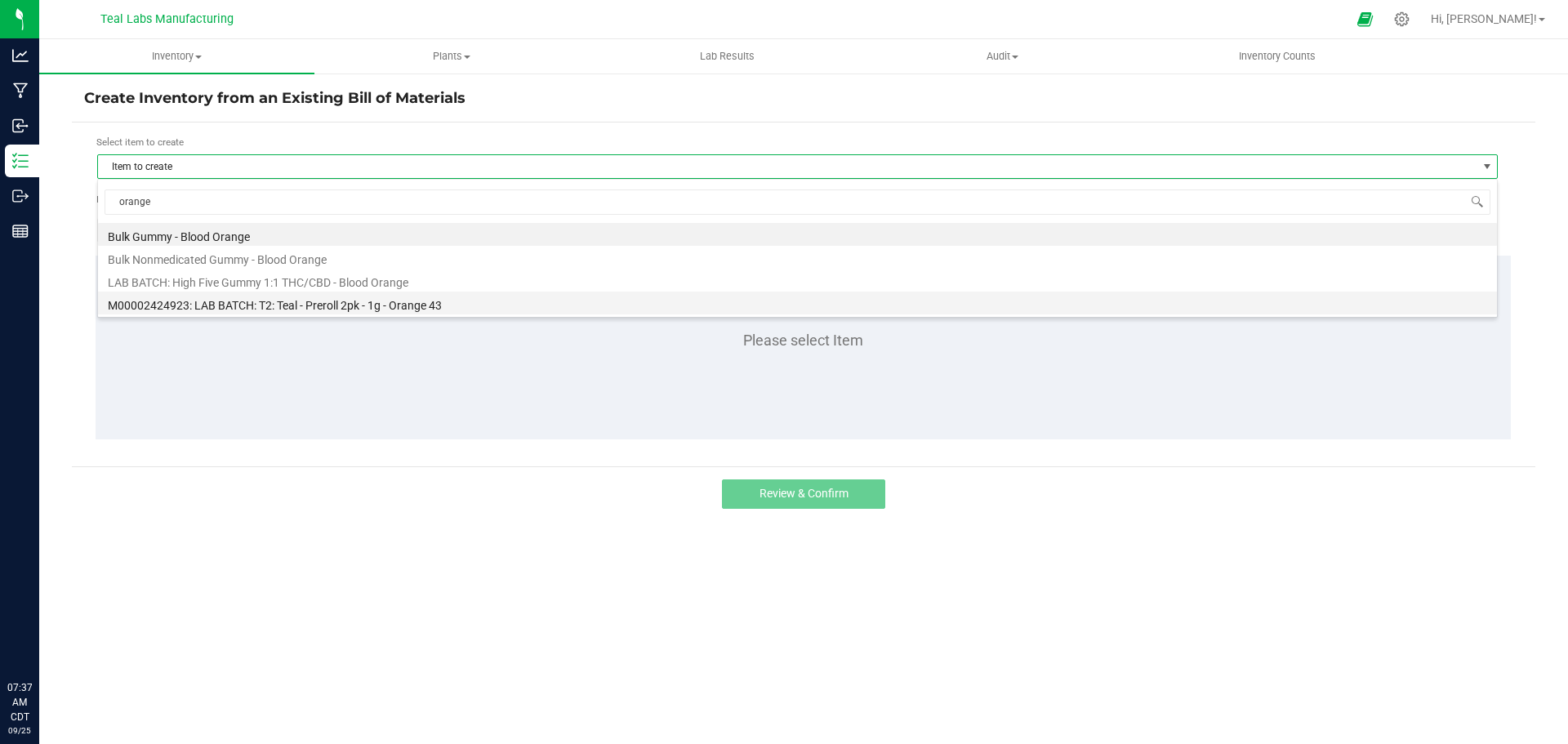
click at [434, 305] on li "M00002424923: LAB BATCH: T2: Teal - Preroll 2pk - 1g - Orange 43" at bounding box center [797, 303] width 1399 height 23
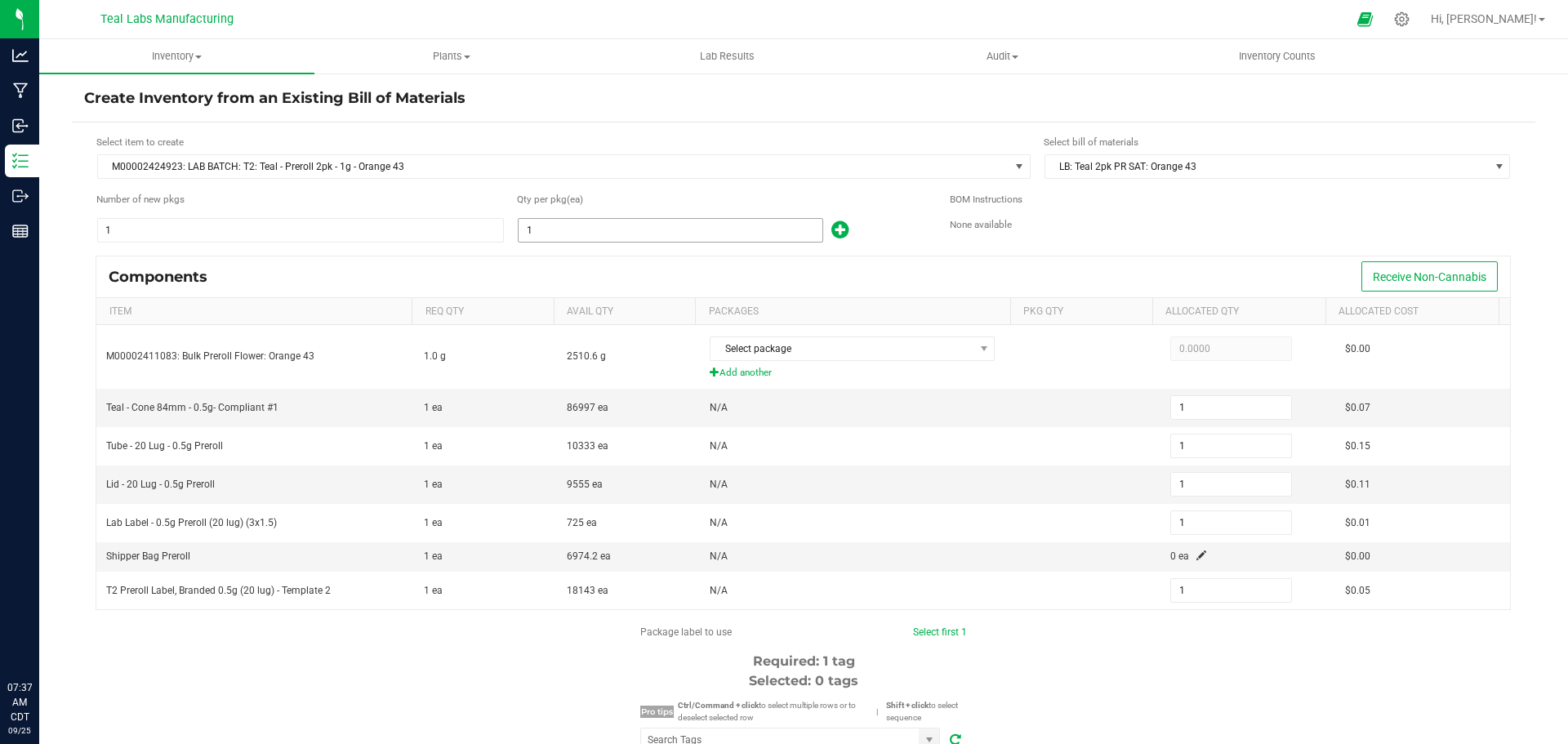
click at [558, 235] on input "1" at bounding box center [670, 231] width 304 height 23
type input "11"
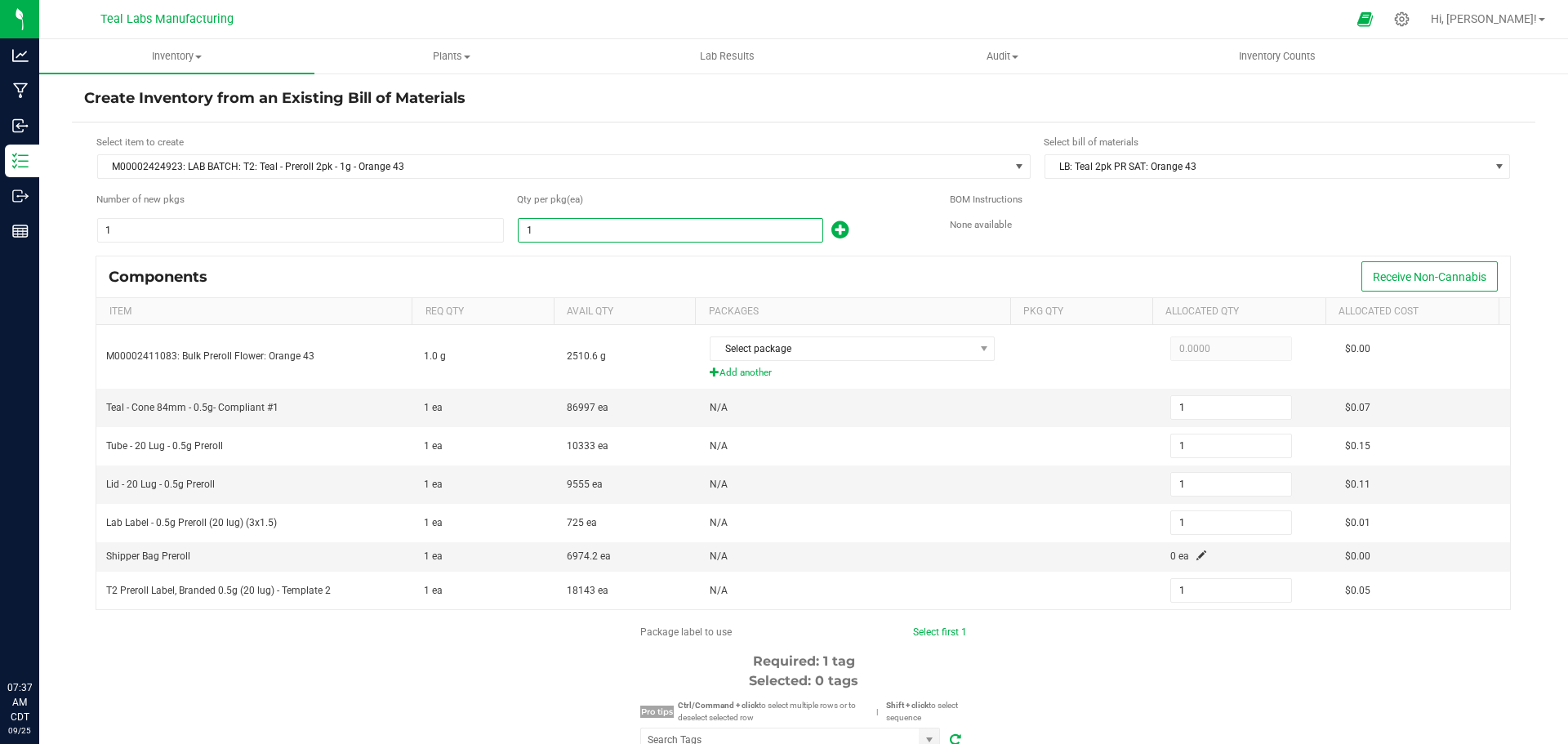
type input "11"
type input "117"
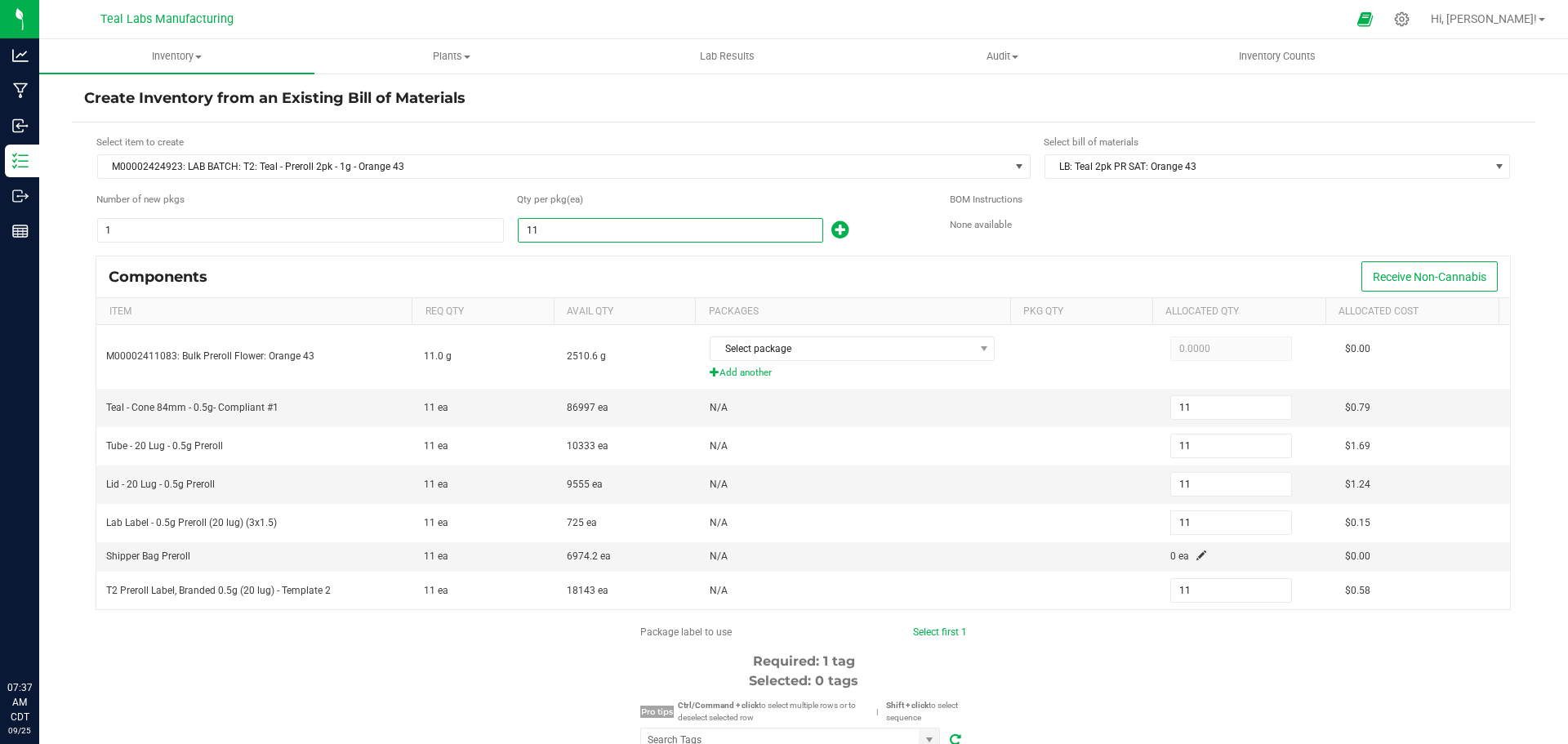
type input "117"
type input "1170"
type input "1,170"
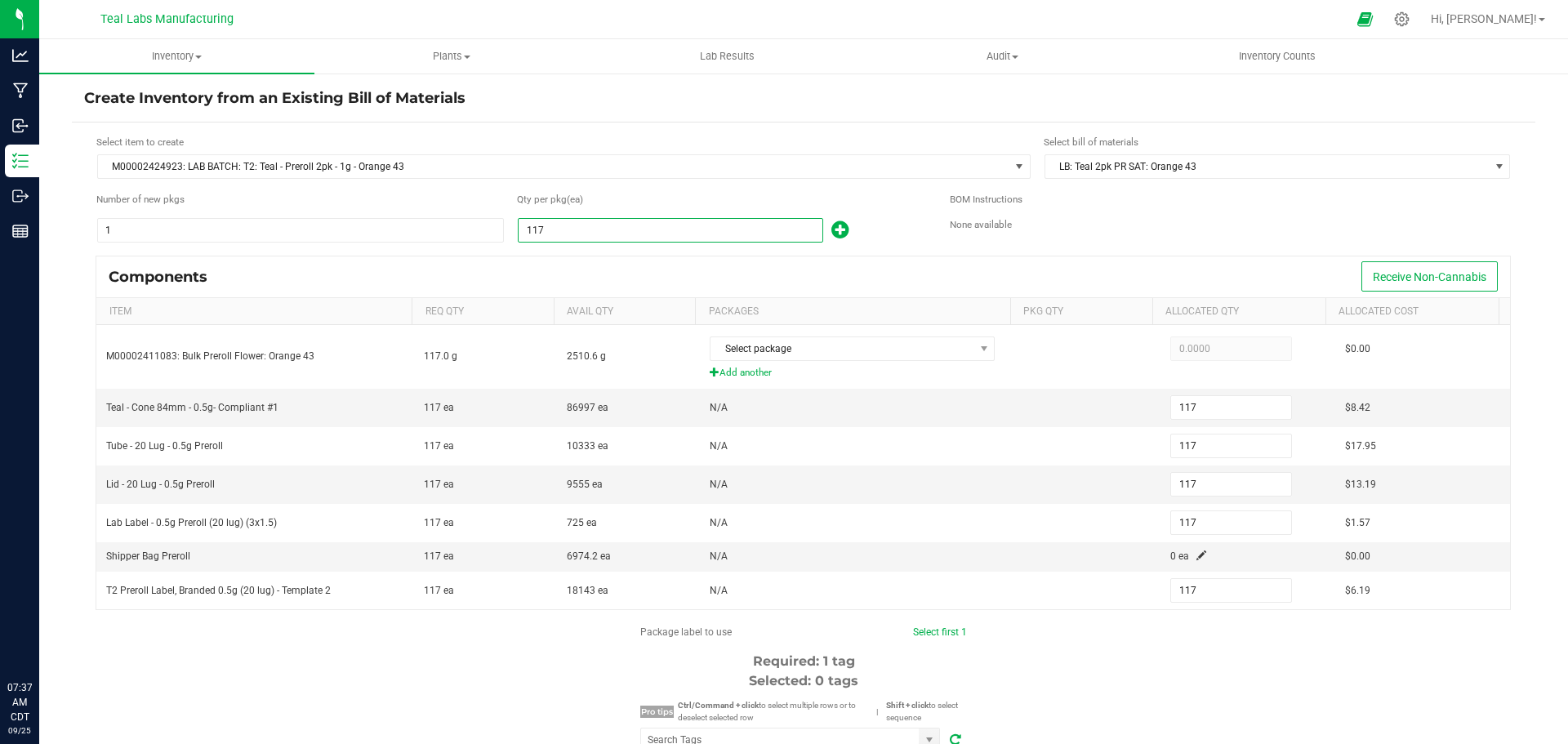
type input "1,170"
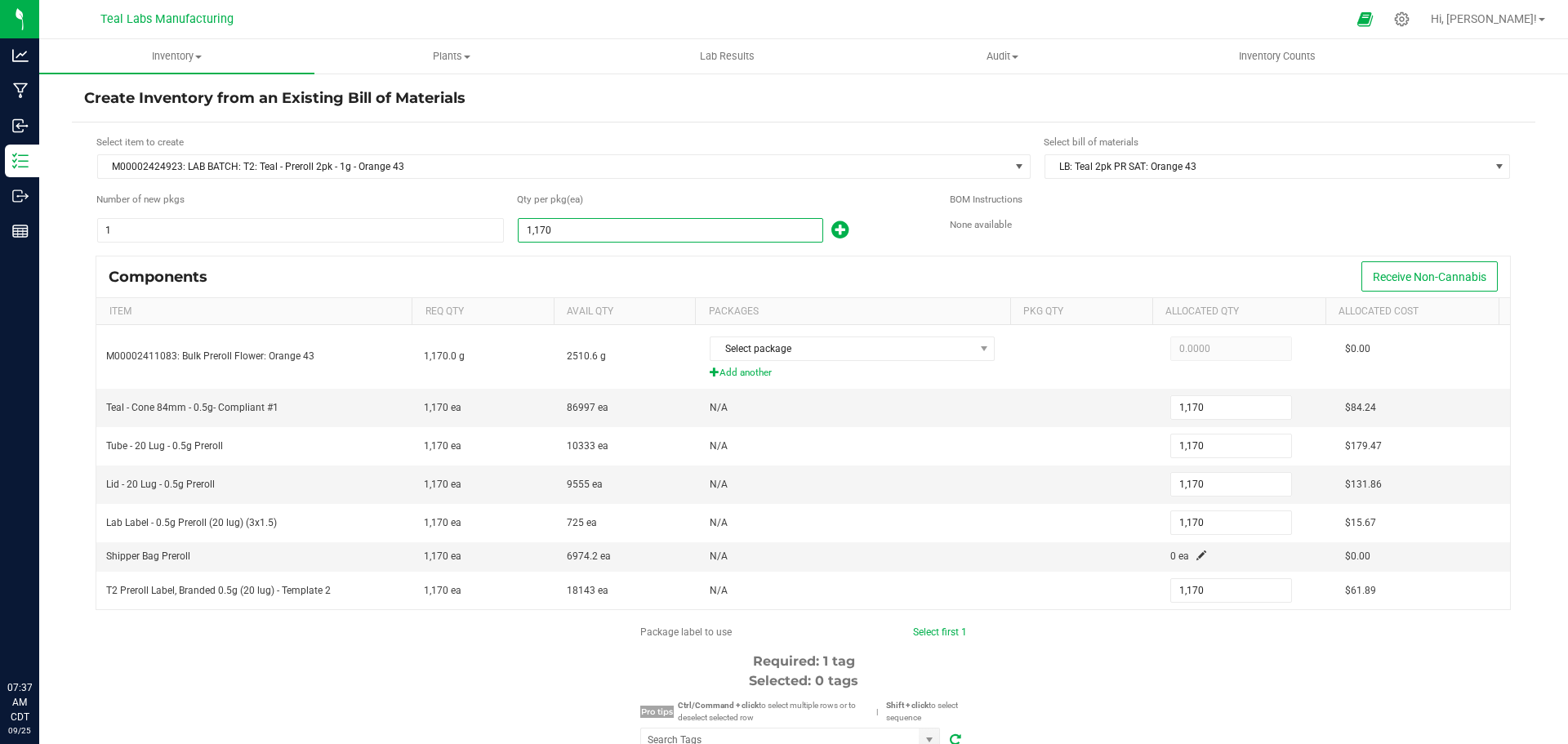
click at [569, 270] on div "Components Receive Non-Cannabis" at bounding box center [802, 277] width 1414 height 41
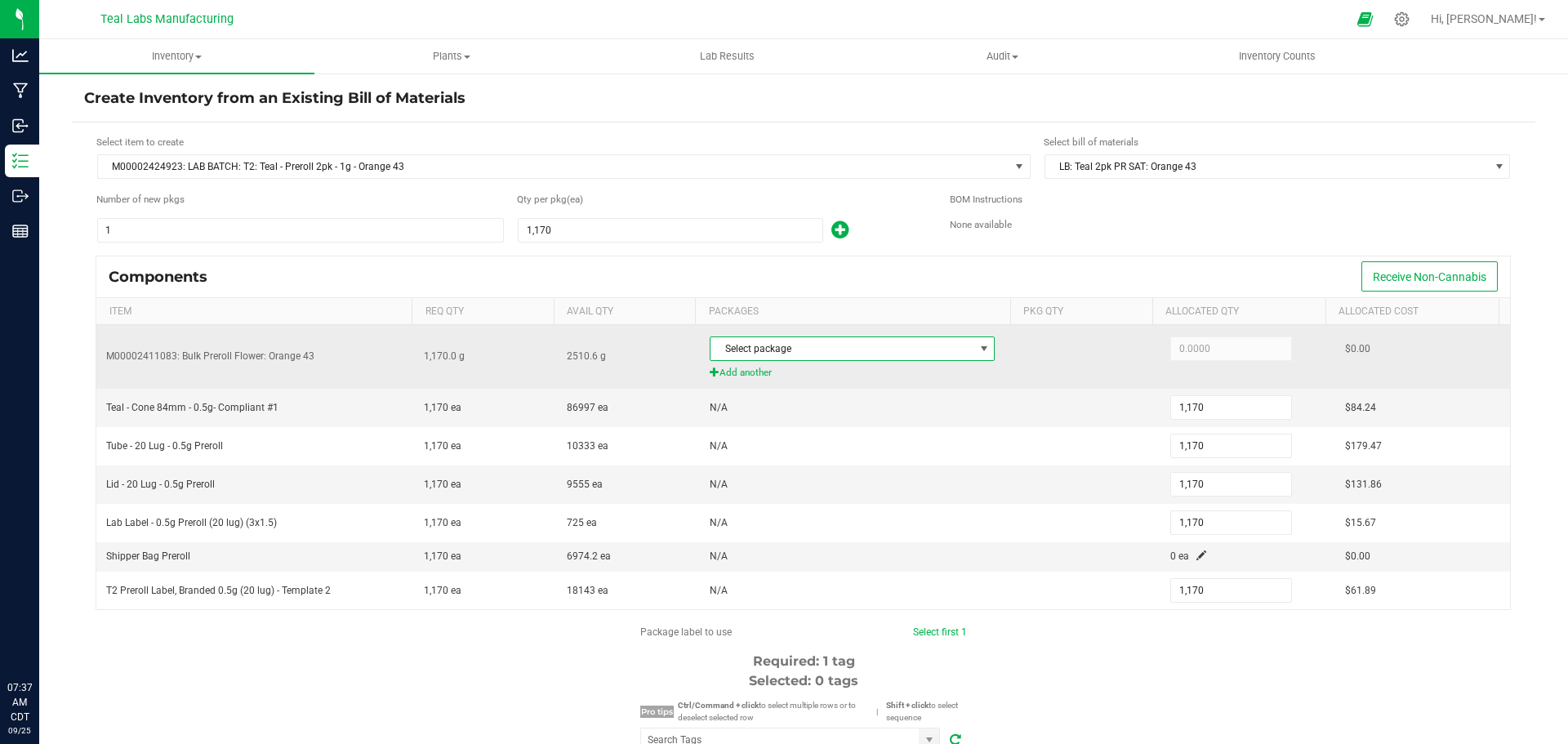
click at [769, 348] on span "Select package" at bounding box center [842, 349] width 263 height 23
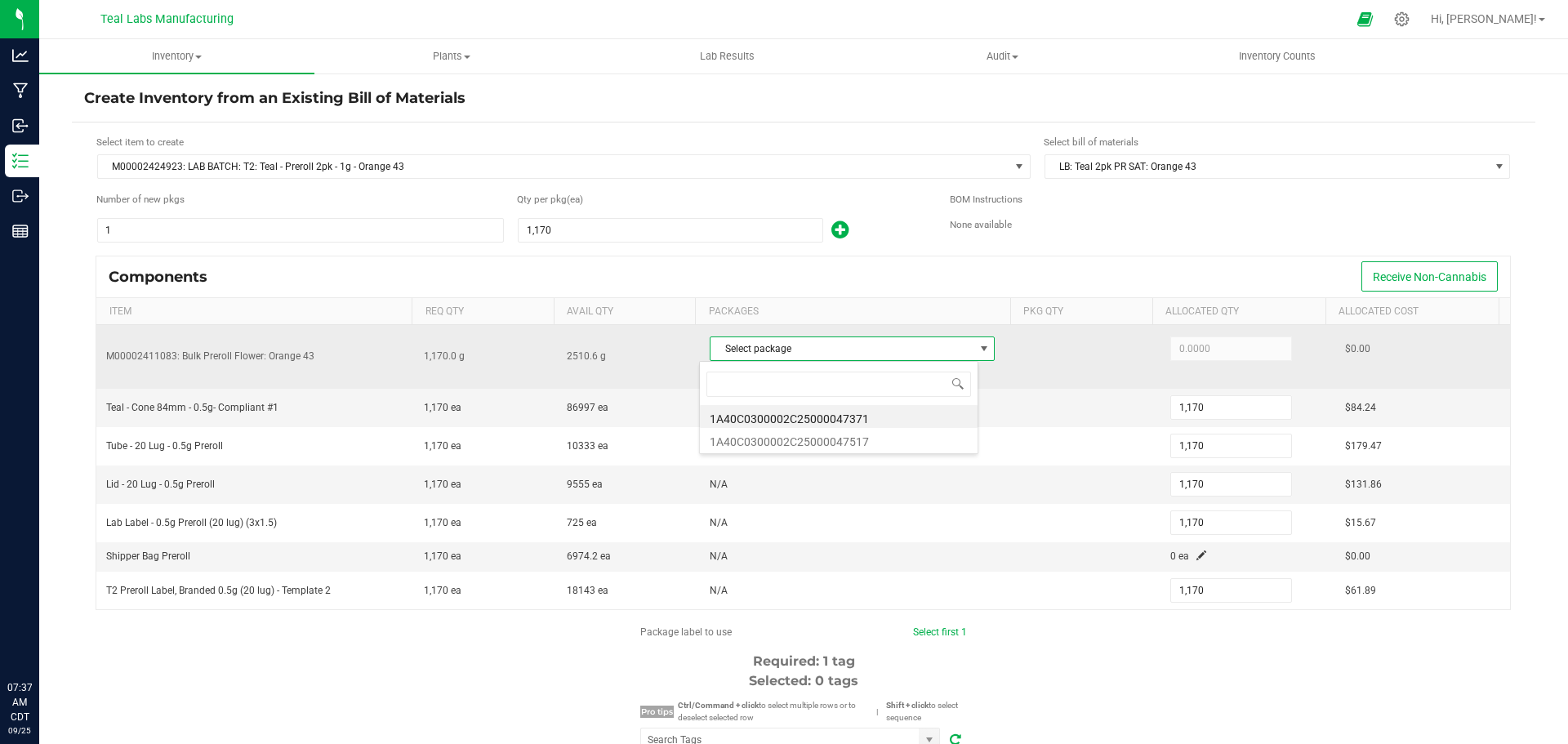
scroll to position [25, 279]
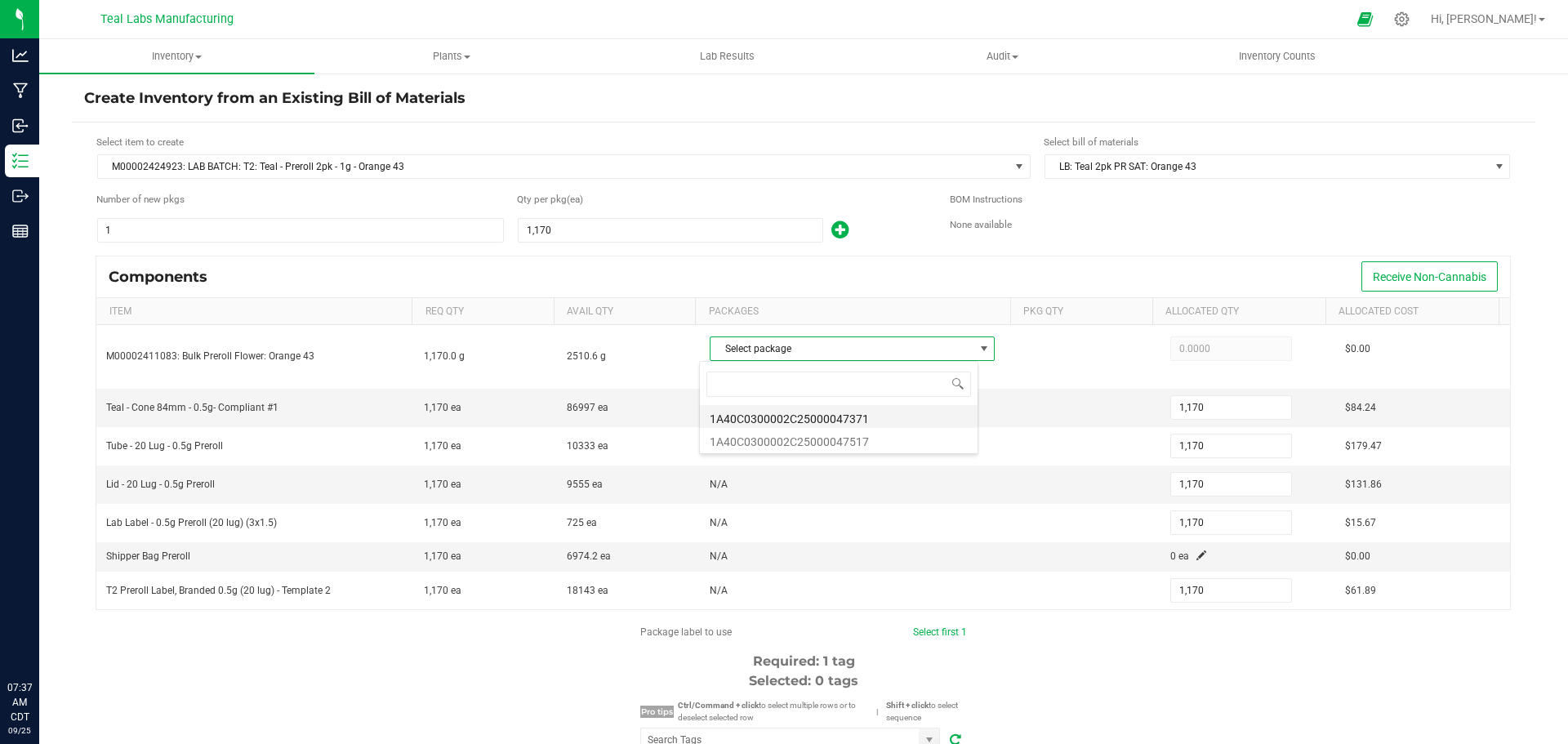
click at [823, 417] on li "1A40C0300002C25000047371" at bounding box center [839, 417] width 277 height 23
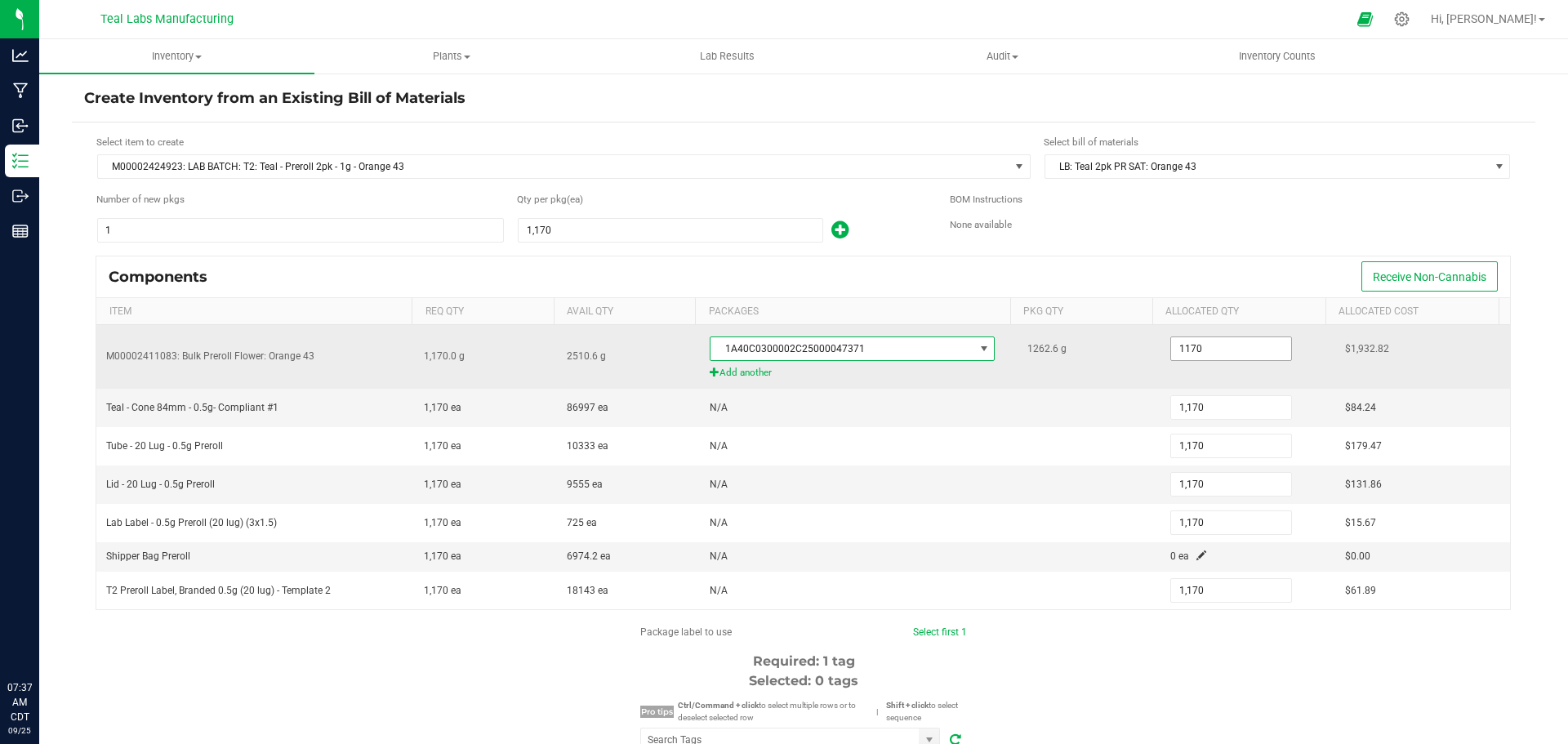
click at [1206, 351] on input "1170" at bounding box center [1232, 349] width 120 height 23
type input "1,262.6000"
click at [1096, 355] on div "1262.6 g" at bounding box center [1089, 349] width 123 height 33
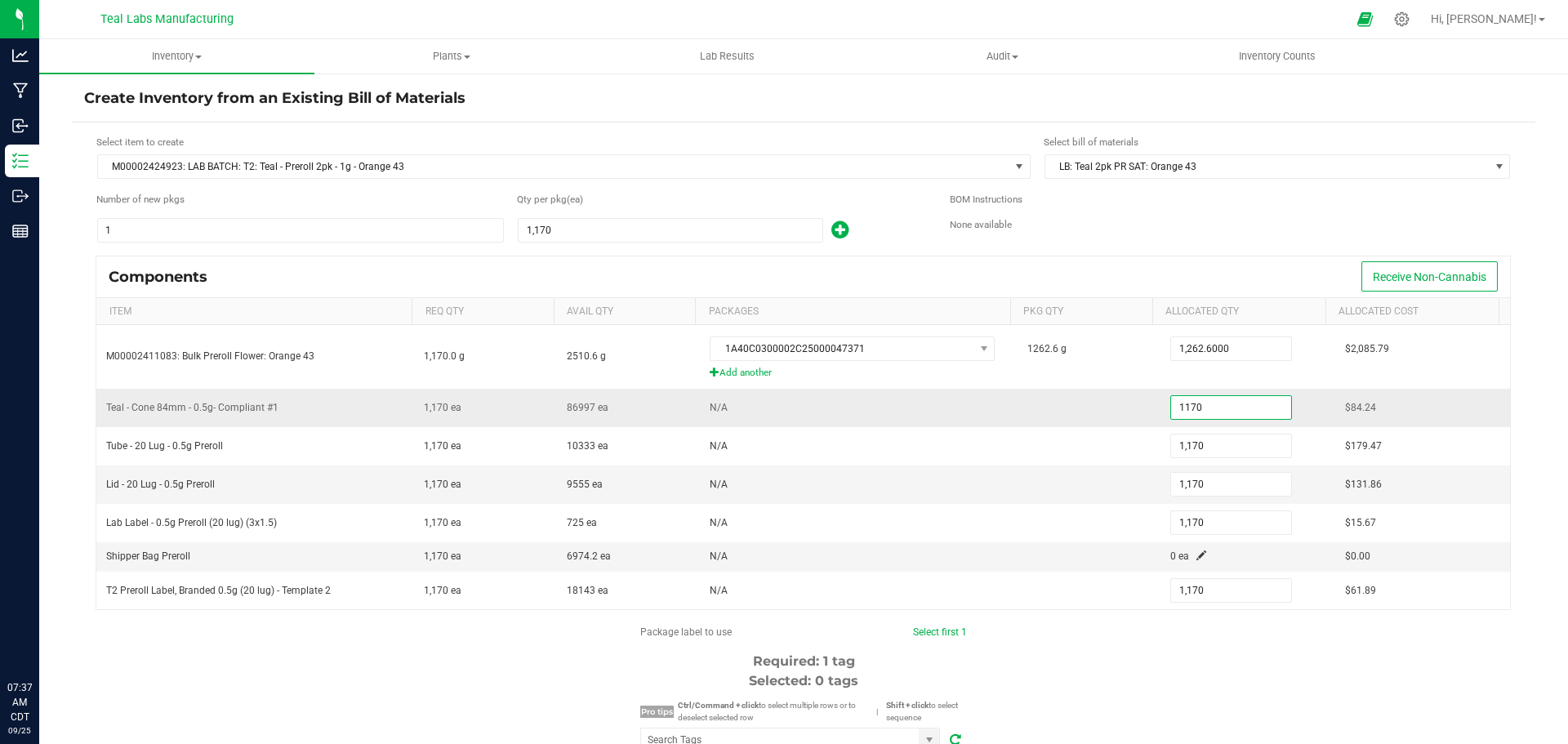
click at [1187, 406] on input "1170" at bounding box center [1232, 408] width 120 height 23
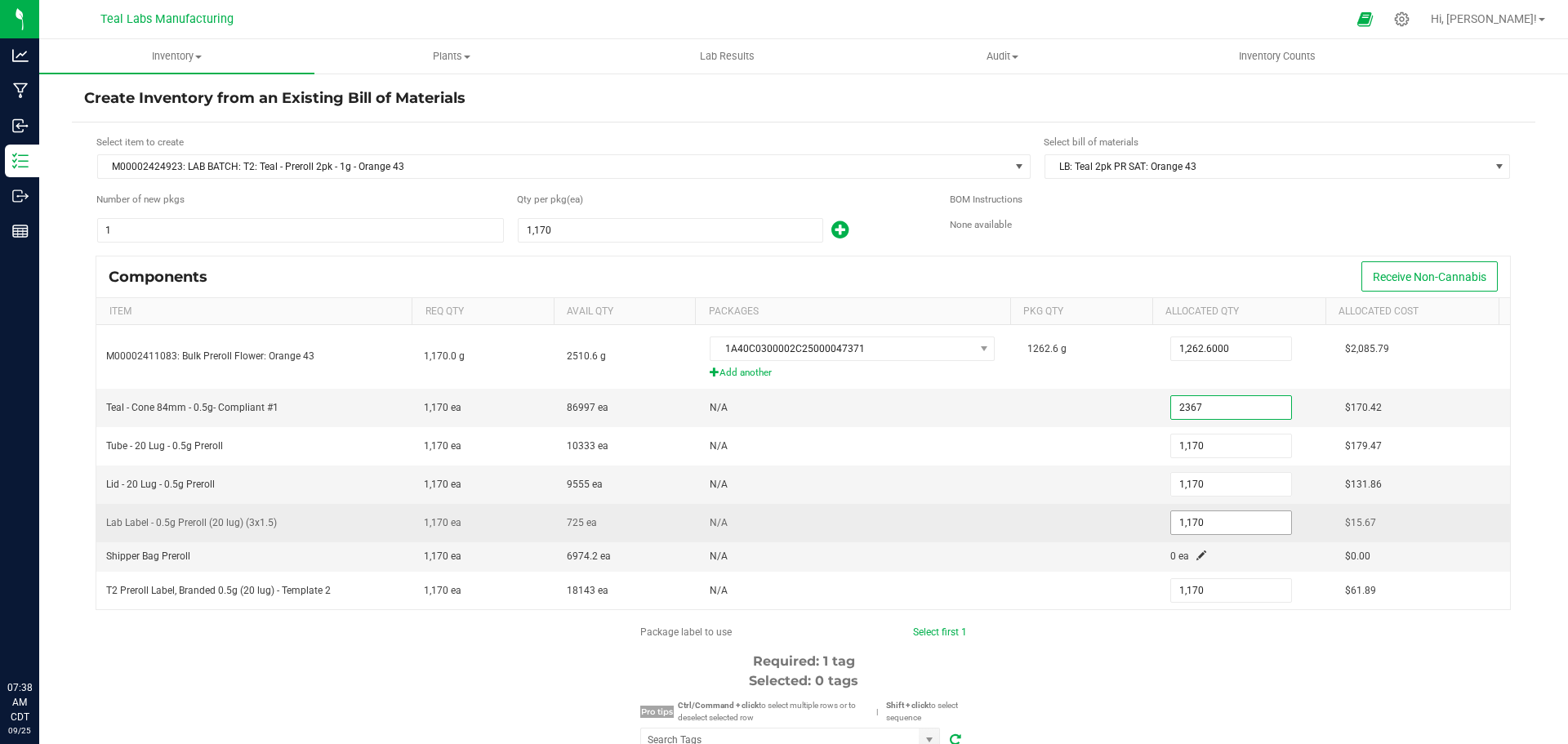
type input "2,367"
click at [1194, 523] on input "1170" at bounding box center [1232, 523] width 120 height 23
click at [1195, 523] on input "1180" at bounding box center [1232, 523] width 120 height 23
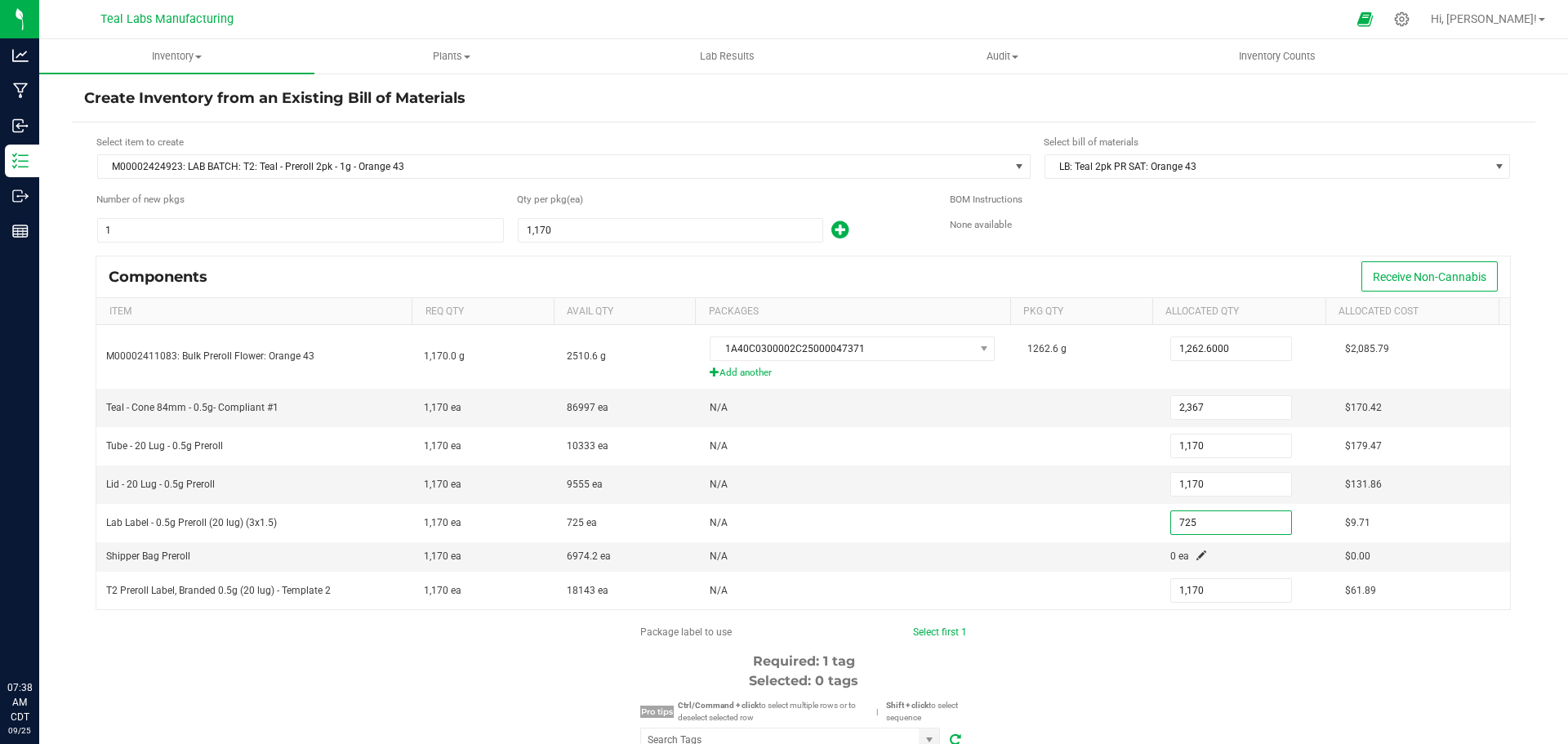
type input "725"
click at [1196, 554] on span at bounding box center [1201, 555] width 10 height 10
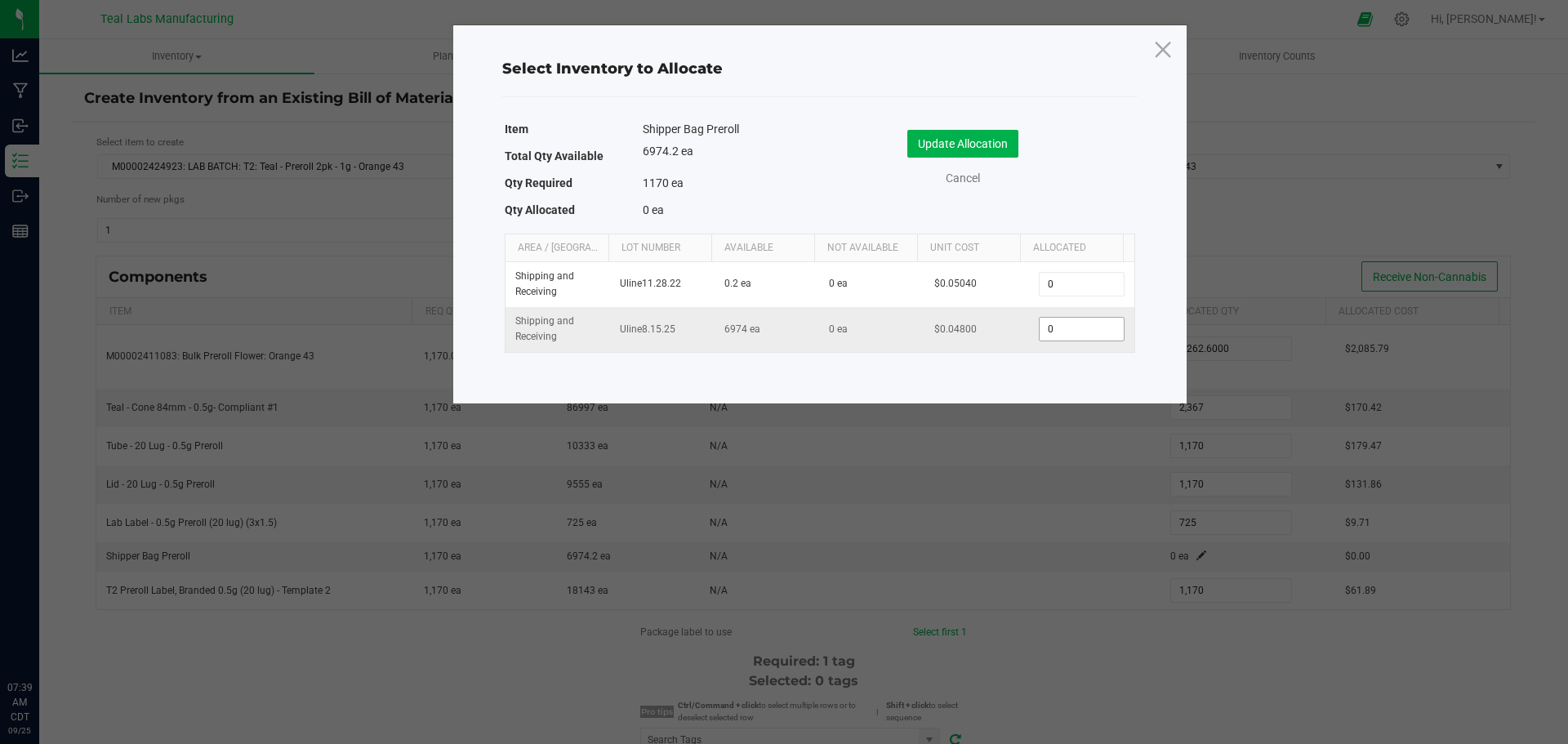
click at [1061, 331] on input "0" at bounding box center [1081, 329] width 84 height 23
type input "58"
click at [991, 141] on button "Update Allocation" at bounding box center [962, 144] width 111 height 28
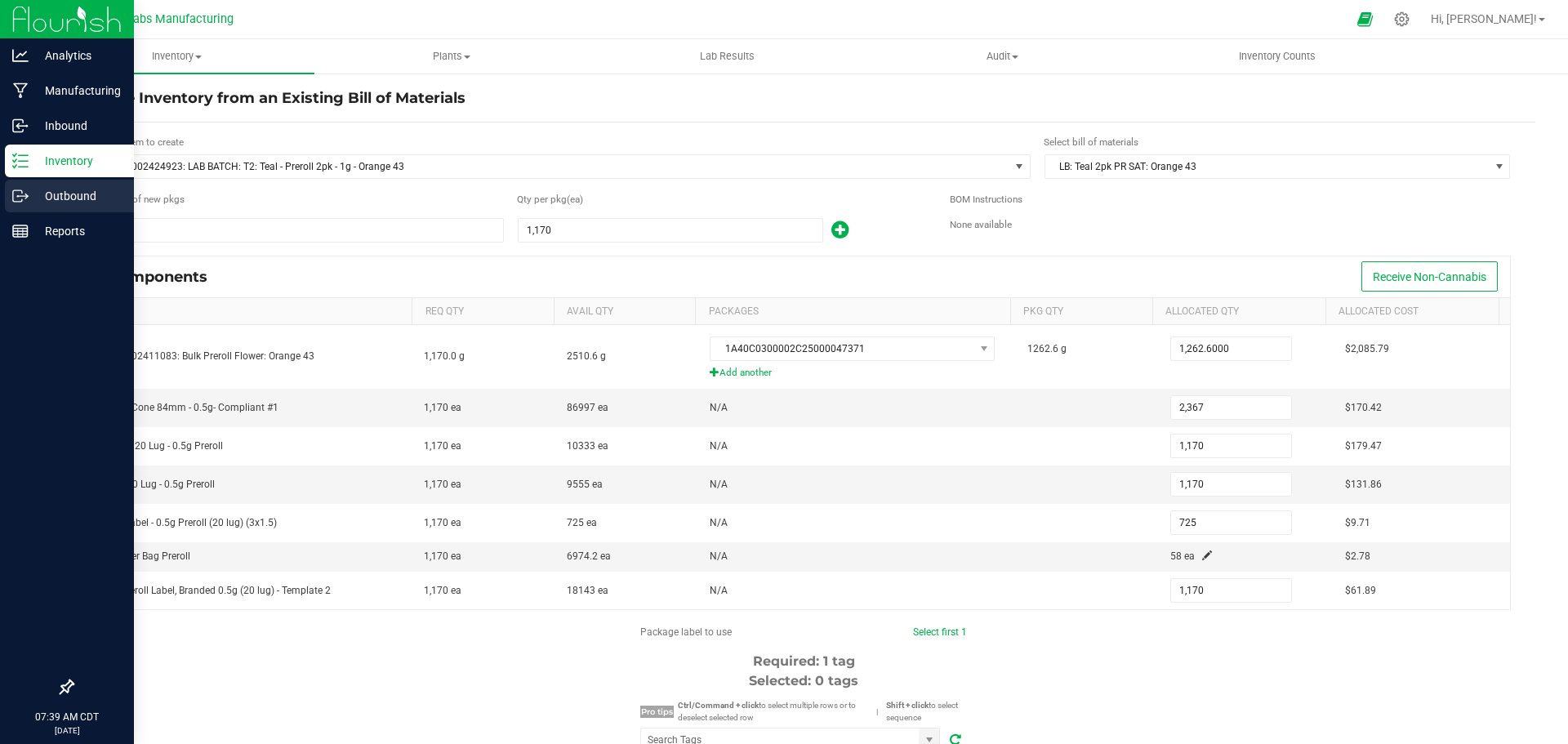
click at [64, 198] on p "Outbound" at bounding box center [77, 196] width 98 height 20
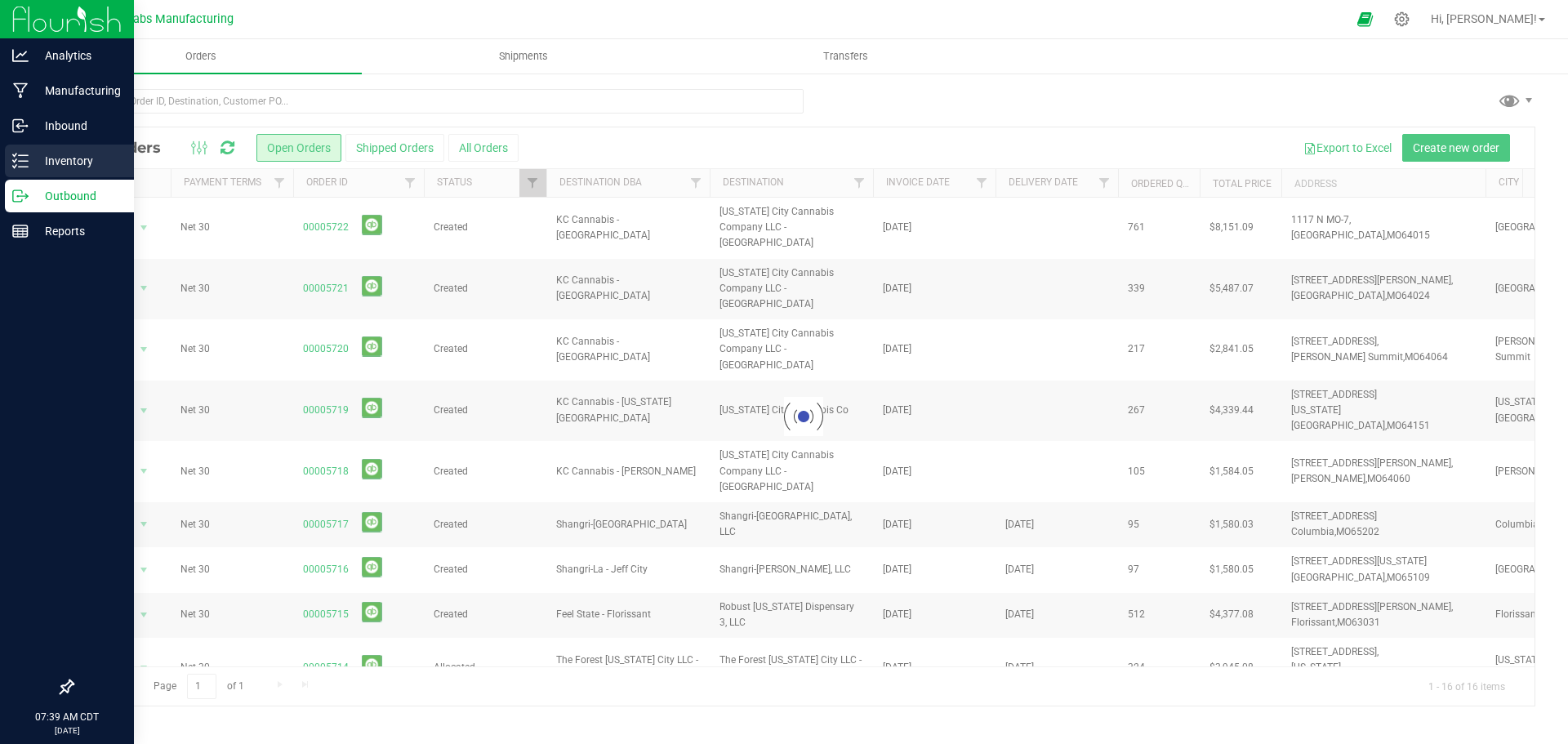
click at [66, 162] on p "Inventory" at bounding box center [77, 161] width 98 height 20
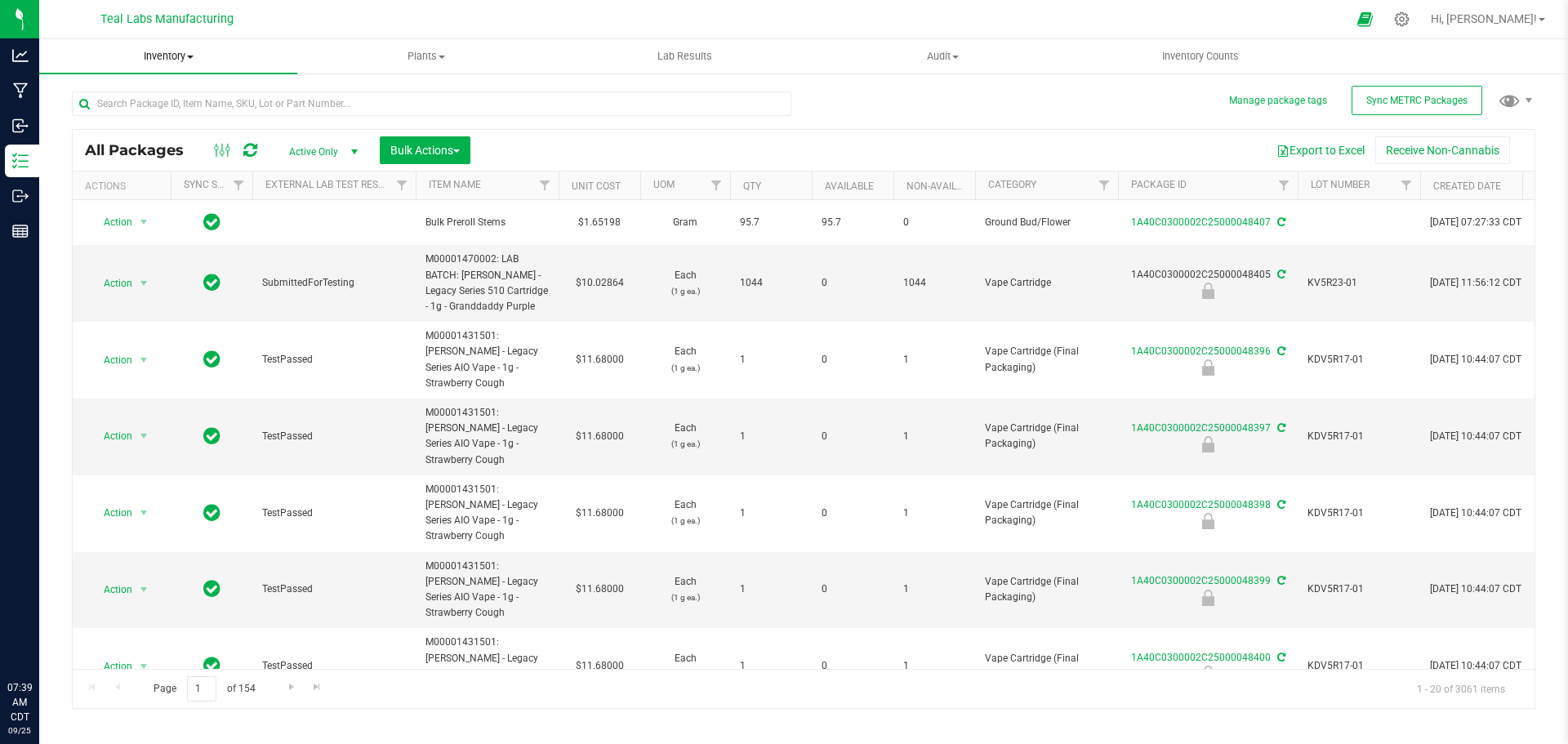
click at [190, 52] on span "Inventory" at bounding box center [168, 57] width 258 height 15
click at [162, 197] on span "From bill of materials" at bounding box center [113, 196] width 148 height 14
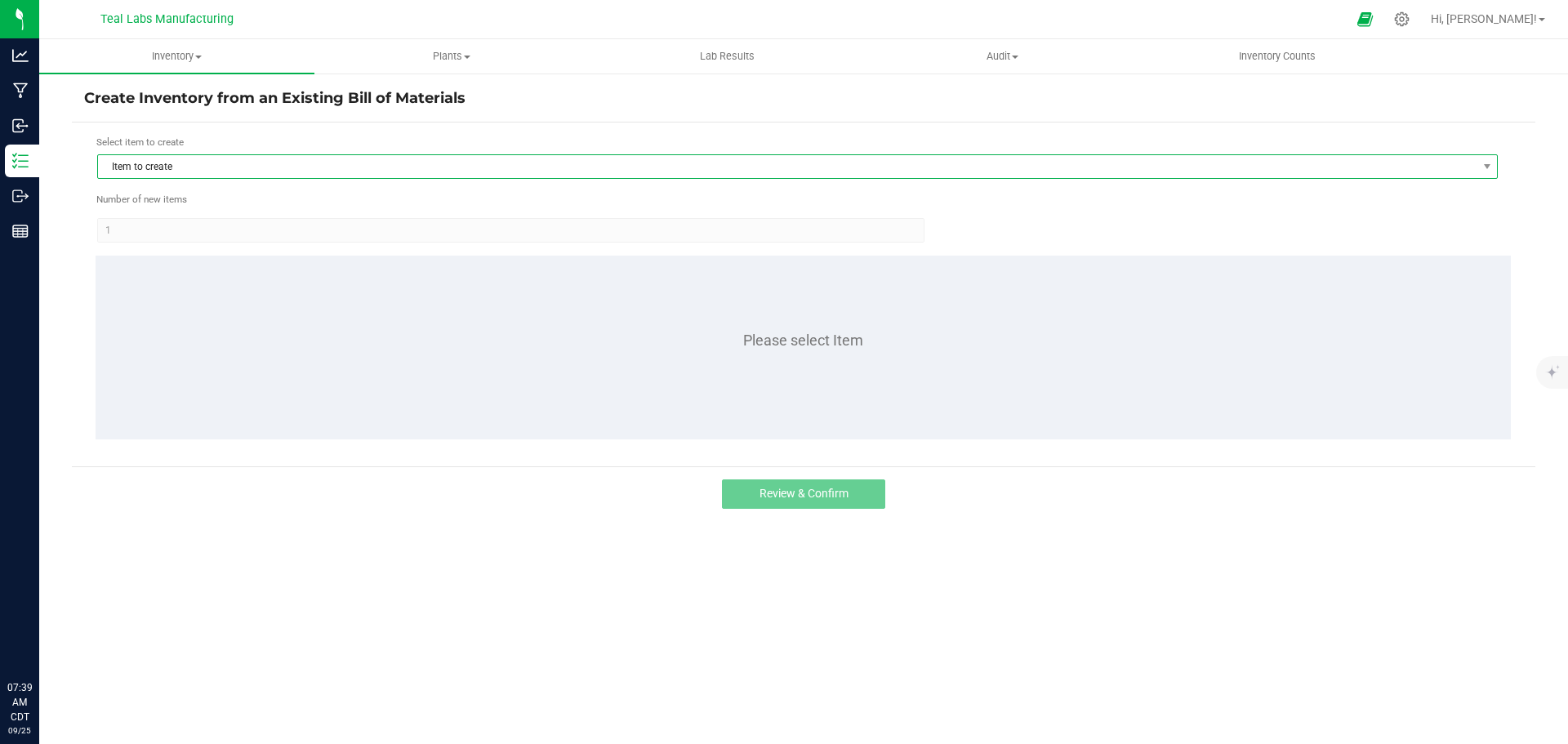
click at [185, 167] on span "Item to create" at bounding box center [787, 167] width 1378 height 23
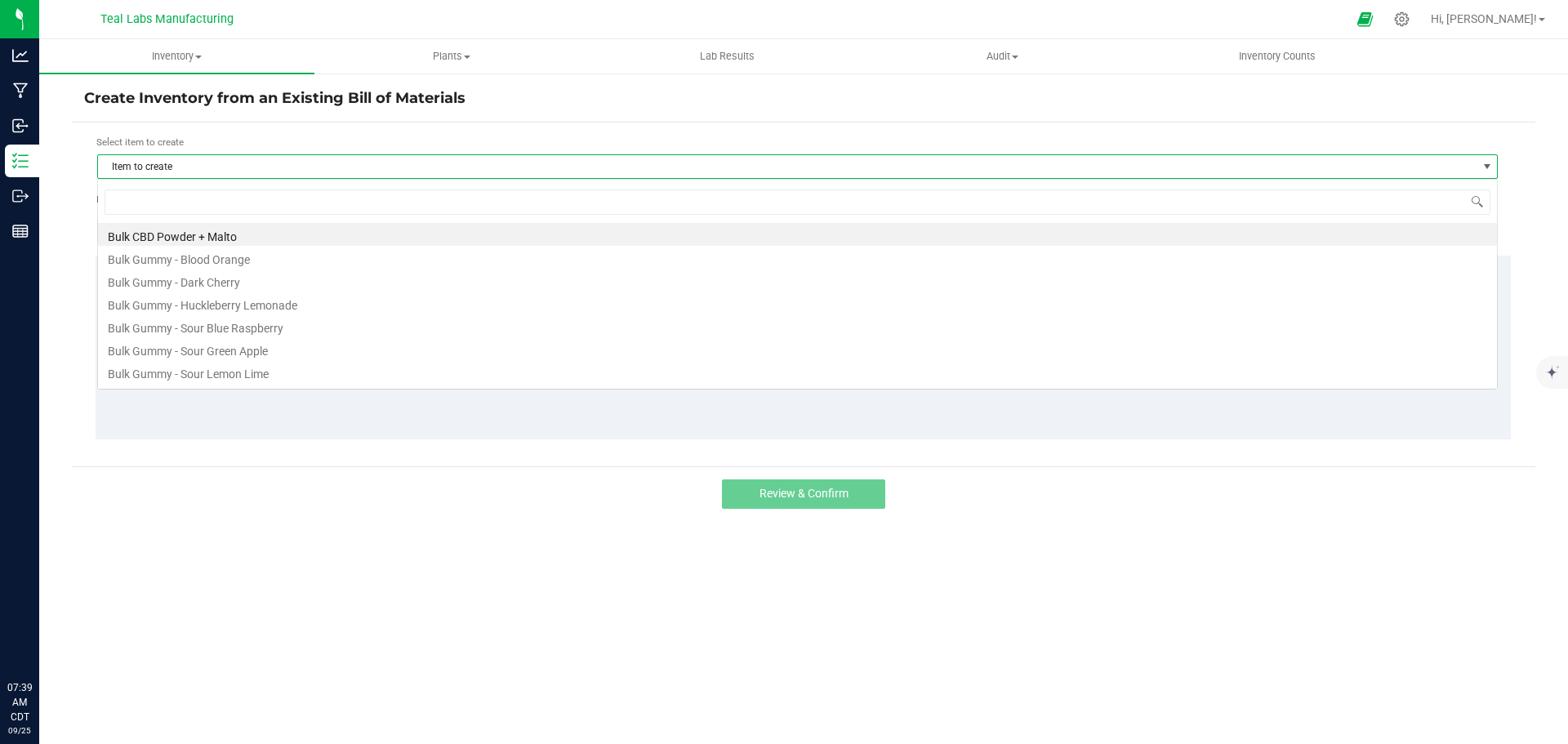
scroll to position [25, 1401]
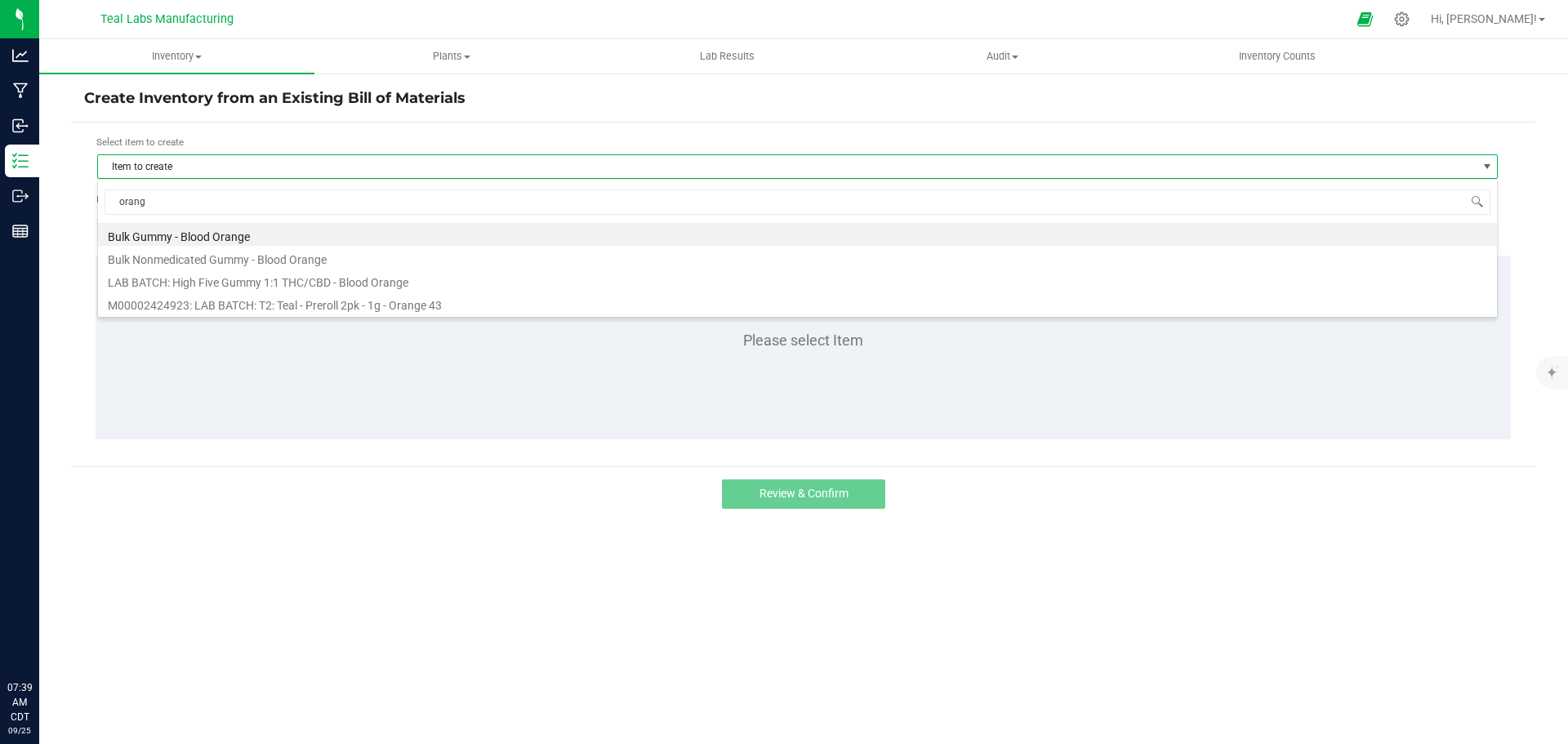
type input "orange"
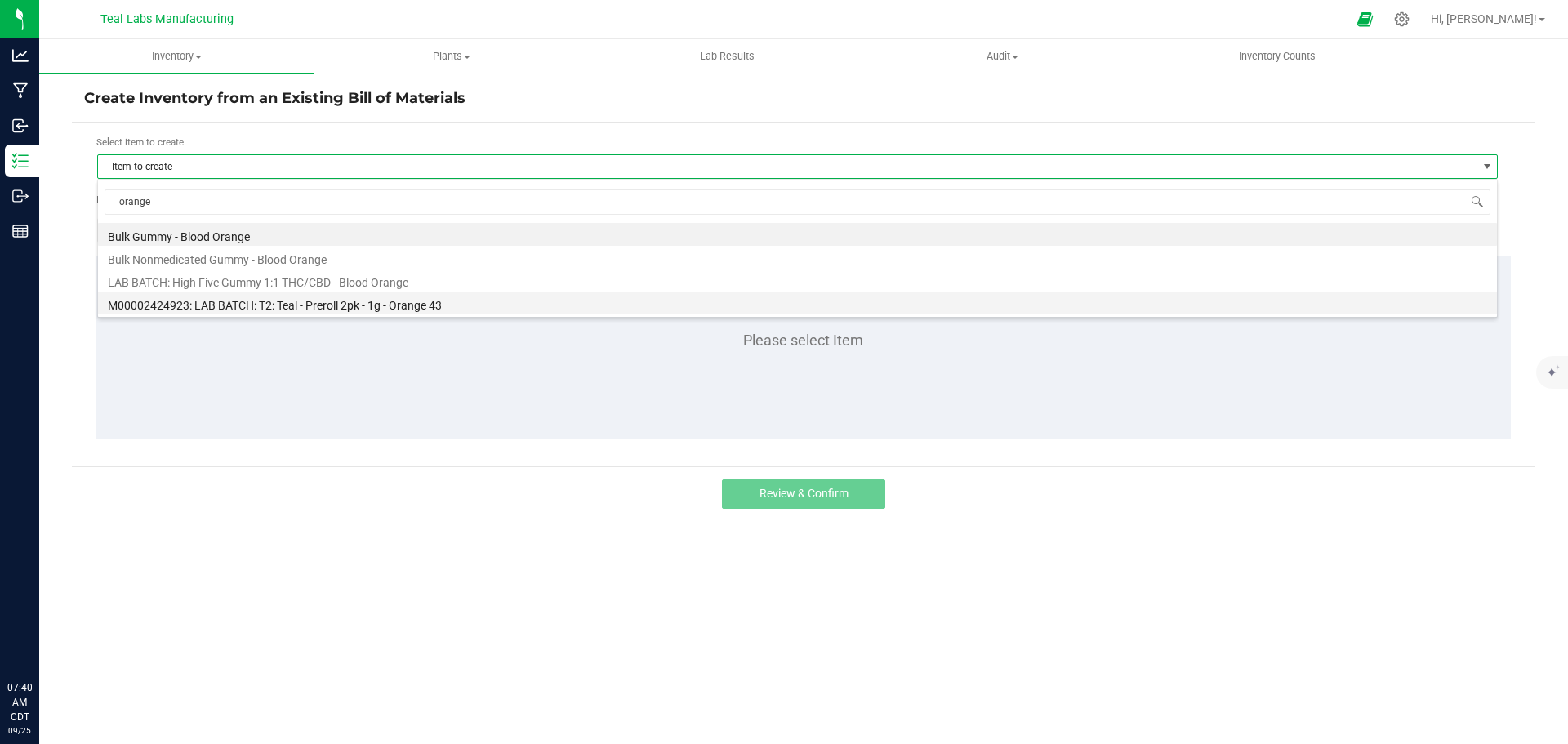
click at [289, 304] on li "M00002424923: LAB BATCH: T2: Teal - Preroll 2pk - 1g - Orange 43" at bounding box center [797, 303] width 1399 height 23
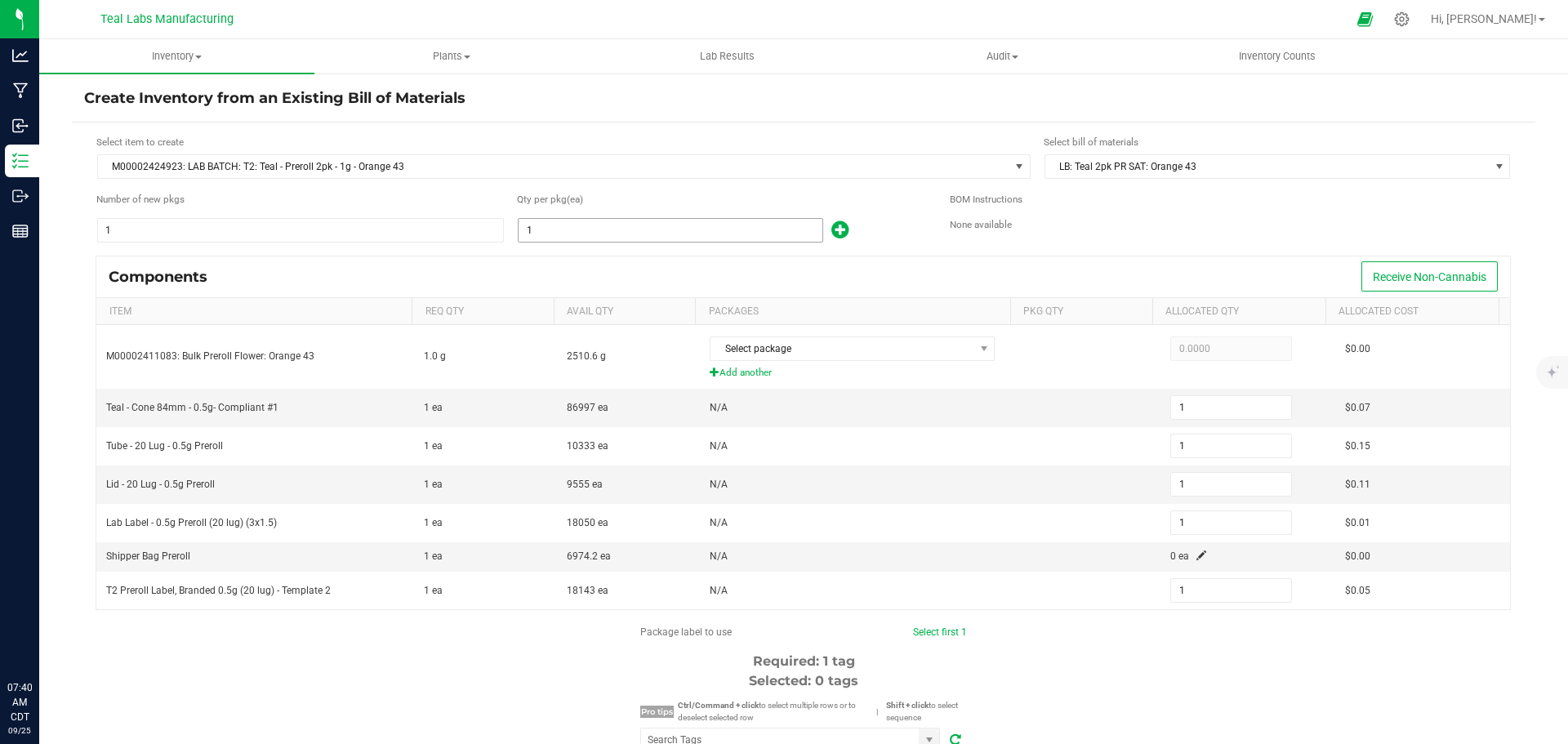
click at [576, 229] on input "1" at bounding box center [670, 231] width 304 height 23
type input "11"
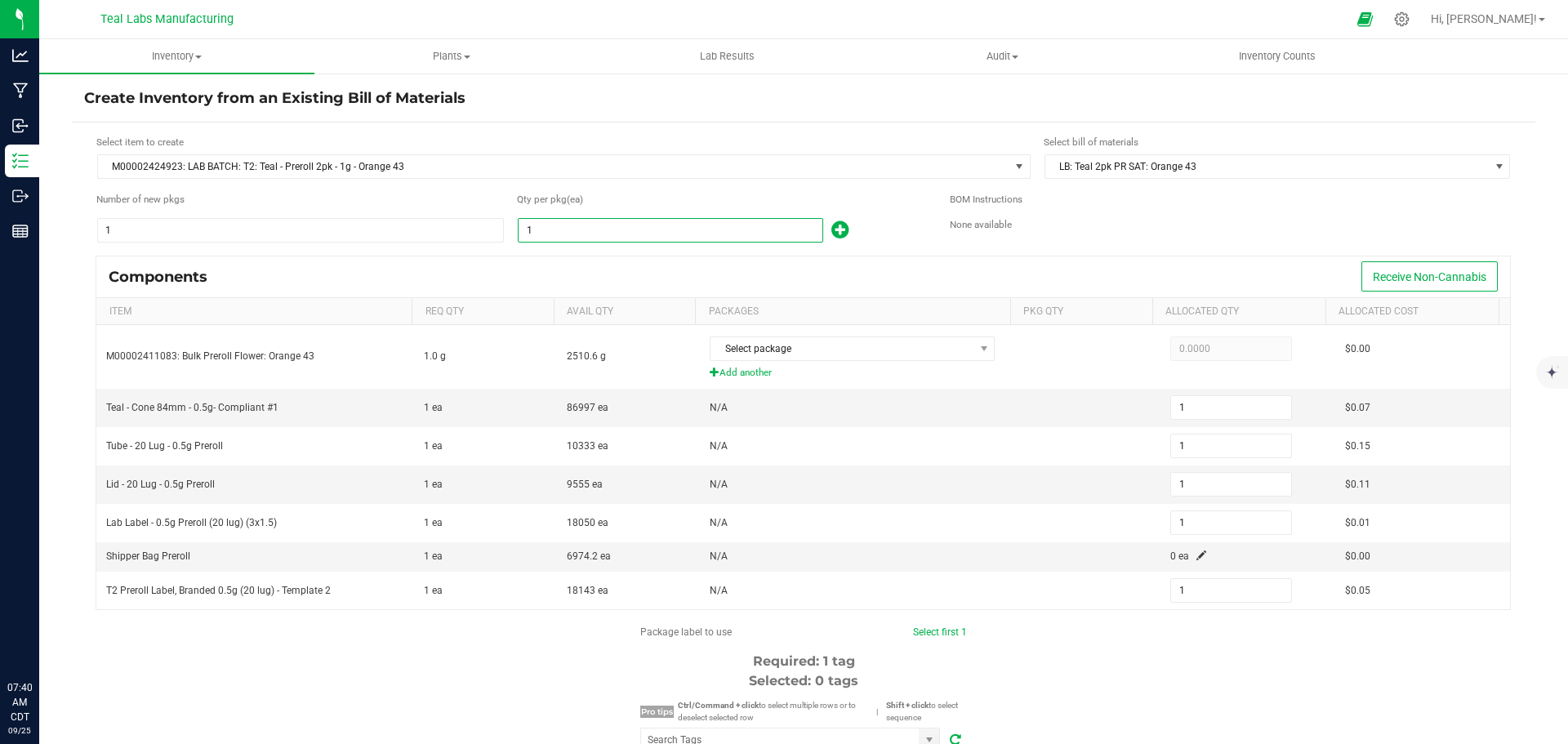
type input "11"
type input "117"
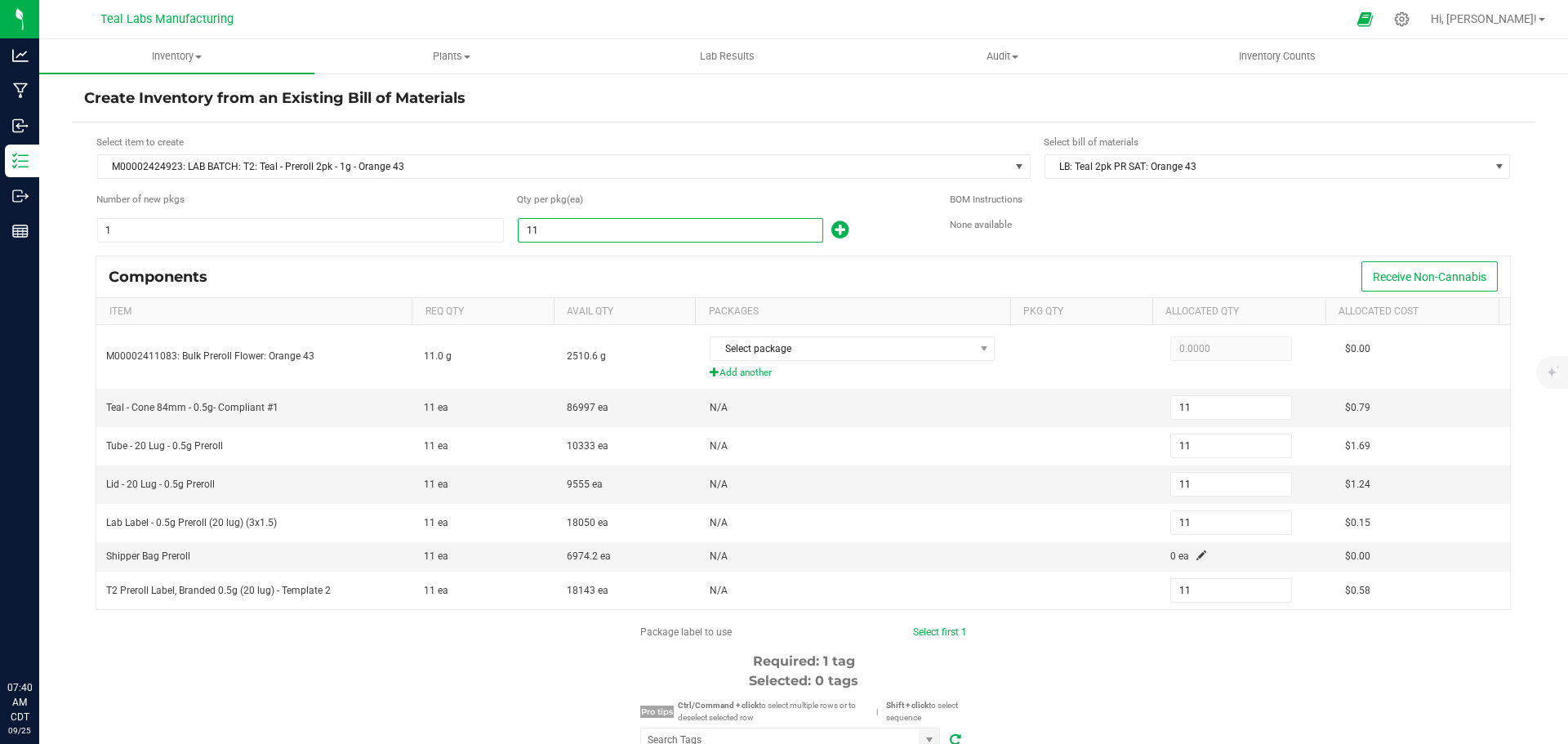
type input "117"
type input "1170"
type input "1,170"
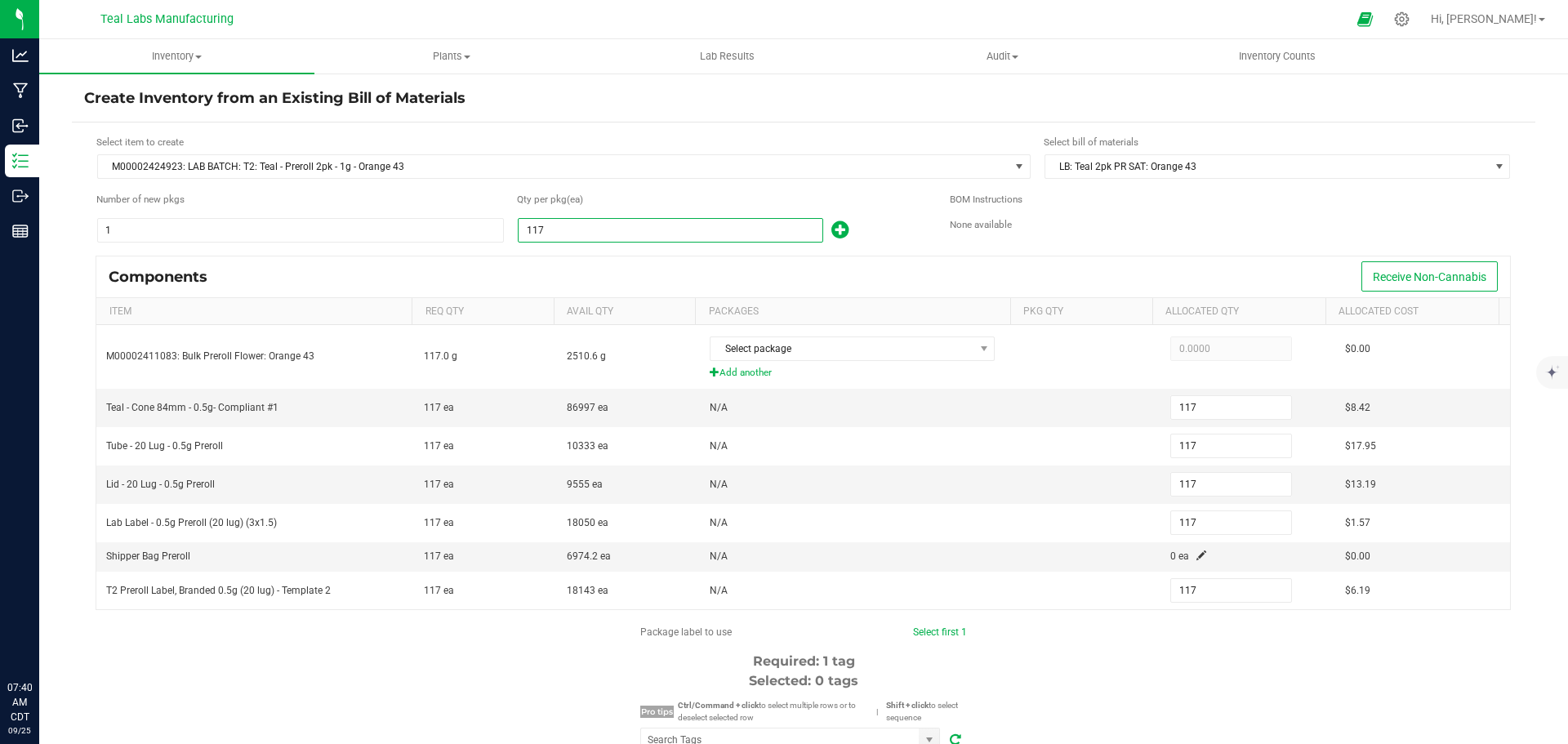
type input "1,170"
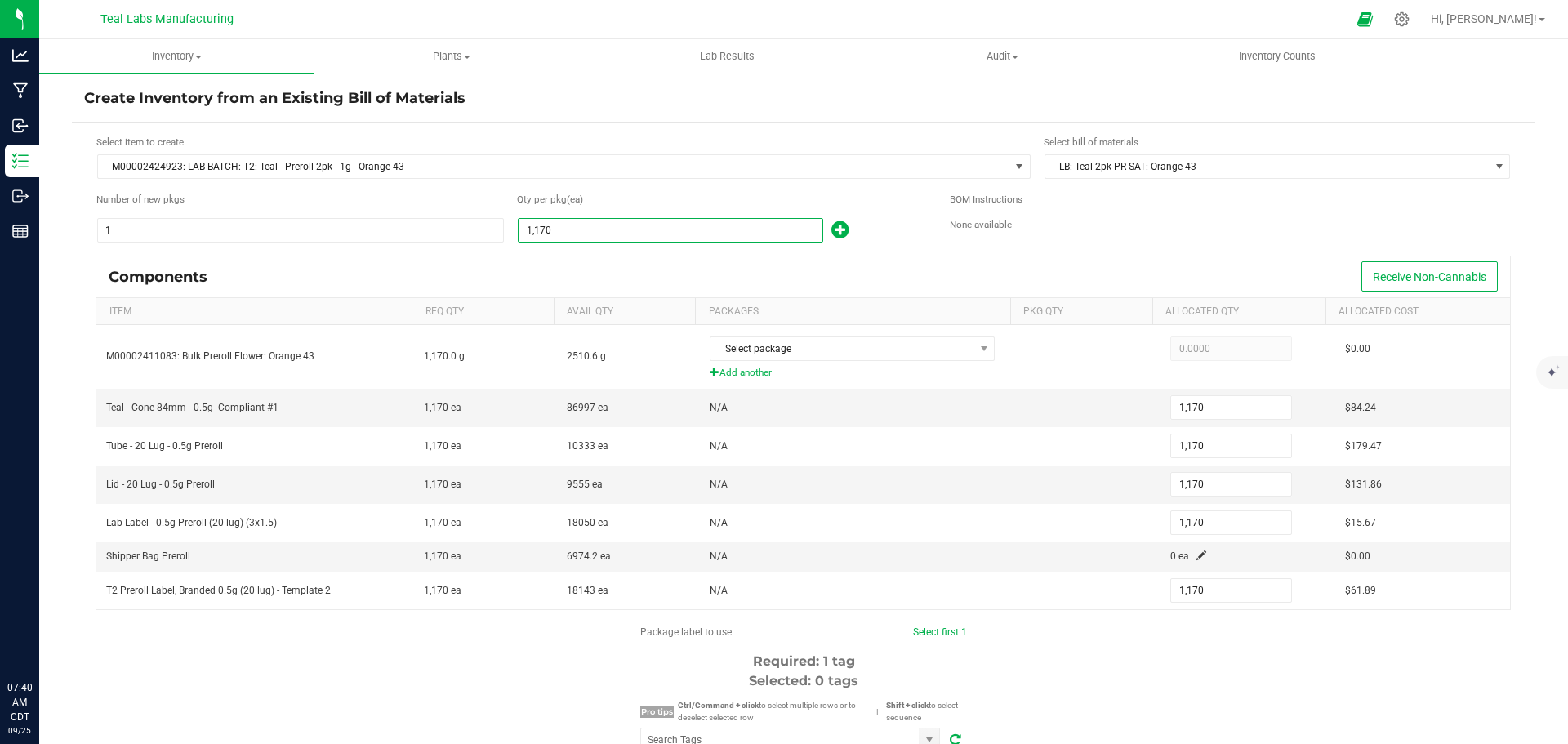
click at [580, 260] on div "Components Receive Non-Cannabis" at bounding box center [802, 277] width 1414 height 41
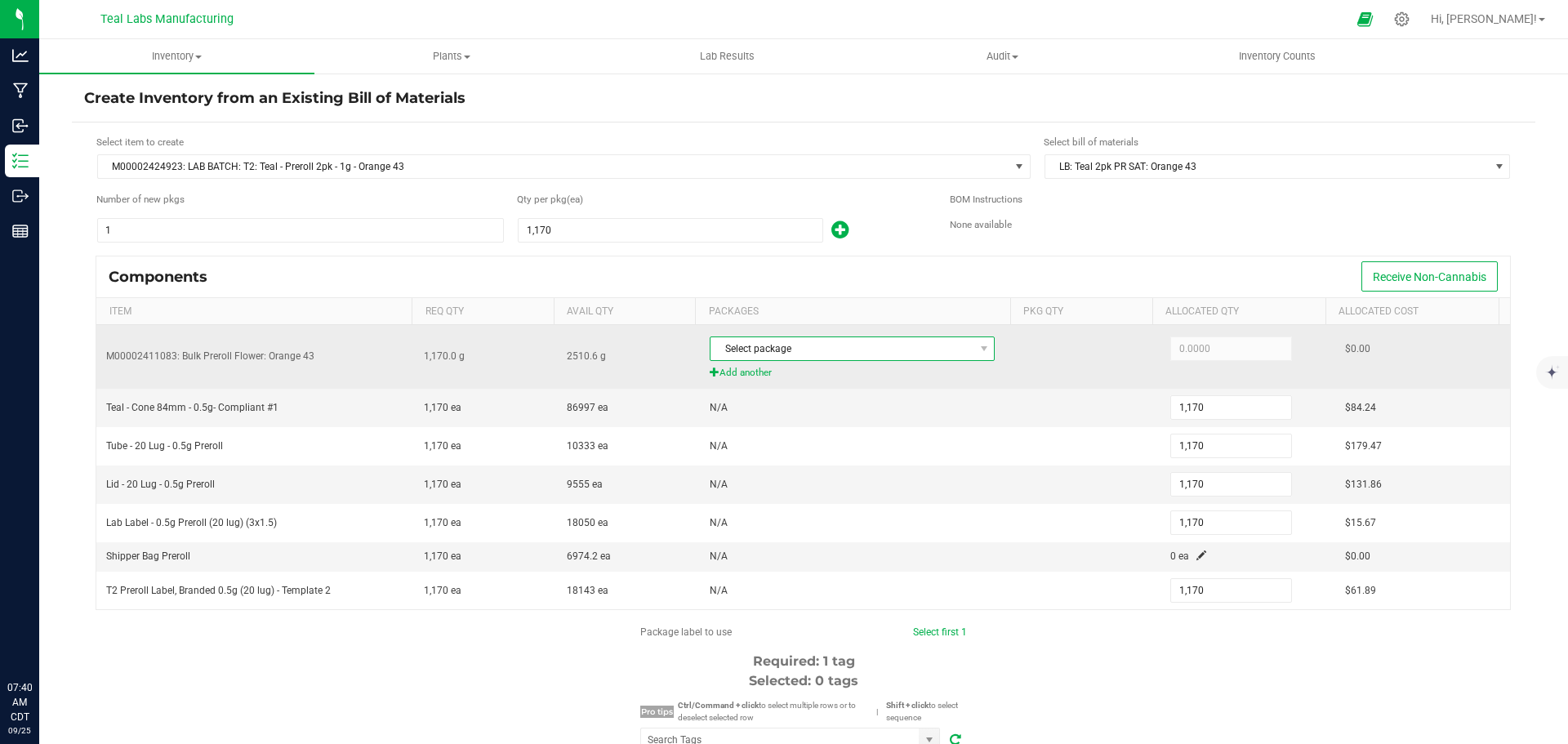
click at [841, 339] on span "Select package" at bounding box center [842, 349] width 263 height 23
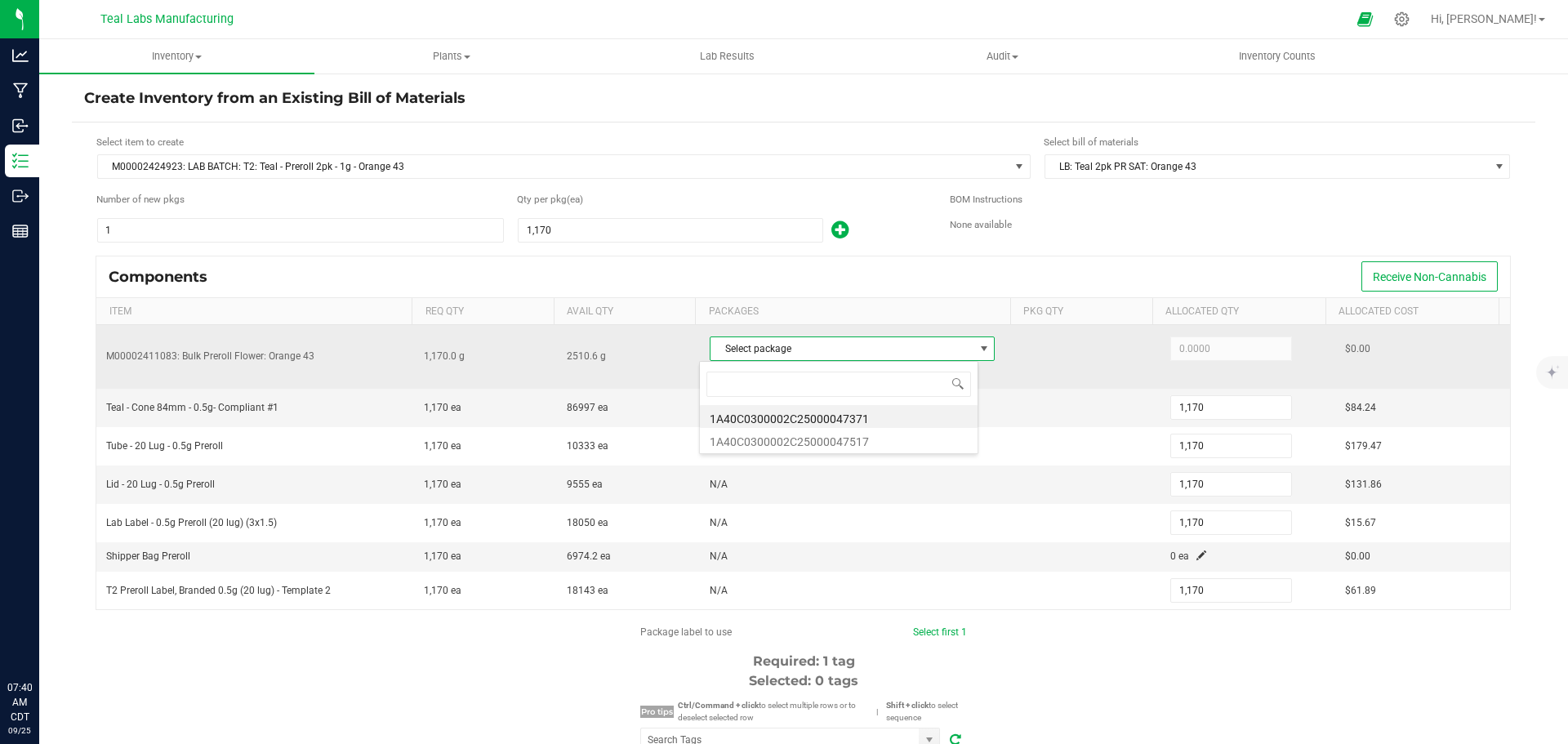
scroll to position [25, 279]
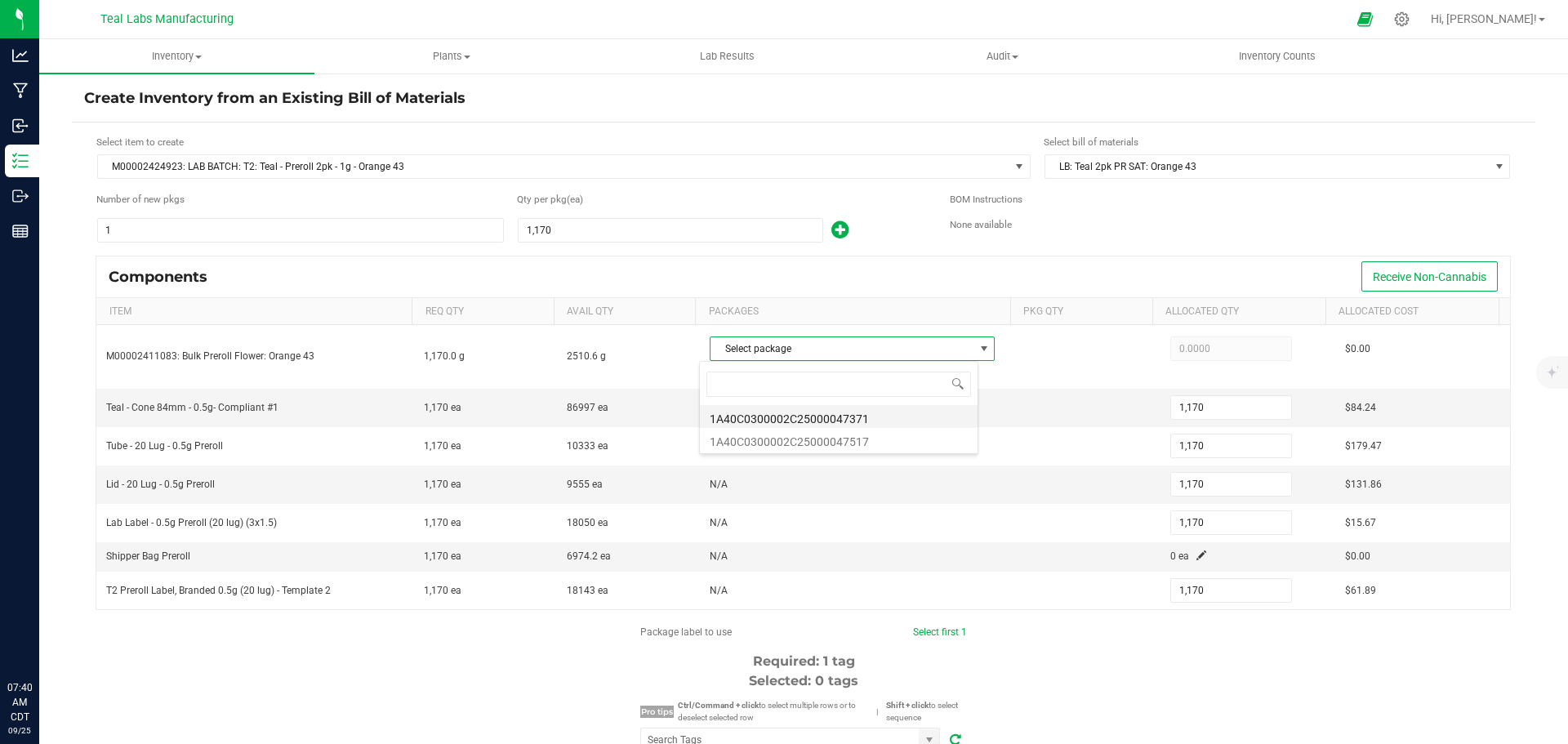
click at [872, 417] on li "1A40C0300002C25000047371" at bounding box center [839, 417] width 277 height 23
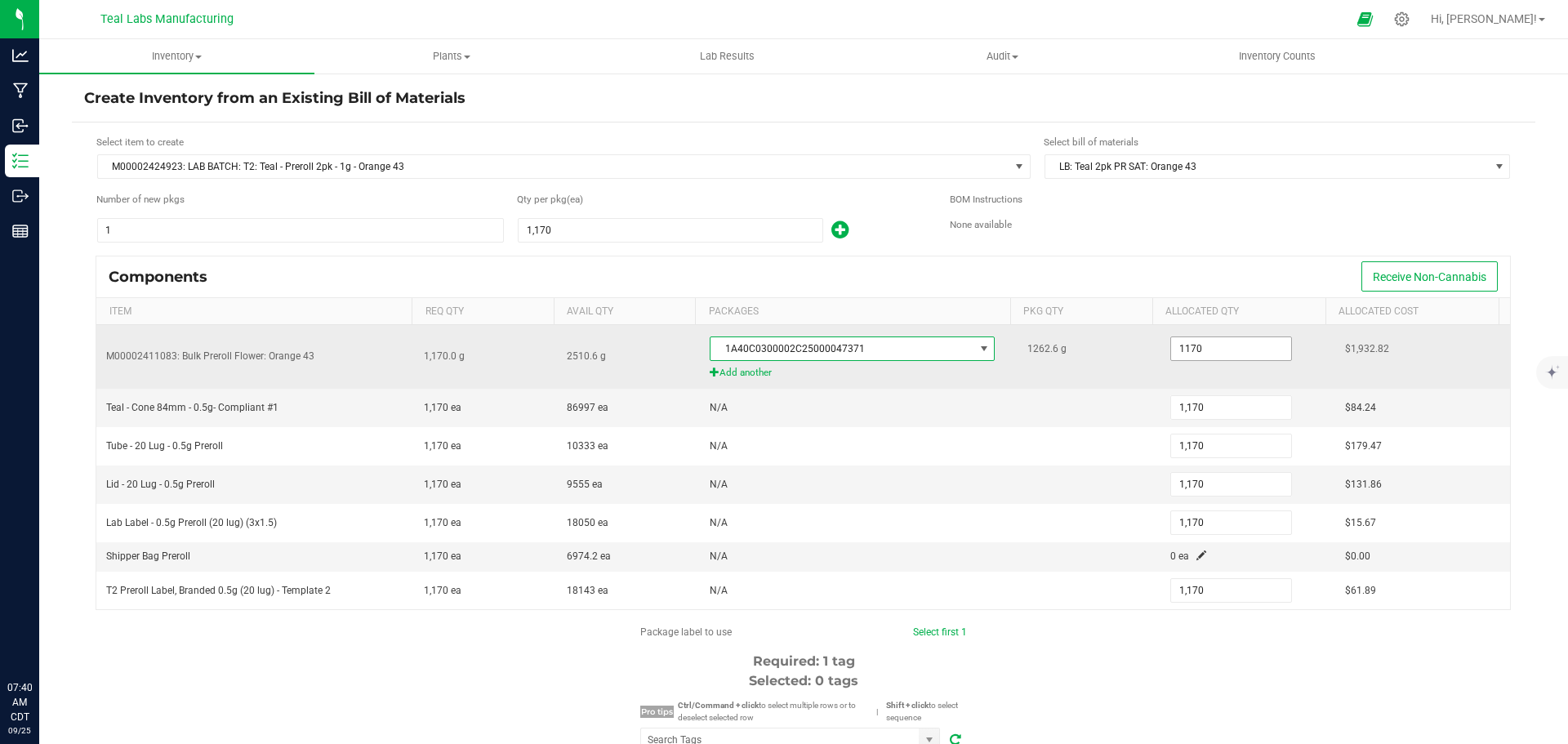
click at [1197, 340] on input "1170" at bounding box center [1232, 349] width 120 height 23
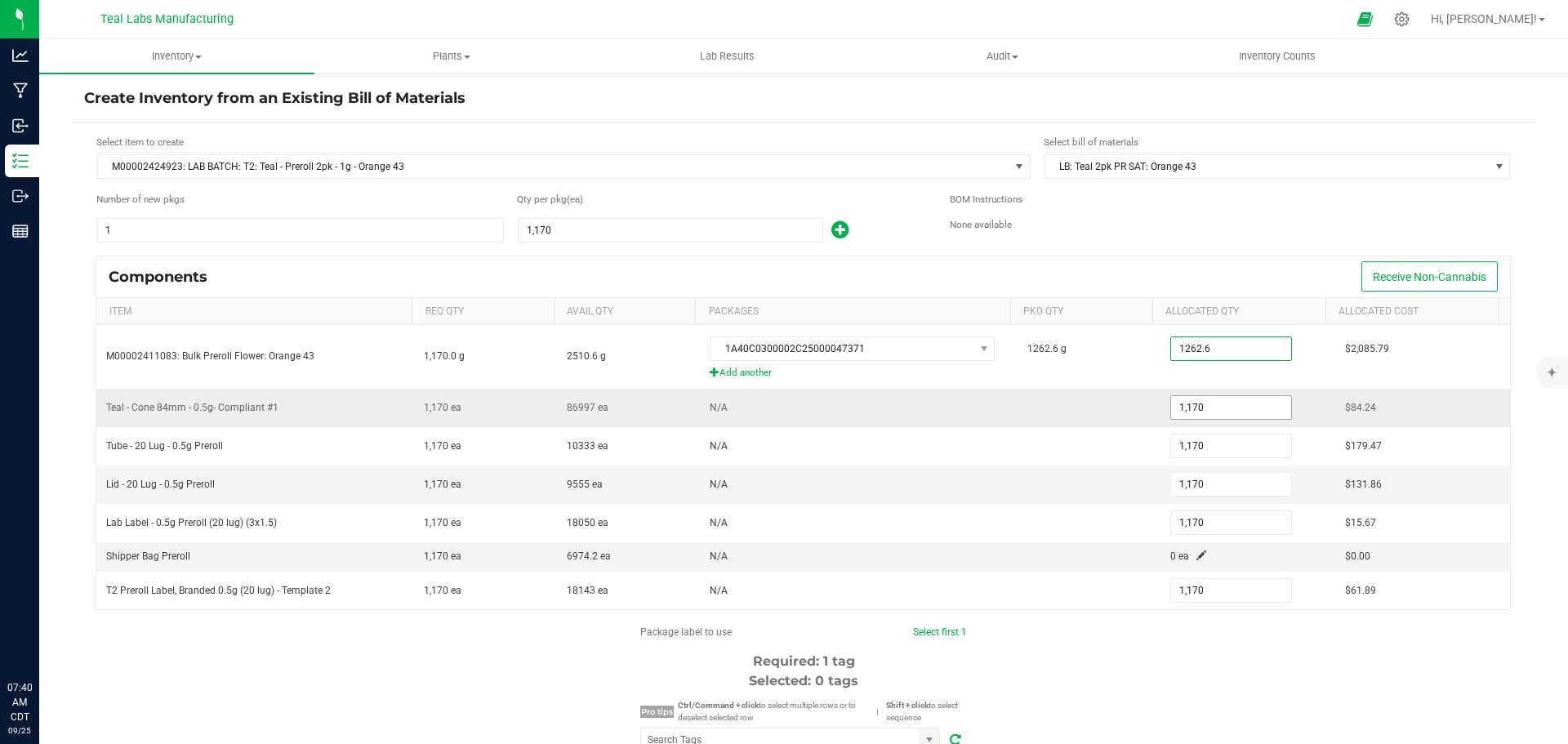
type input "1,262.6000"
click at [1196, 410] on input "1170" at bounding box center [1232, 408] width 120 height 23
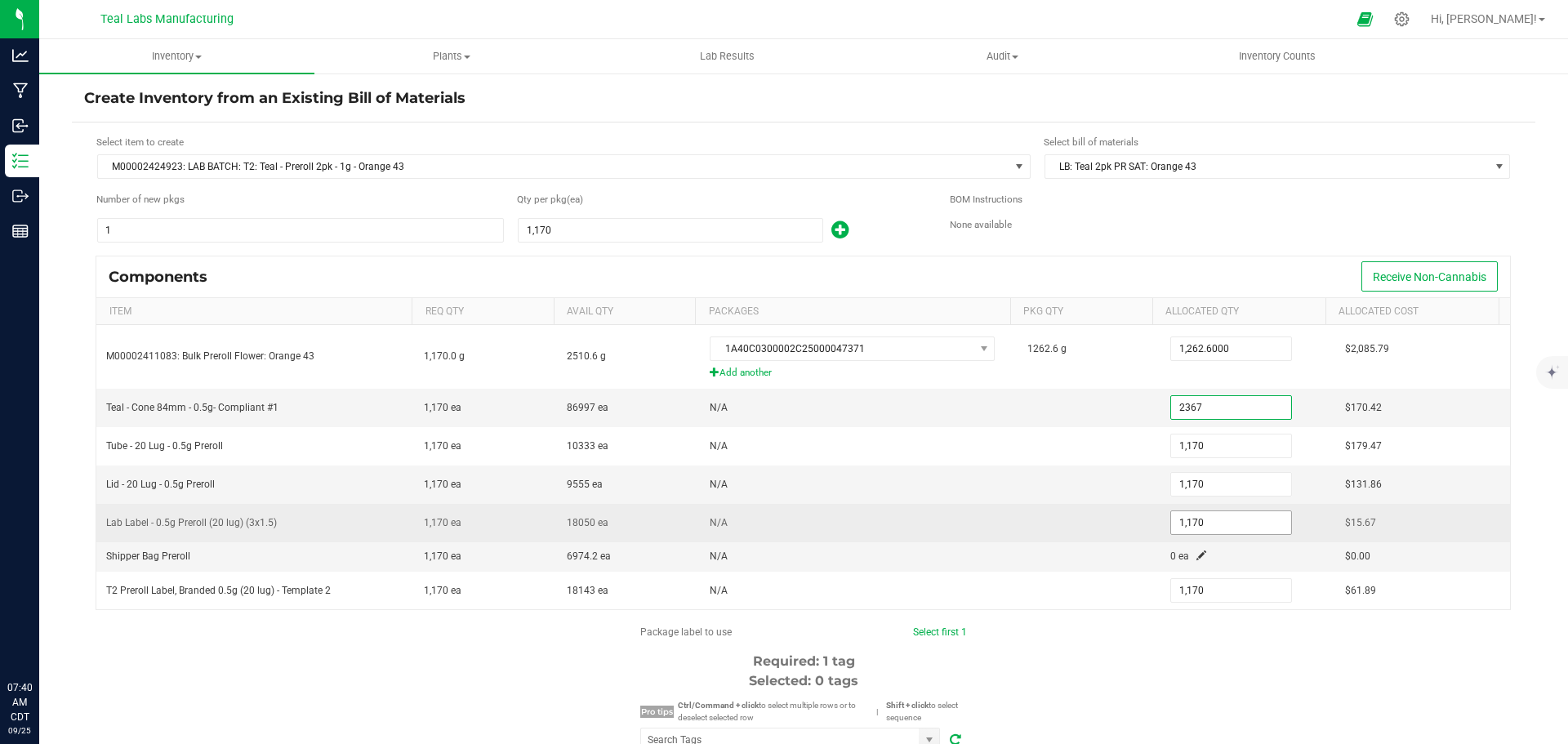
type input "2,367"
click at [1194, 519] on input "1170" at bounding box center [1232, 523] width 120 height 23
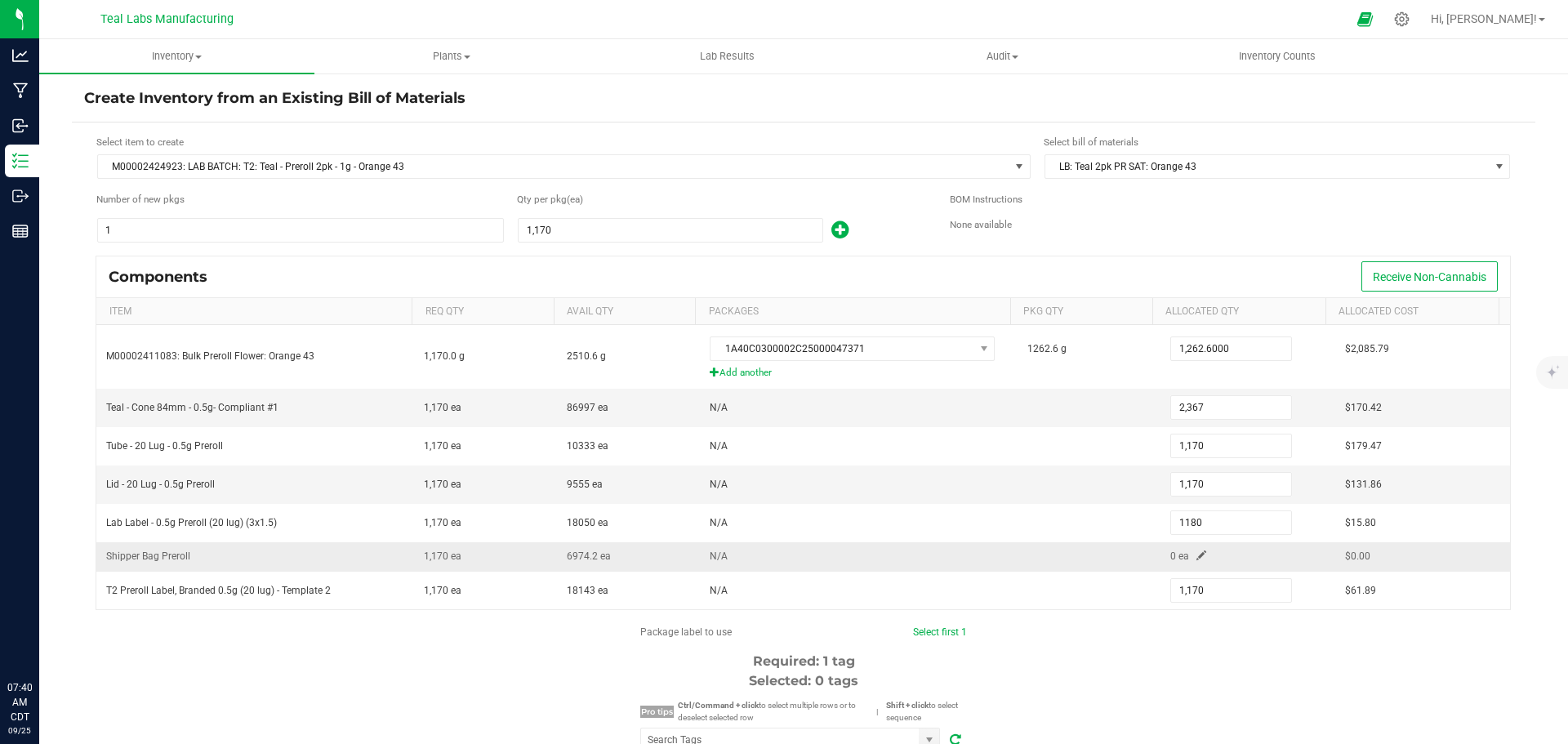
type input "1,180"
click at [1196, 556] on span at bounding box center [1201, 555] width 10 height 10
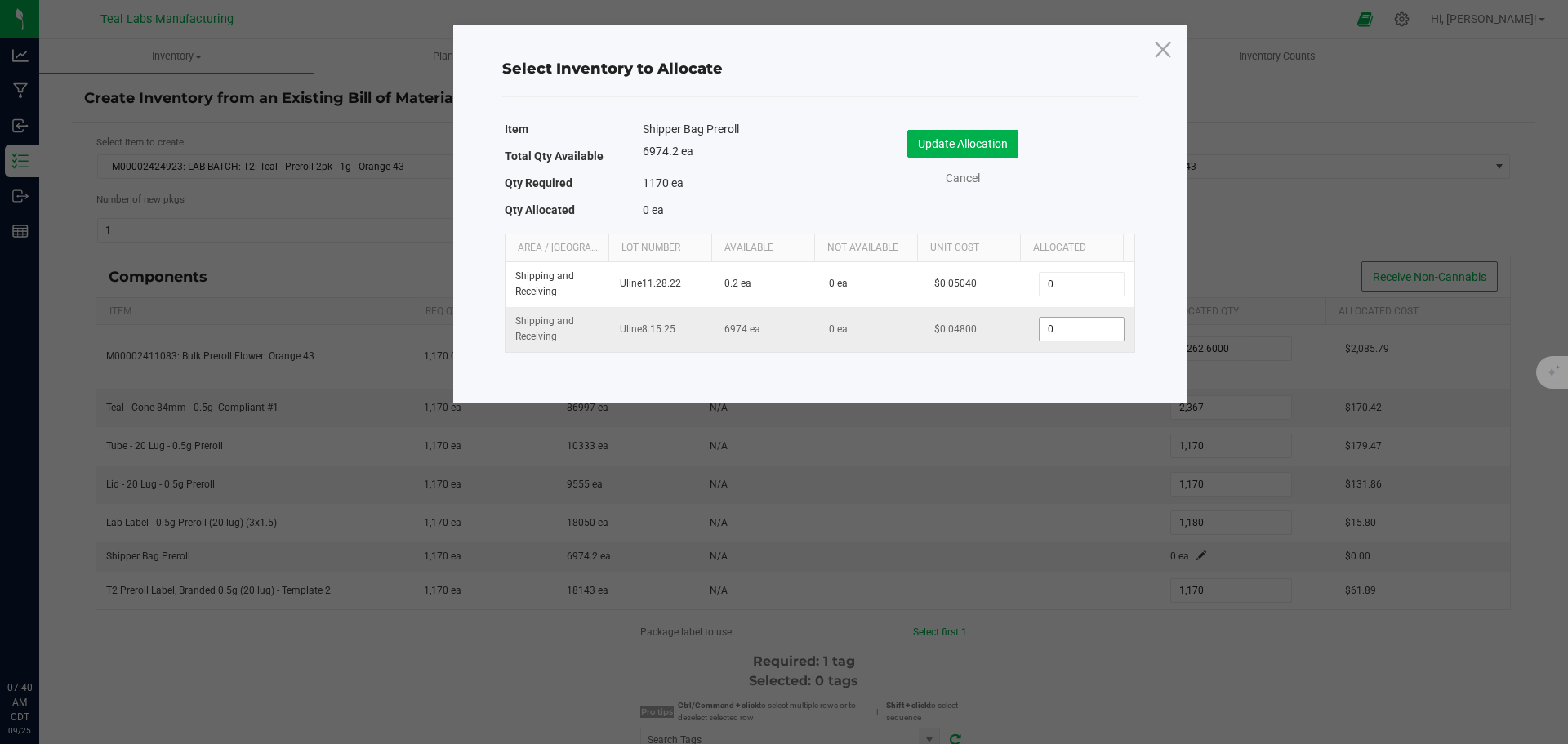
click at [1063, 326] on input "0" at bounding box center [1081, 329] width 84 height 23
type input "58"
click at [1006, 138] on button "Update Allocation" at bounding box center [962, 144] width 111 height 28
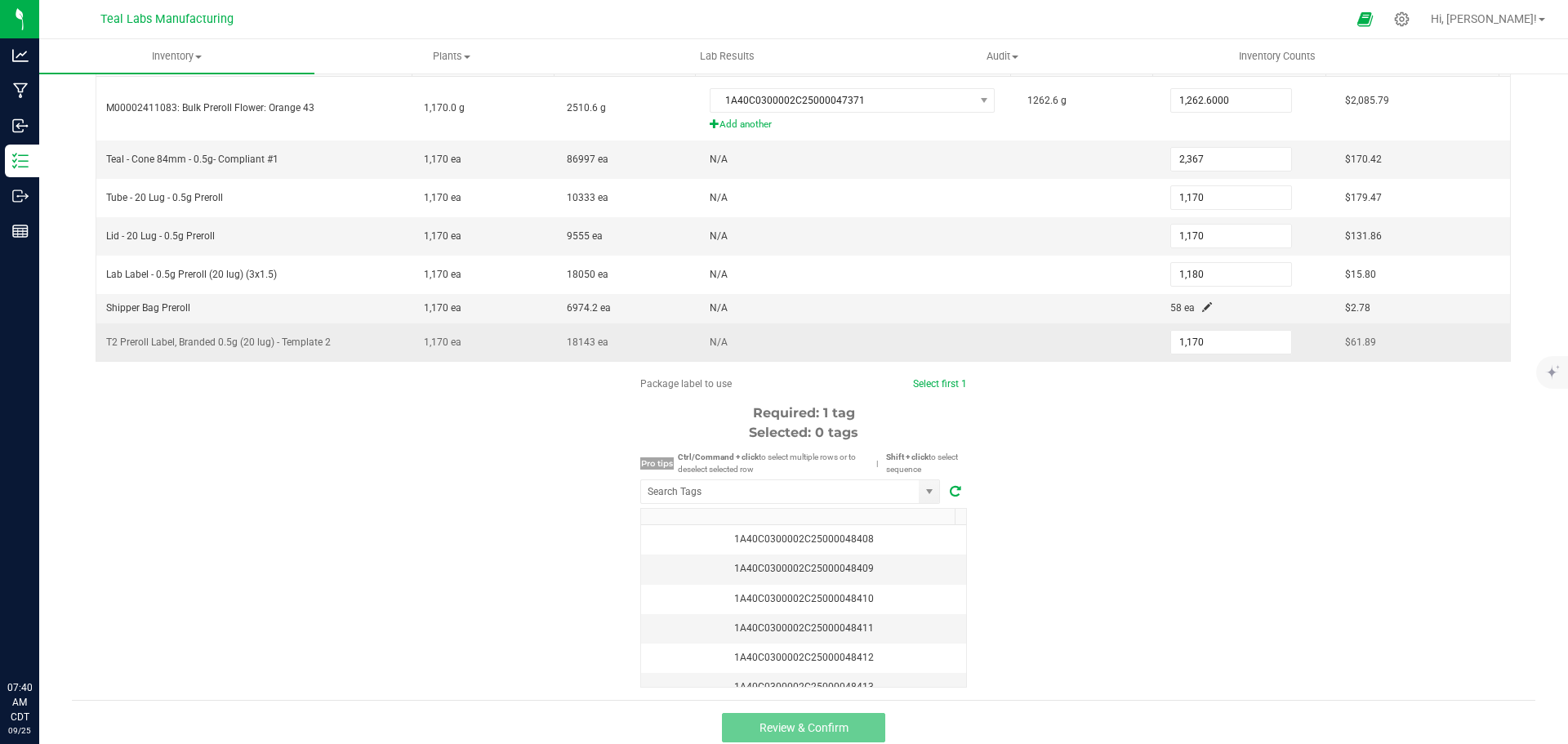
scroll to position [259, 0]
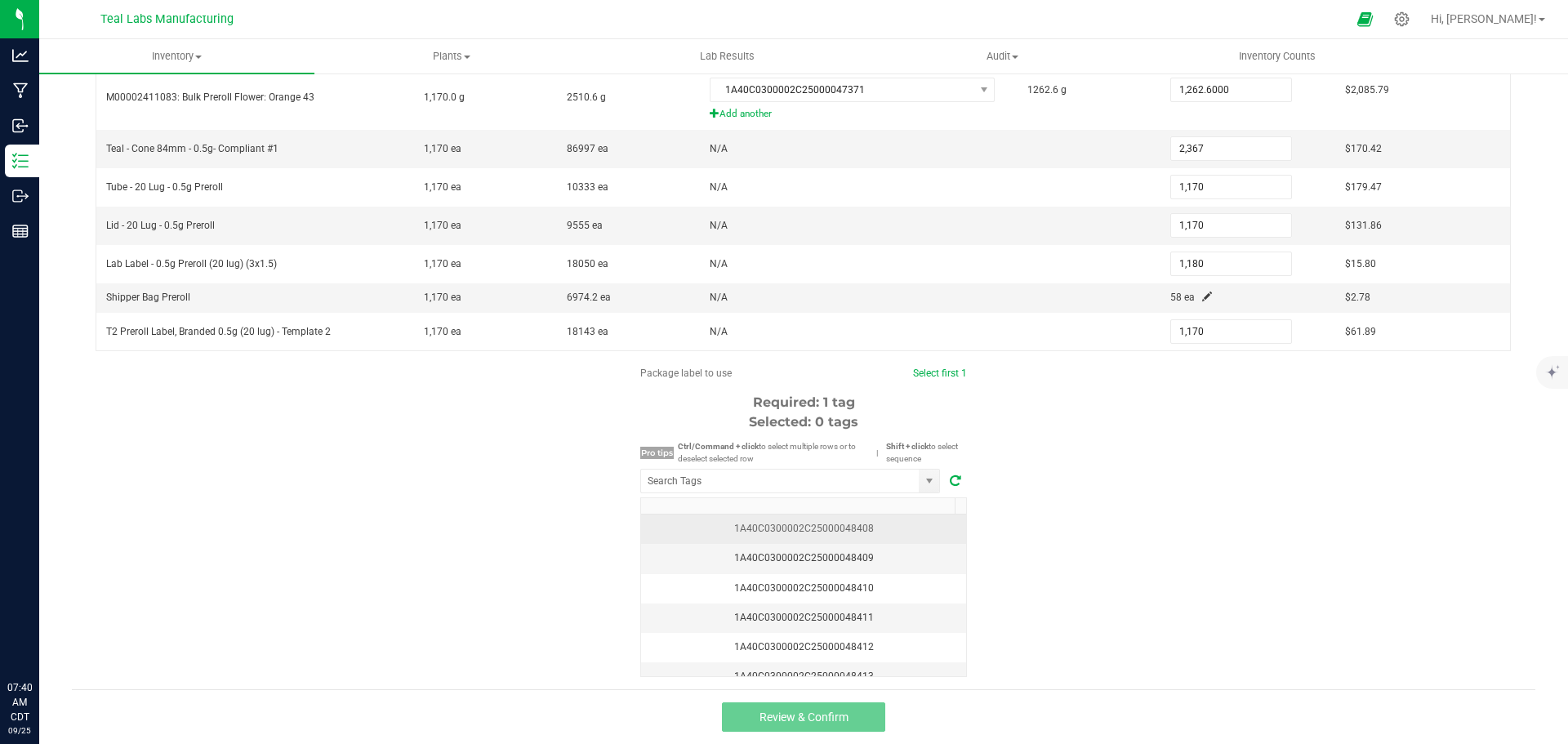
click at [834, 527] on div "1A40C0300002C25000048408" at bounding box center [803, 528] width 305 height 16
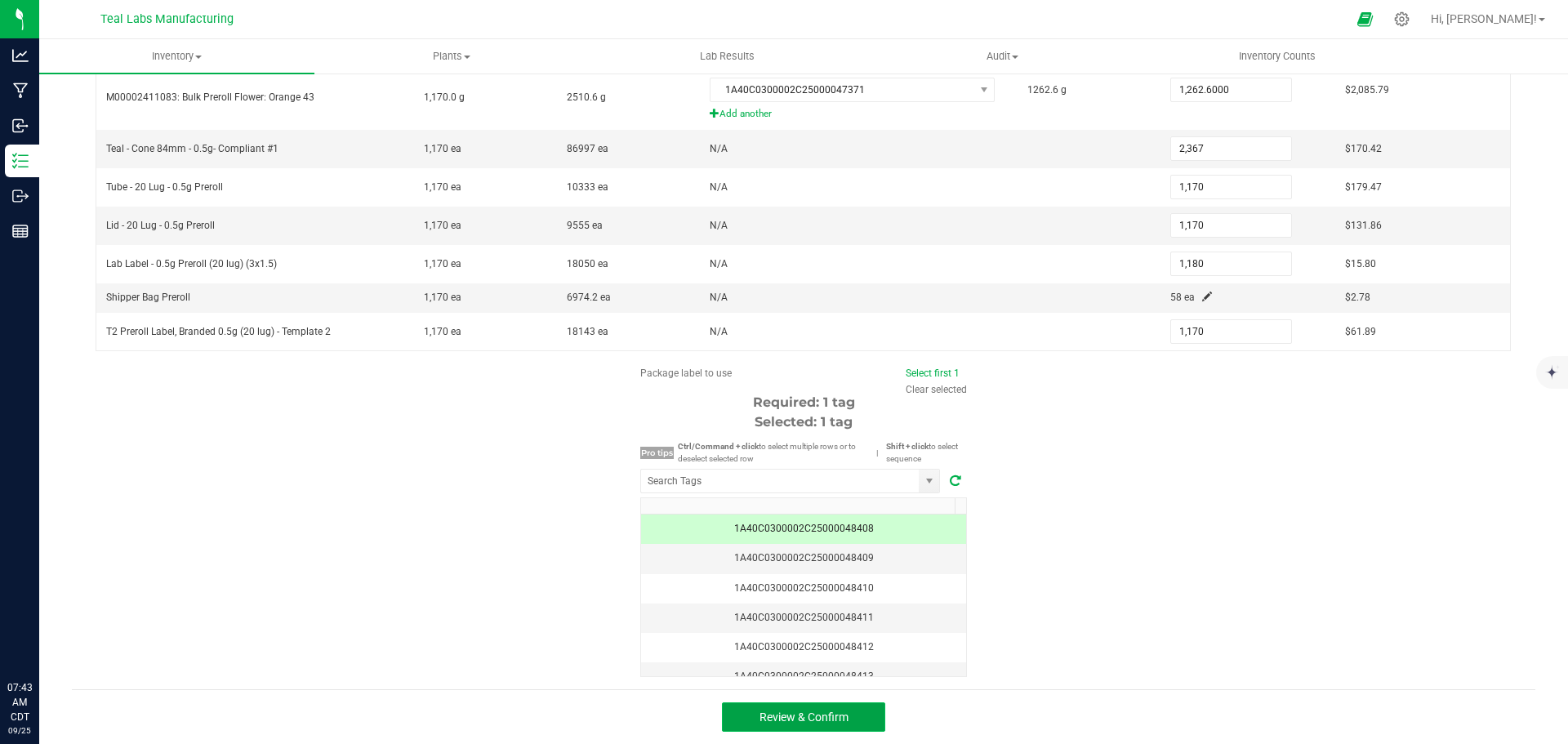
click at [848, 710] on button "Review & Confirm" at bounding box center [803, 717] width 163 height 30
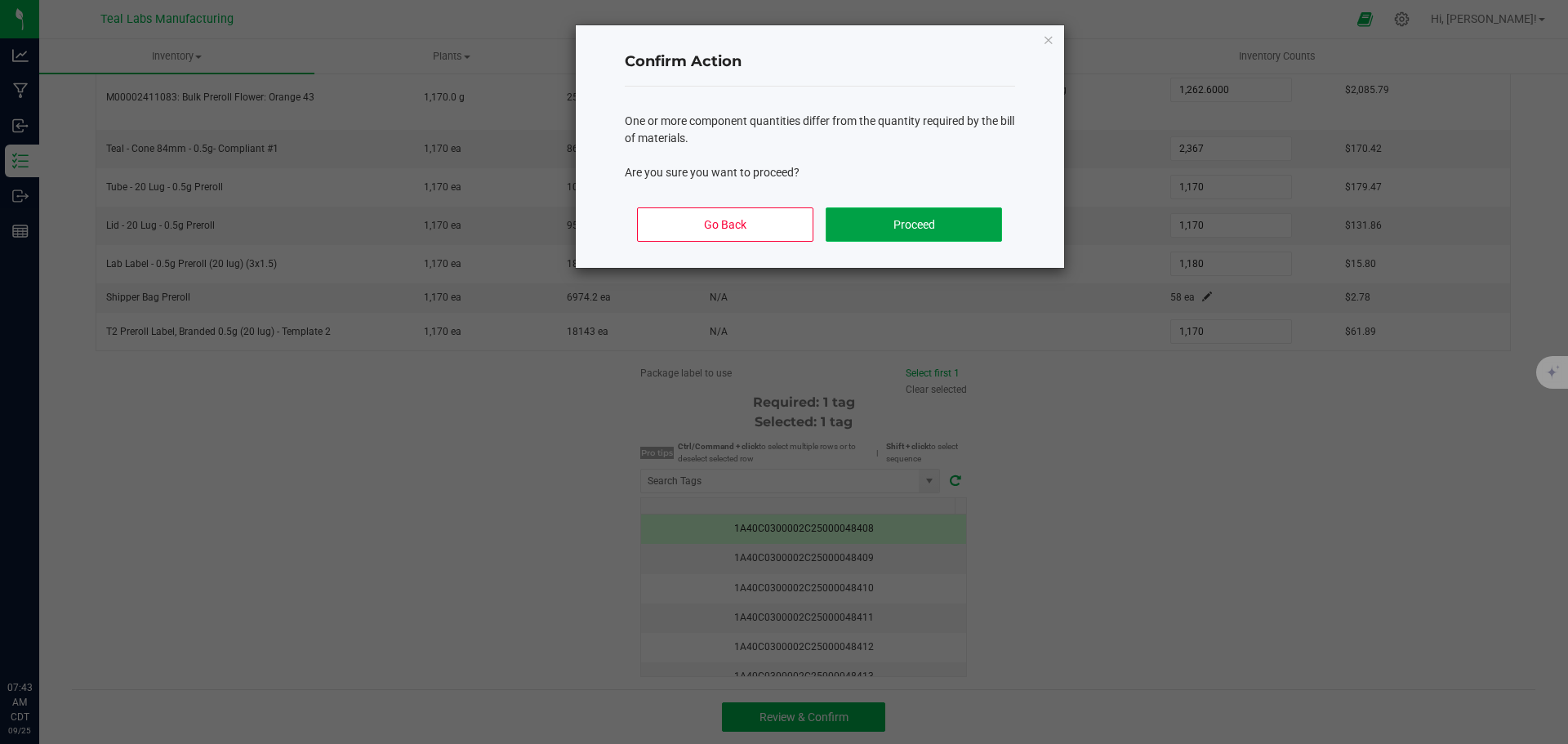
click at [910, 231] on button "Proceed" at bounding box center [913, 225] width 176 height 34
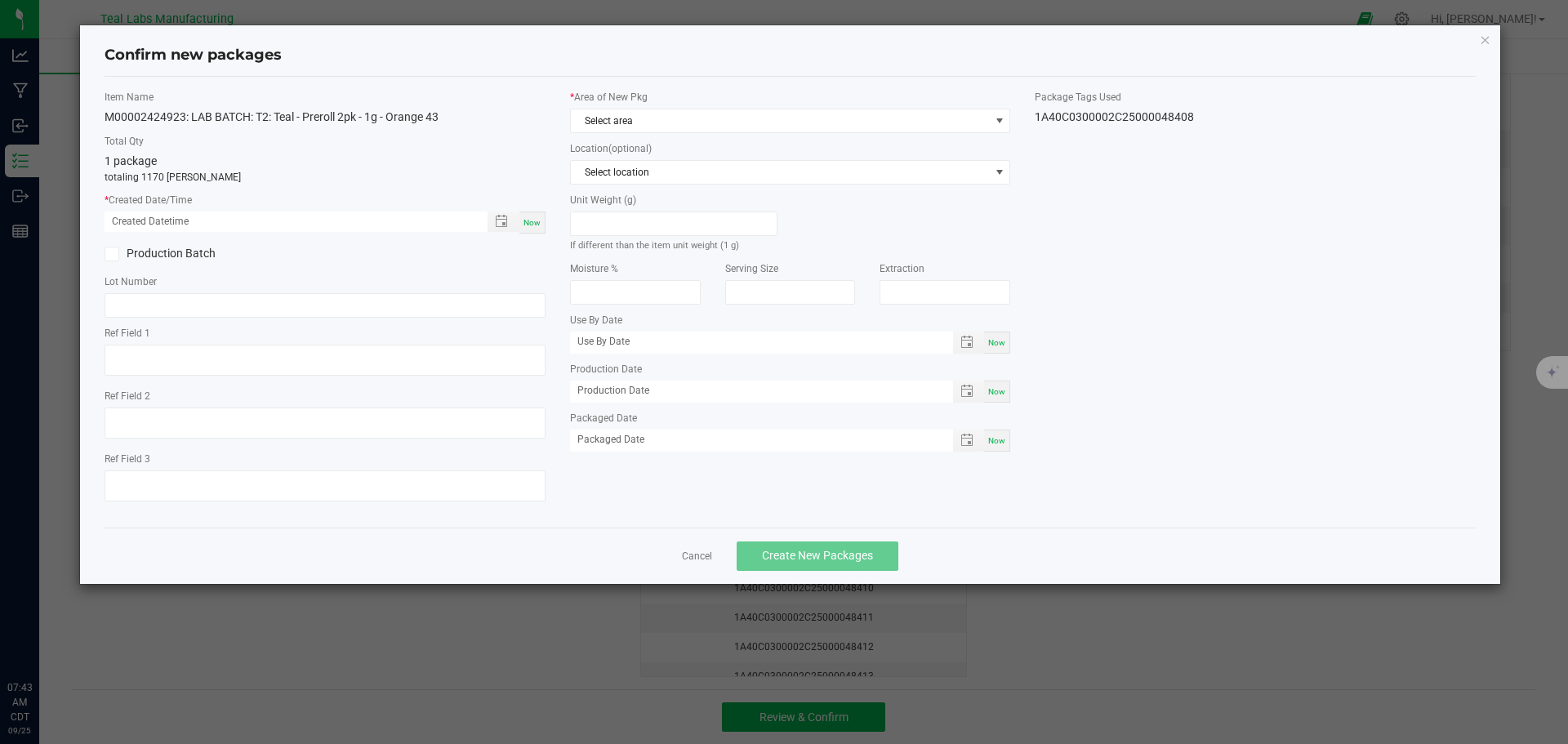
click at [536, 216] on div "Now" at bounding box center [533, 222] width 26 height 22
type input "[DATE] 07:43 AM"
click at [117, 253] on span at bounding box center [112, 254] width 15 height 15
click at [0, 0] on input "Production Batch" at bounding box center [0, 0] width 0 height 0
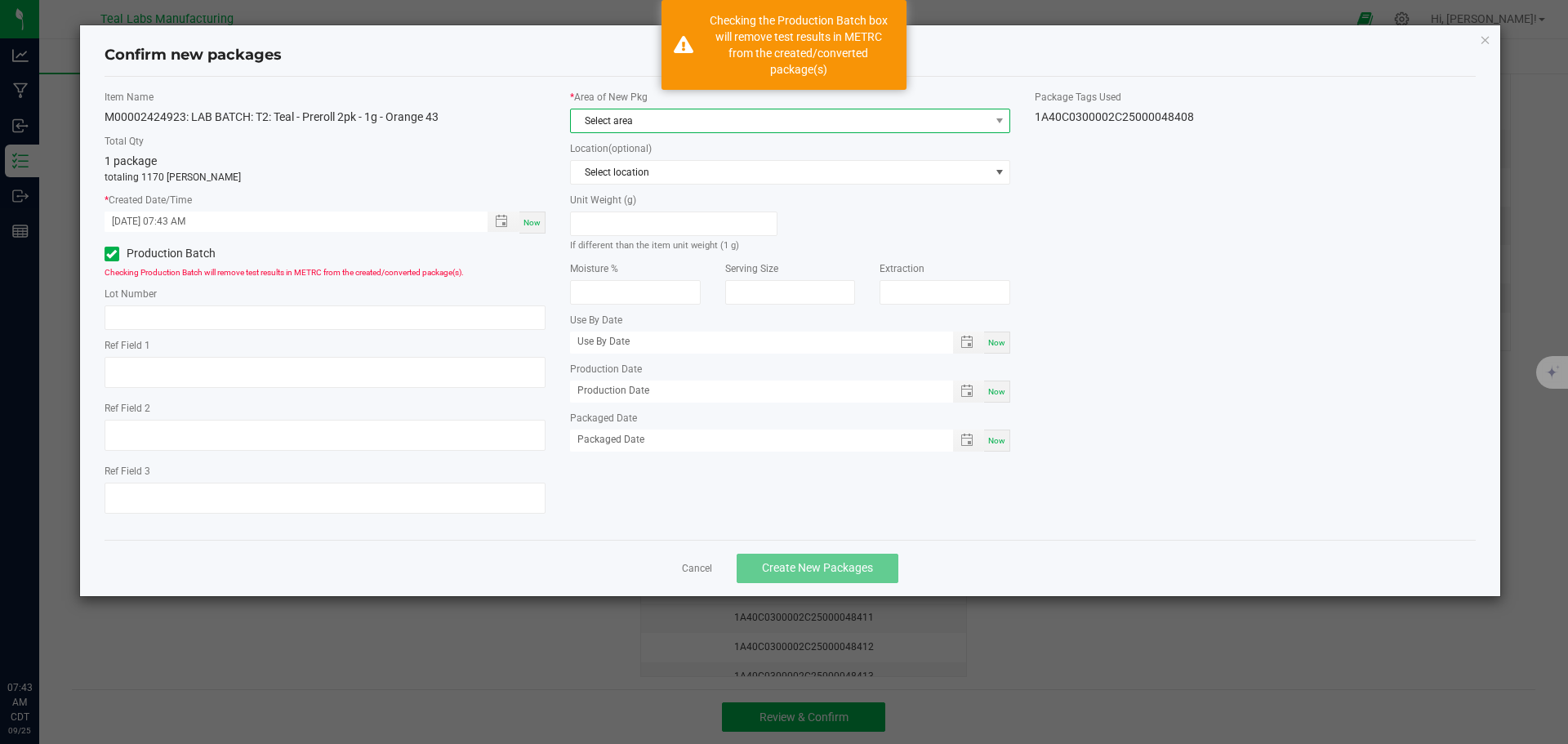
click at [704, 114] on span "Select area" at bounding box center [780, 121] width 419 height 23
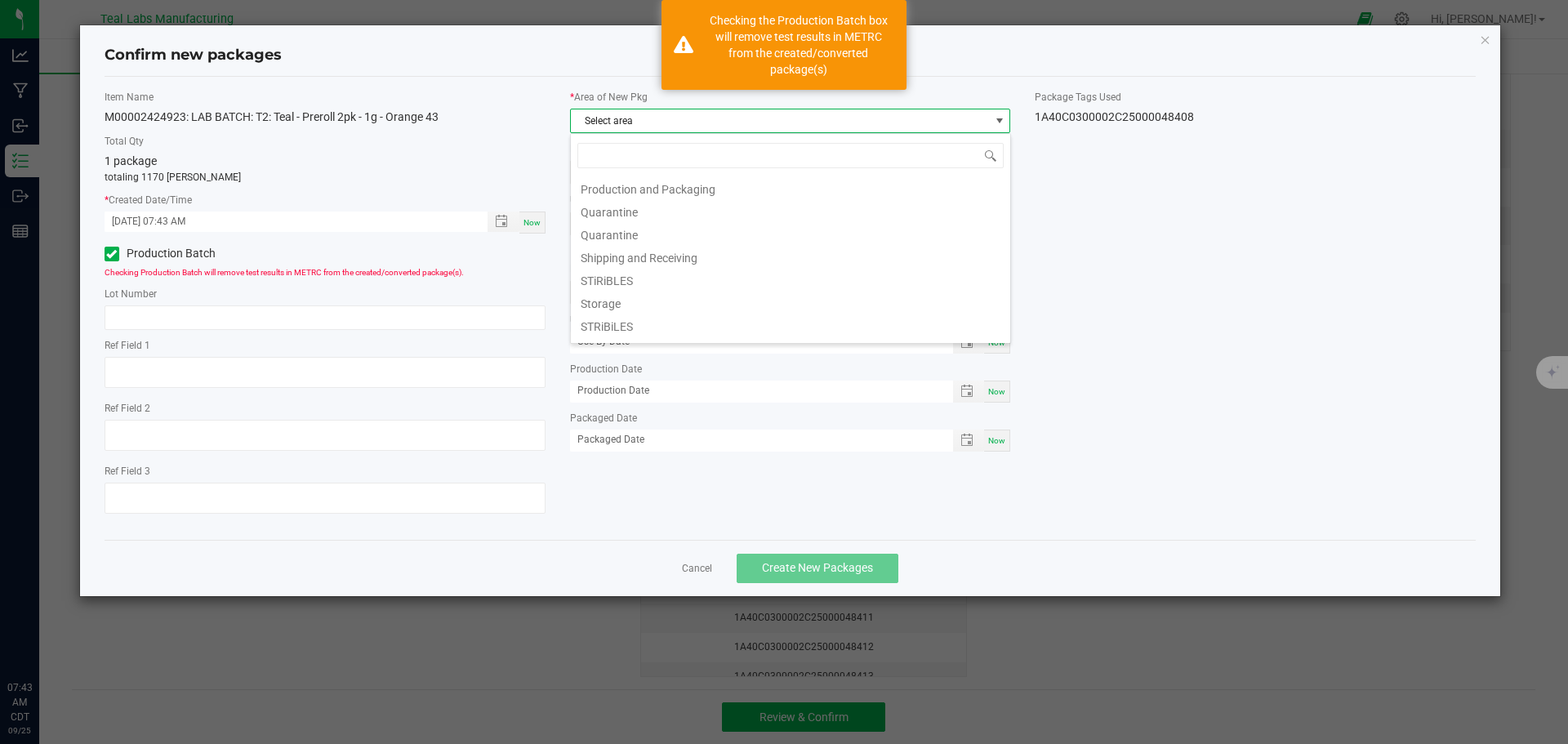
scroll to position [163, 0]
click at [668, 184] on li "Production and Packaging" at bounding box center [791, 185] width 440 height 23
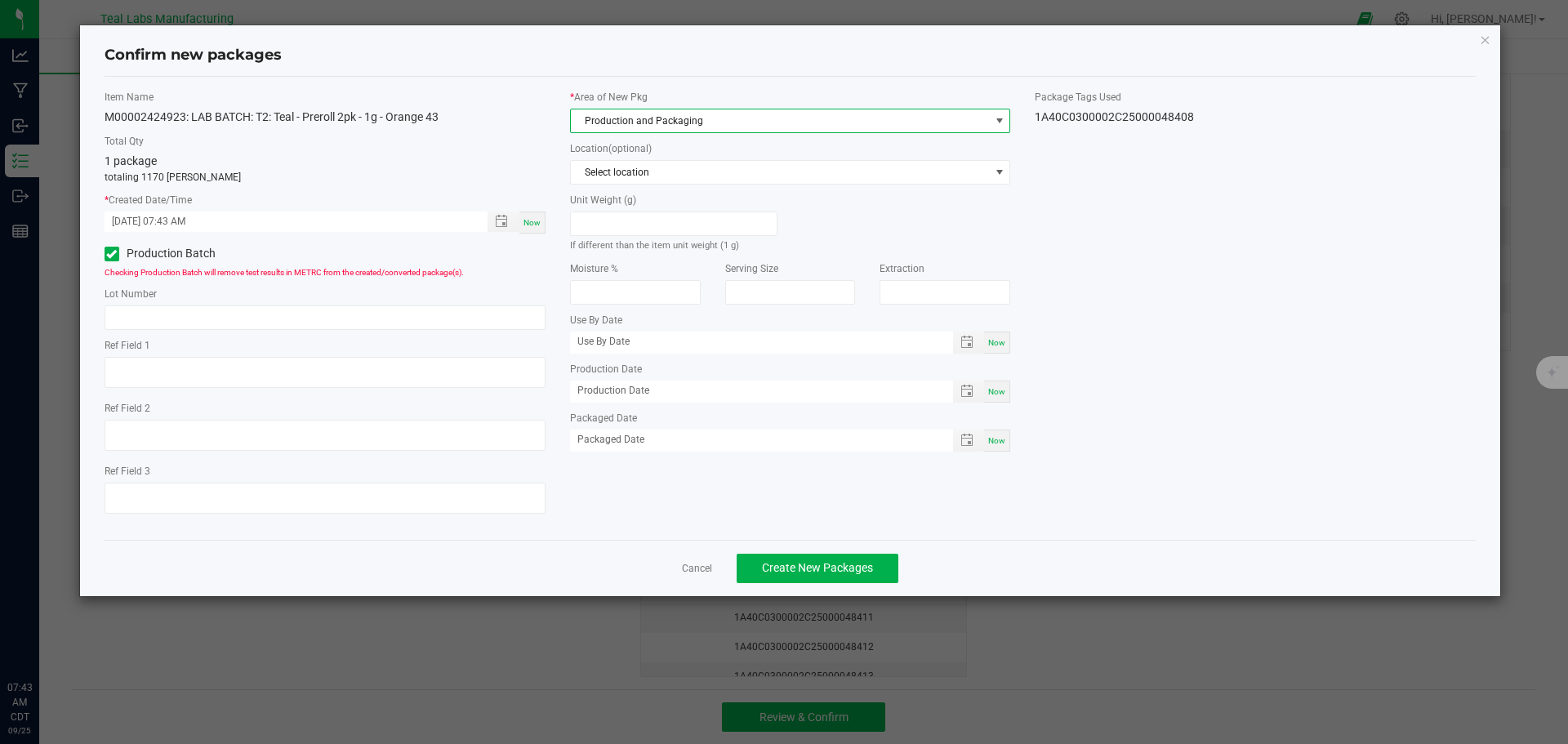
click at [1113, 272] on div "Item Name M00002424923: LAB BATCH: T2: Teal - Preroll 2pk - 1g - Orange 43 Tota…" at bounding box center [790, 308] width 1397 height 437
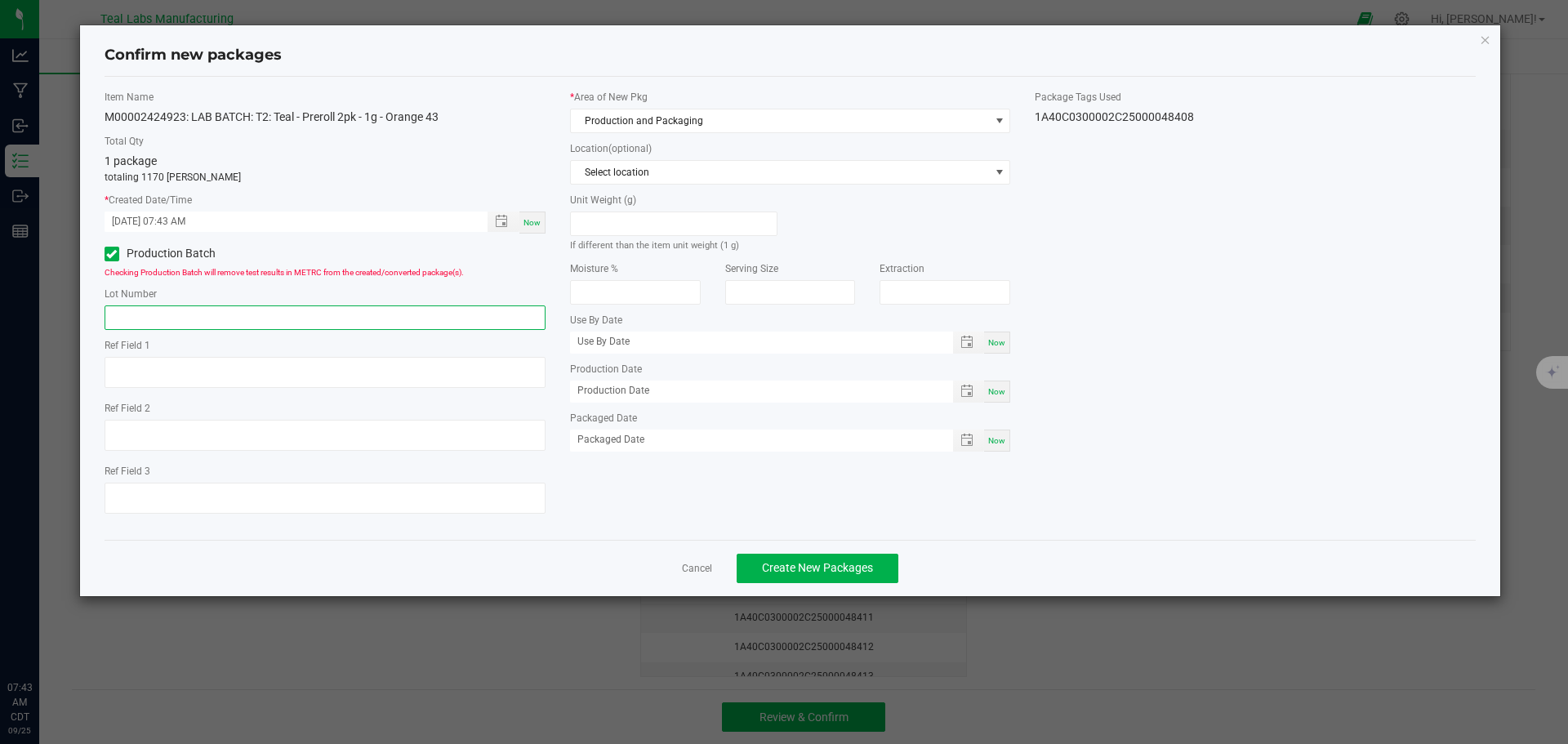
click at [222, 313] on input "text" at bounding box center [325, 317] width 441 height 25
click at [222, 313] on input "P5R22-01" at bounding box center [325, 317] width 441 height 25
type input "P5R22-01"
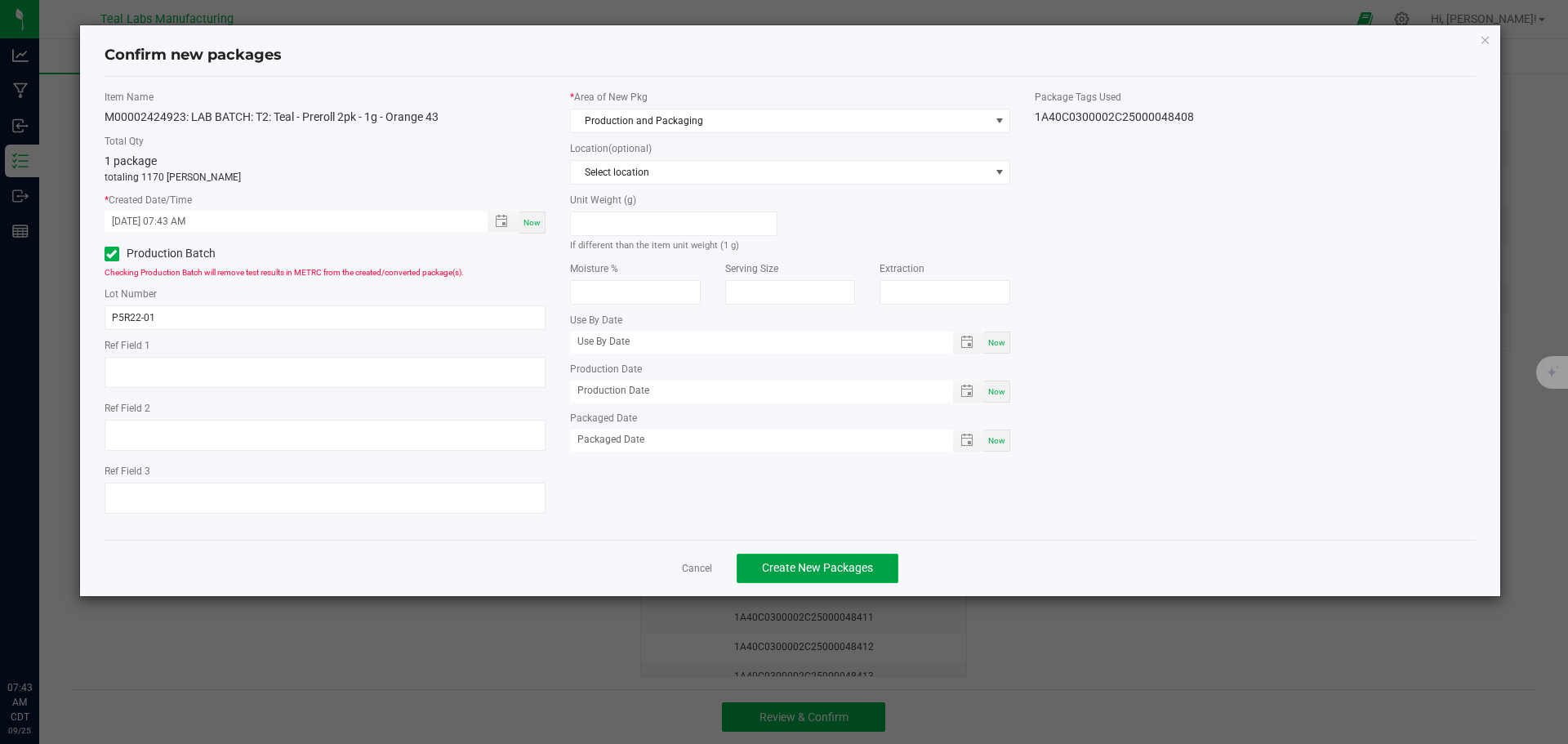
click at [860, 568] on span "Create New Packages" at bounding box center [817, 568] width 111 height 13
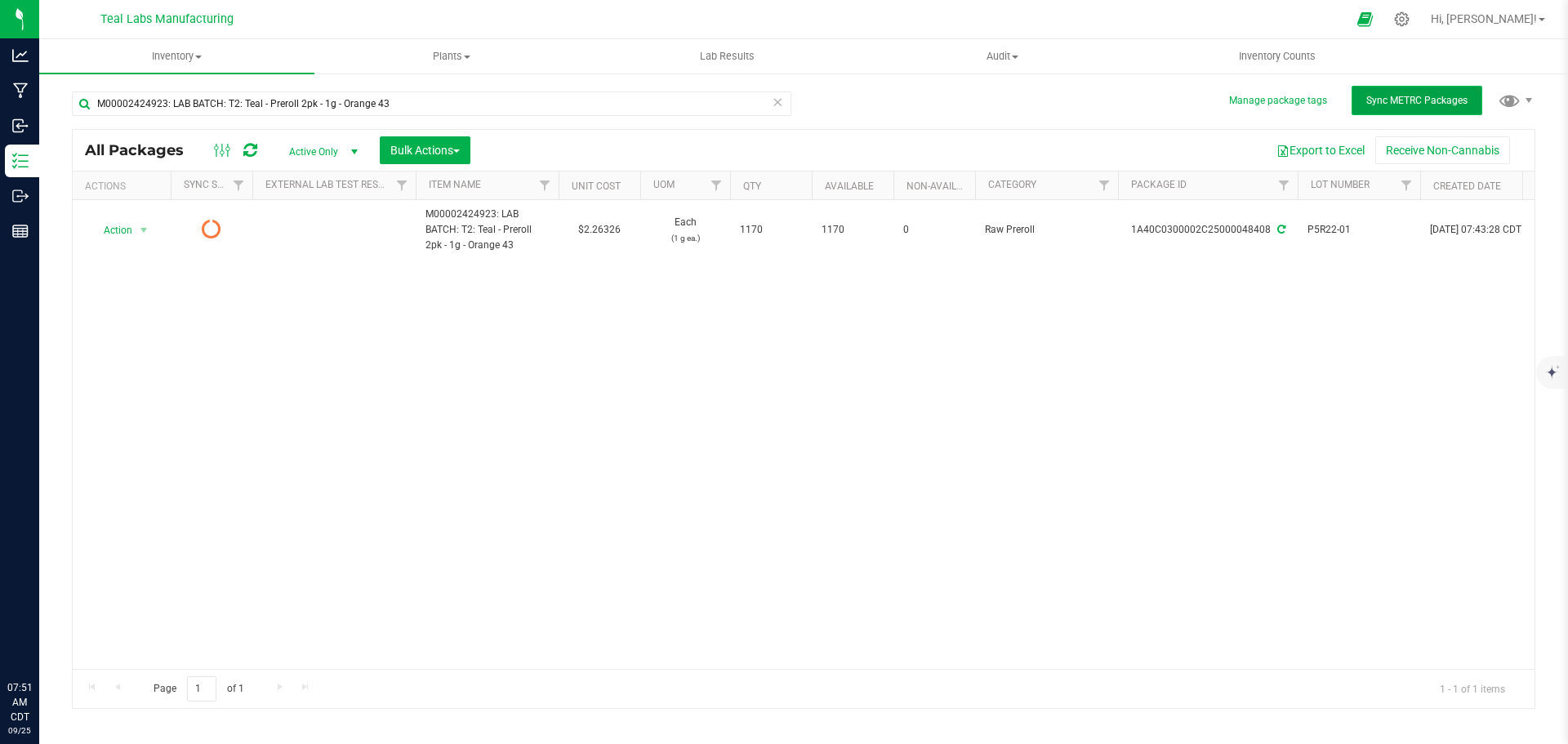
click at [1387, 96] on span "Sync METRC Packages" at bounding box center [1417, 100] width 101 height 11
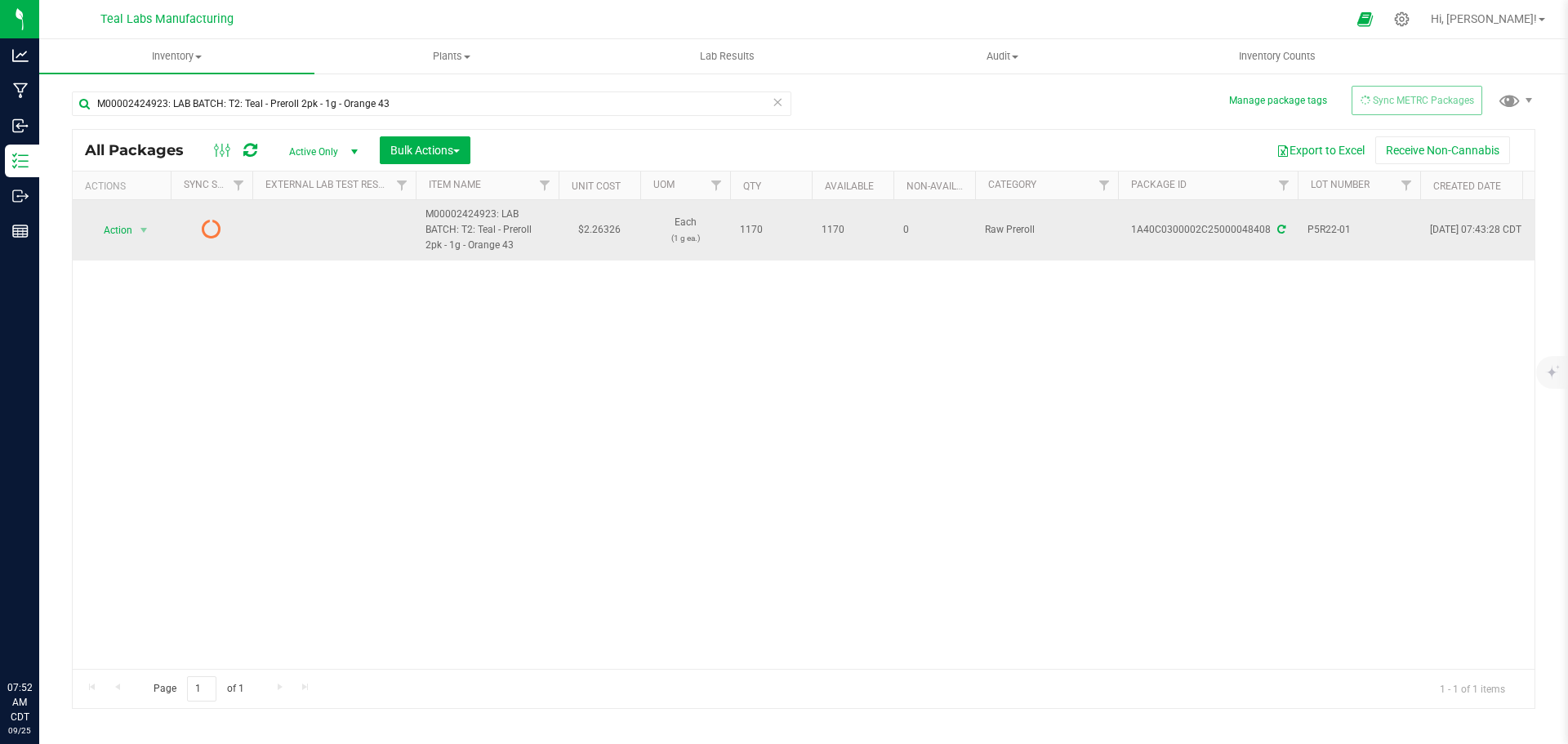
drag, startPoint x: 474, startPoint y: 225, endPoint x: 536, endPoint y: 244, distance: 64.8
click at [536, 244] on span "M00002424923: LAB BATCH: T2: Teal - Preroll 2pk - 1g - Orange 43" at bounding box center [487, 231] width 123 height 48
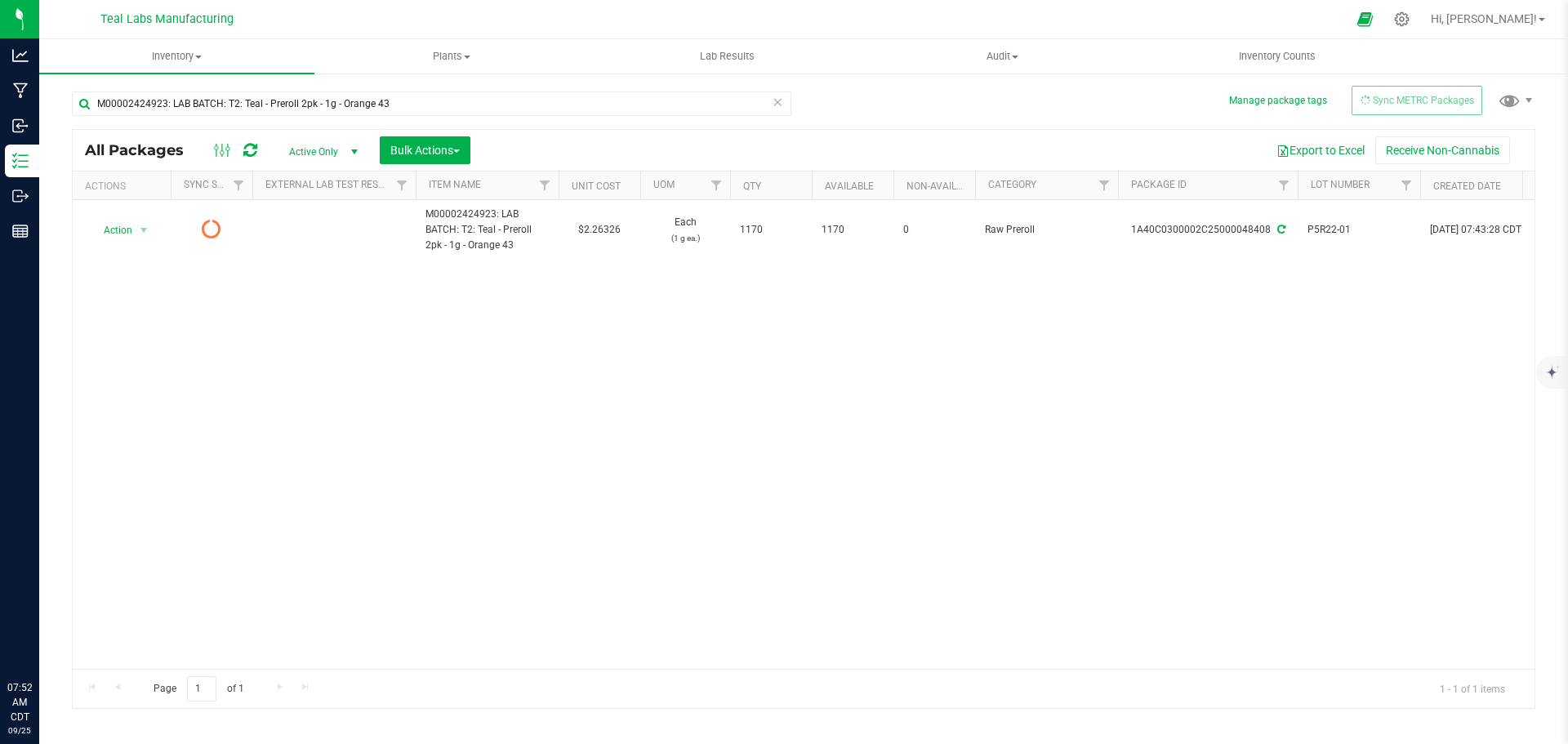
click at [616, 420] on div "Action Action Edit attributes Global inventory Lock package Print package label…" at bounding box center [804, 434] width 1462 height 468
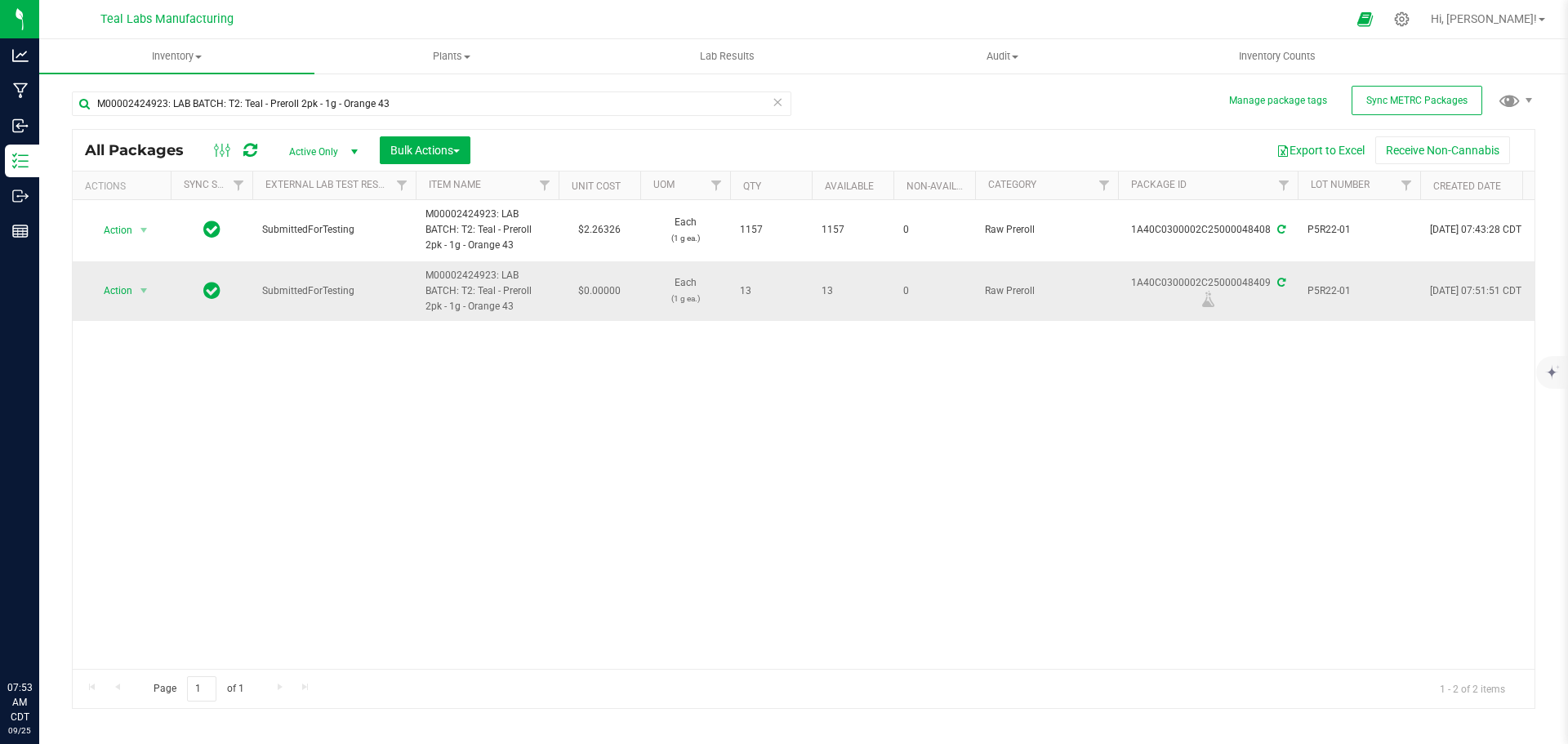
click at [1323, 289] on span "P5R22-01" at bounding box center [1359, 290] width 103 height 16
click at [1323, 289] on input "P5R22-01" at bounding box center [1355, 290] width 117 height 25
click at [483, 440] on div "Action Action Adjust qty Create package Edit attributes Global inventory Locate…" at bounding box center [804, 434] width 1462 height 468
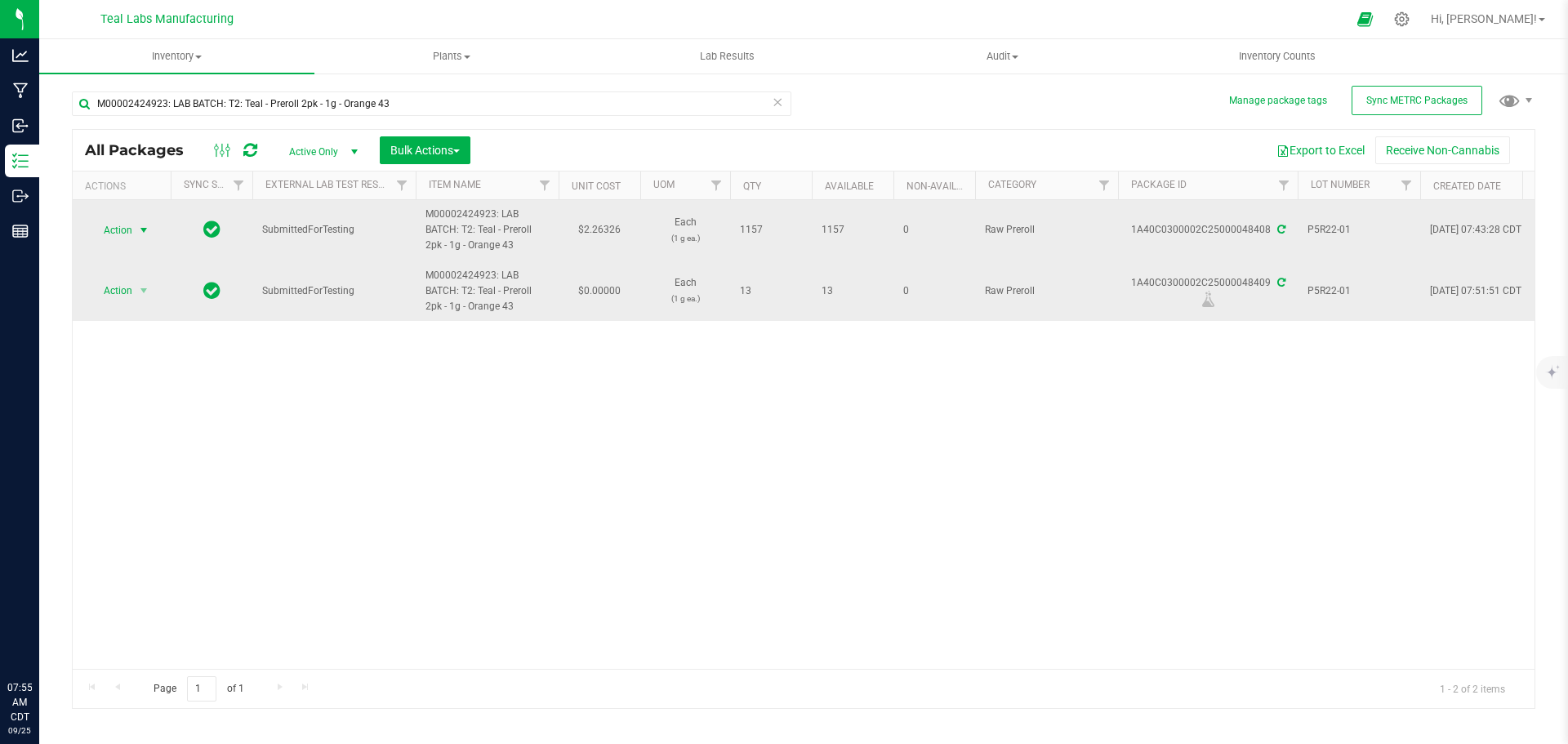
click at [144, 231] on span "select" at bounding box center [144, 231] width 13 height 13
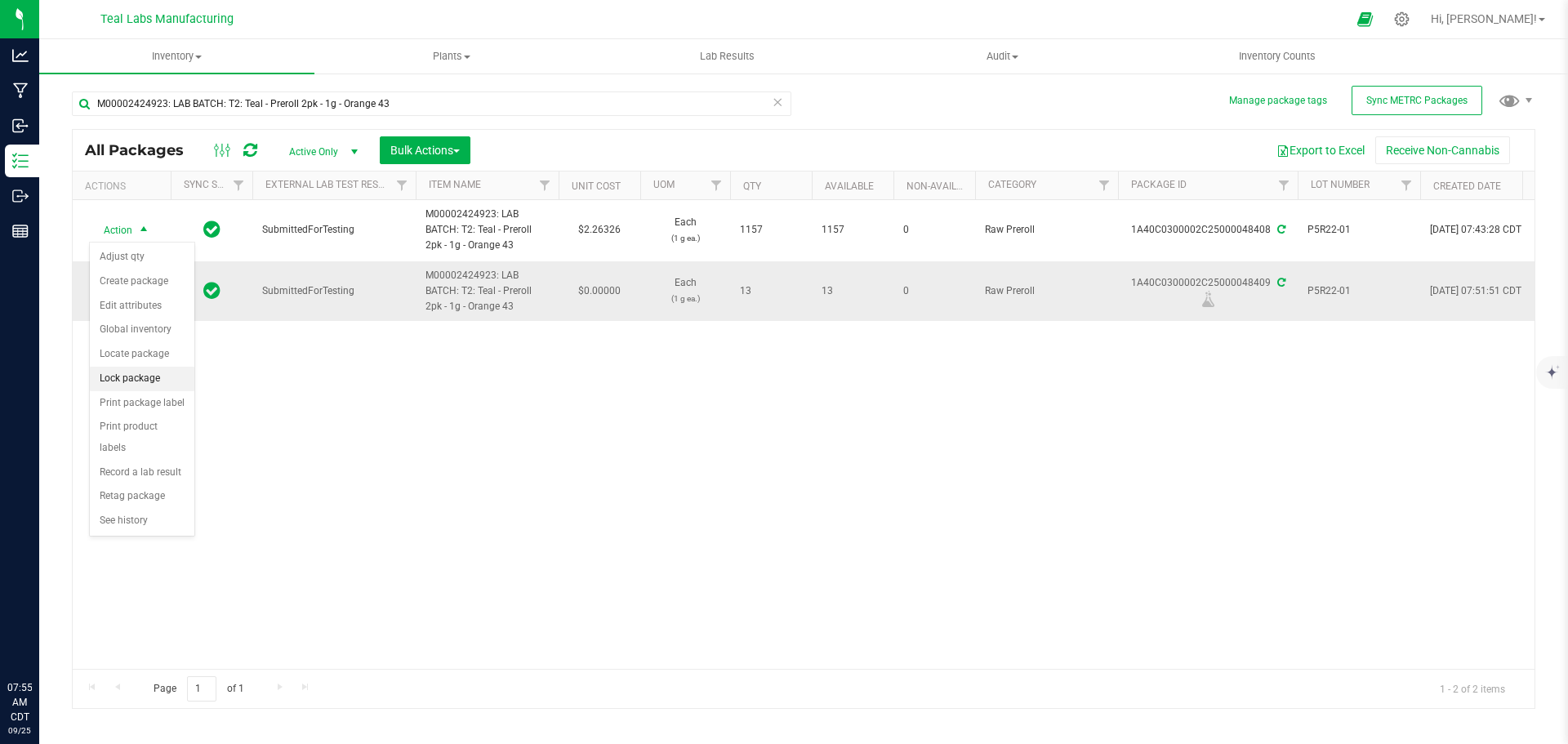
click at [148, 377] on li "Lock package" at bounding box center [142, 379] width 104 height 25
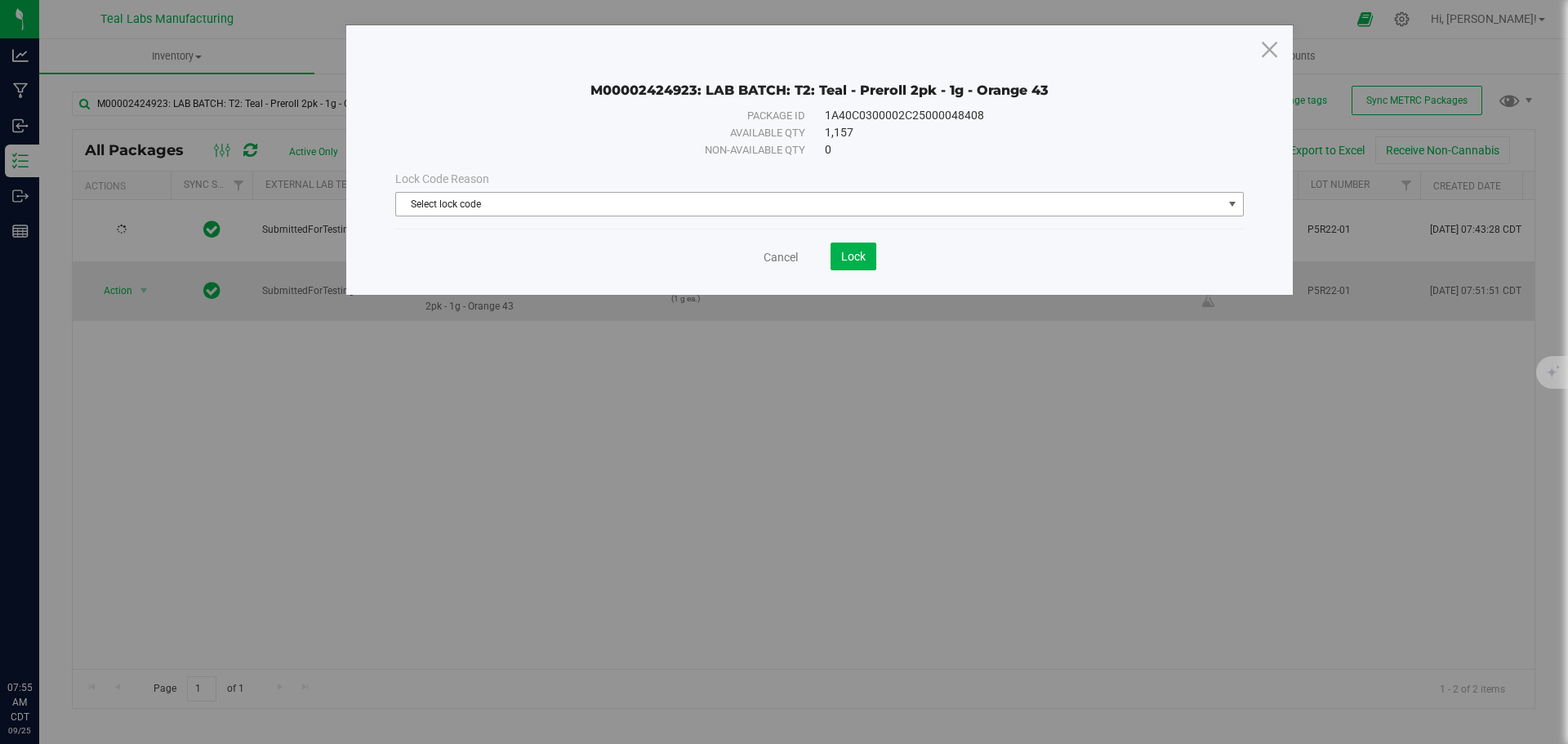
click at [740, 196] on span "Select lock code" at bounding box center [809, 204] width 826 height 23
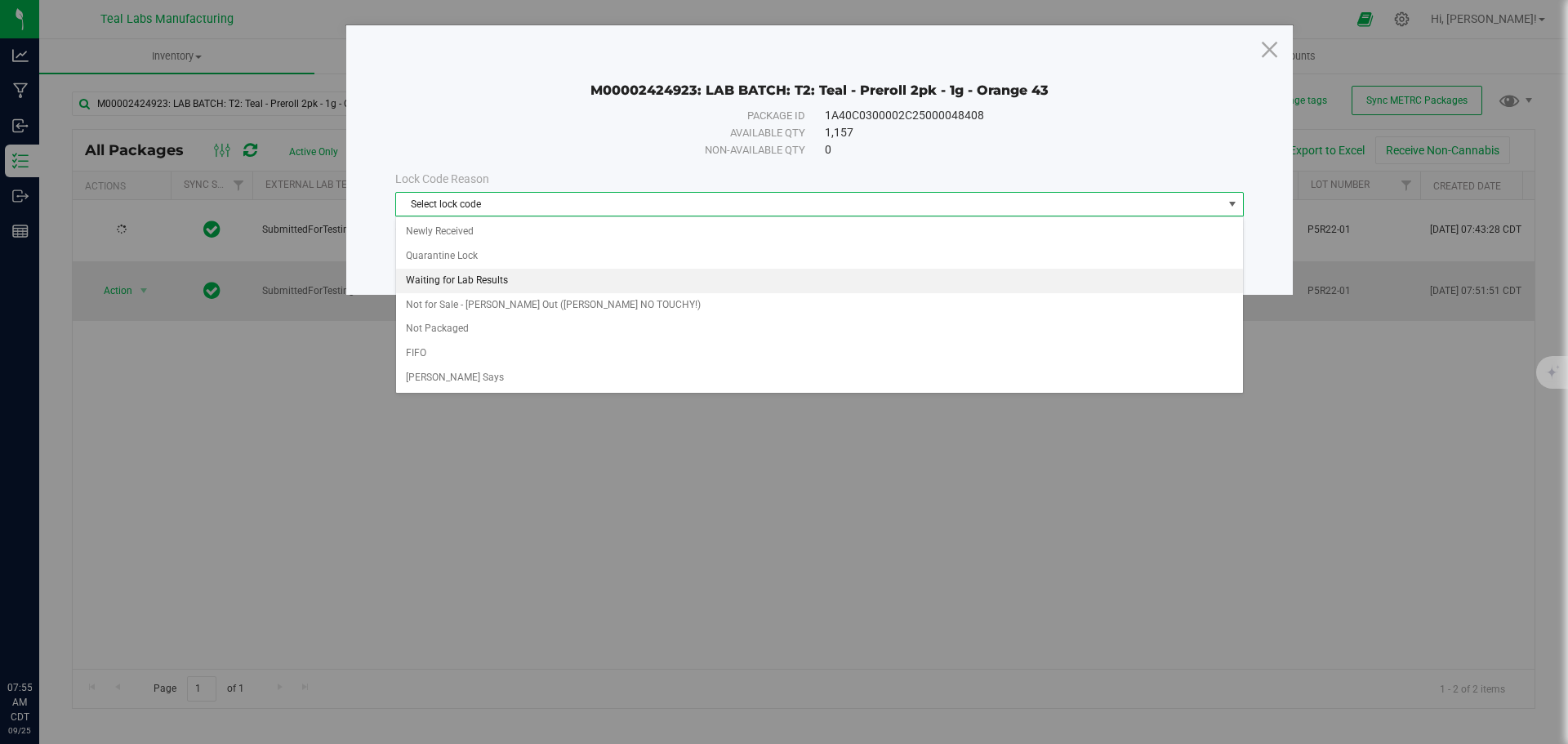
click at [491, 283] on li "Waiting for Lab Results" at bounding box center [820, 281] width 847 height 25
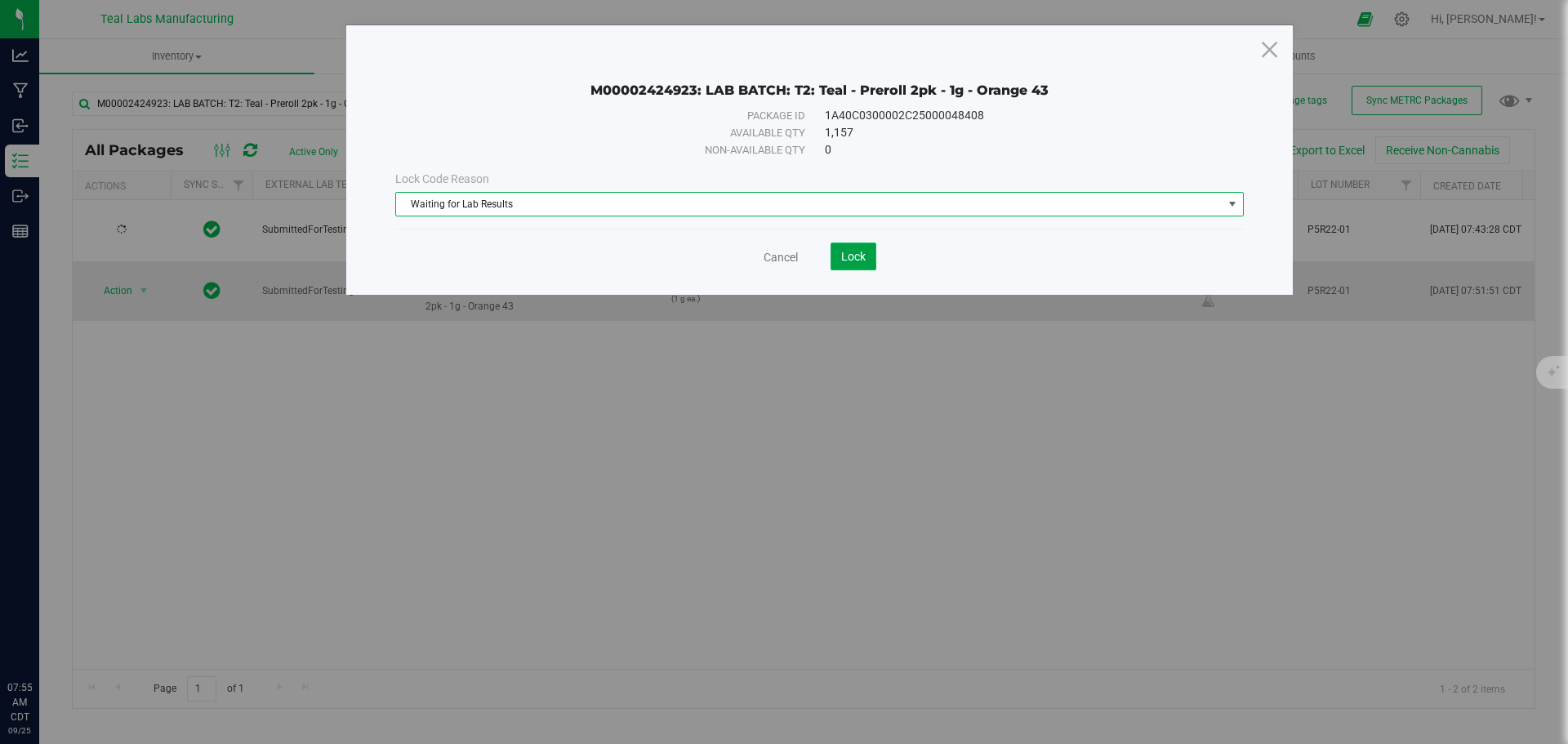
click at [857, 247] on button "Lock" at bounding box center [853, 257] width 46 height 28
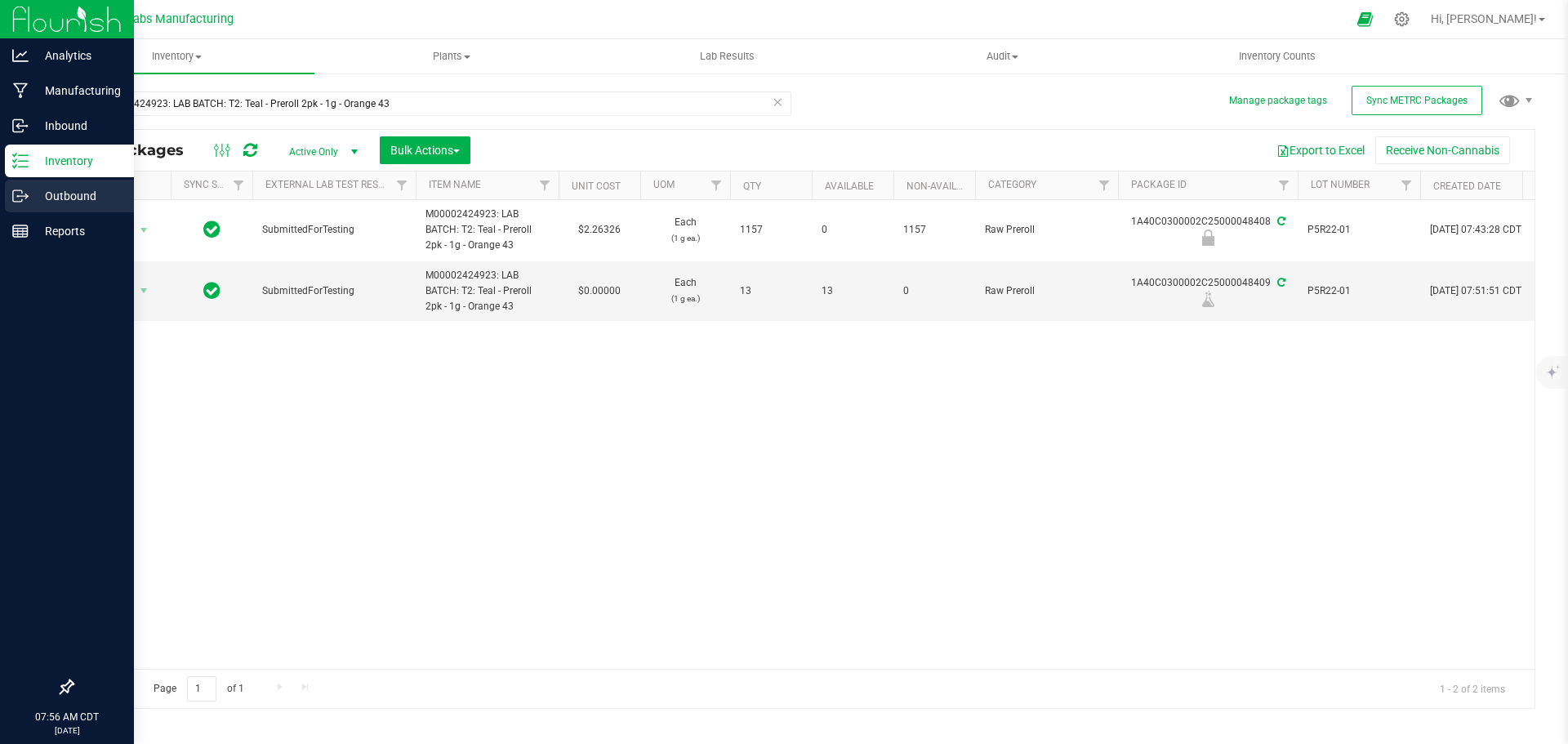
click at [57, 195] on p "Outbound" at bounding box center [77, 196] width 98 height 20
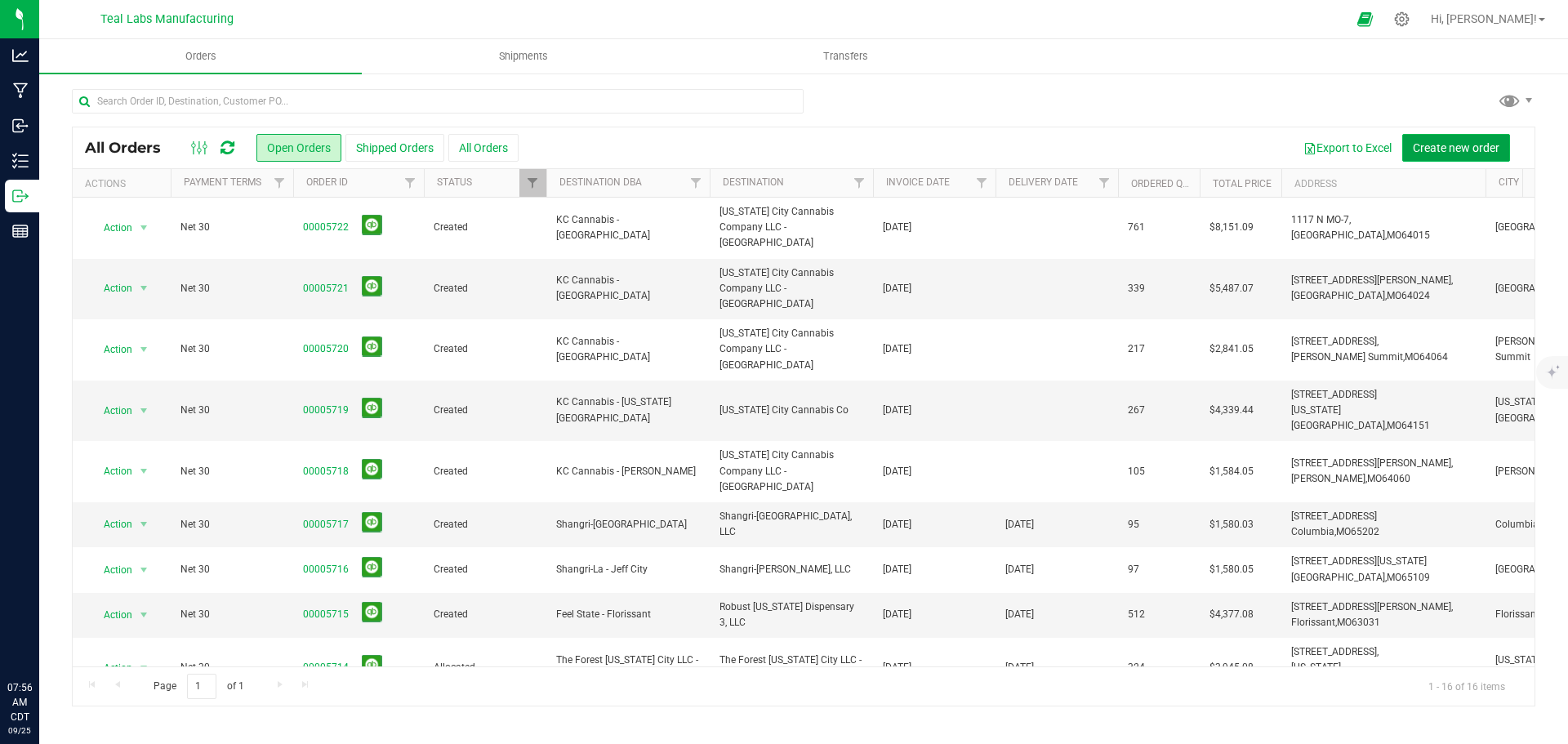
click at [1425, 145] on span "Create new order" at bounding box center [1456, 148] width 87 height 13
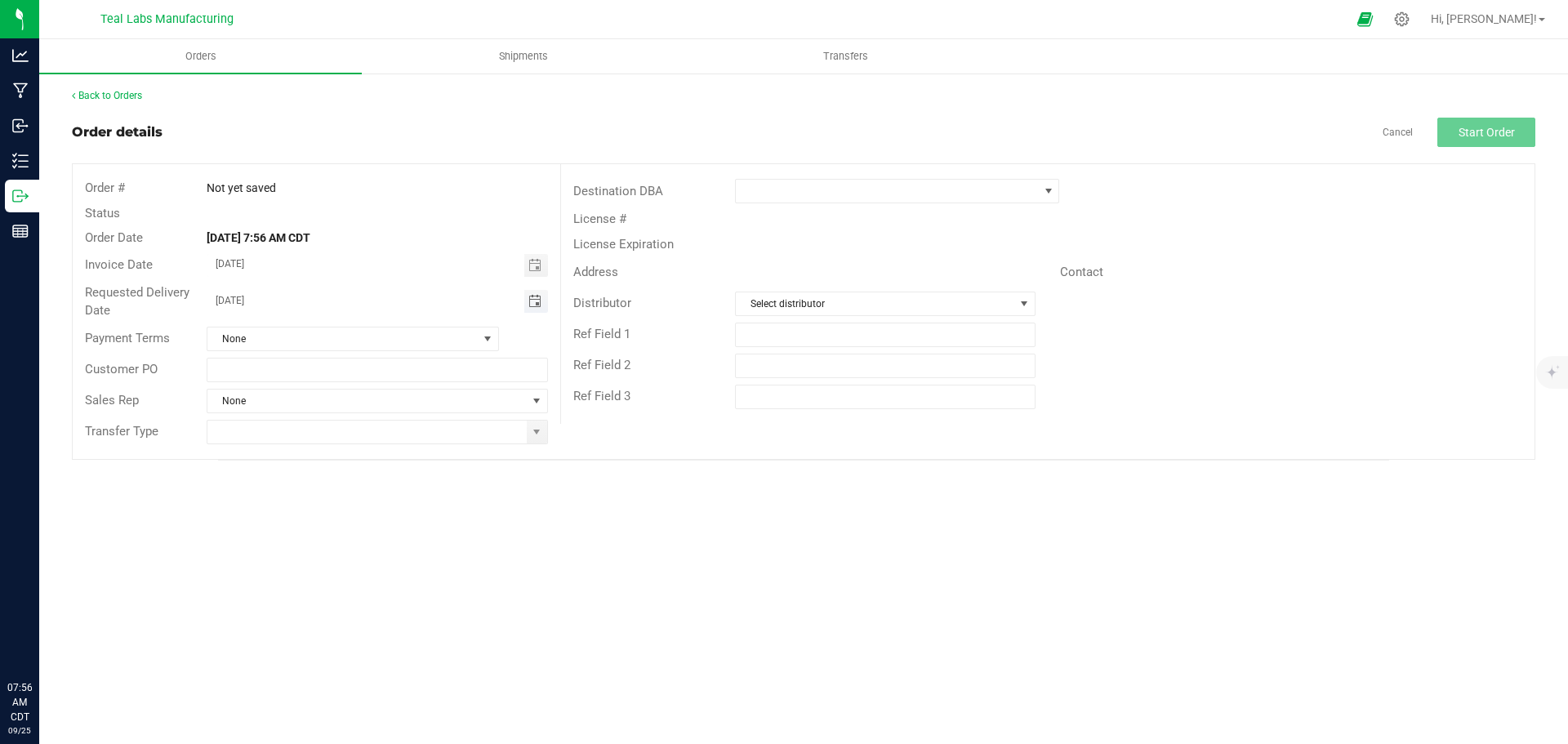
click at [533, 298] on span "Toggle calendar" at bounding box center [535, 301] width 13 height 13
click at [295, 489] on span "29" at bounding box center [304, 486] width 24 height 25
type input "[DATE]"
click at [533, 430] on span at bounding box center [537, 432] width 13 height 13
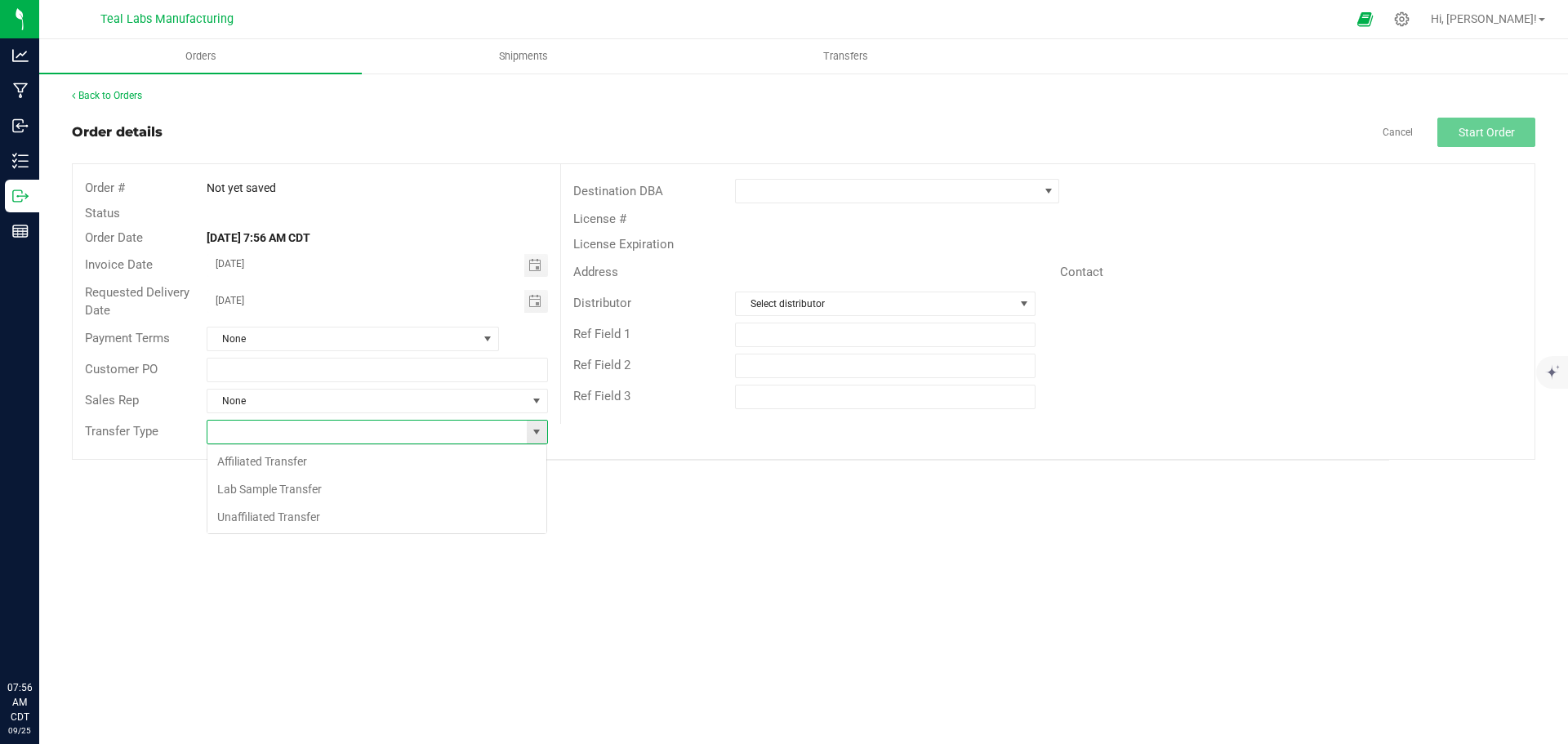
scroll to position [25, 341]
click at [291, 490] on li "Lab Sample Transfer" at bounding box center [377, 489] width 339 height 28
type input "Lab Sample Transfer"
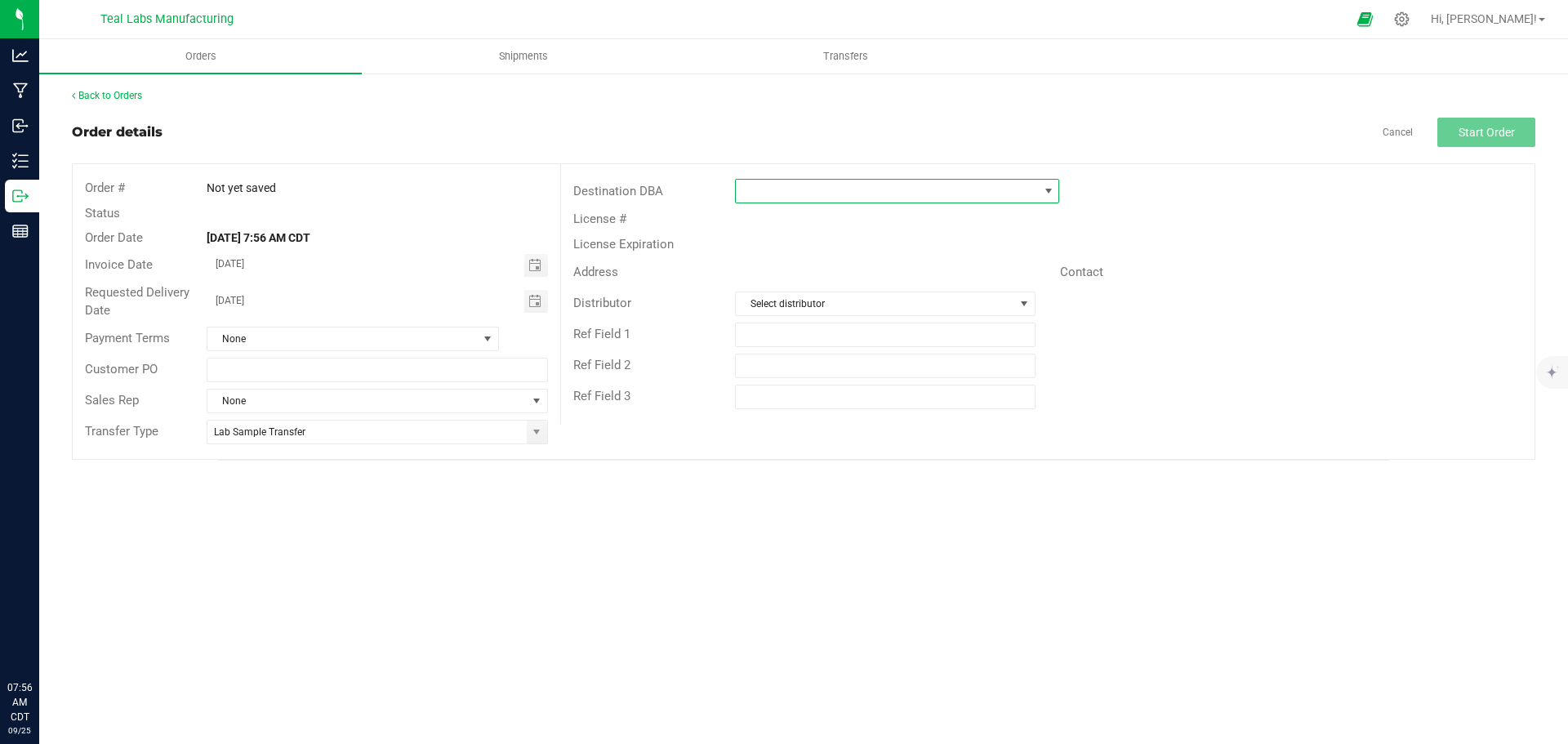
click at [803, 195] on span at bounding box center [887, 191] width 302 height 23
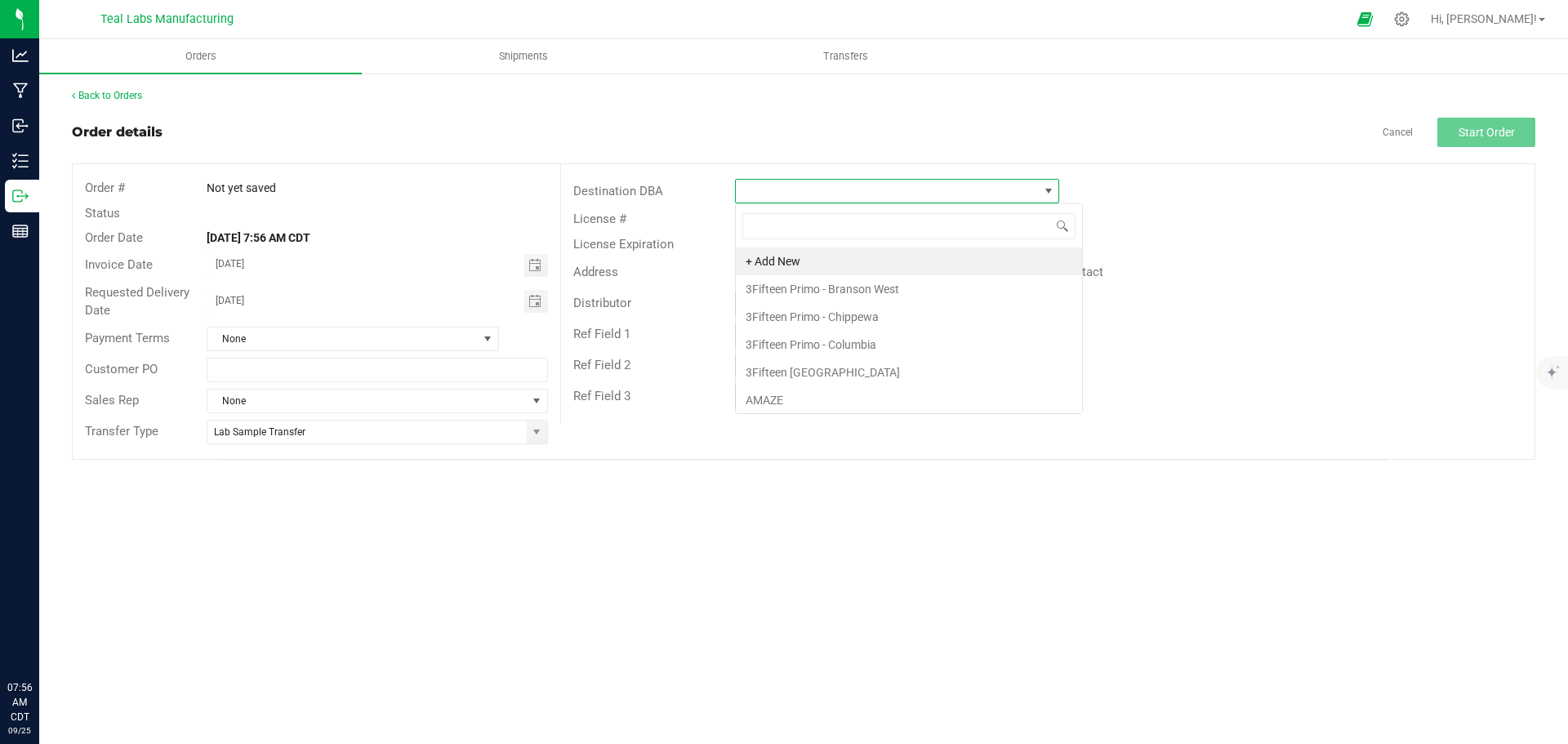
scroll to position [25, 324]
type input "fl"
click at [811, 314] on li "Fleur de Lis" at bounding box center [897, 317] width 322 height 28
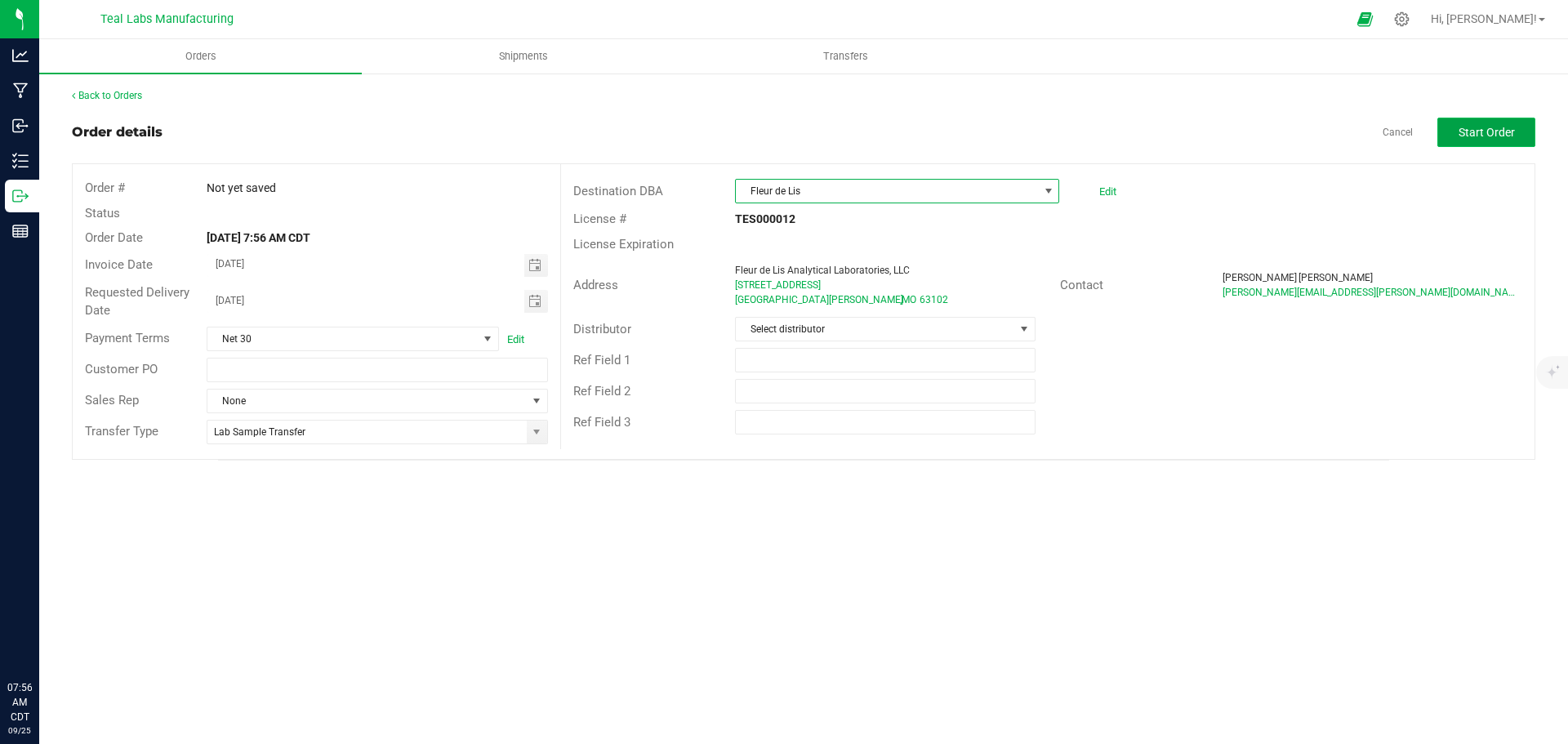
click at [1495, 128] on span "Start Order" at bounding box center [1487, 132] width 57 height 13
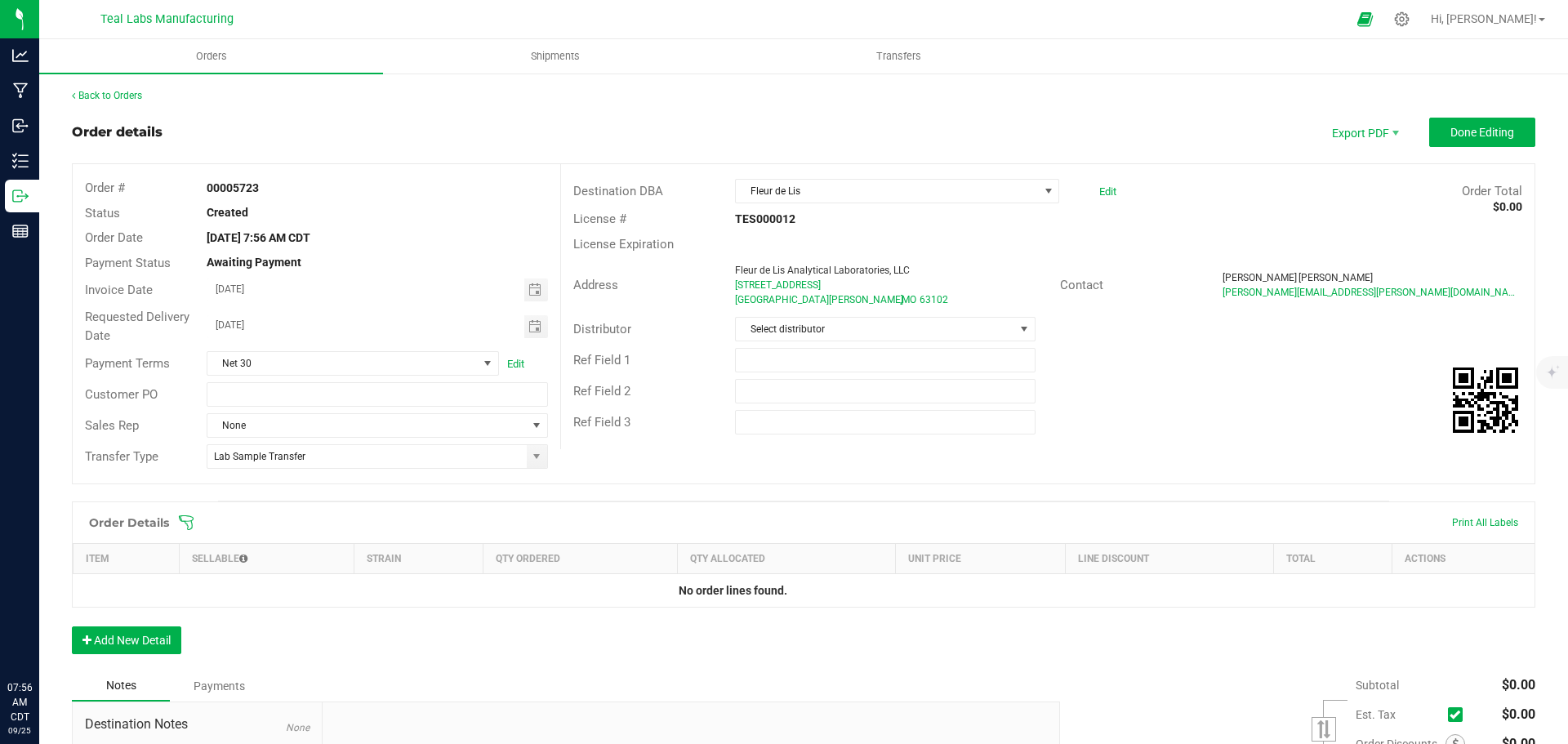
click at [190, 521] on icon at bounding box center [186, 523] width 15 height 15
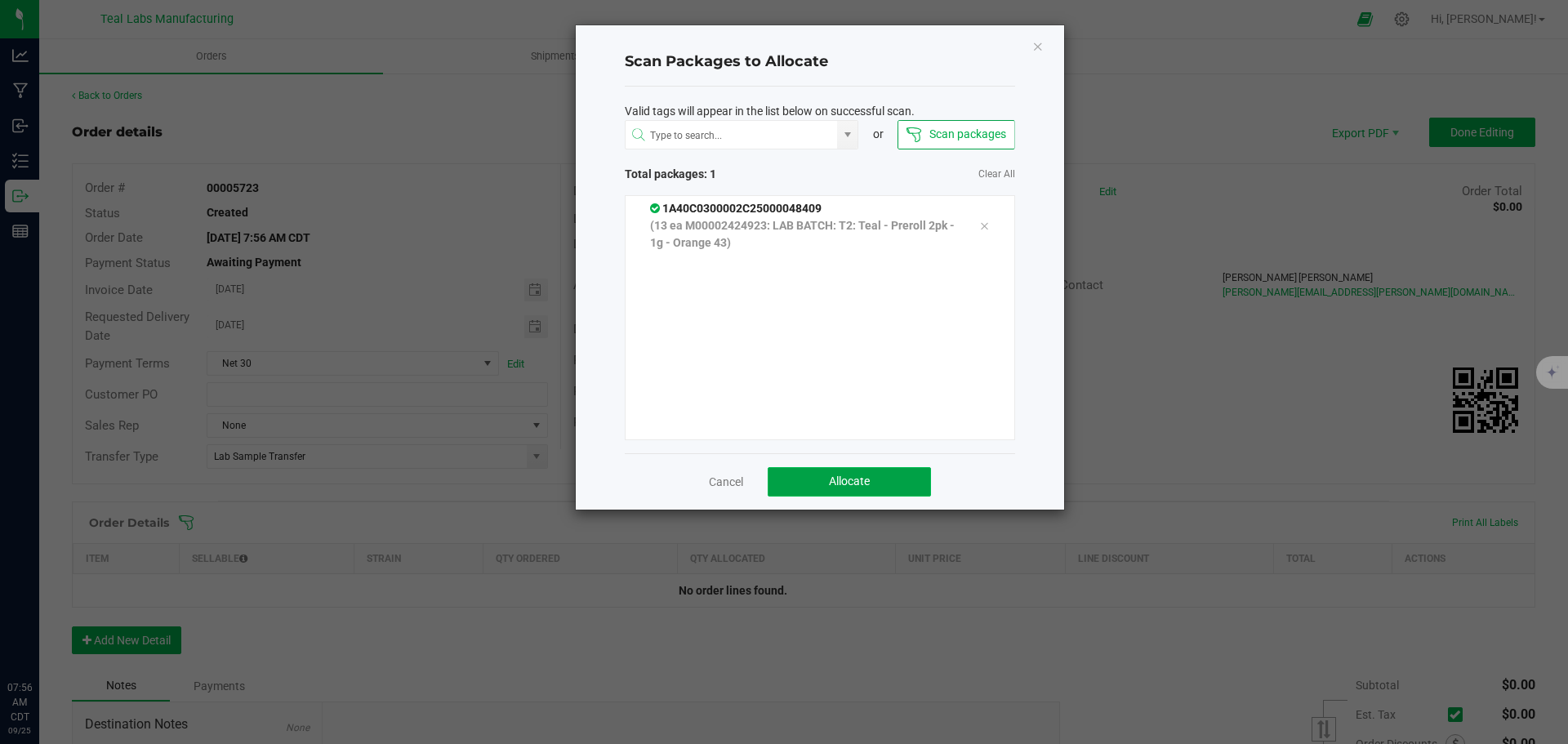
click at [894, 482] on button "Allocate" at bounding box center [849, 482] width 163 height 30
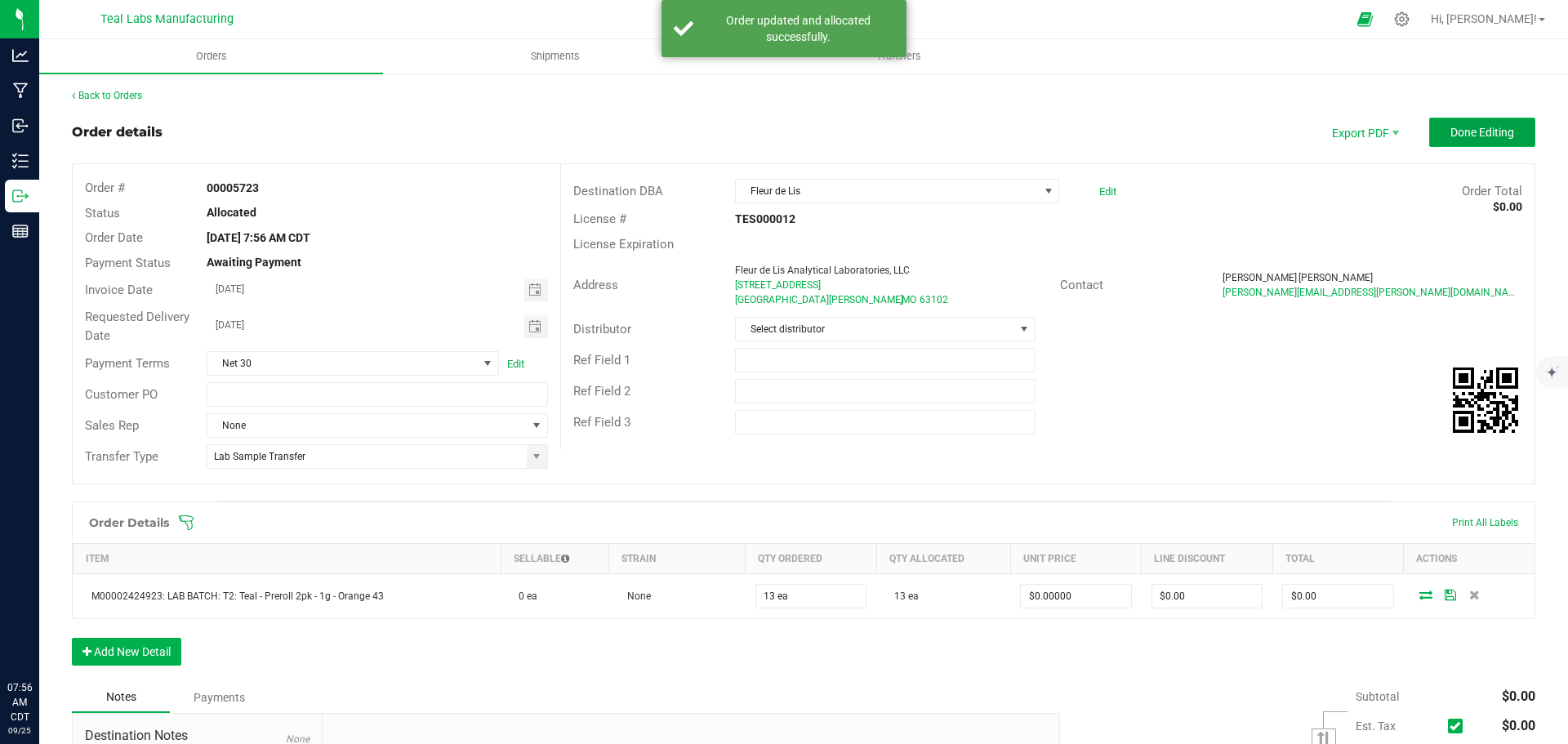
click at [1458, 131] on span "Done Editing" at bounding box center [1483, 132] width 64 height 13
